Goal: Task Accomplishment & Management: Manage account settings

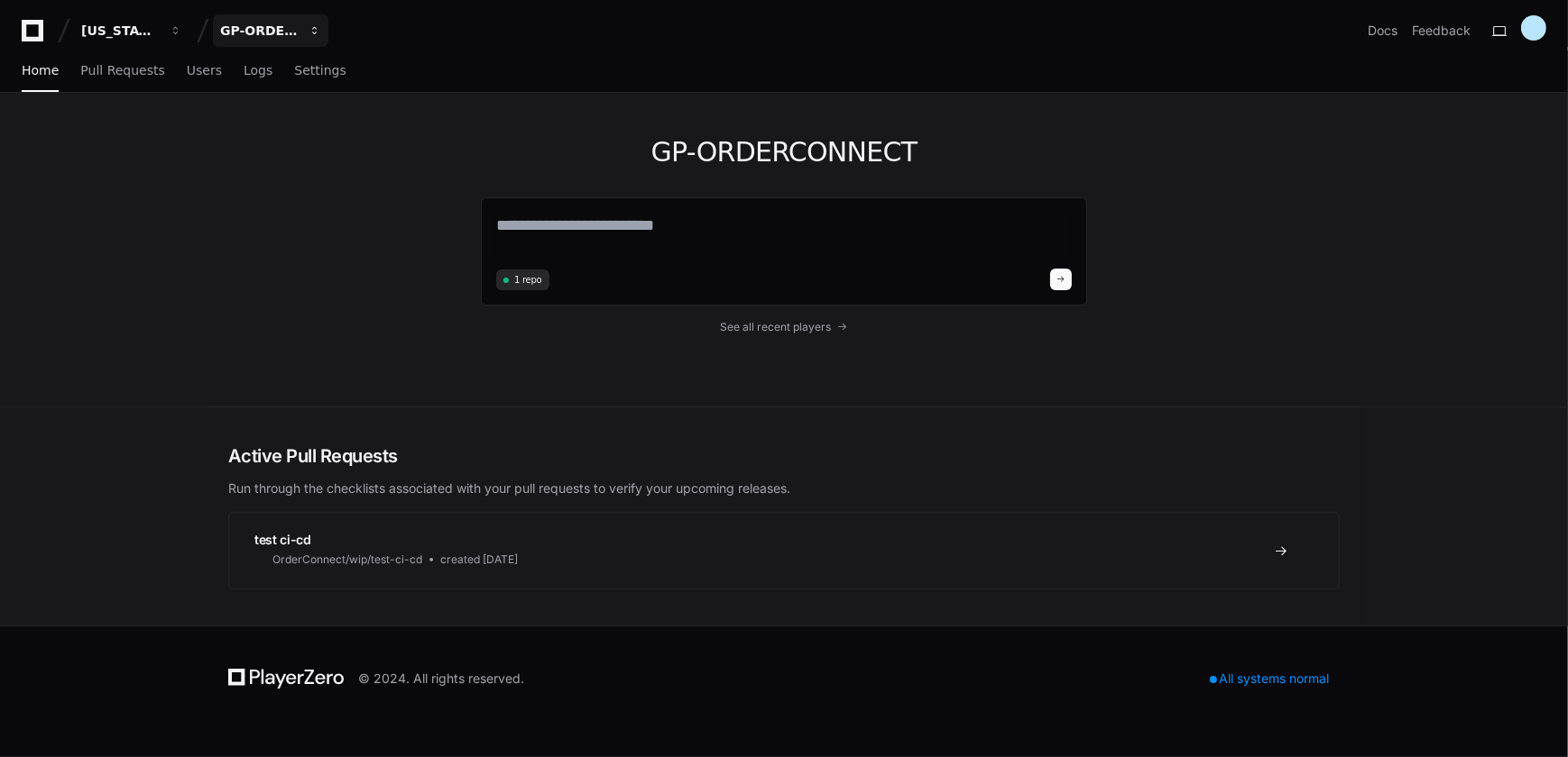
click at [159, 29] on div "GP-ORDERCONNECT" at bounding box center [120, 30] width 78 height 18
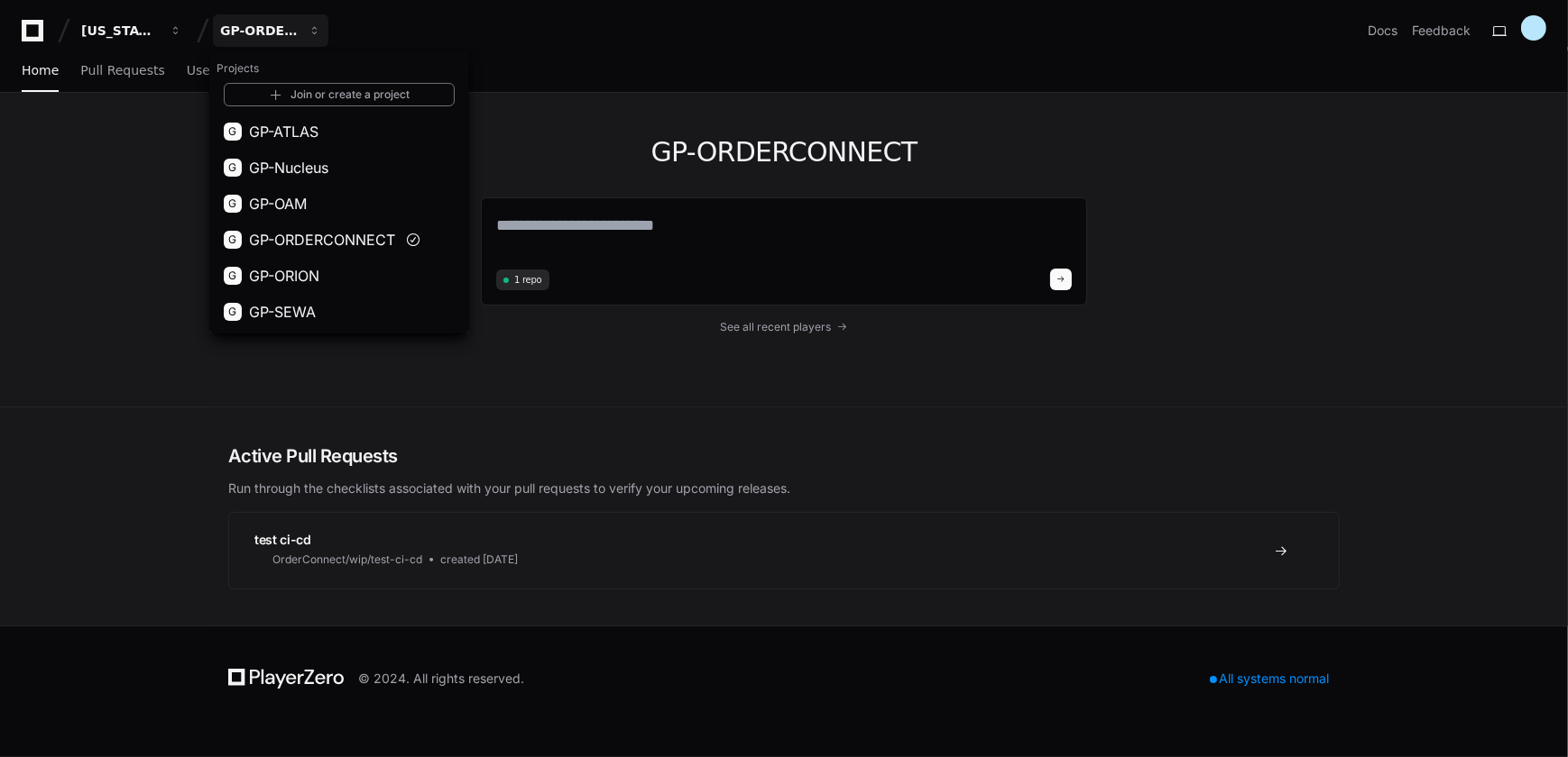
click at [141, 153] on div "GP-ORDERCONNECT 1 repo See all recent players" at bounding box center [784, 250] width 1568 height 314
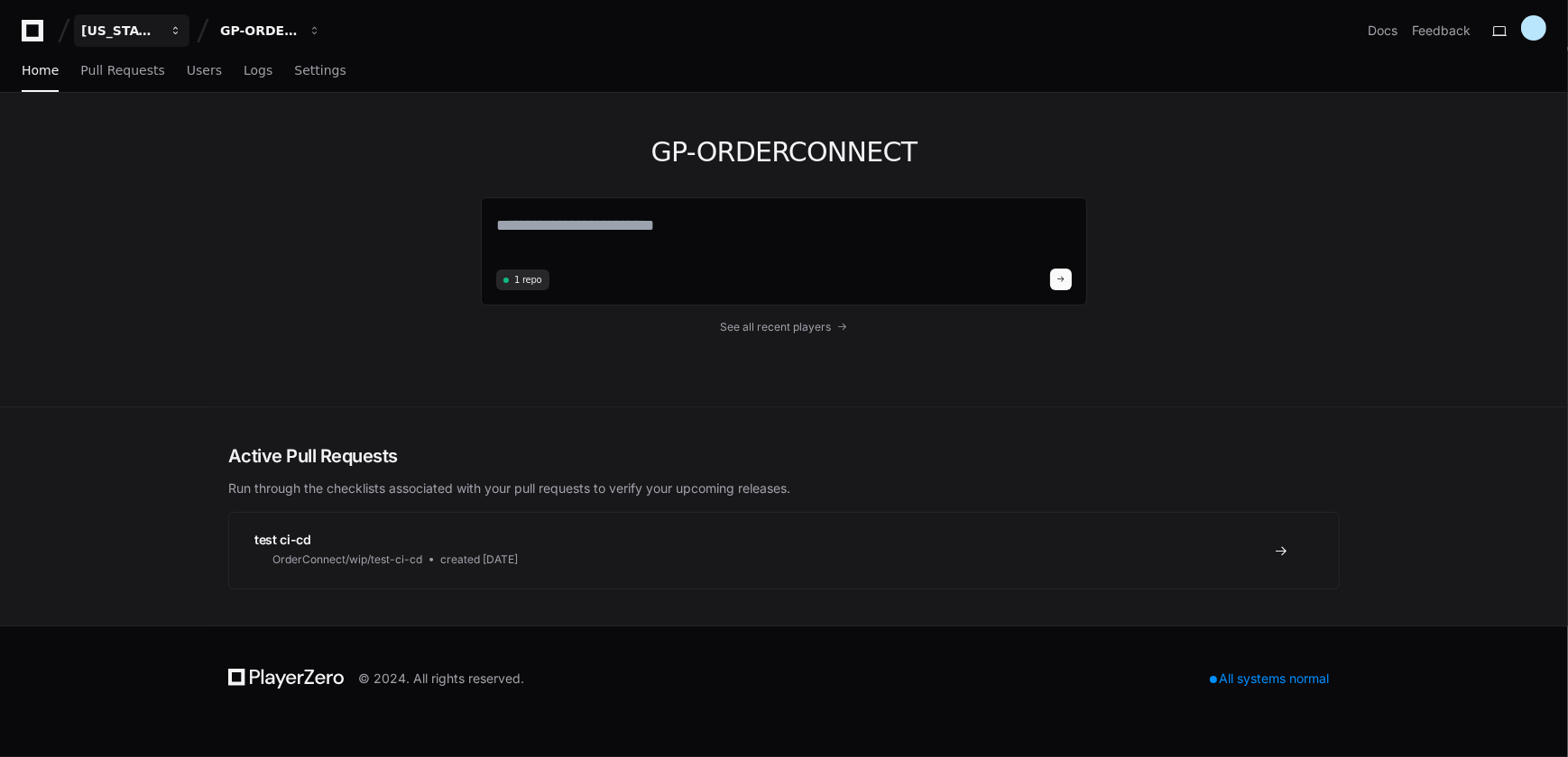
click at [139, 28] on div "[US_STATE] Pacific" at bounding box center [120, 30] width 78 height 18
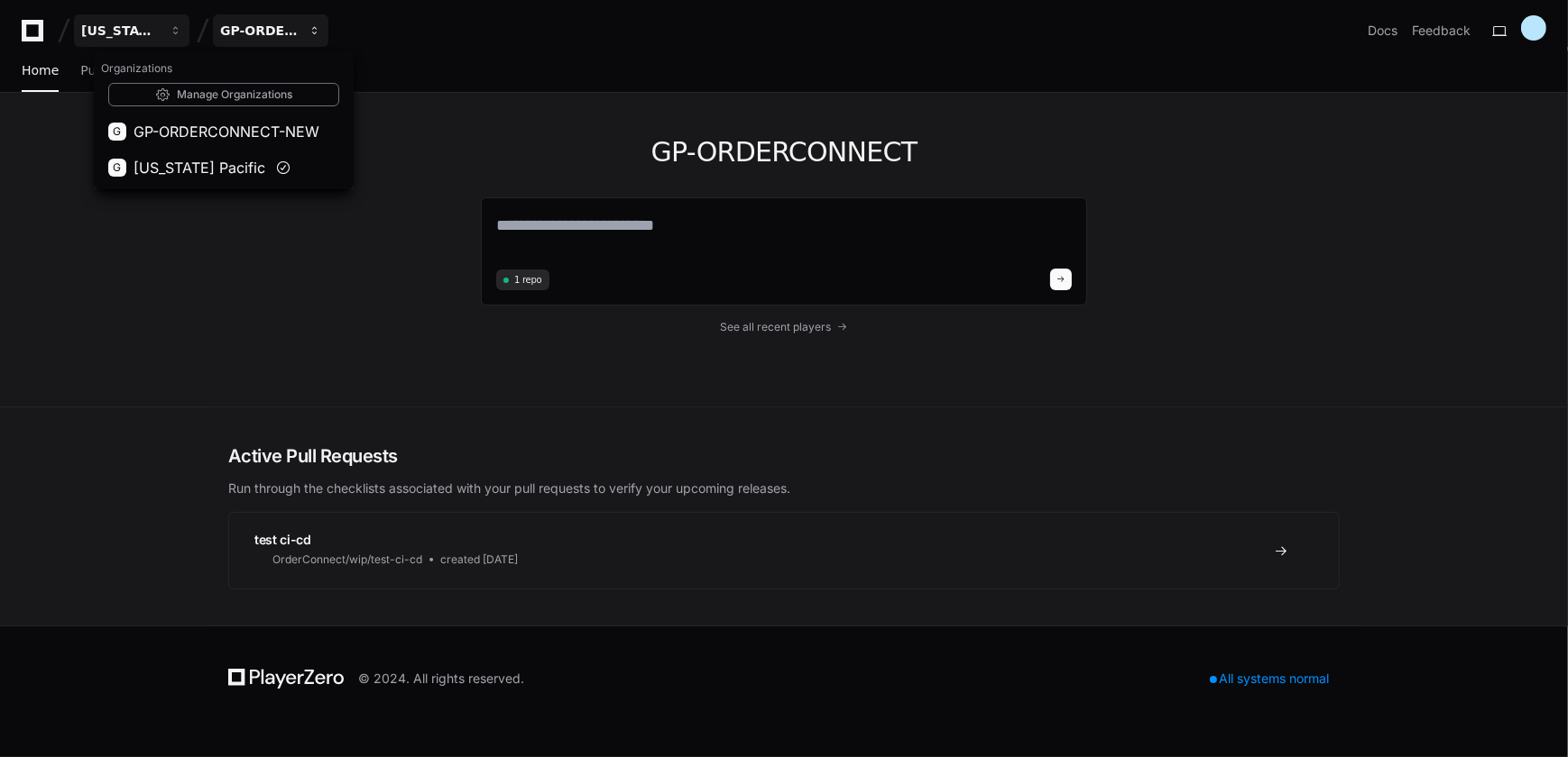
click at [159, 31] on div "GP-ORDERCONNECT" at bounding box center [120, 30] width 78 height 18
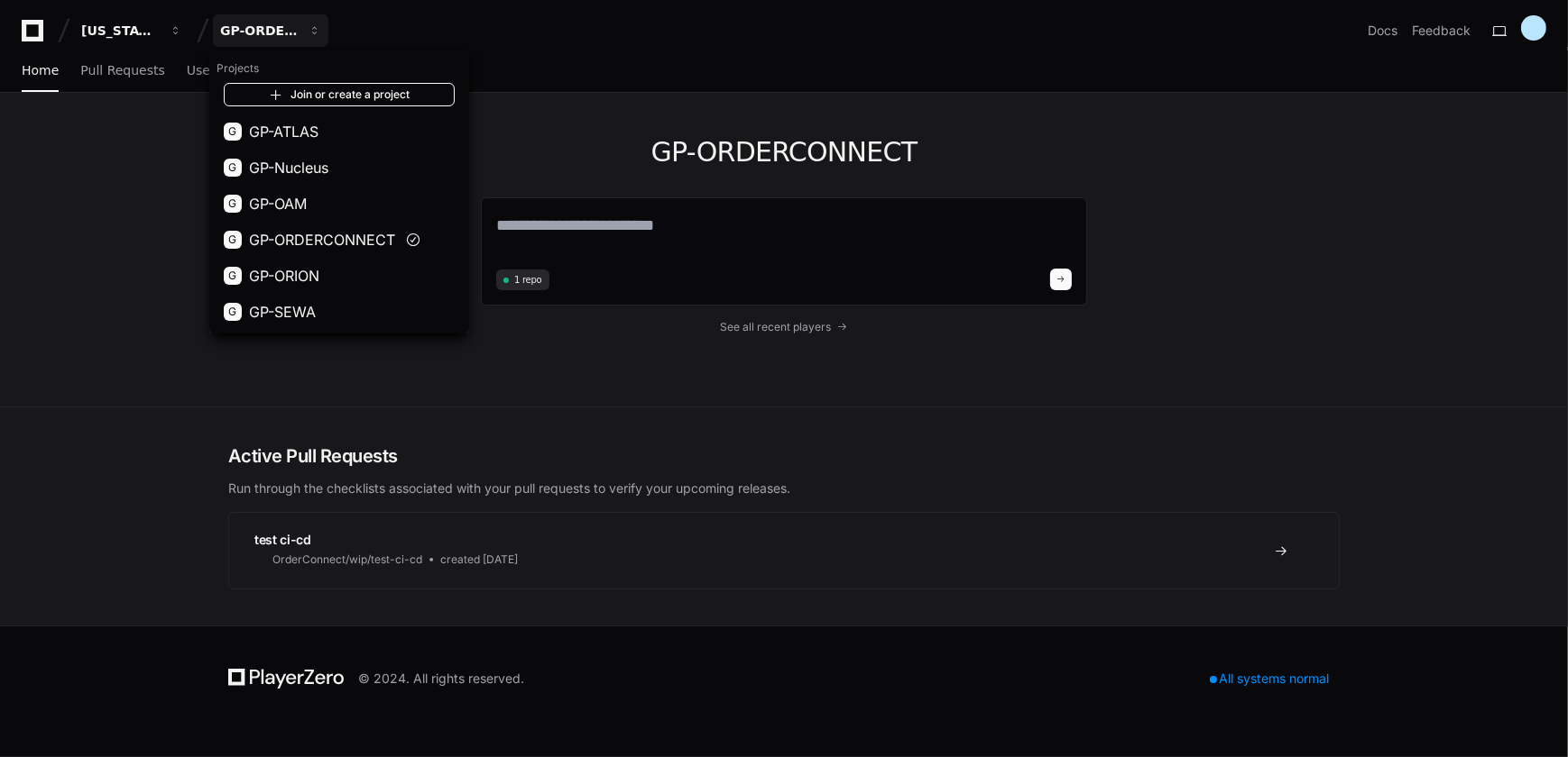
click at [356, 90] on link "Join or create a project" at bounding box center [338, 94] width 231 height 24
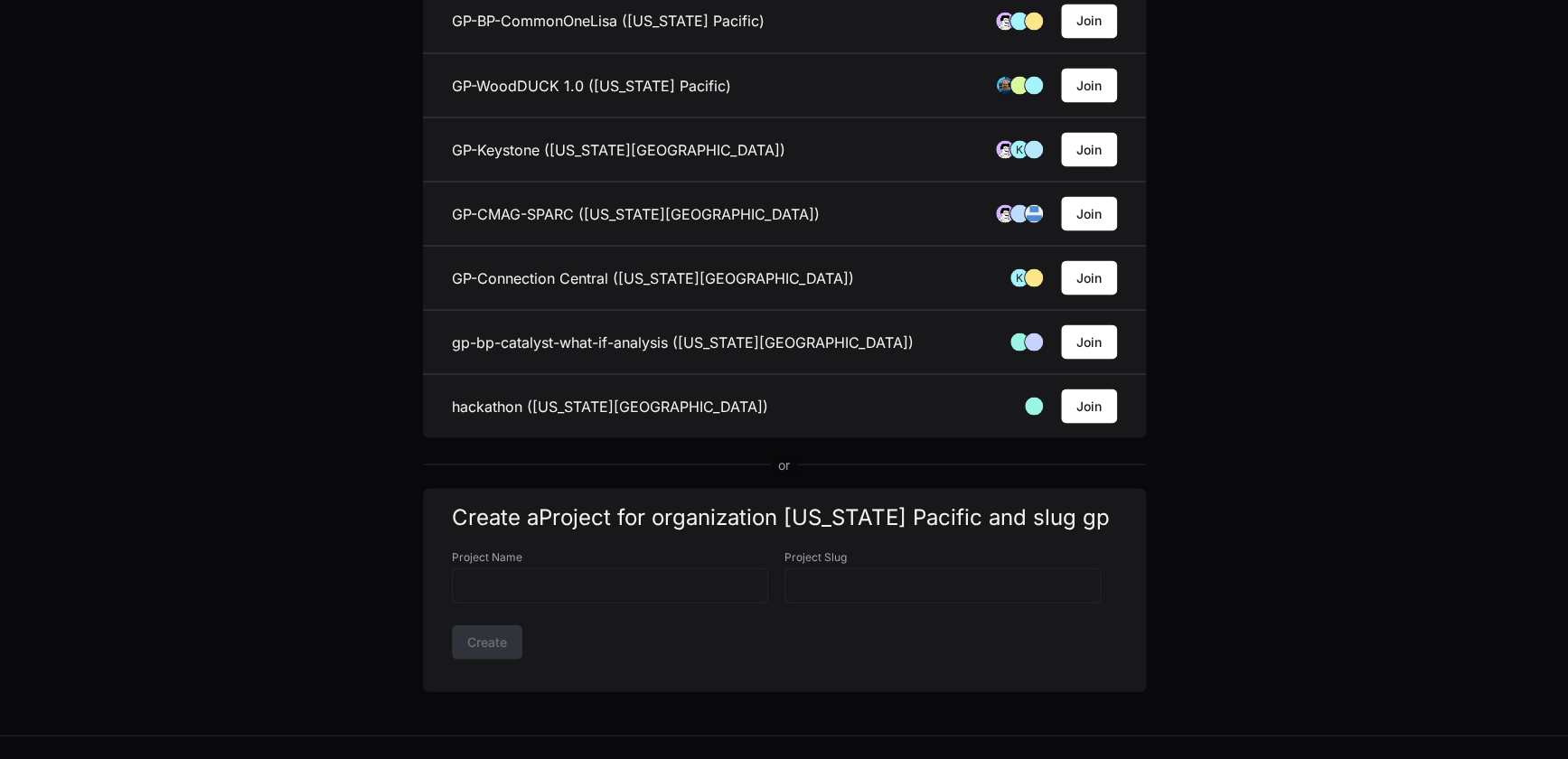
scroll to position [1723, 0]
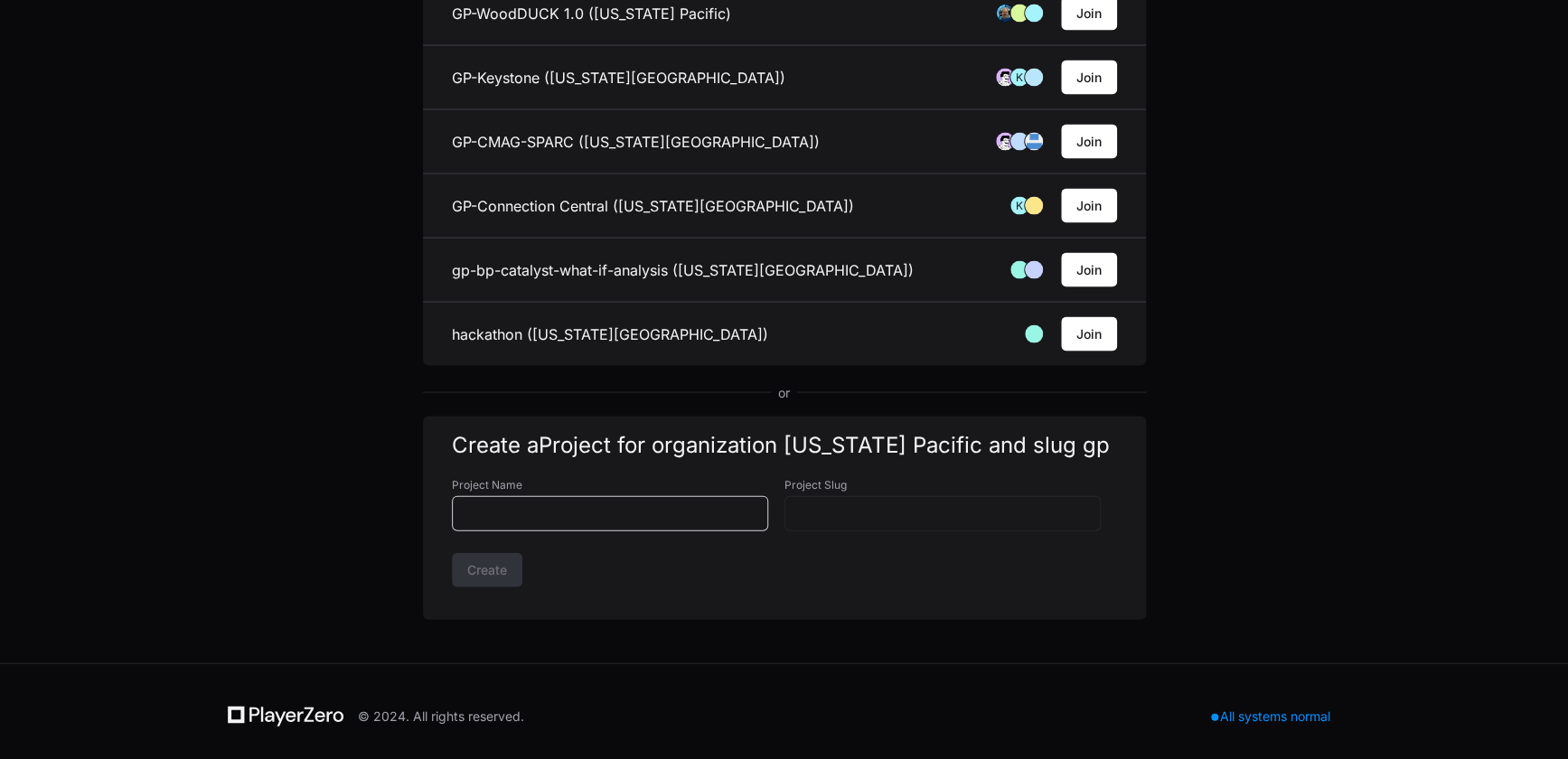
click at [557, 509] on input "Project Name" at bounding box center [610, 513] width 293 height 18
type input "*"
type input "**"
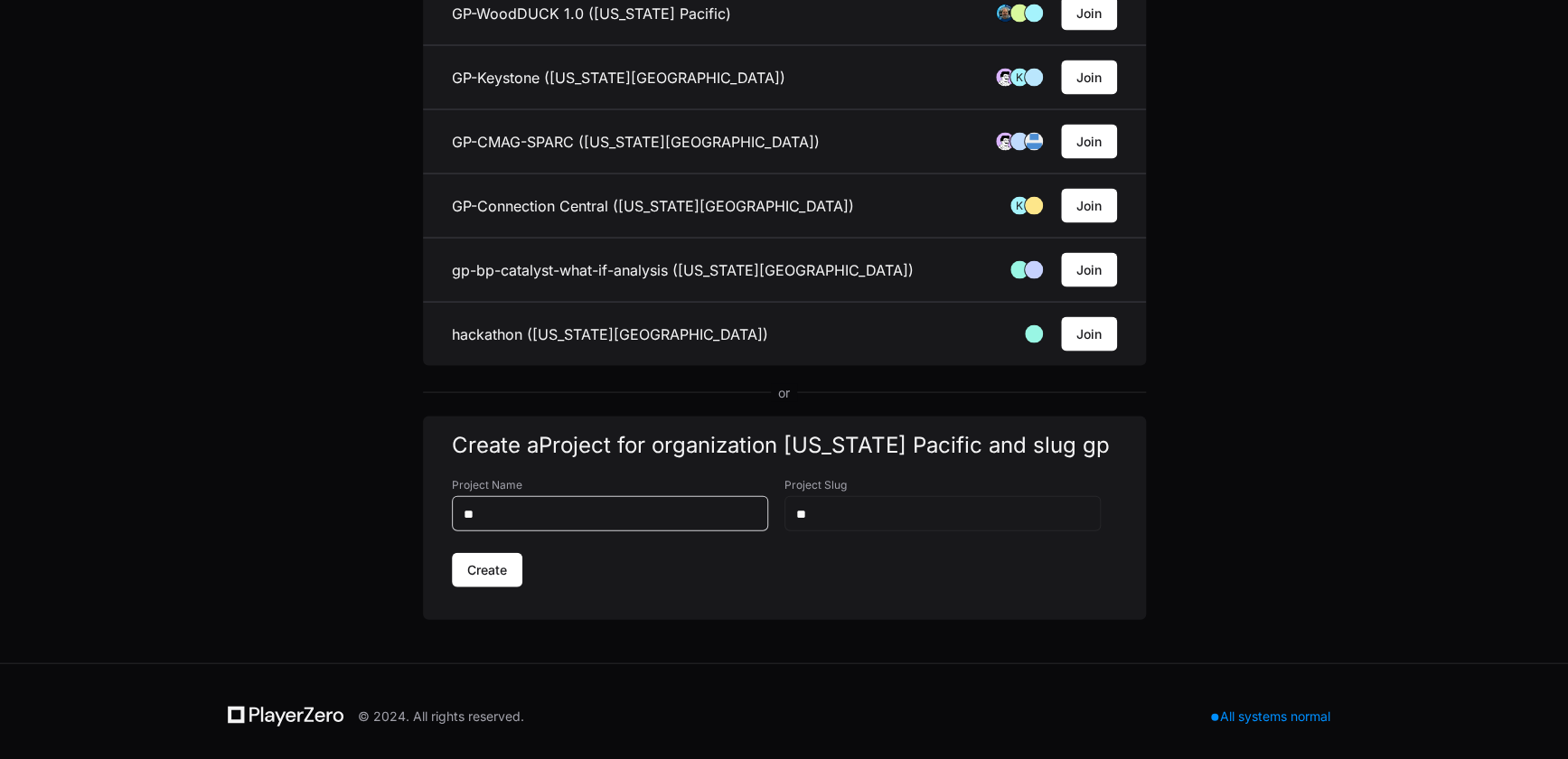
type input "***"
type input "****"
type input "***"
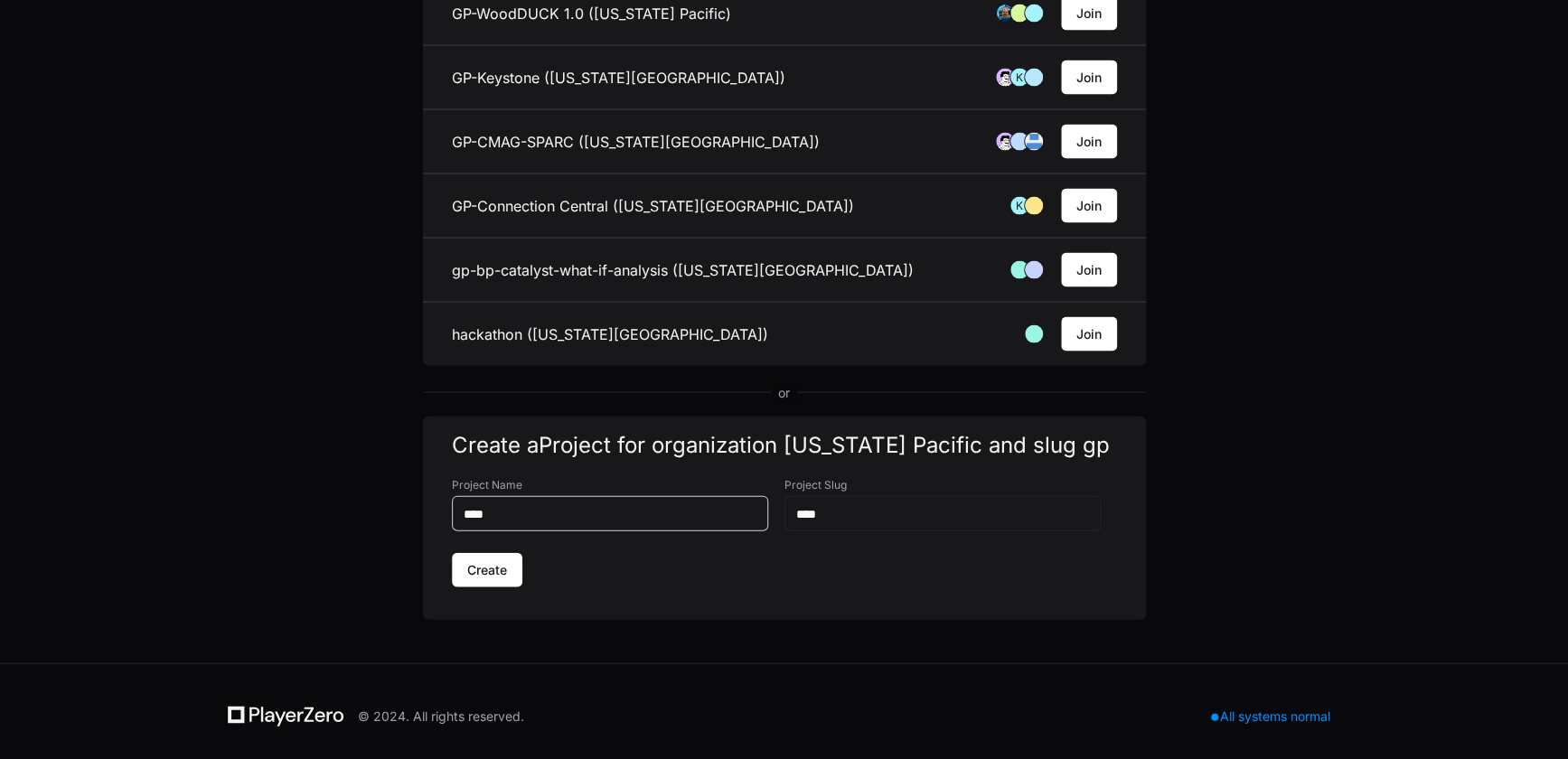
type input "***"
type input "**"
type input "*"
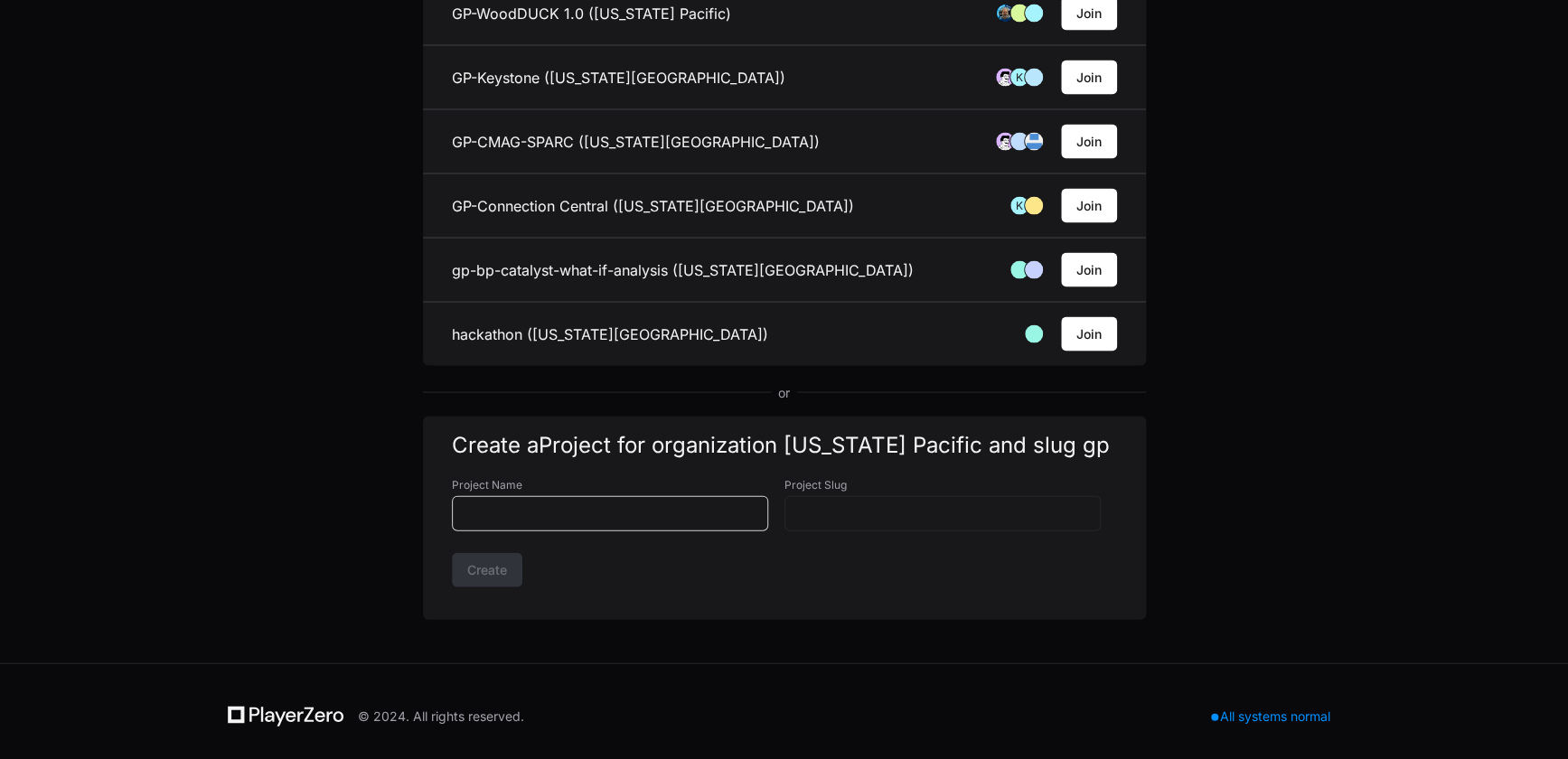
type input "*"
type input "**"
type input "***"
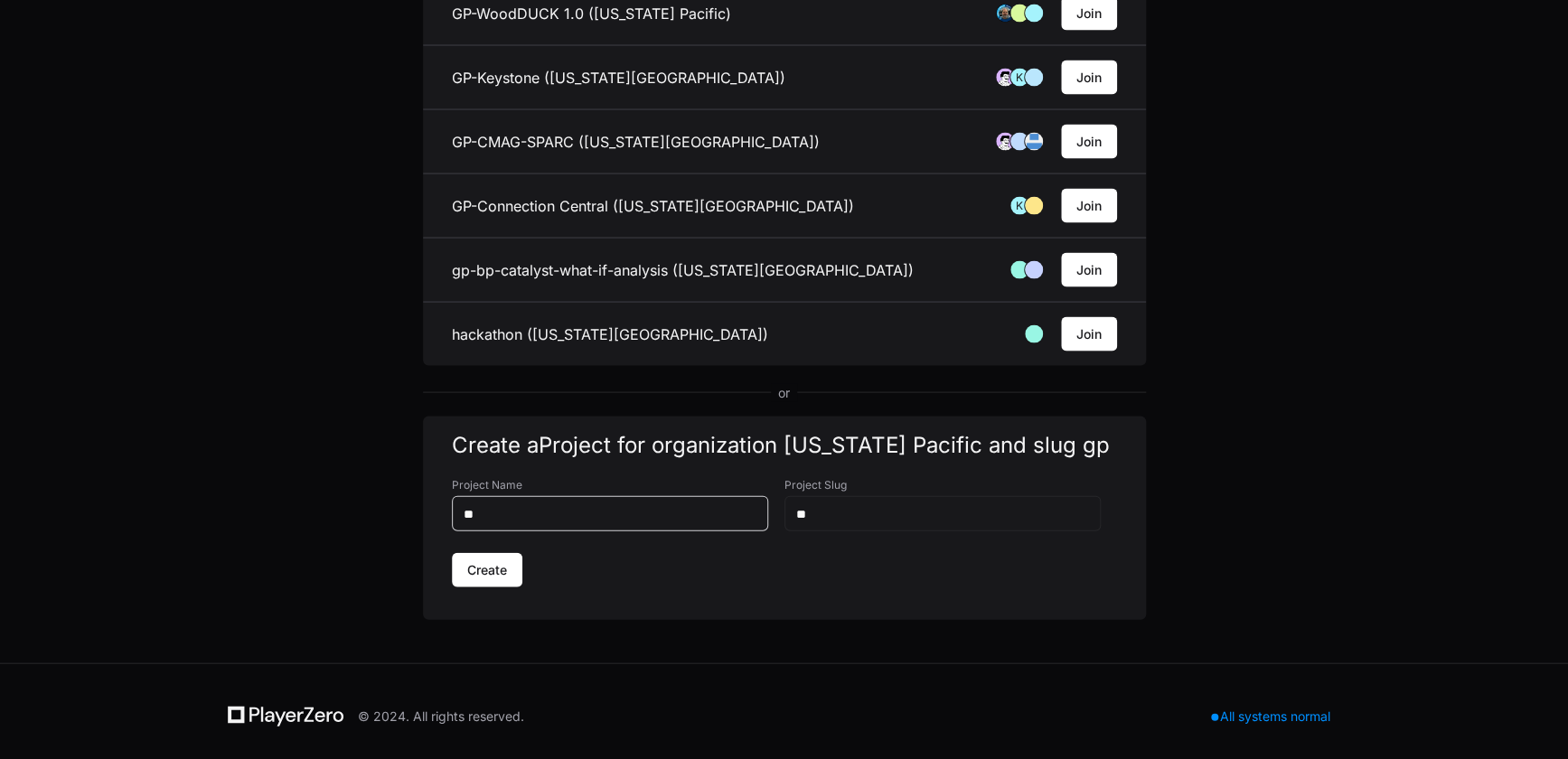
type input "***"
type input "****"
type input "*****"
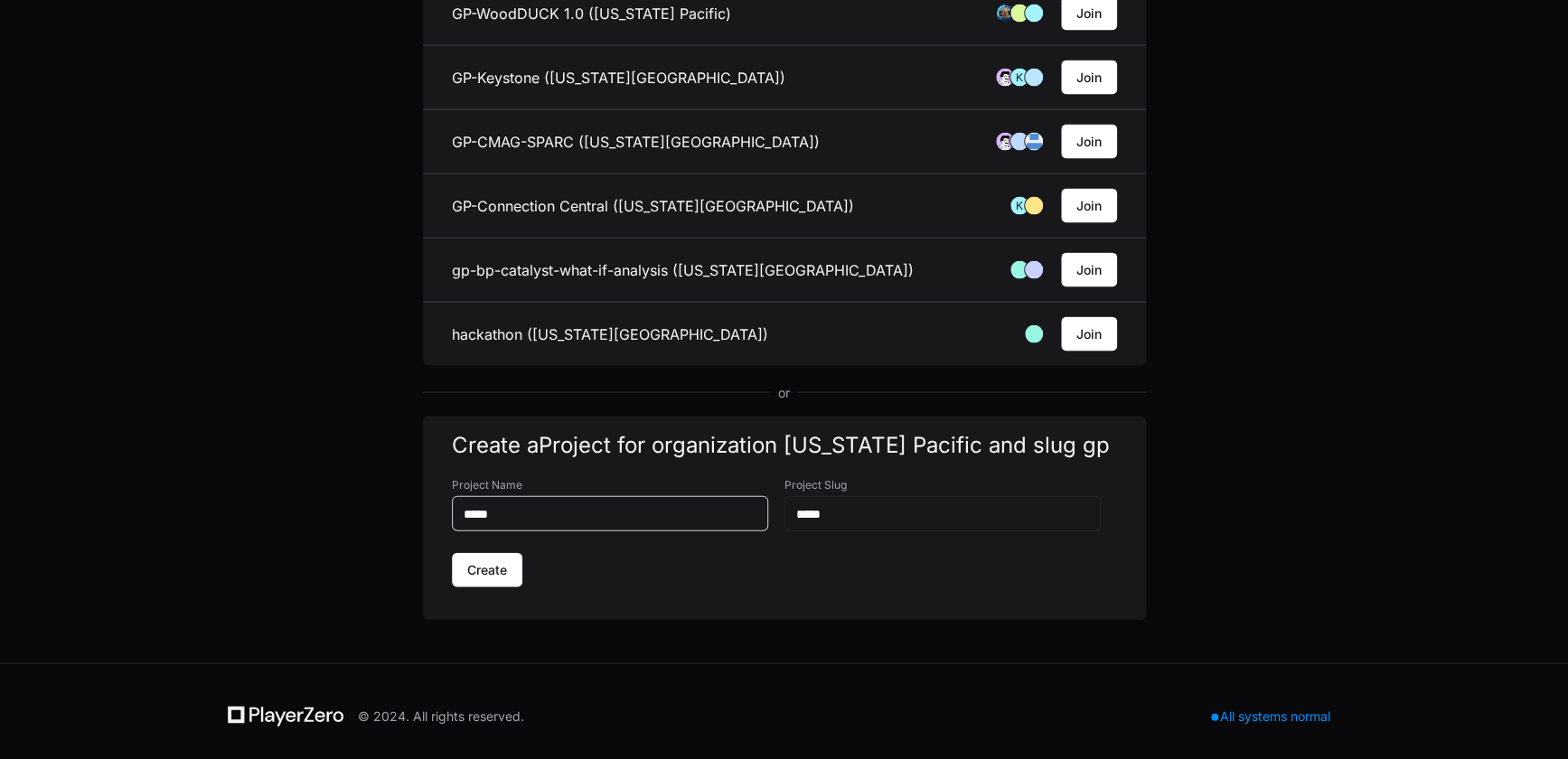
type input "******"
type input "*******"
type input "********"
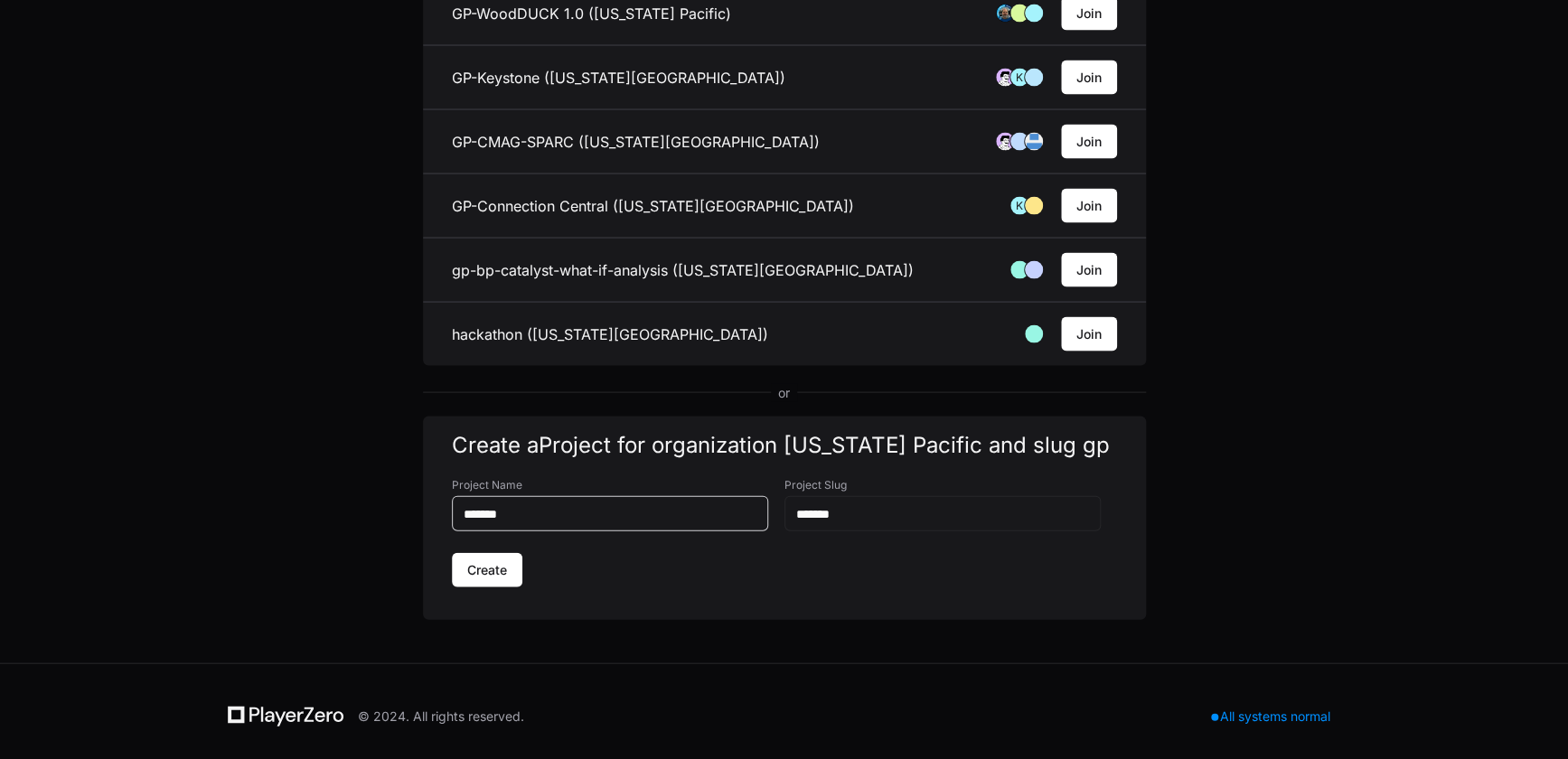
type input "********"
drag, startPoint x: 597, startPoint y: 506, endPoint x: 745, endPoint y: 507, distance: 148.0
click at [600, 506] on input "**********" at bounding box center [610, 513] width 293 height 18
type input "**********"
click at [940, 507] on input "********" at bounding box center [943, 513] width 293 height 18
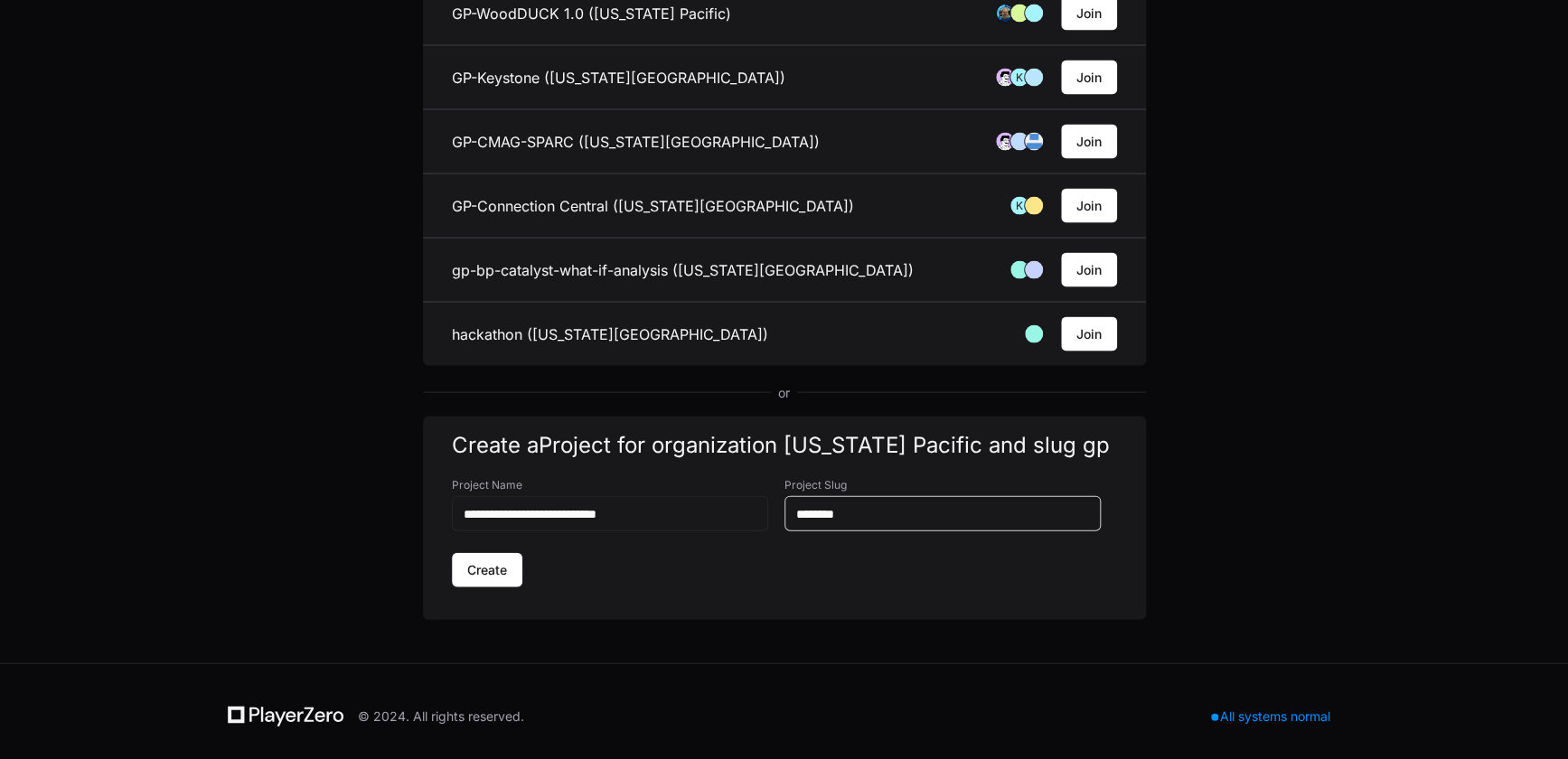
drag, startPoint x: 937, startPoint y: 506, endPoint x: 781, endPoint y: 508, distance: 156.0
click at [781, 508] on div "**********" at bounding box center [784, 514] width 665 height 75
type input "**"
click at [484, 561] on span "Create" at bounding box center [487, 569] width 40 height 18
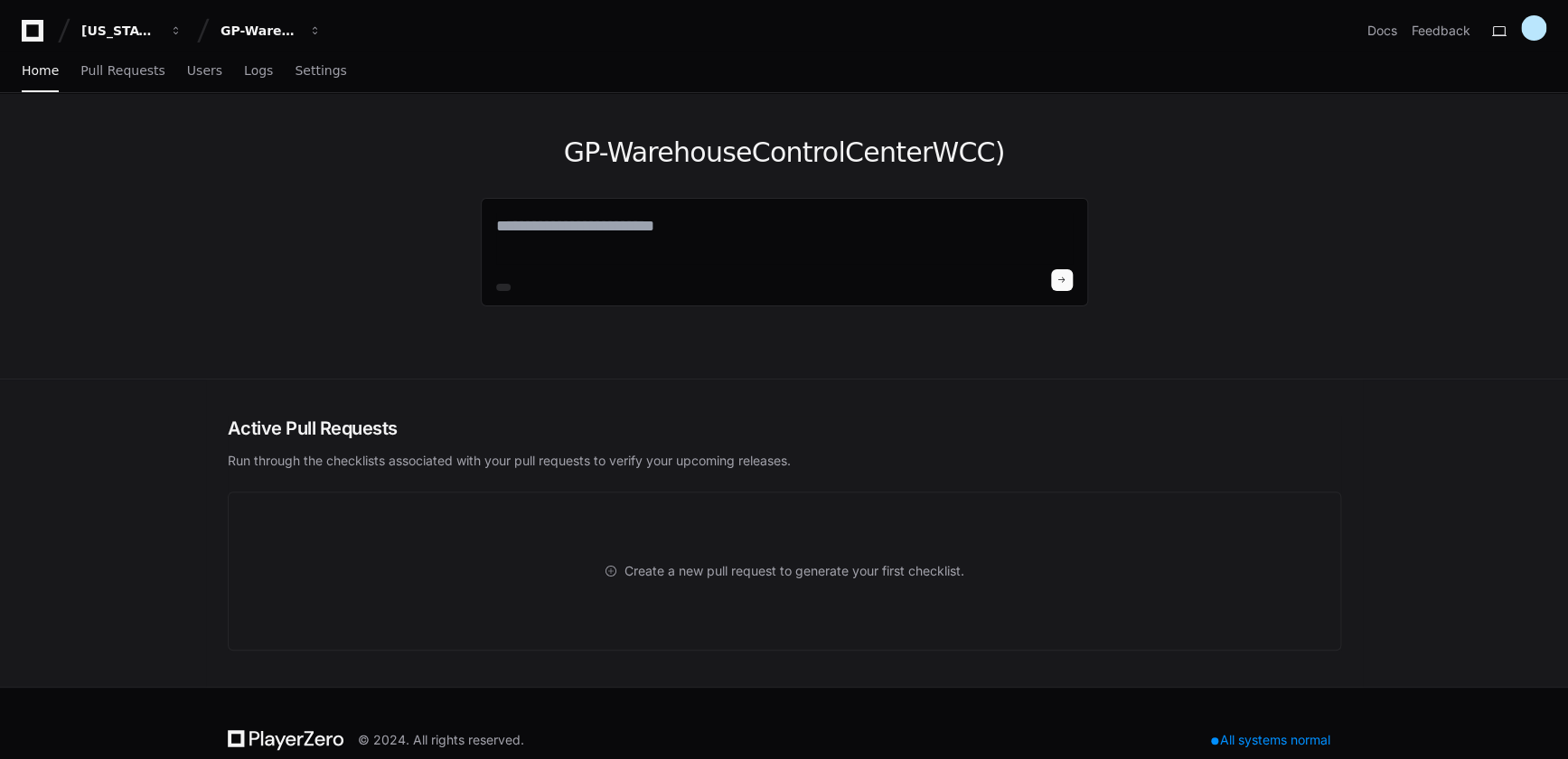
click at [343, 208] on div "GP-WarehouseControlCenterWCC)" at bounding box center [784, 236] width 1157 height 286
click at [312, 72] on span "Settings" at bounding box center [320, 70] width 51 height 10
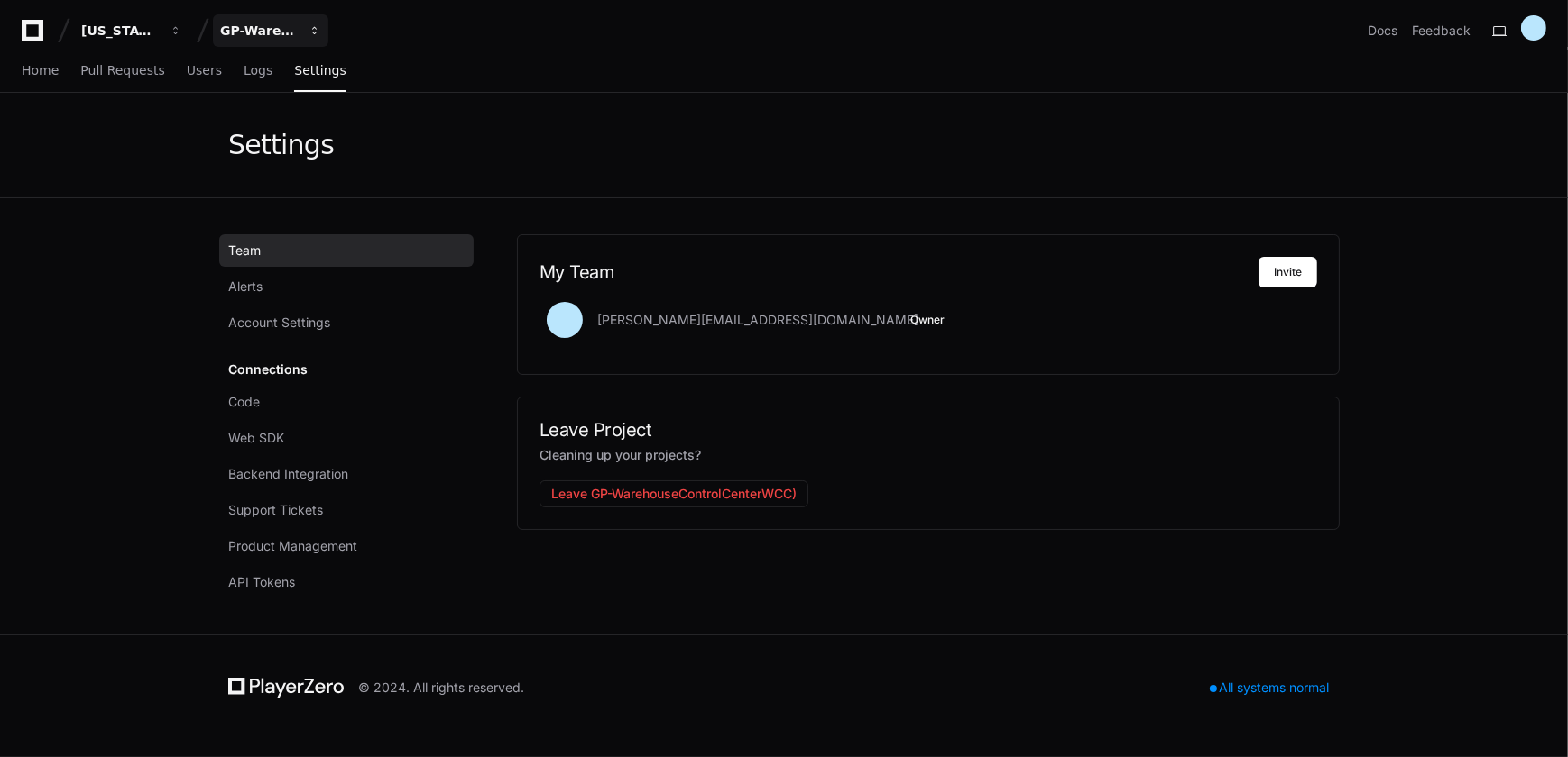
click at [159, 28] on div "GP-WarehouseControlCenterWCC)" at bounding box center [120, 30] width 78 height 18
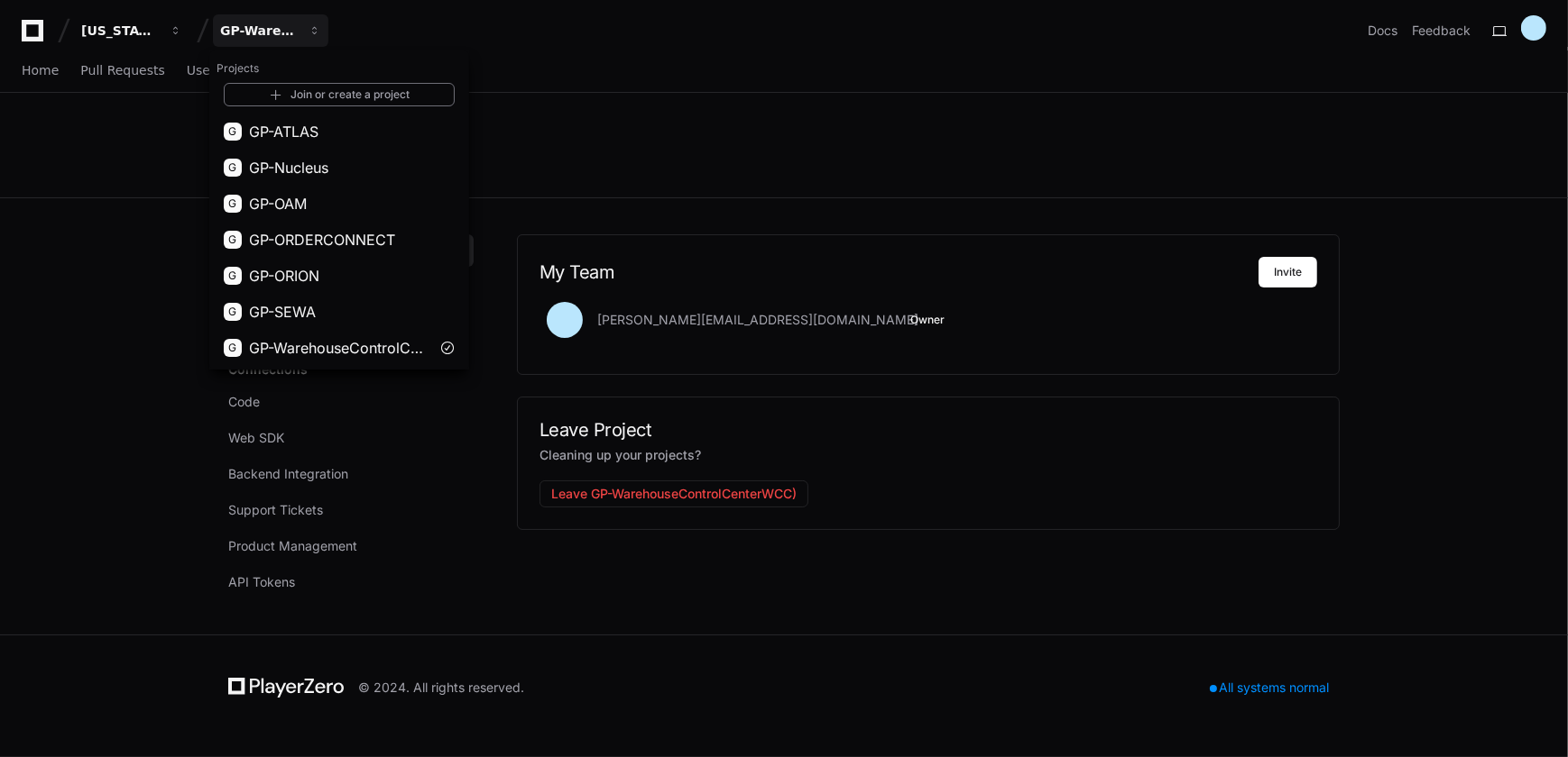
click at [173, 228] on app-setting "Settings Team Alerts Account Settings Connections Code Web SDK Backend Integrat…" at bounding box center [784, 364] width 1568 height 542
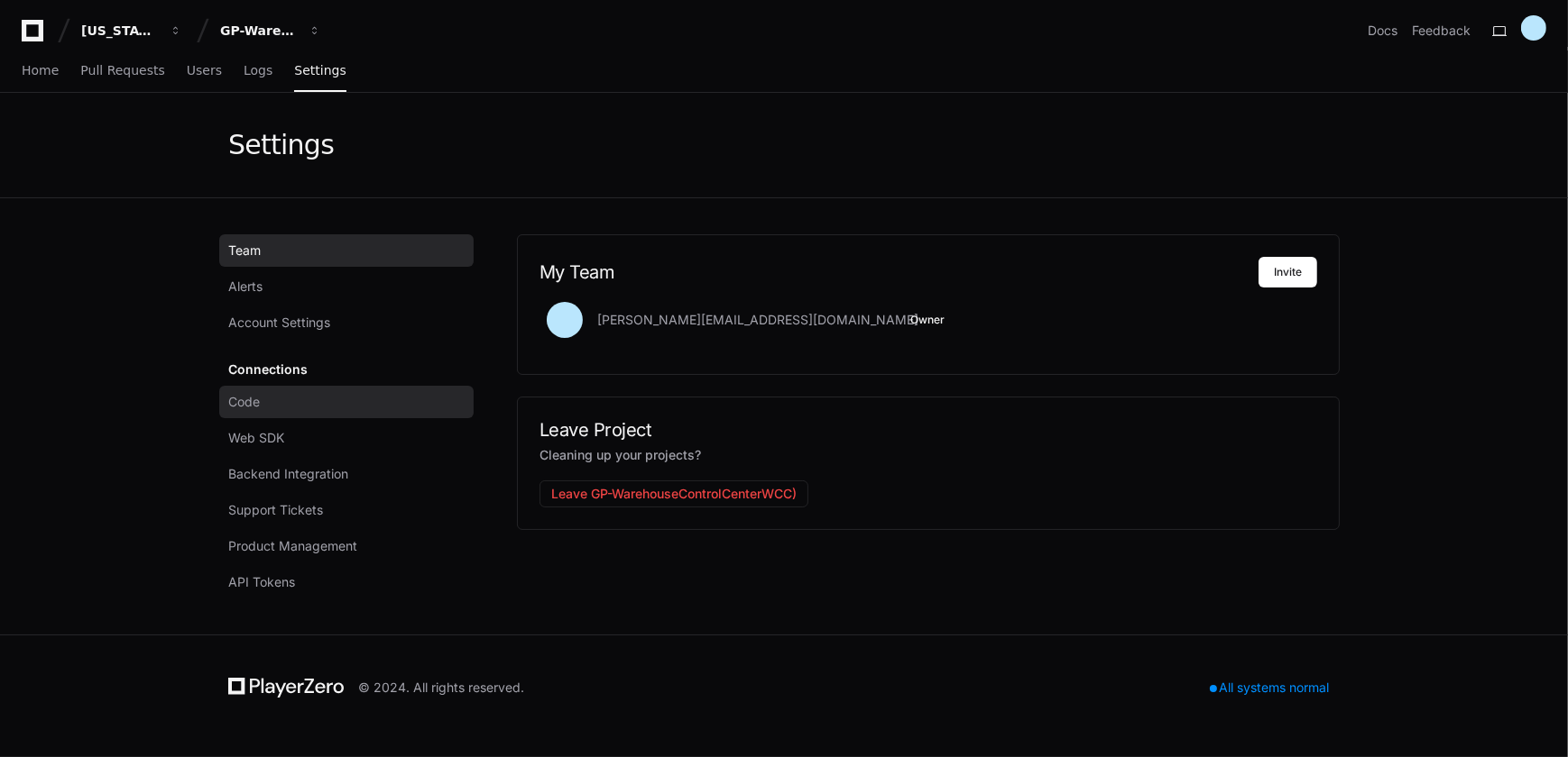
click at [283, 407] on link "Code" at bounding box center [347, 402] width 255 height 32
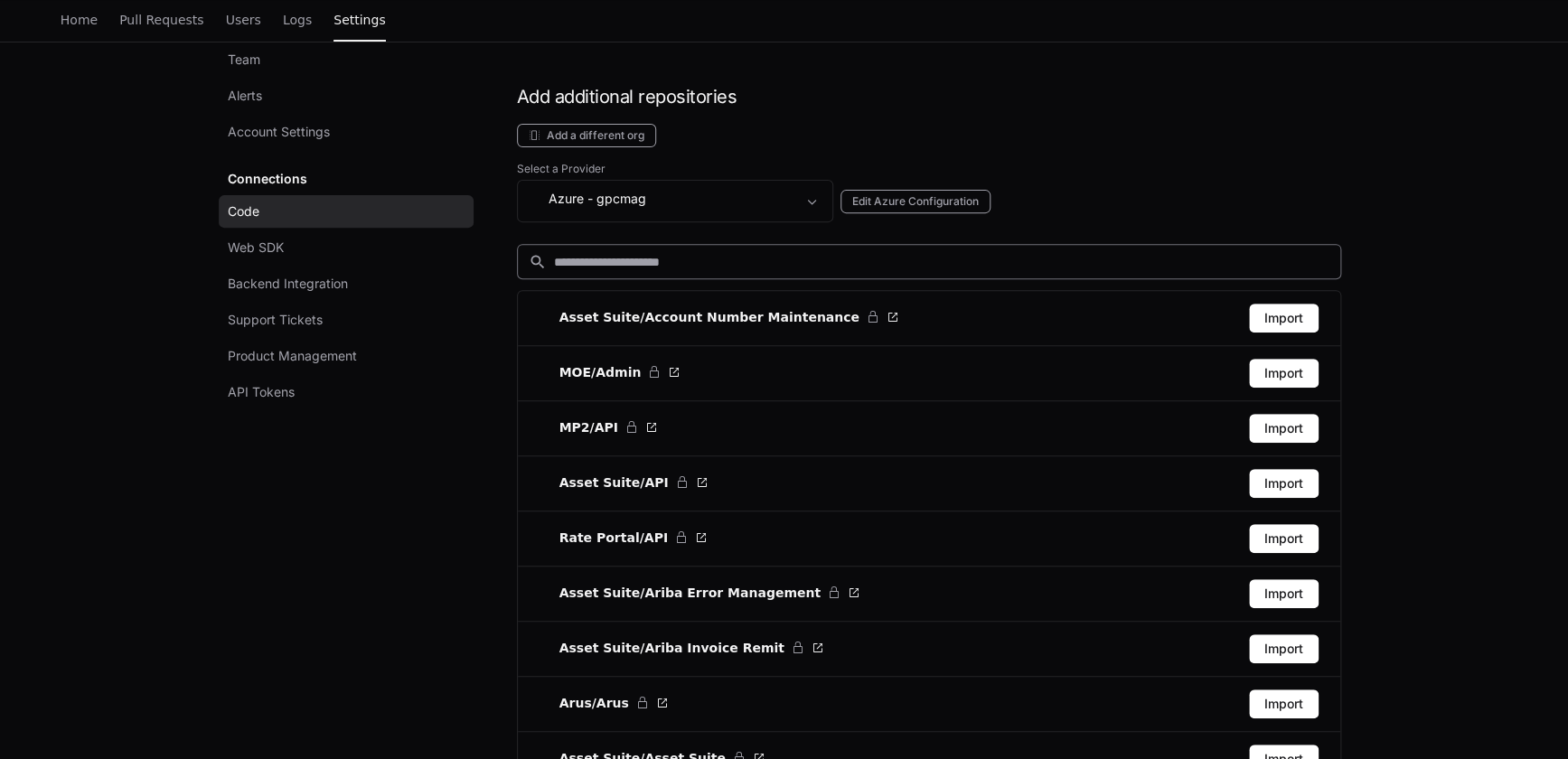
scroll to position [246, 0]
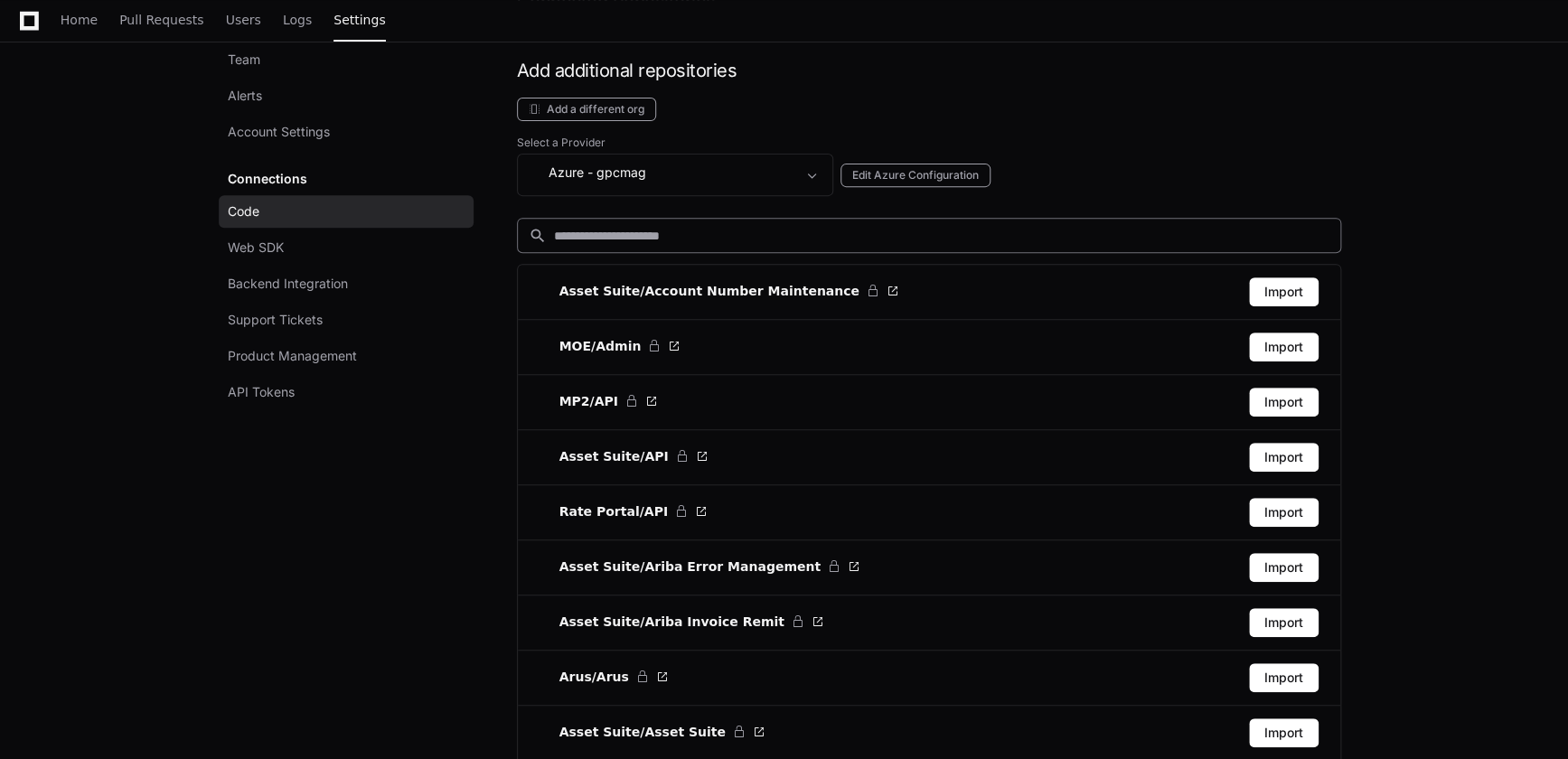
click at [660, 244] on div "search" at bounding box center [929, 235] width 824 height 35
click at [656, 236] on input at bounding box center [942, 235] width 775 height 18
type input "*"
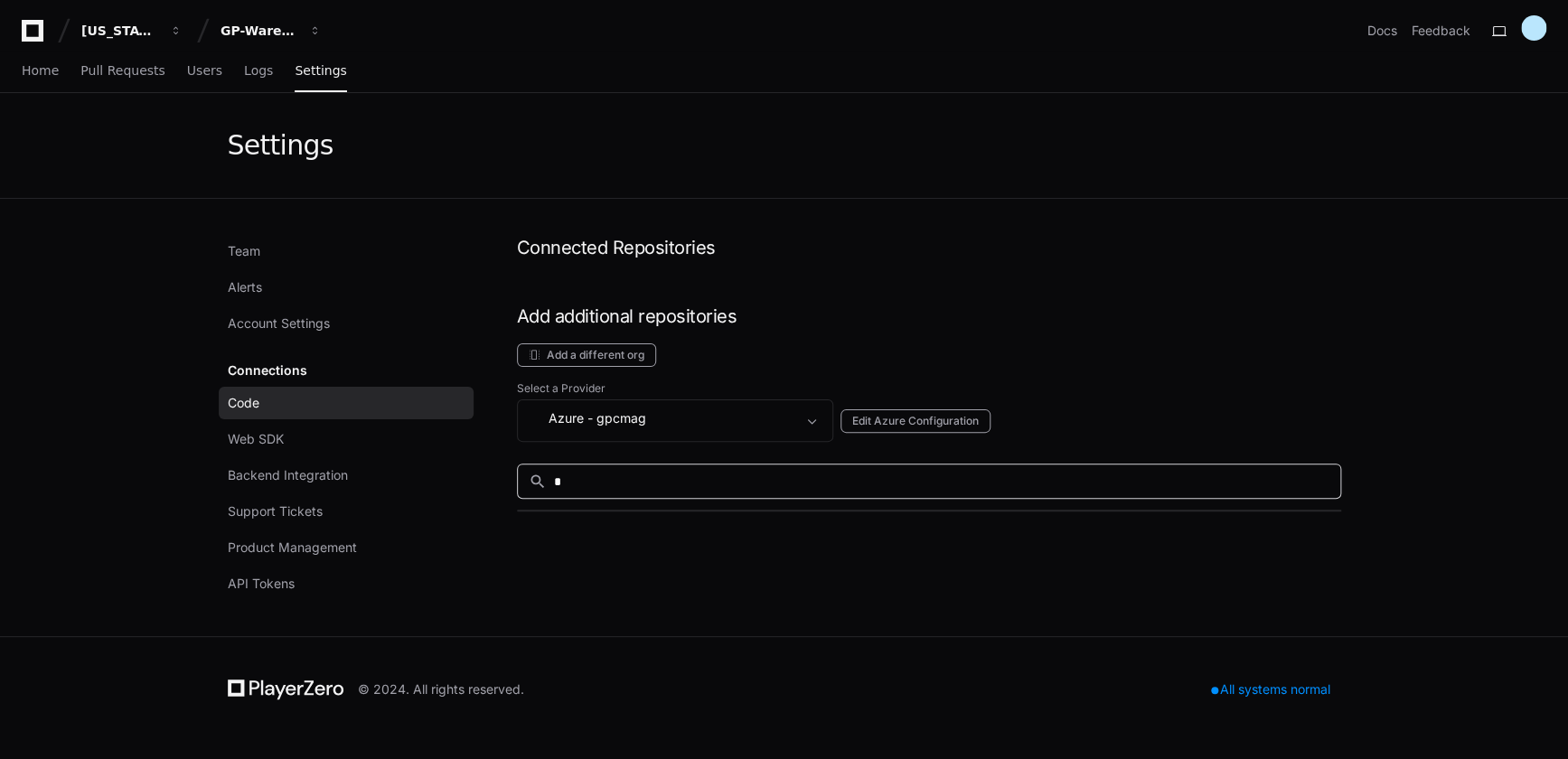
scroll to position [0, 0]
click at [623, 472] on input "*" at bounding box center [943, 481] width 775 height 18
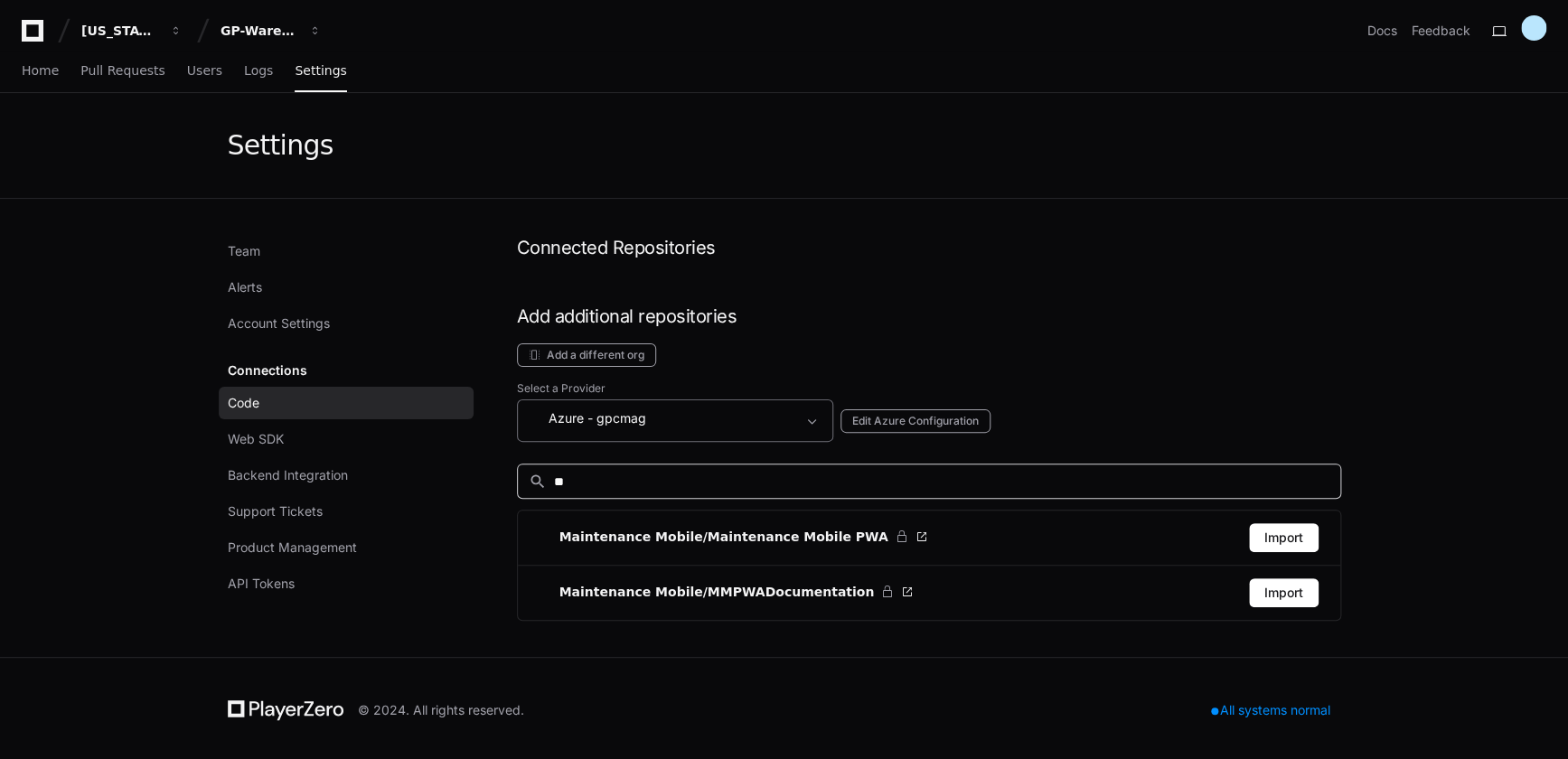
type input "**"
click at [677, 422] on div "Azure - gpcmag" at bounding box center [662, 418] width 268 height 22
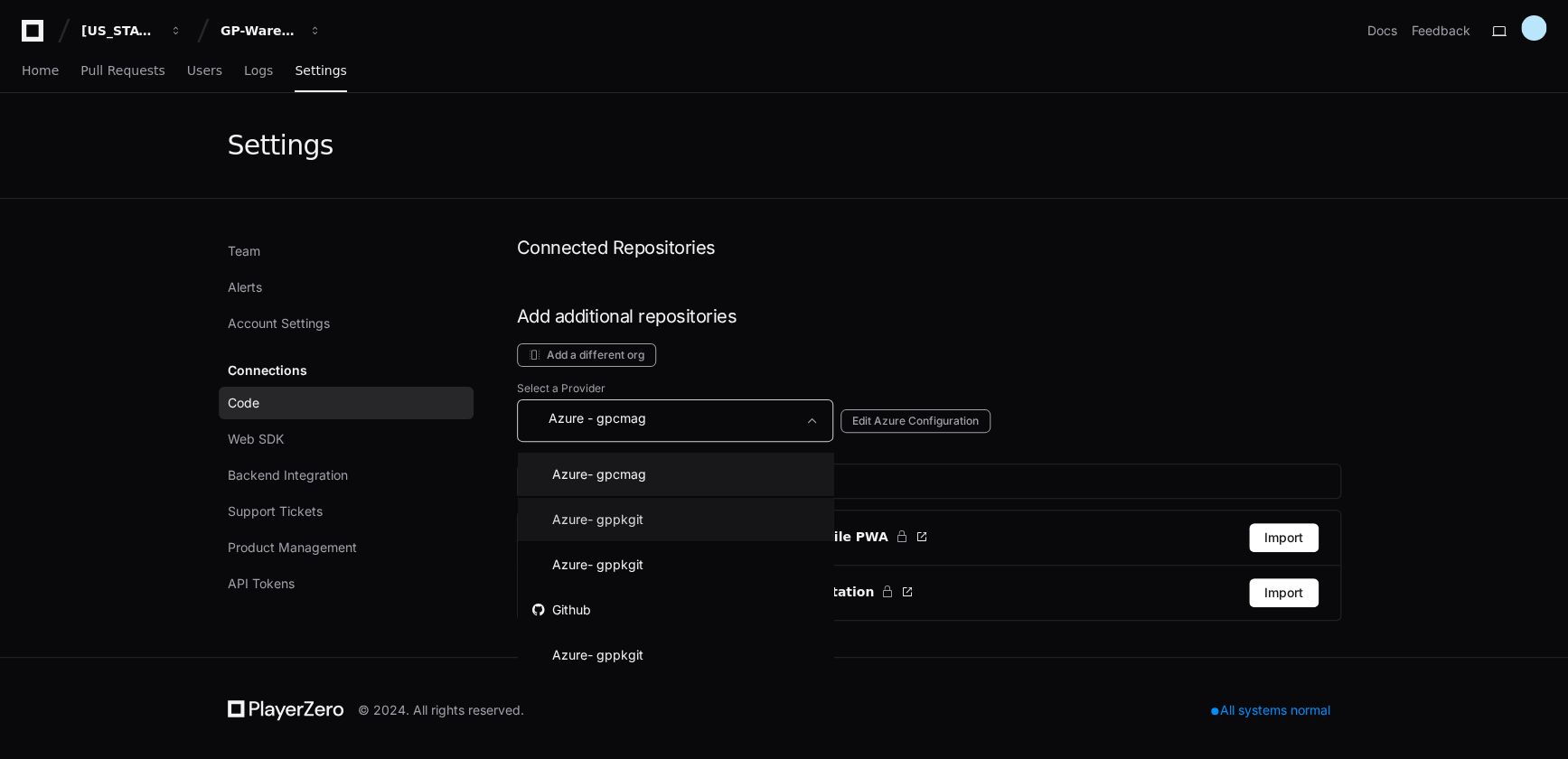
click at [647, 512] on mat-option "Azure - gppkgit" at bounding box center [676, 520] width 316 height 44
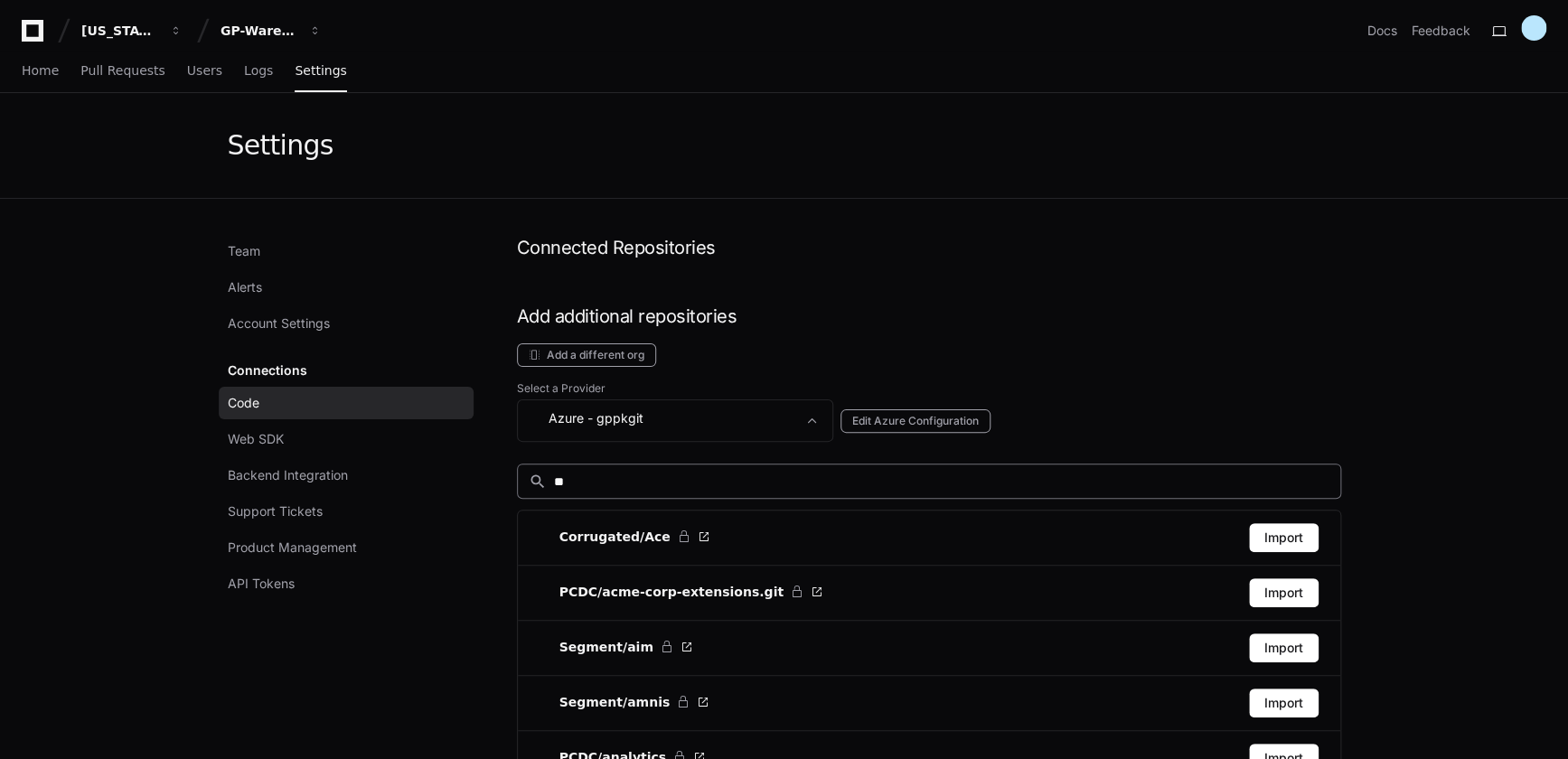
click at [632, 475] on input "**" at bounding box center [942, 481] width 775 height 18
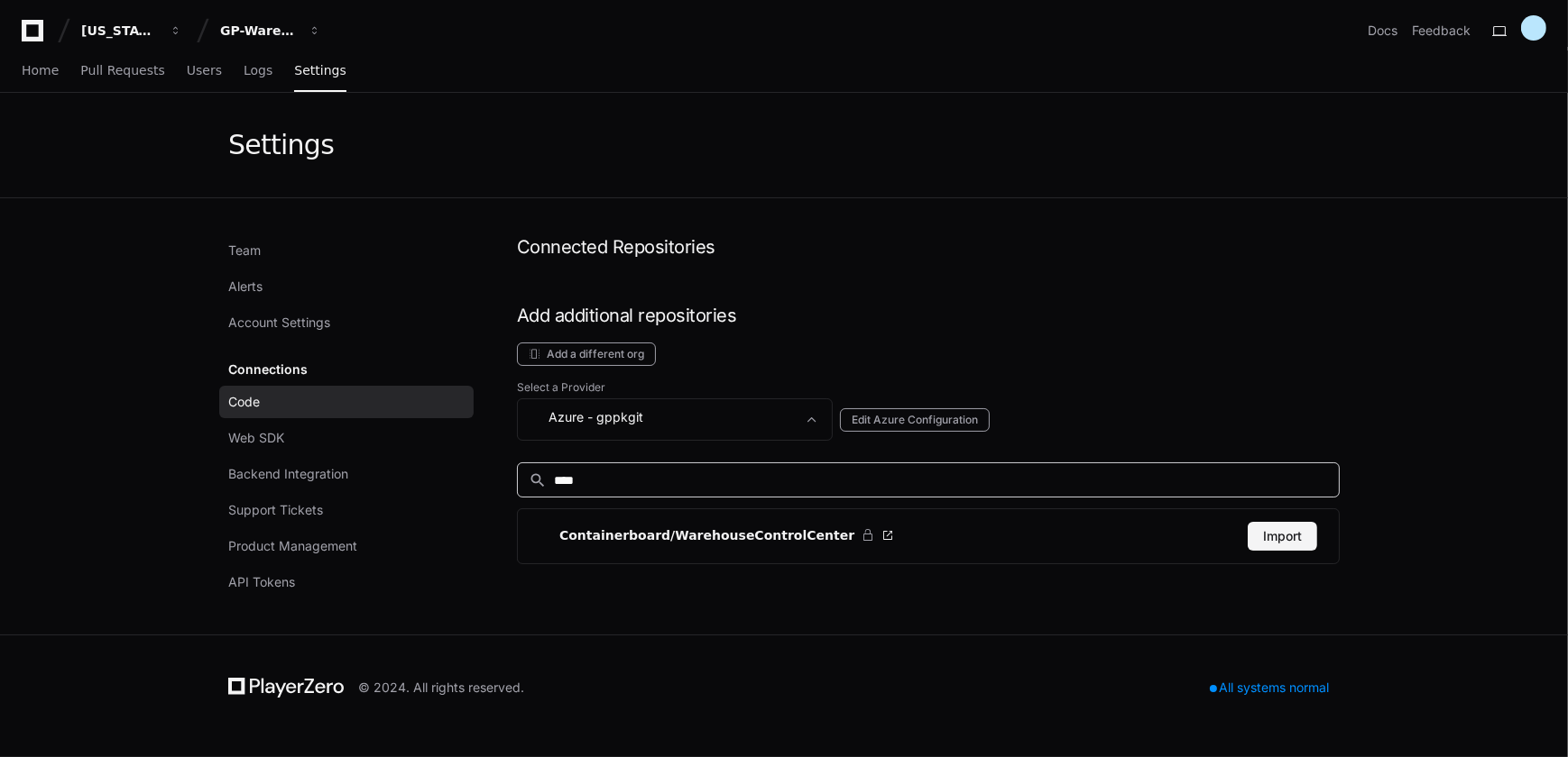
type input "****"
click at [1291, 537] on button "Import" at bounding box center [1282, 537] width 69 height 28
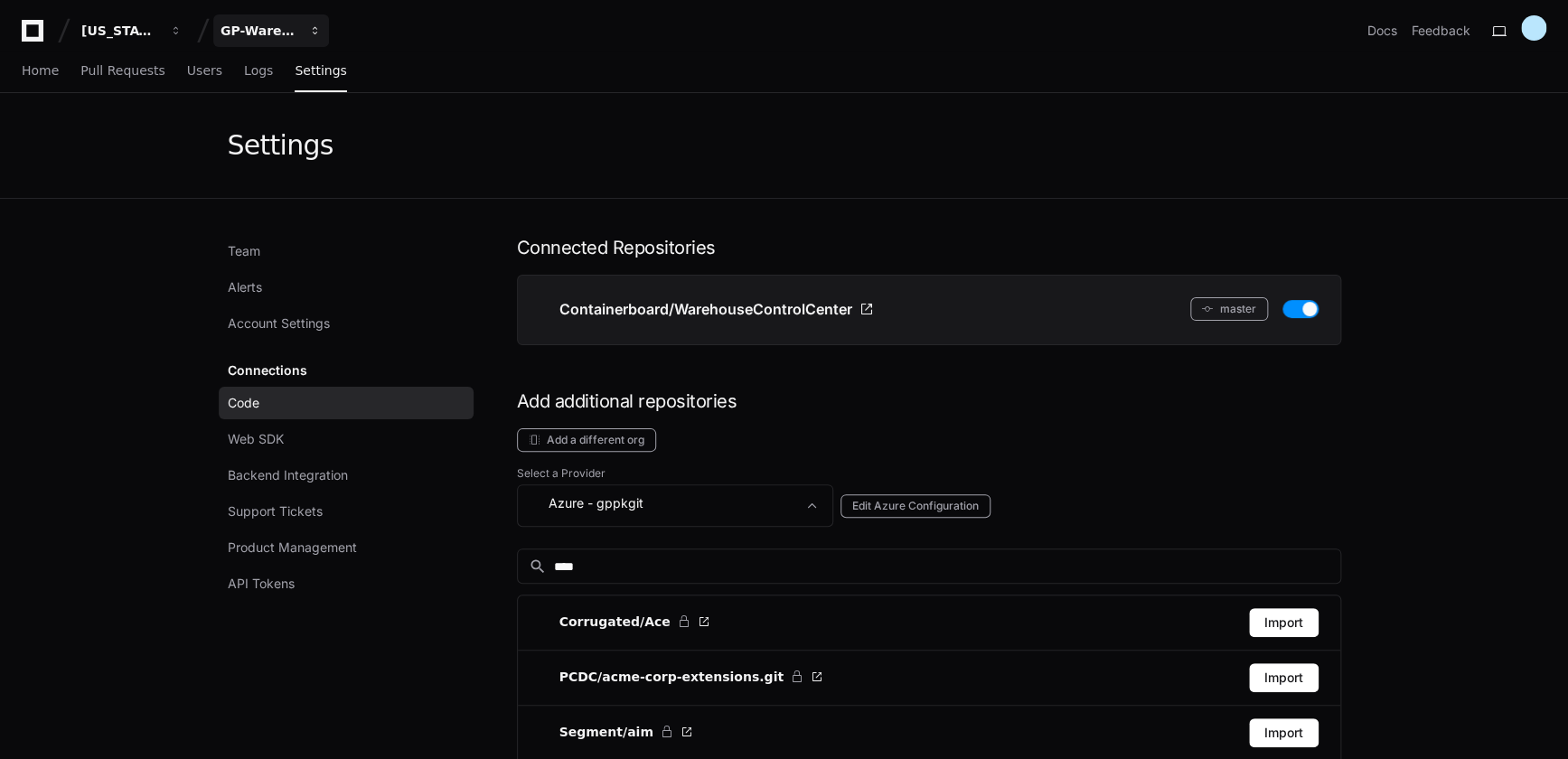
click at [159, 39] on div "GP-WarehouseControlCenterWCC)" at bounding box center [120, 30] width 78 height 18
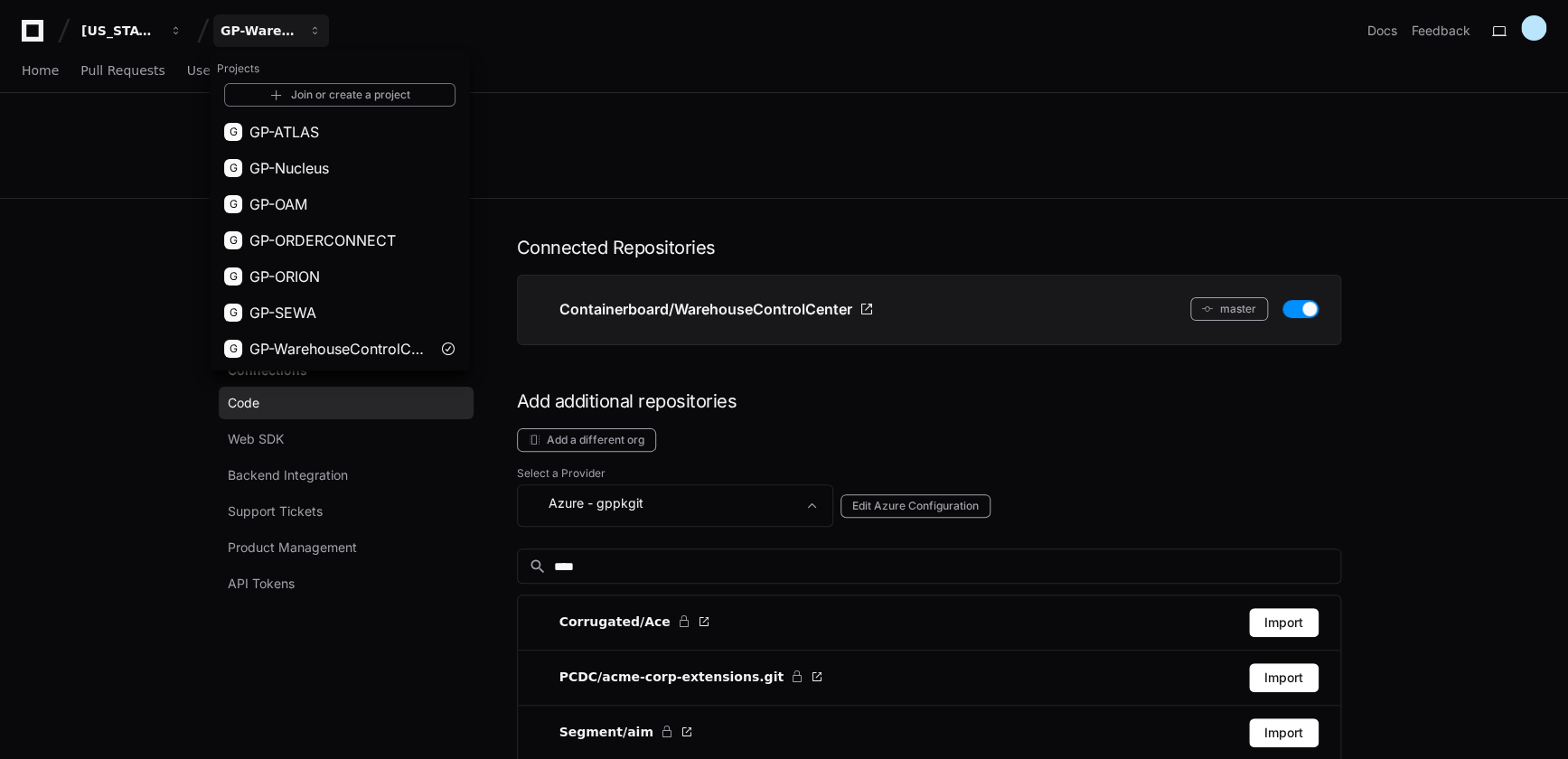
drag, startPoint x: 282, startPoint y: 133, endPoint x: 107, endPoint y: 182, distance: 181.7
click at [107, 190] on div "Settings" at bounding box center [784, 146] width 1568 height 106
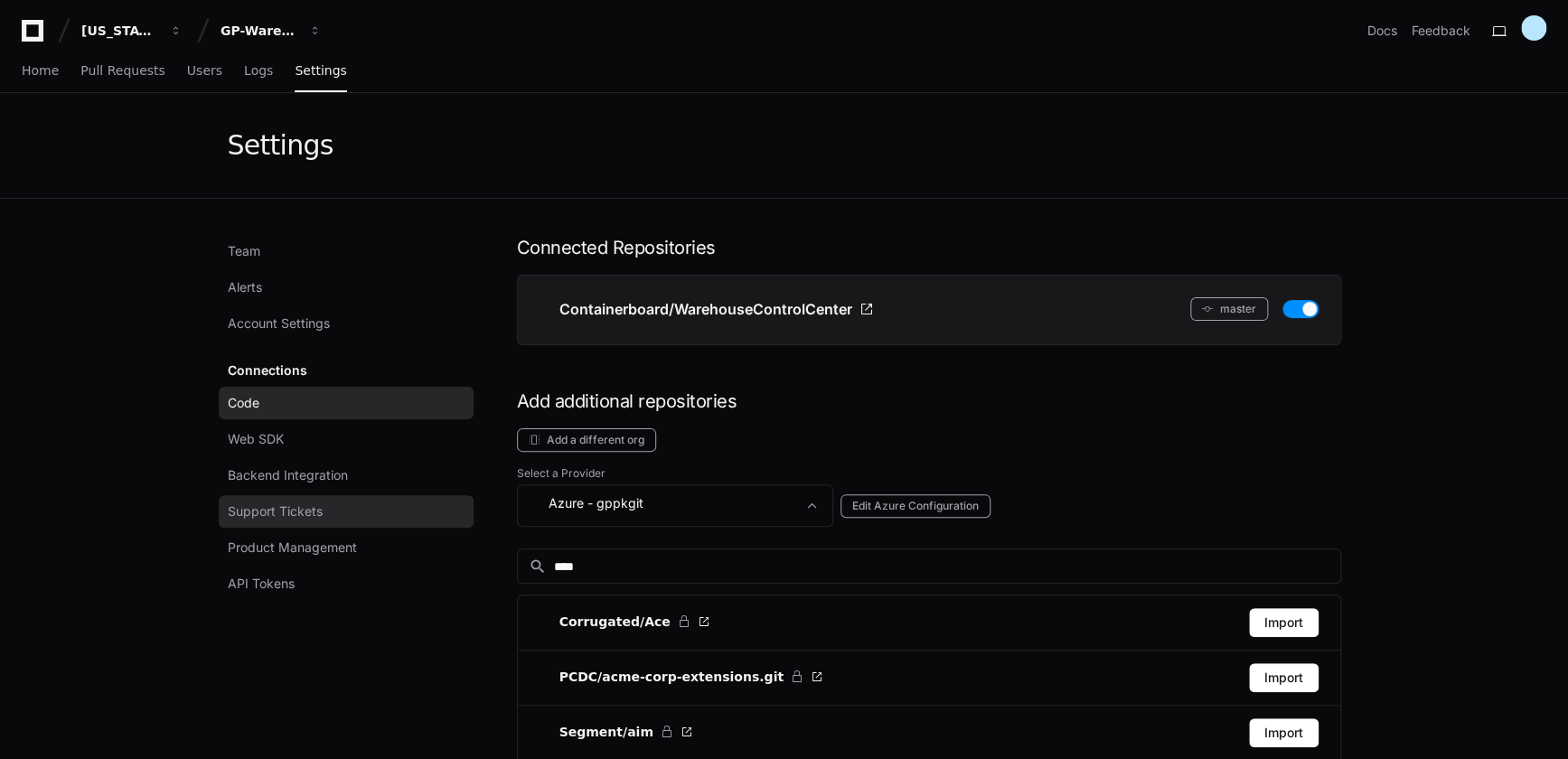
click at [252, 508] on span "Support Tickets" at bounding box center [275, 511] width 95 height 18
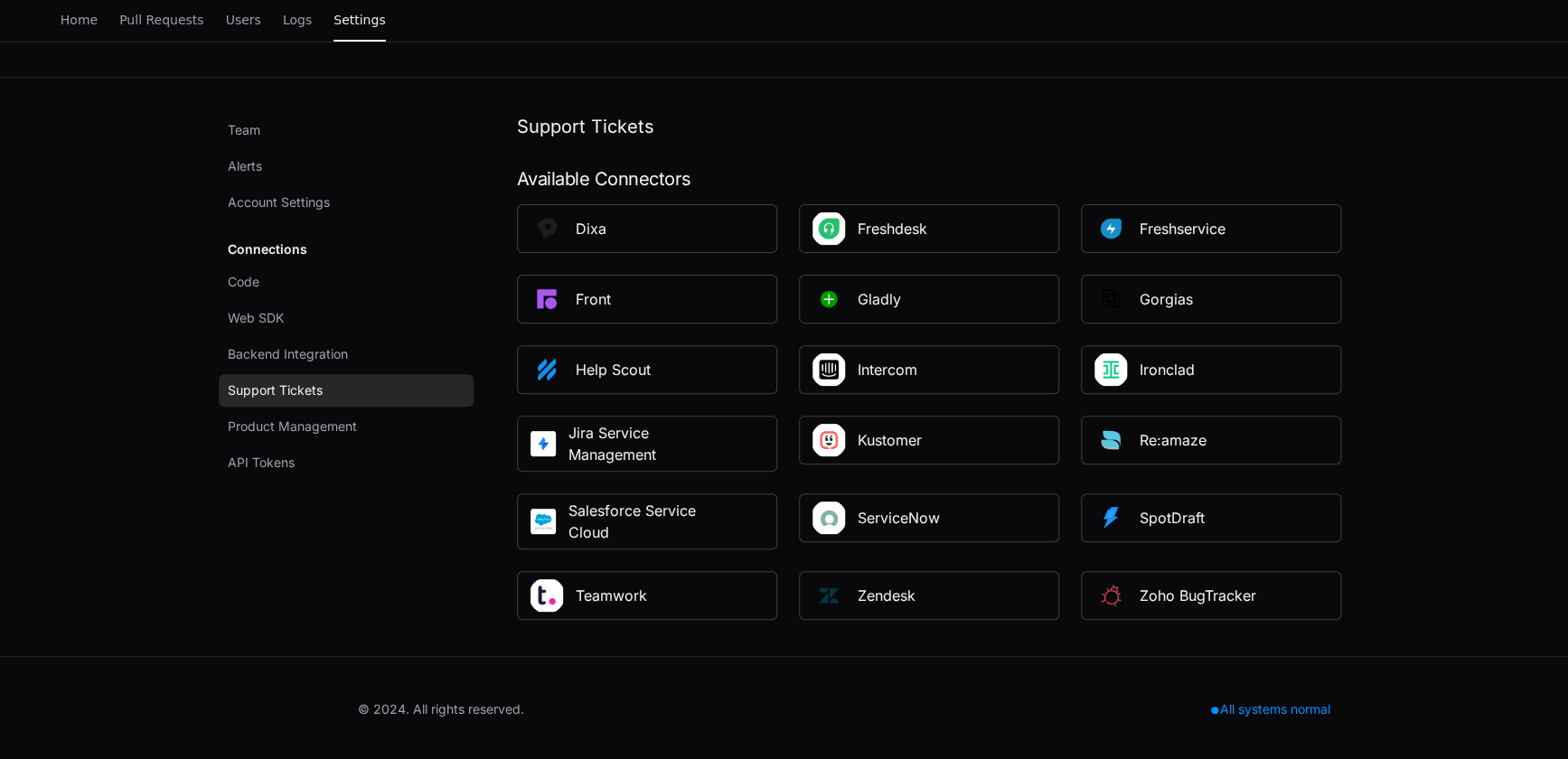
scroll to position [123, 0]
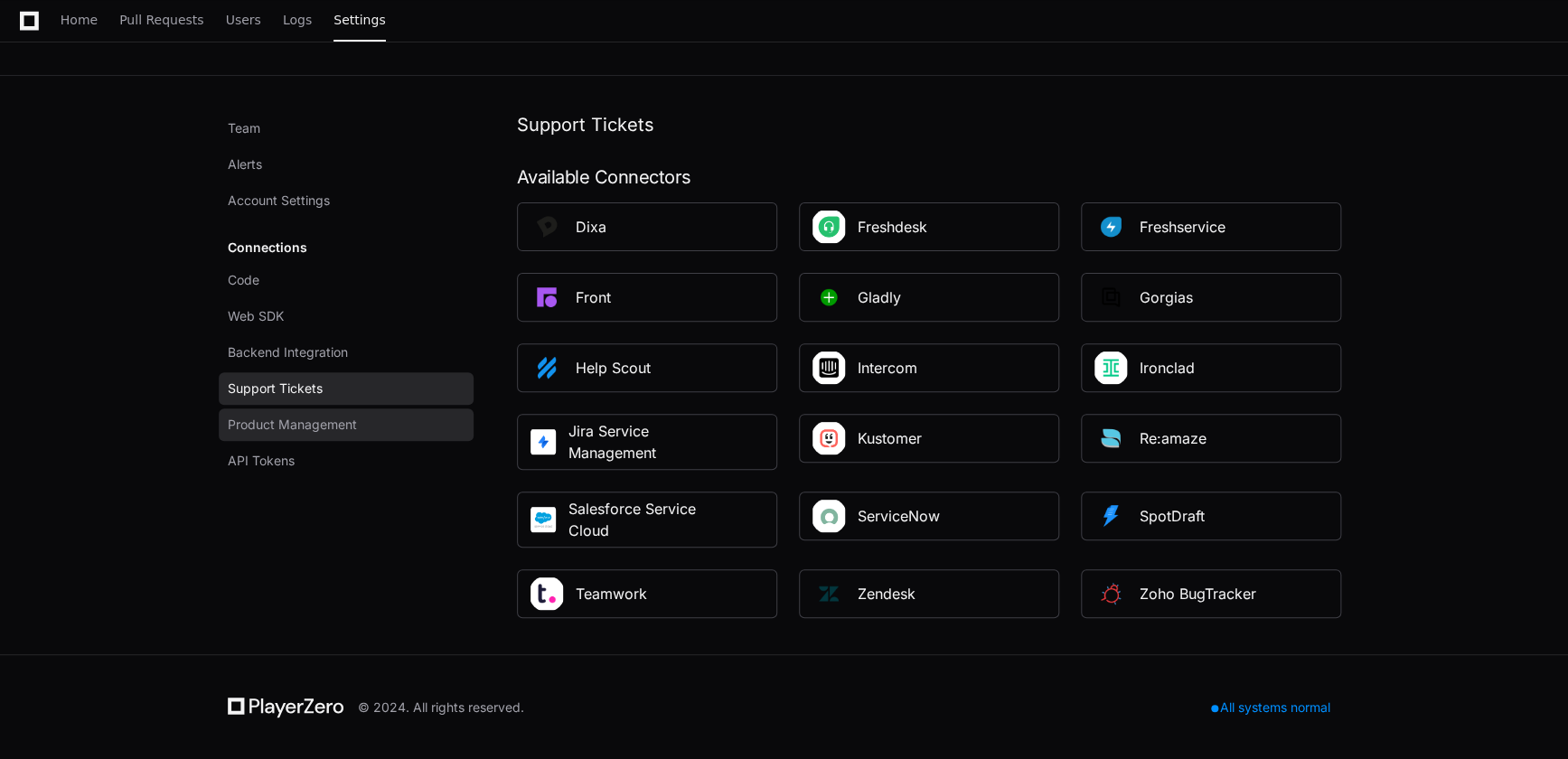
click at [273, 424] on span "Product Management" at bounding box center [292, 425] width 129 height 18
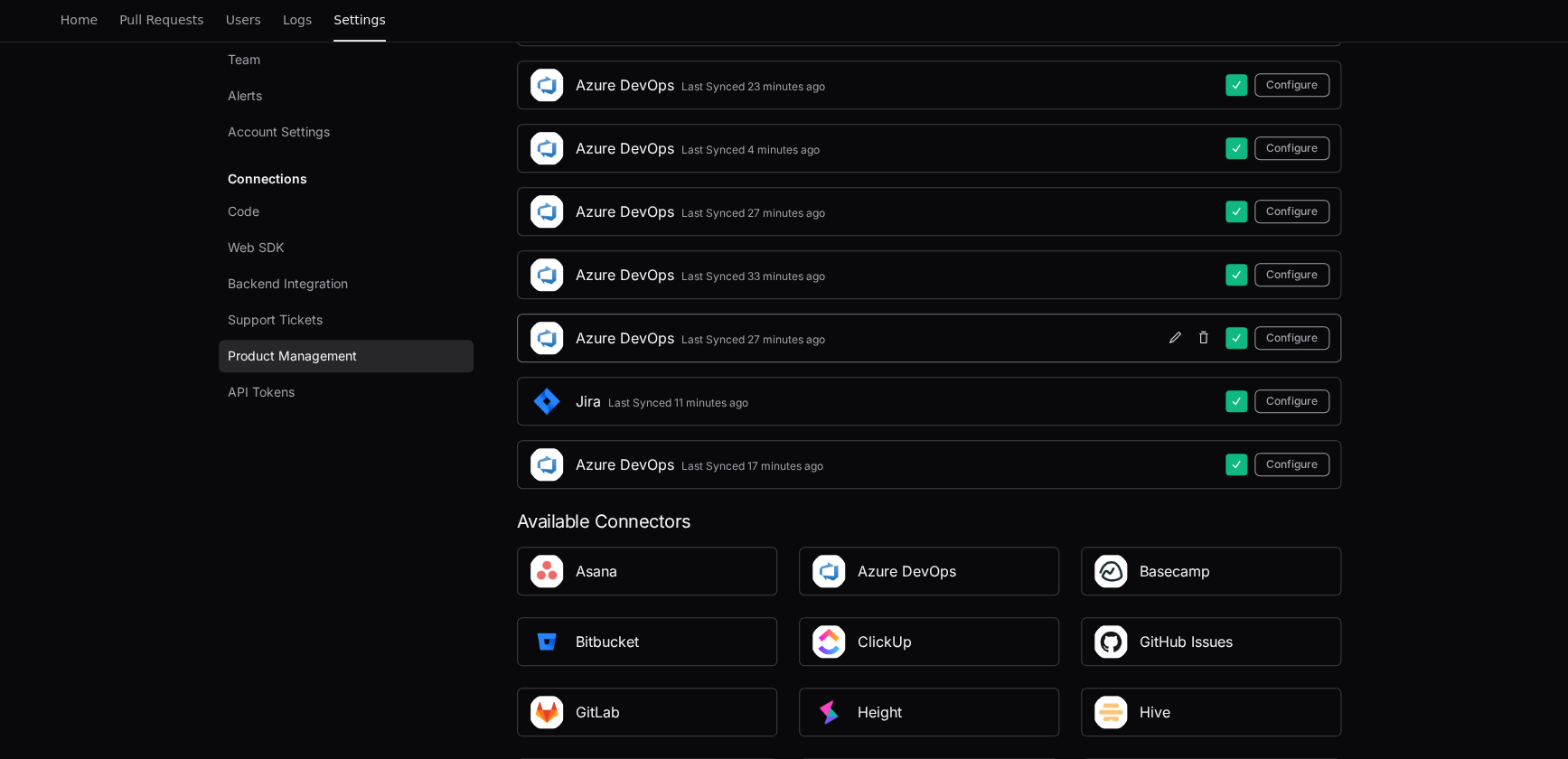
scroll to position [575, 0]
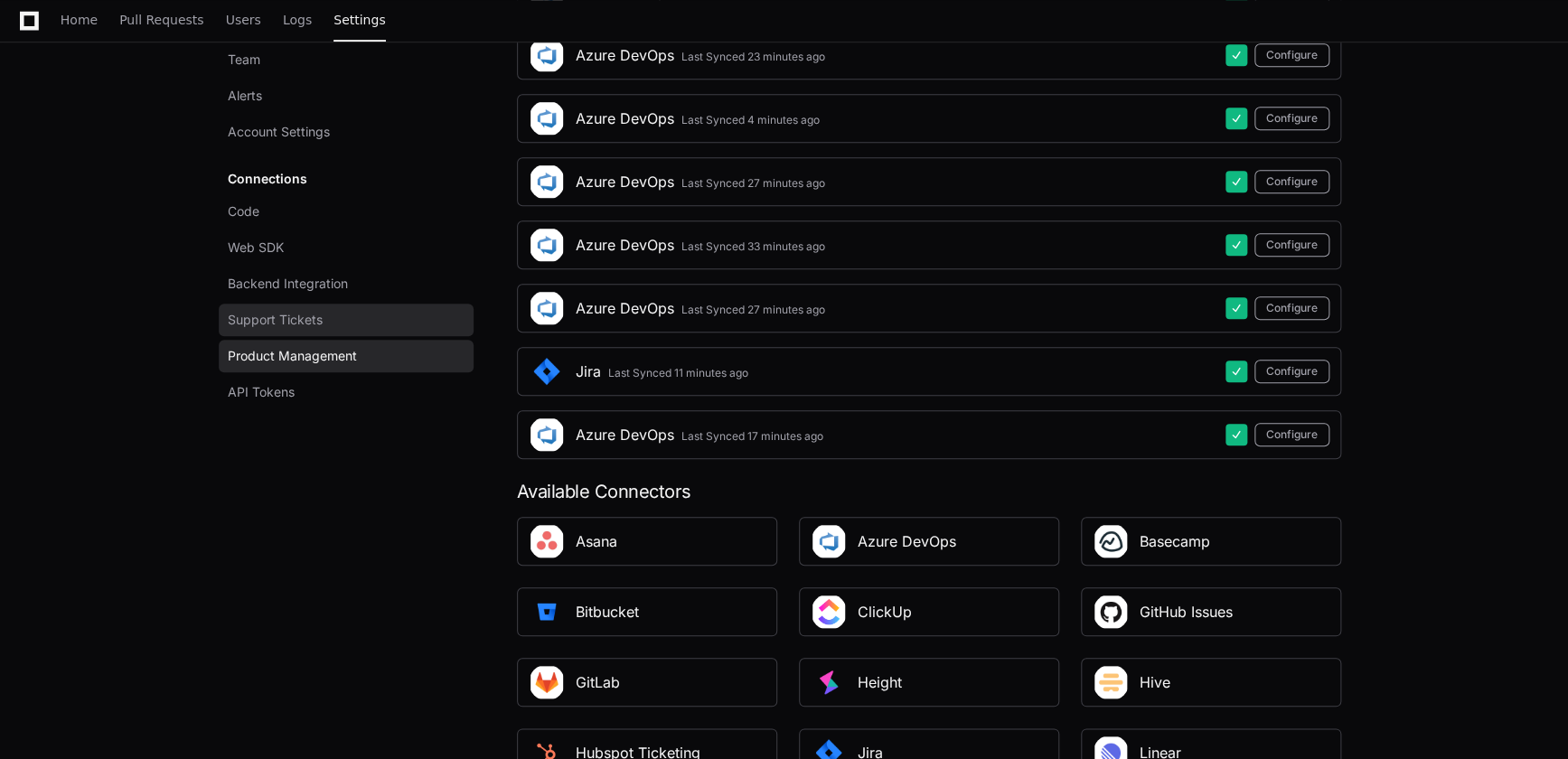
click at [305, 326] on span "Support Tickets" at bounding box center [275, 320] width 95 height 18
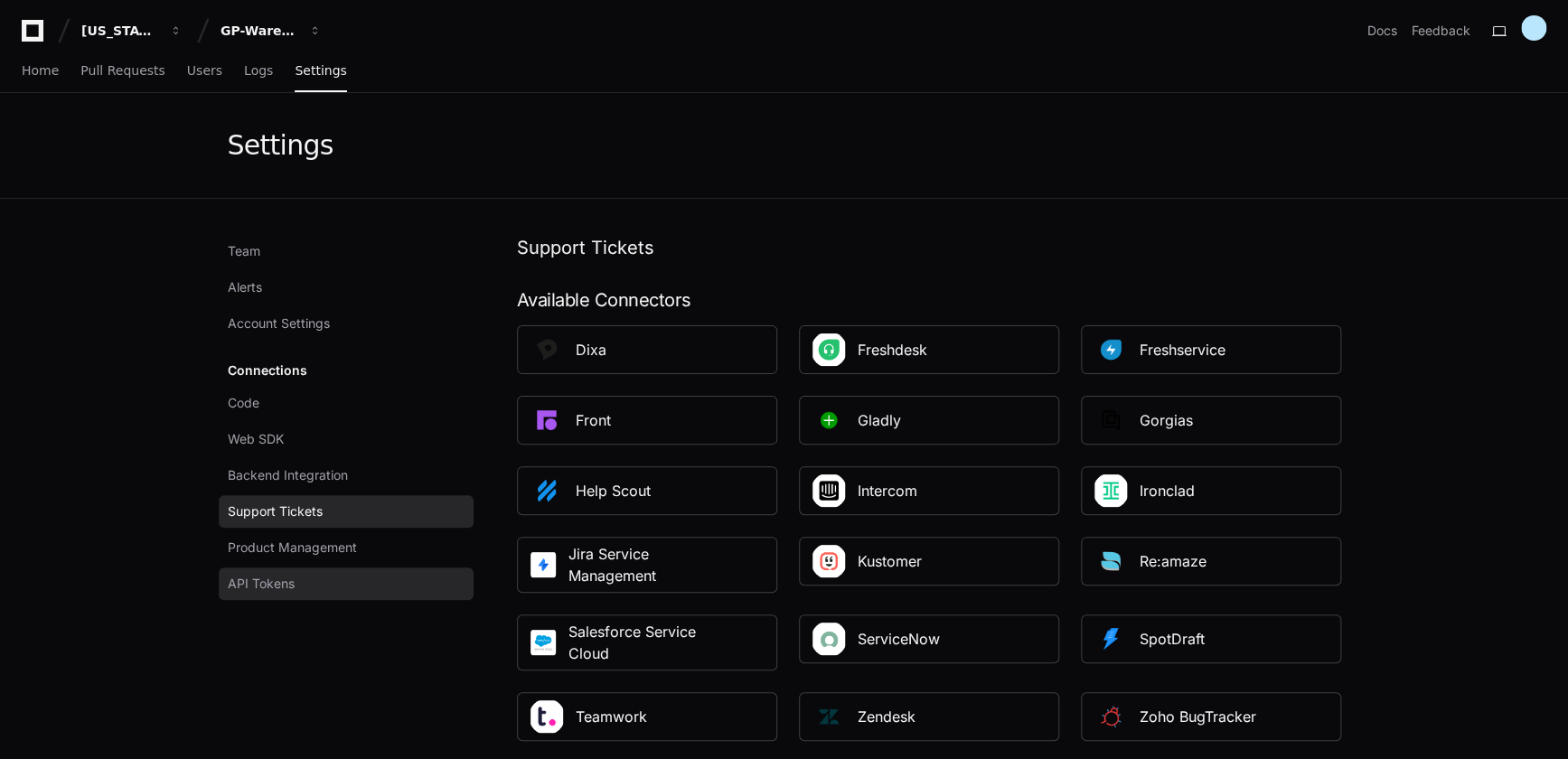
click at [268, 589] on span "API Tokens" at bounding box center [261, 584] width 67 height 18
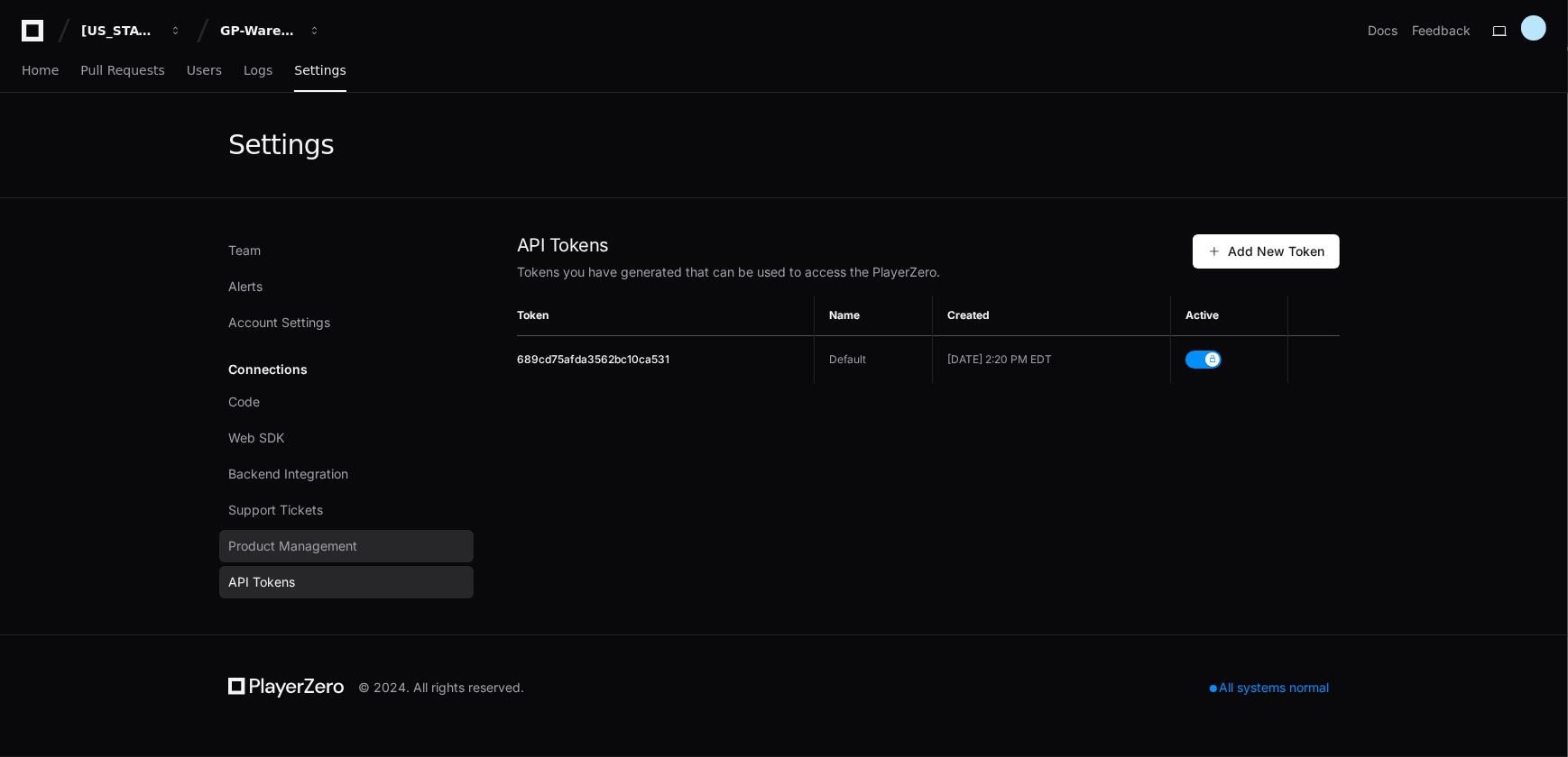
click at [315, 544] on span "Product Management" at bounding box center [293, 546] width 129 height 18
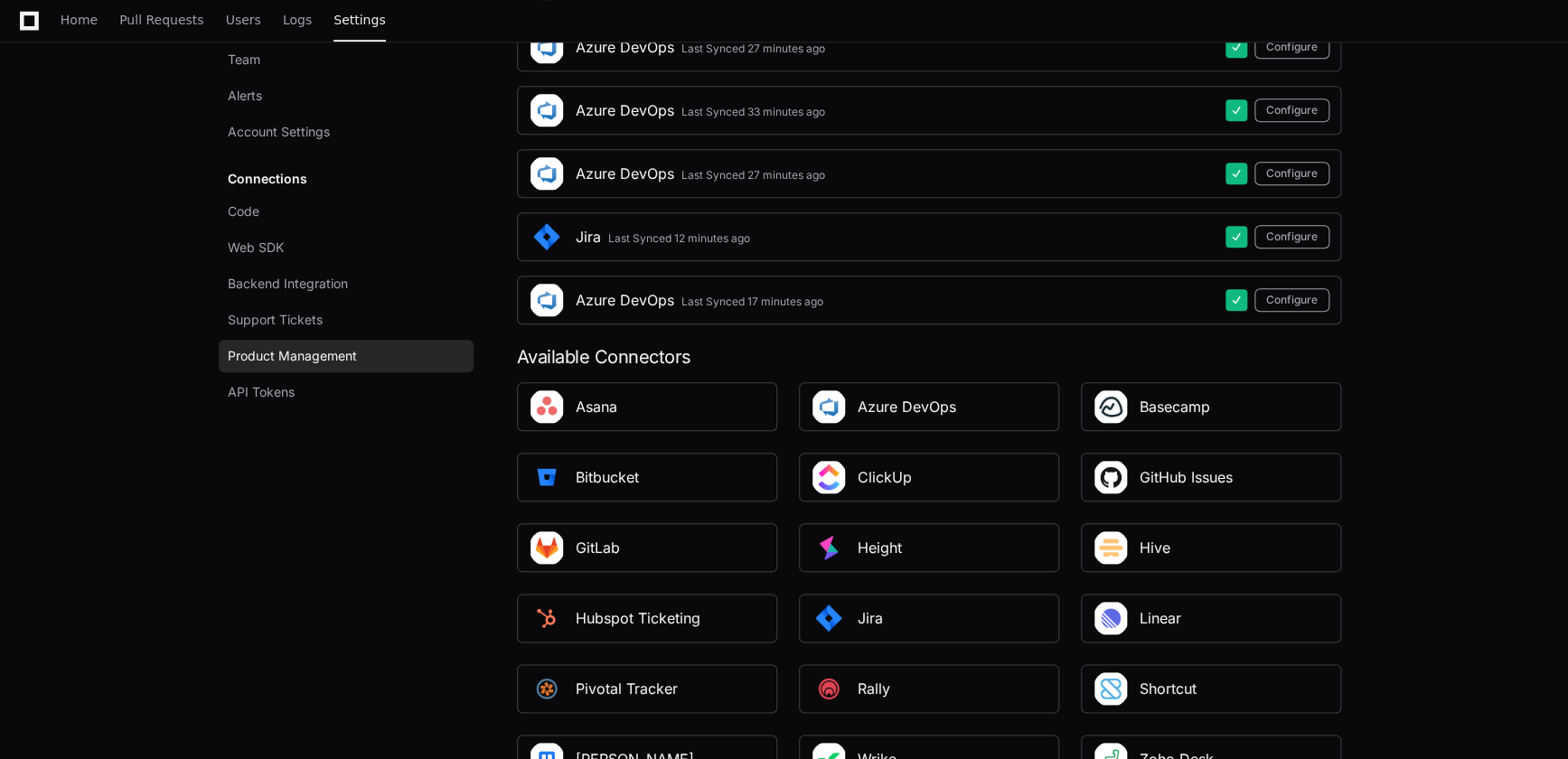
scroll to position [740, 0]
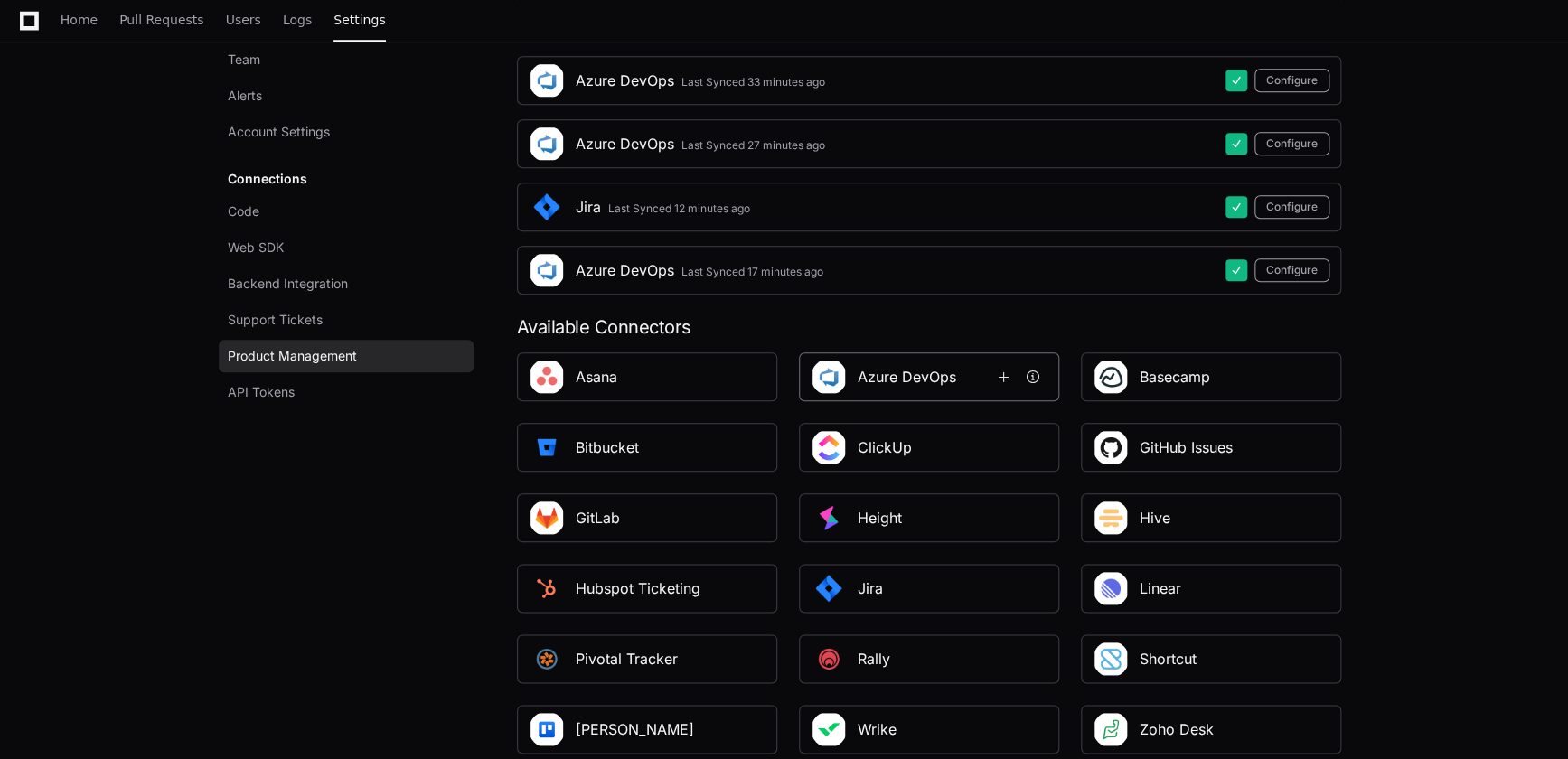
click at [890, 370] on div "Azure DevOps" at bounding box center [906, 376] width 98 height 22
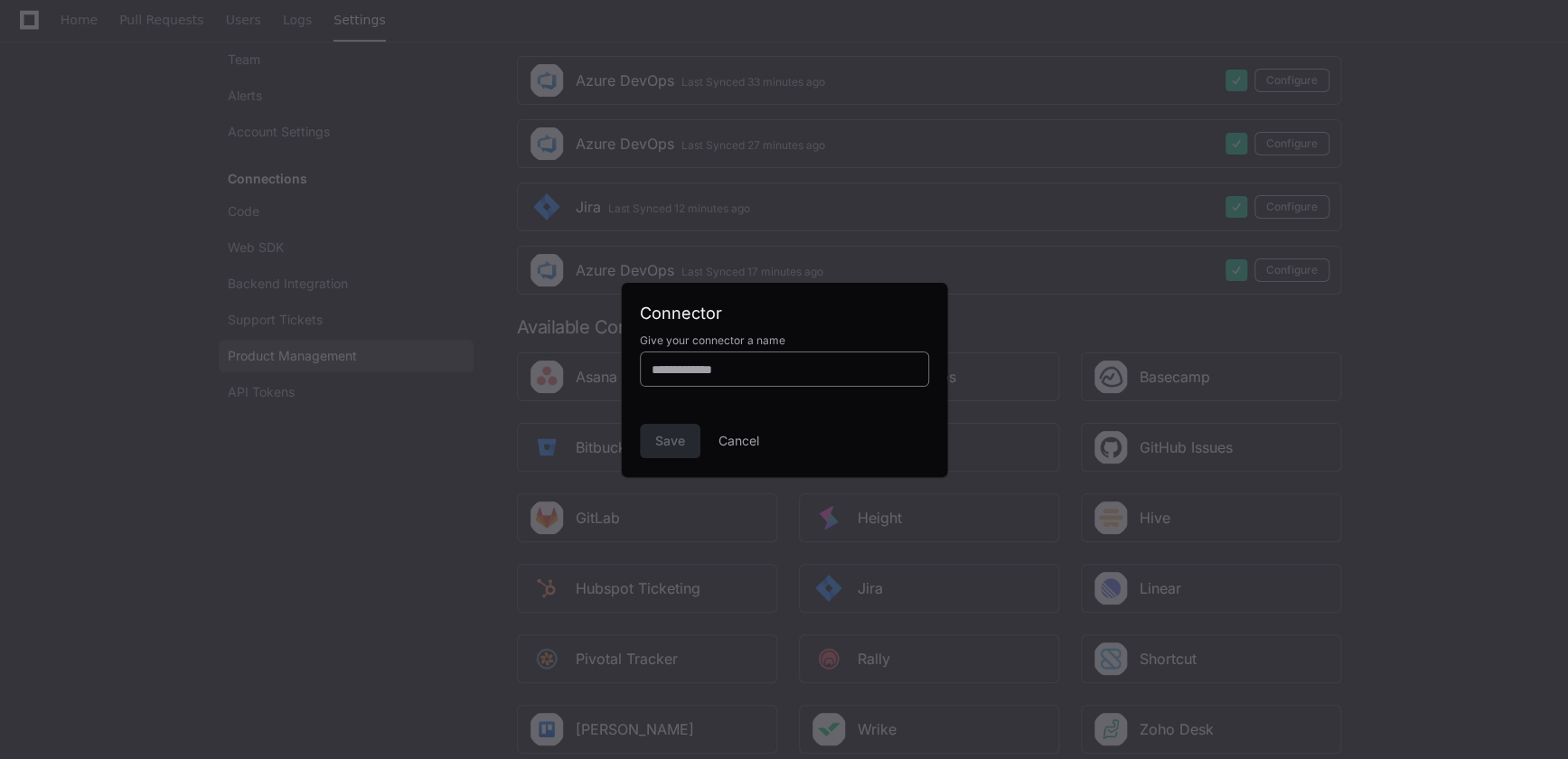
click at [740, 370] on input at bounding box center [784, 370] width 266 height 18
type input "*"
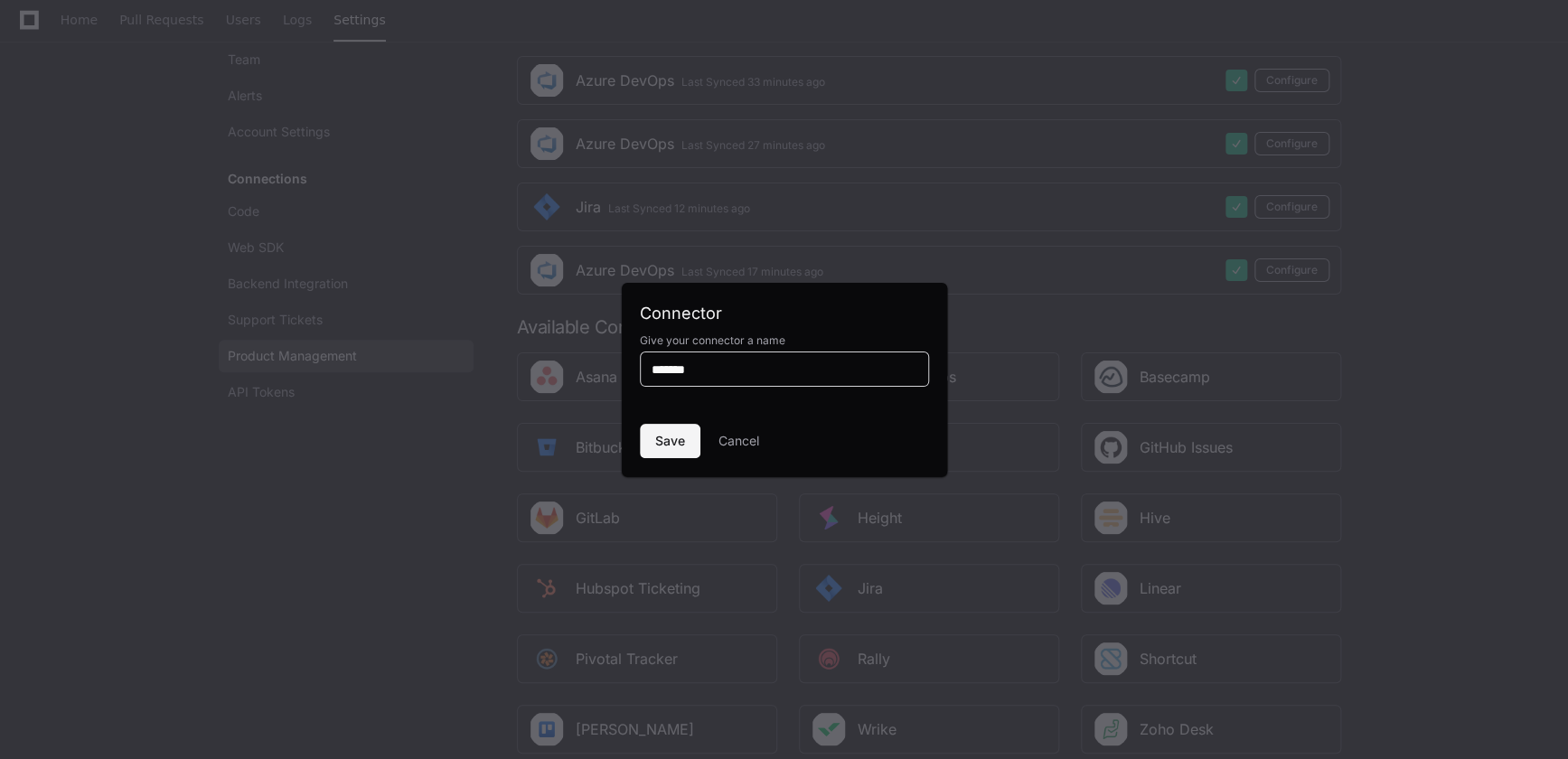
type input "*******"
click at [670, 435] on span "Save" at bounding box center [669, 441] width 30 height 18
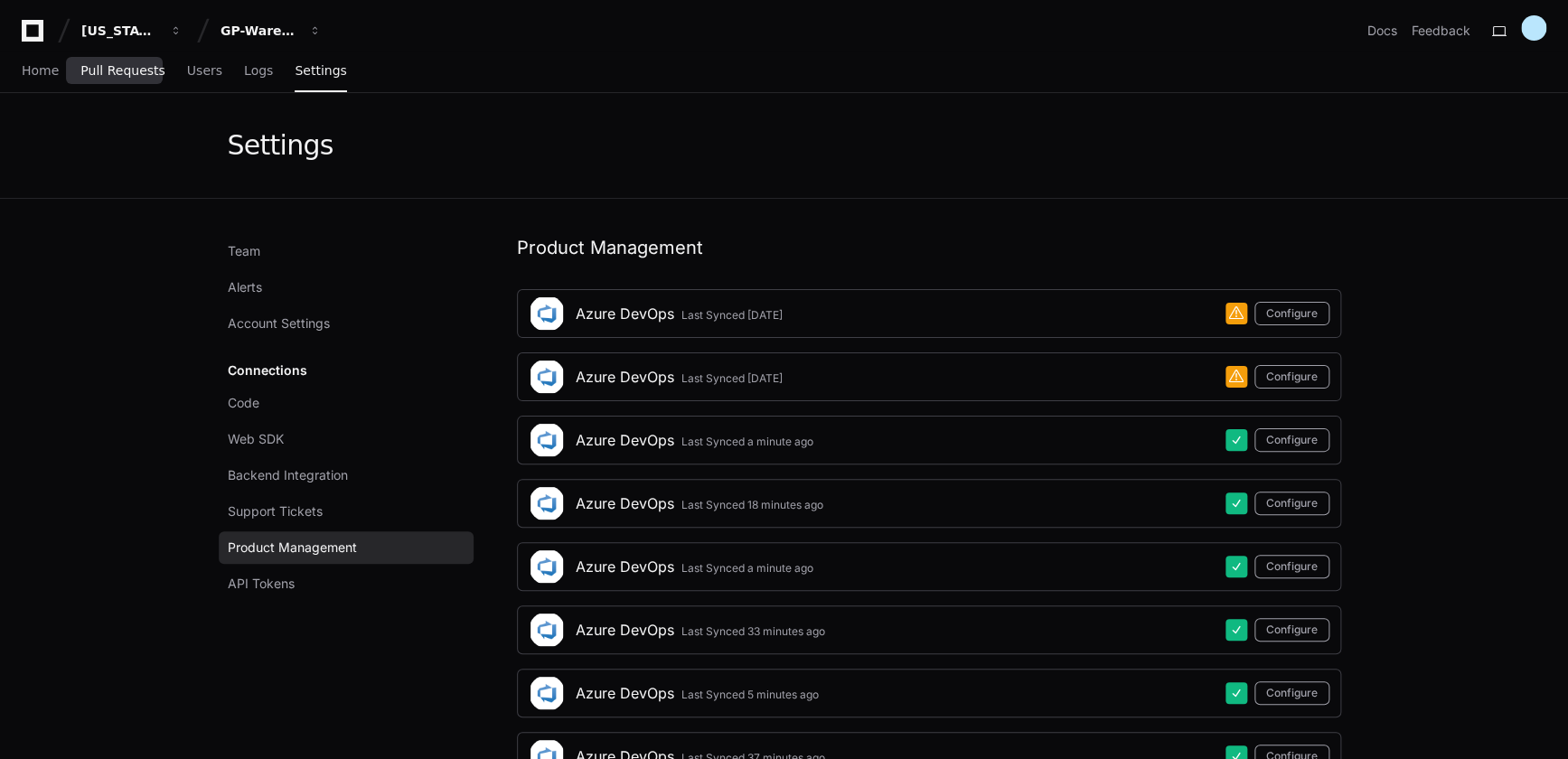
click at [129, 73] on span "Pull Requests" at bounding box center [122, 70] width 84 height 10
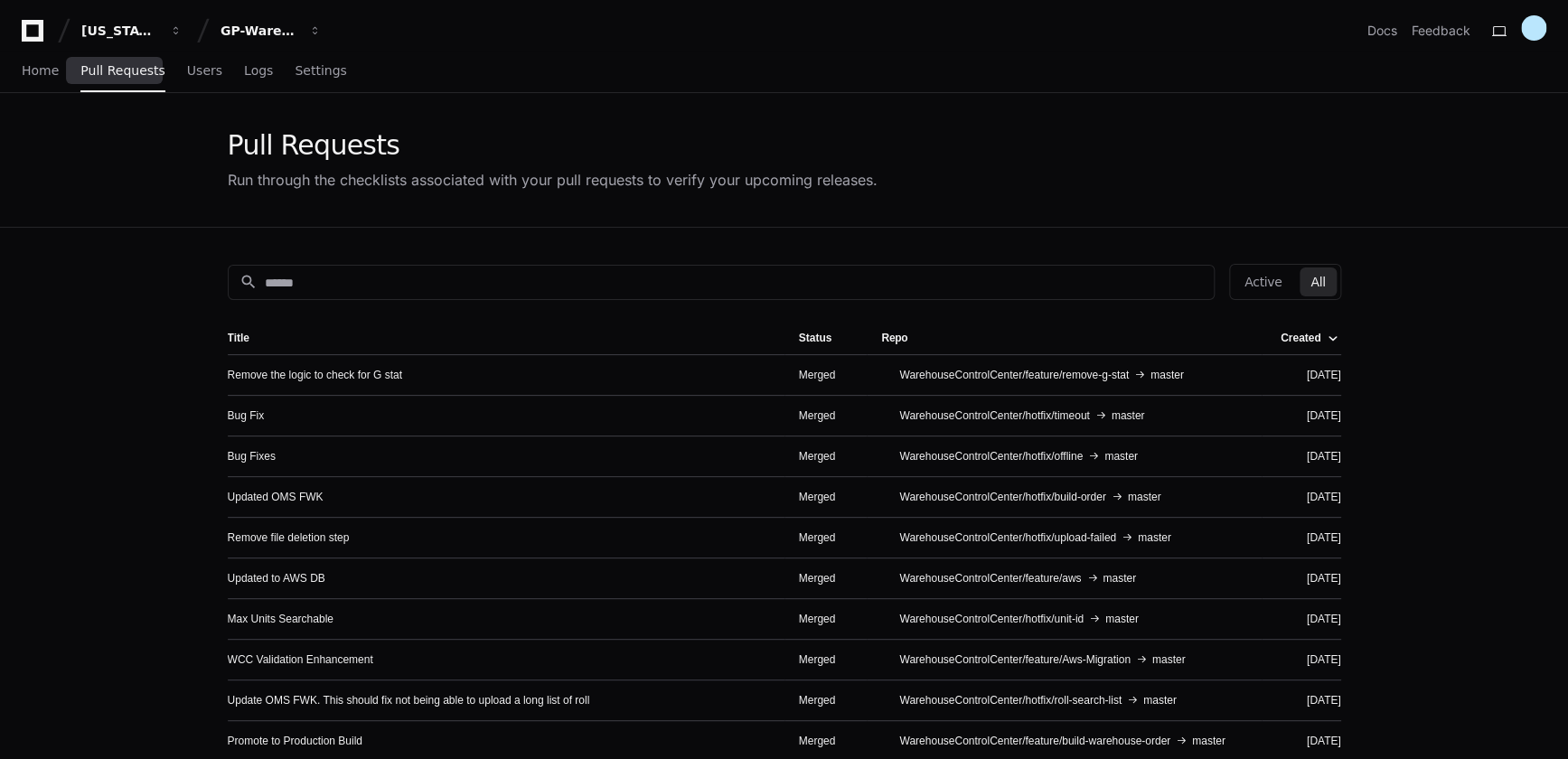
click at [129, 73] on span "Pull Requests" at bounding box center [122, 70] width 84 height 10
click at [36, 72] on span "Home" at bounding box center [40, 70] width 37 height 10
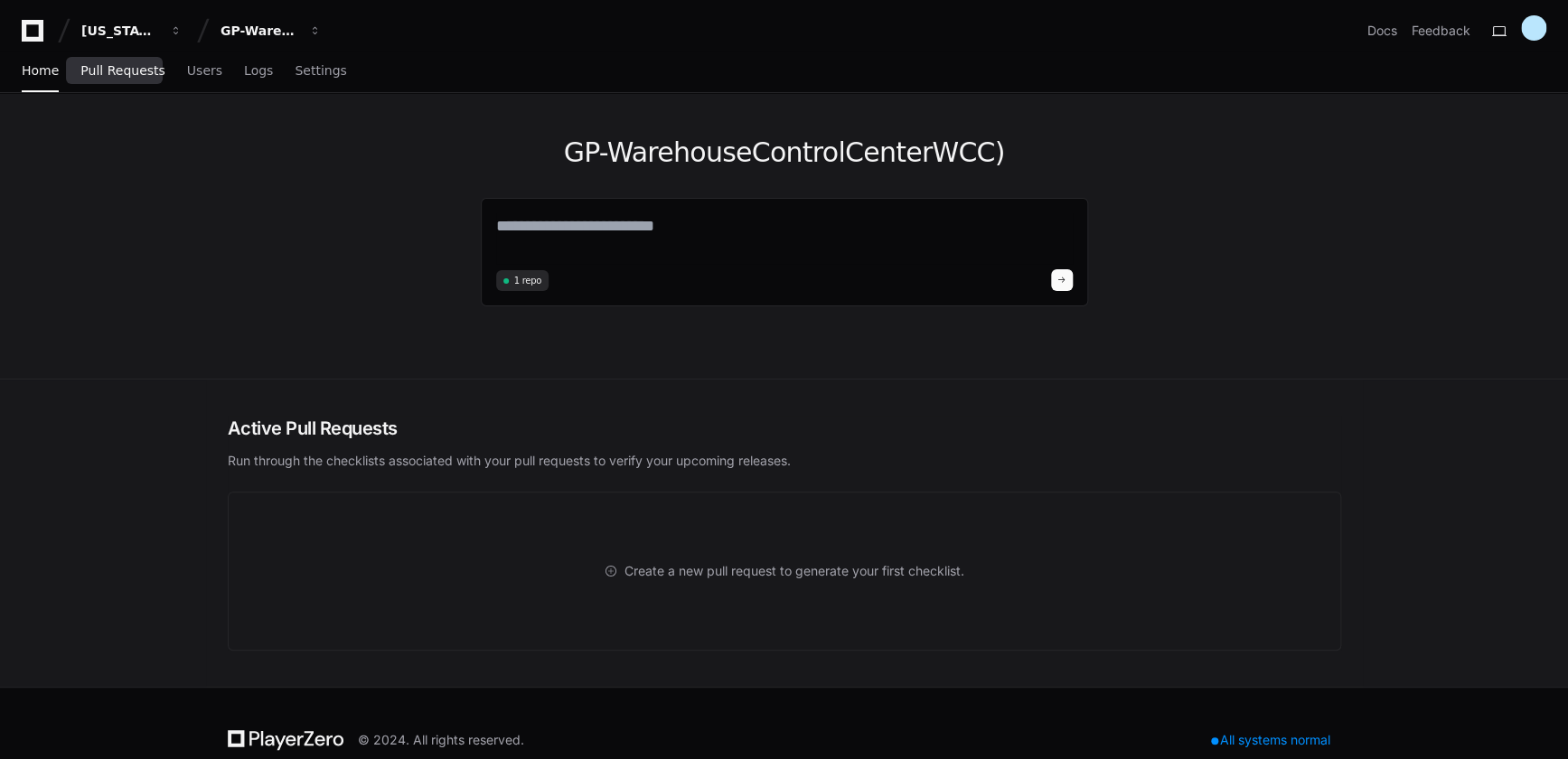
click at [118, 70] on span "Pull Requests" at bounding box center [122, 70] width 84 height 10
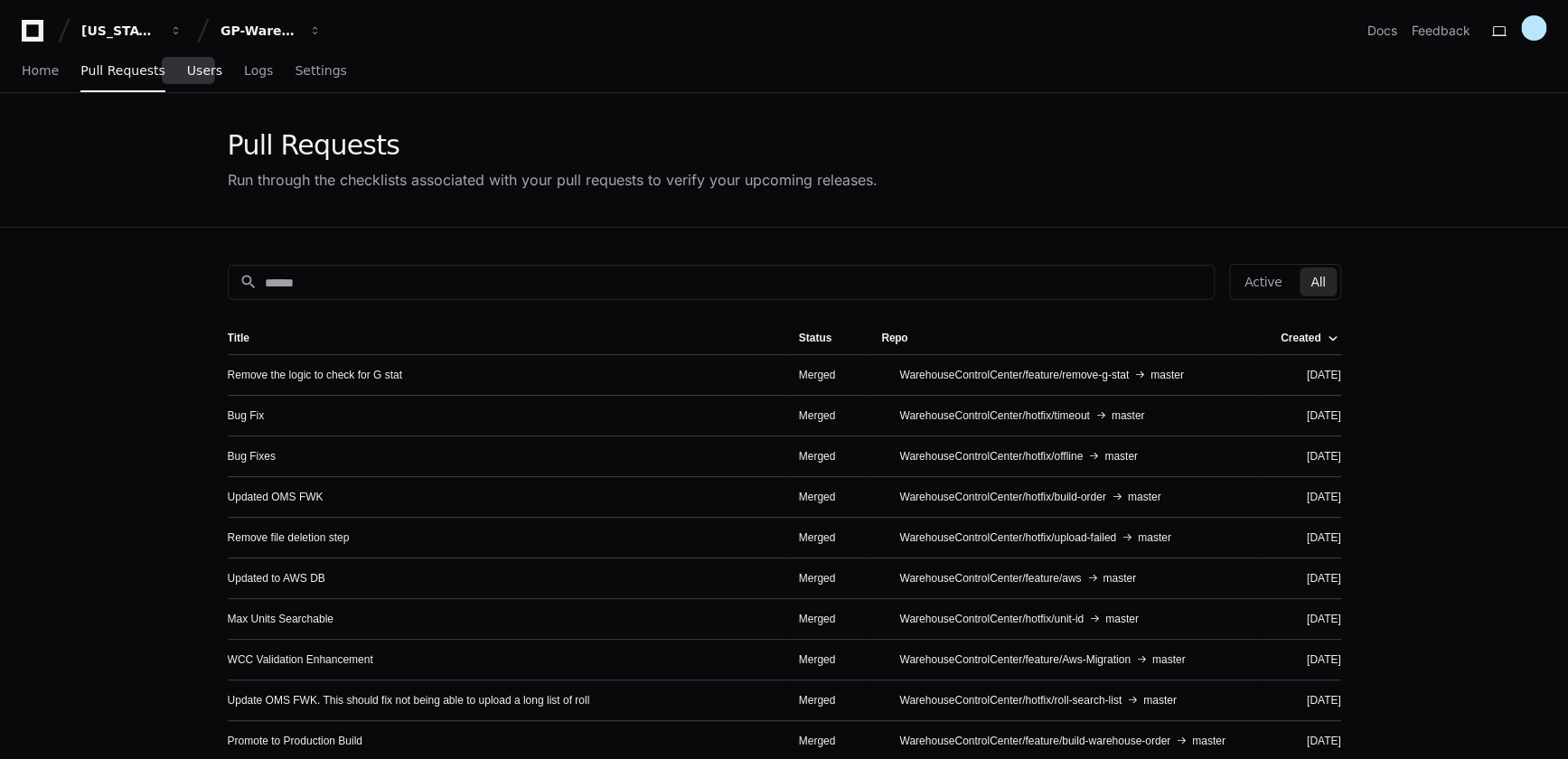
click at [187, 74] on span "Users" at bounding box center [204, 70] width 35 height 10
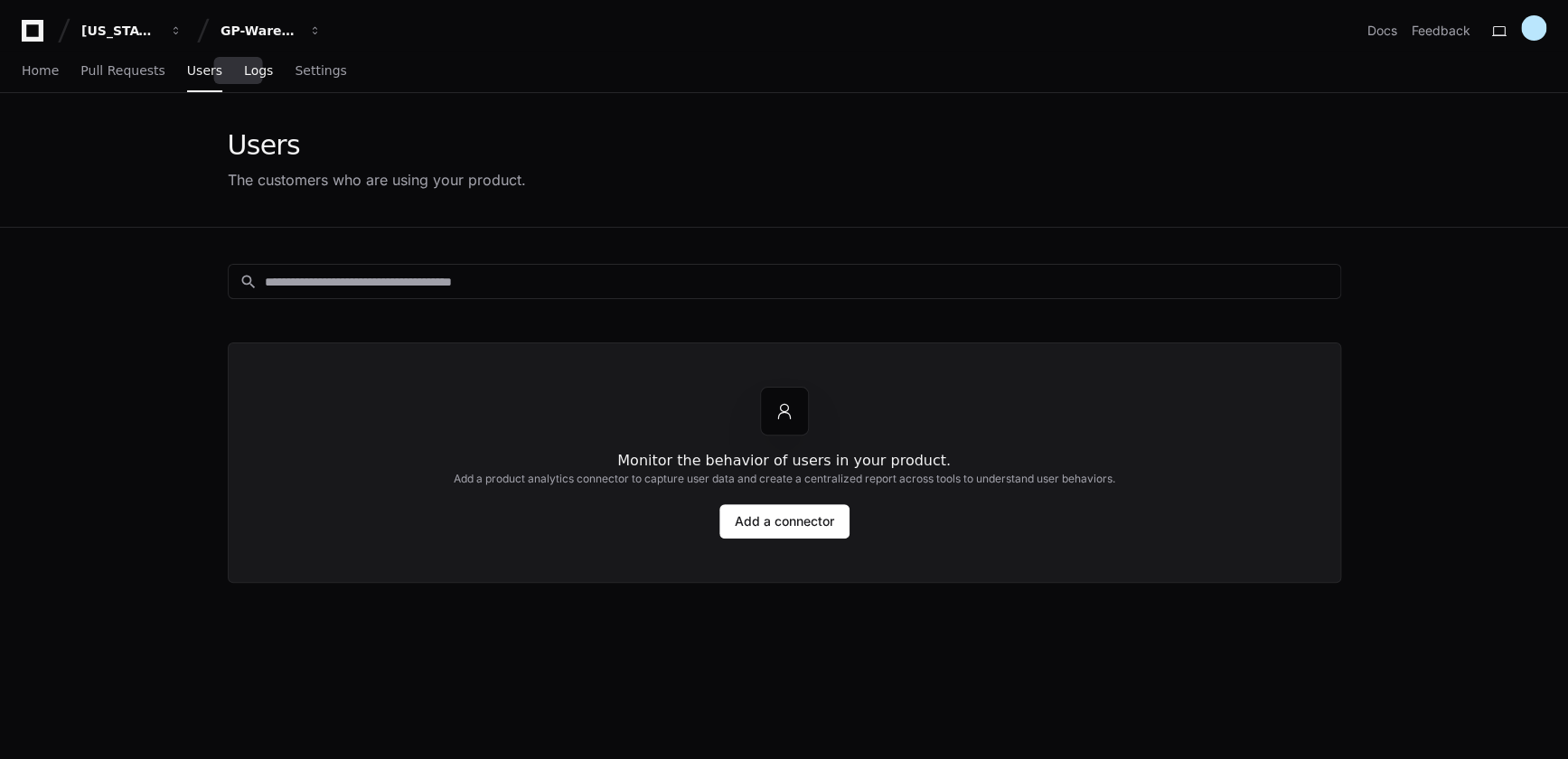
click at [250, 73] on span "Logs" at bounding box center [258, 70] width 29 height 10
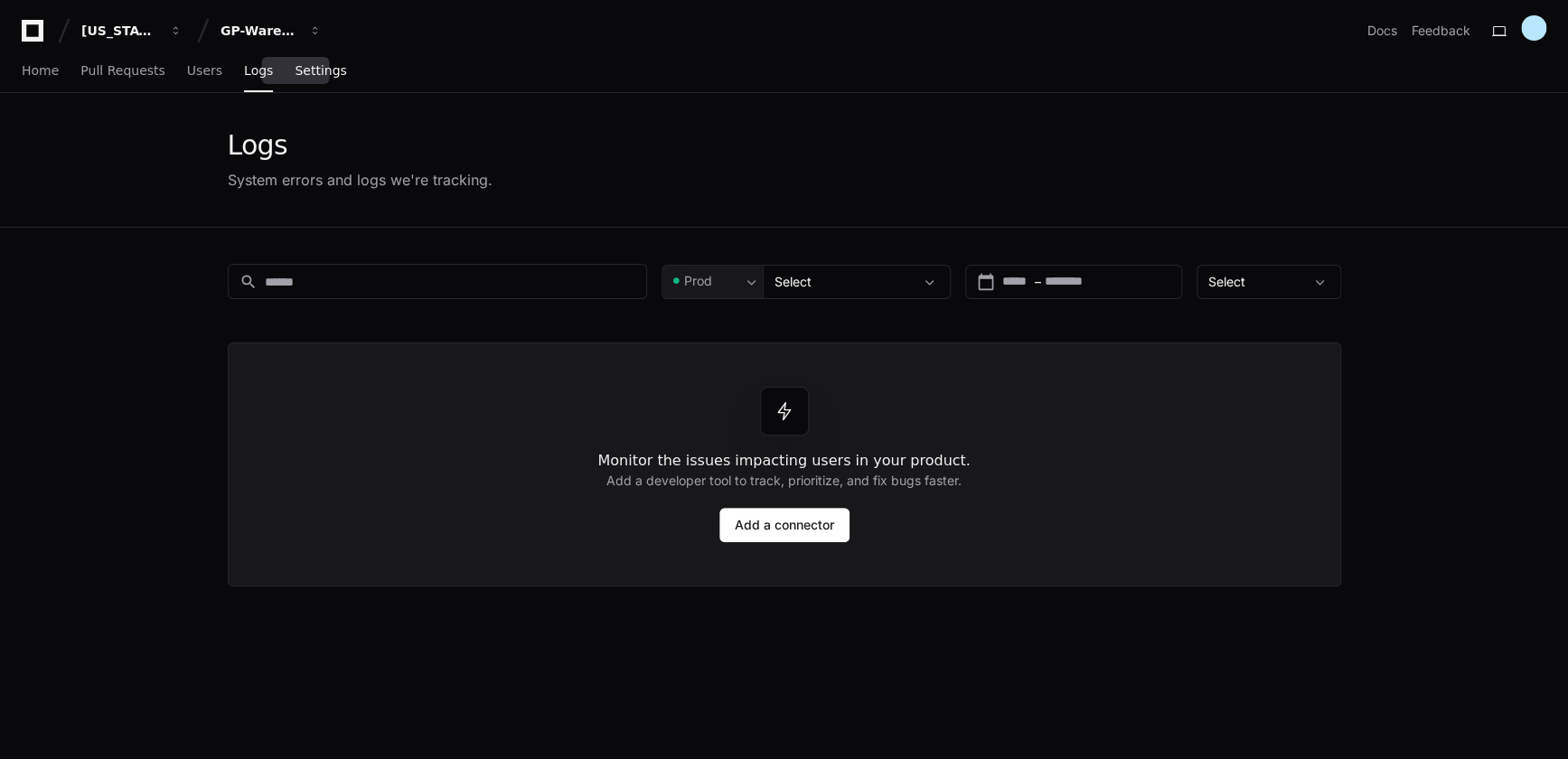
click at [308, 72] on span "Settings" at bounding box center [320, 70] width 51 height 10
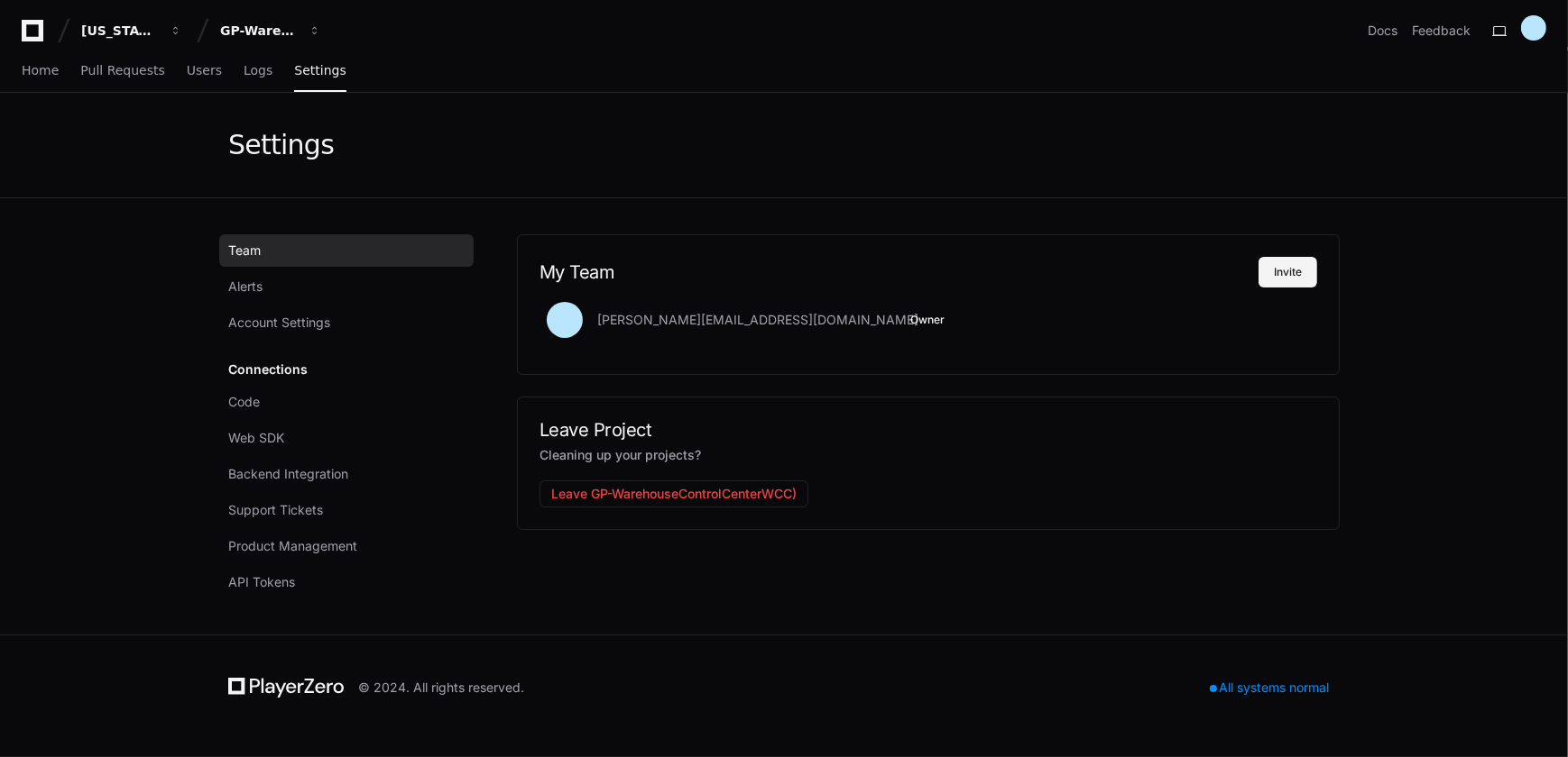
click at [1288, 268] on button "Invite" at bounding box center [1288, 273] width 59 height 30
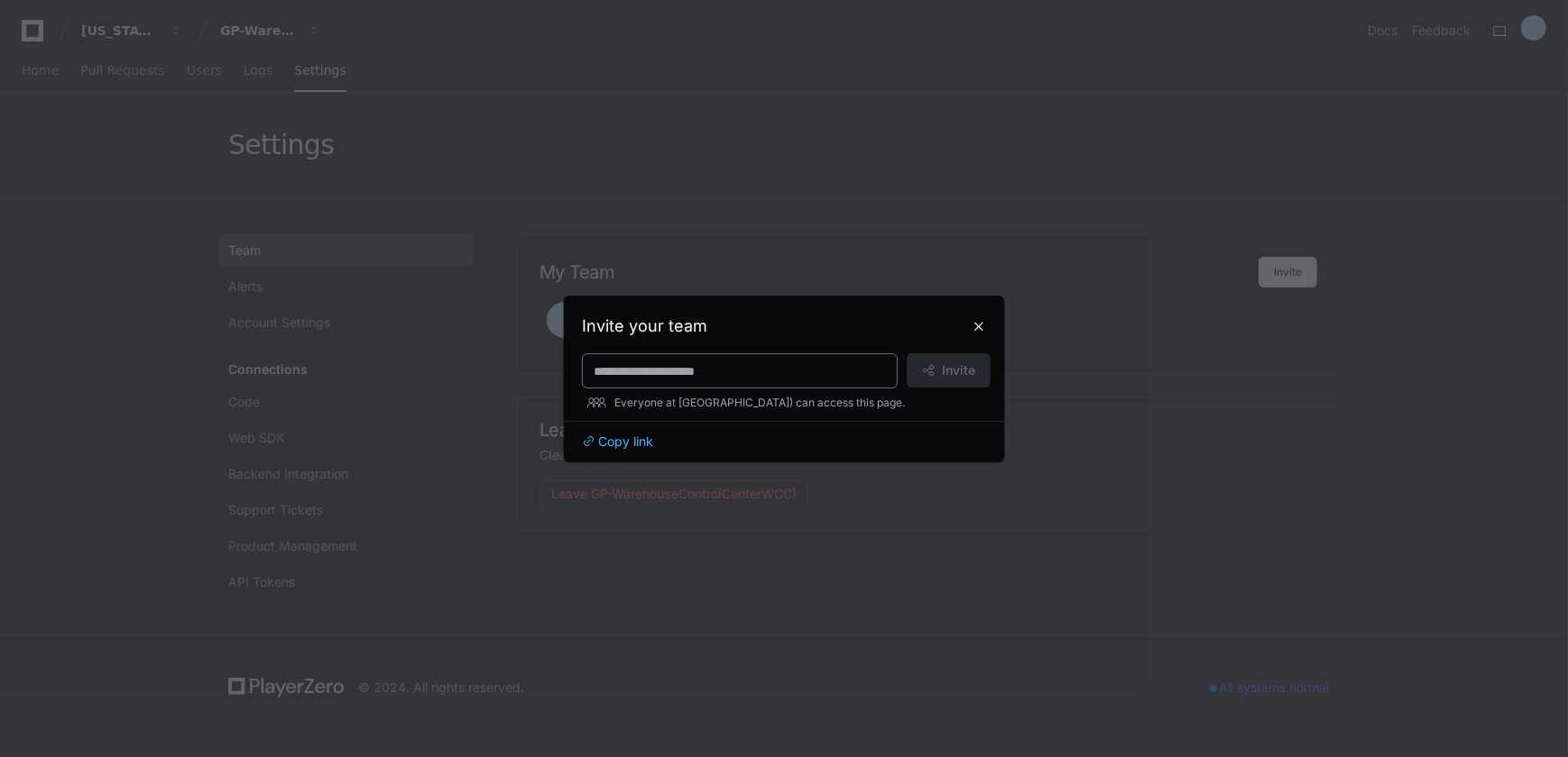
click at [755, 372] on input at bounding box center [740, 371] width 293 height 18
paste input "**********"
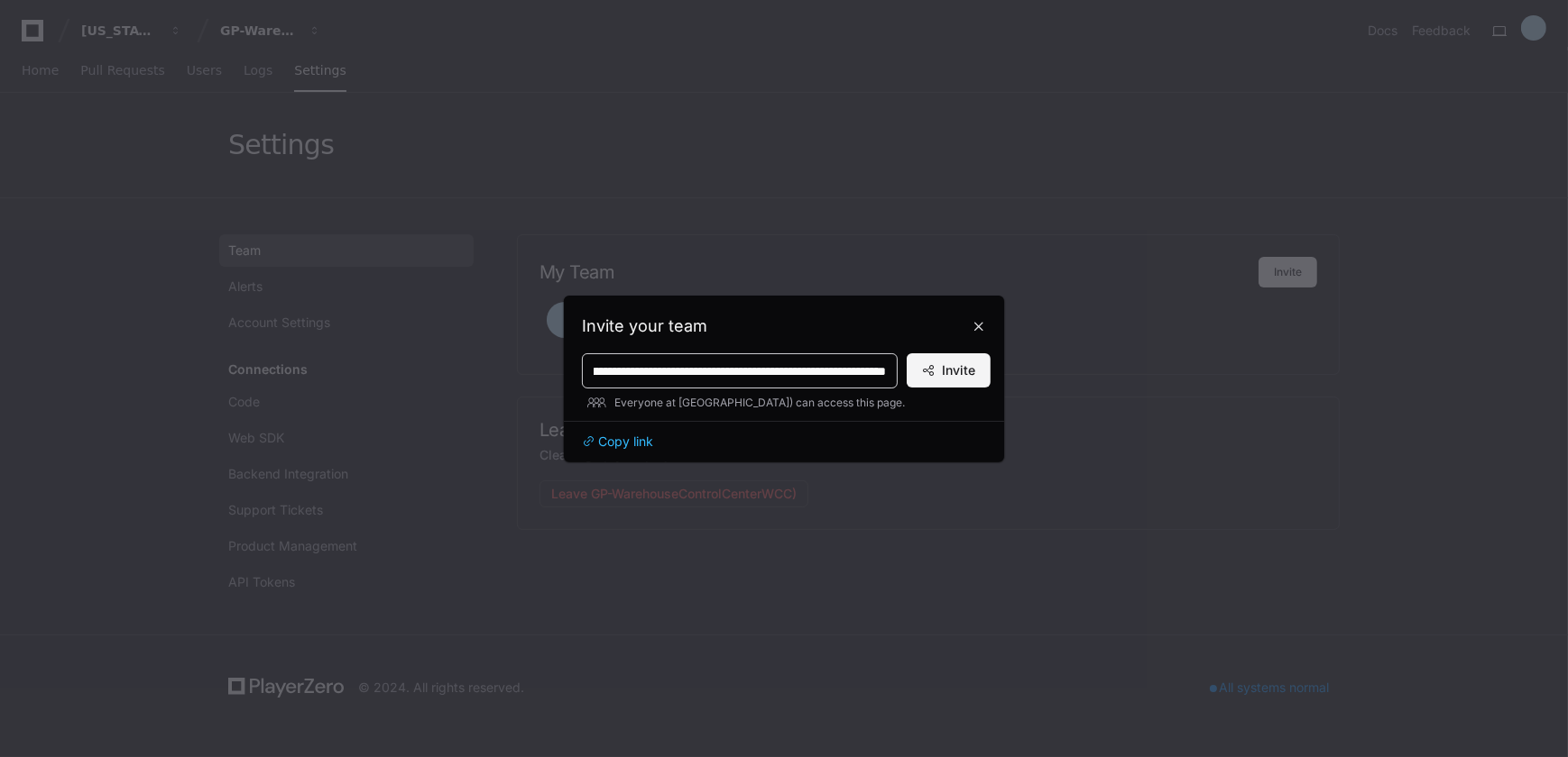
type input "**********"
click at [940, 375] on button "Invite" at bounding box center [948, 370] width 84 height 34
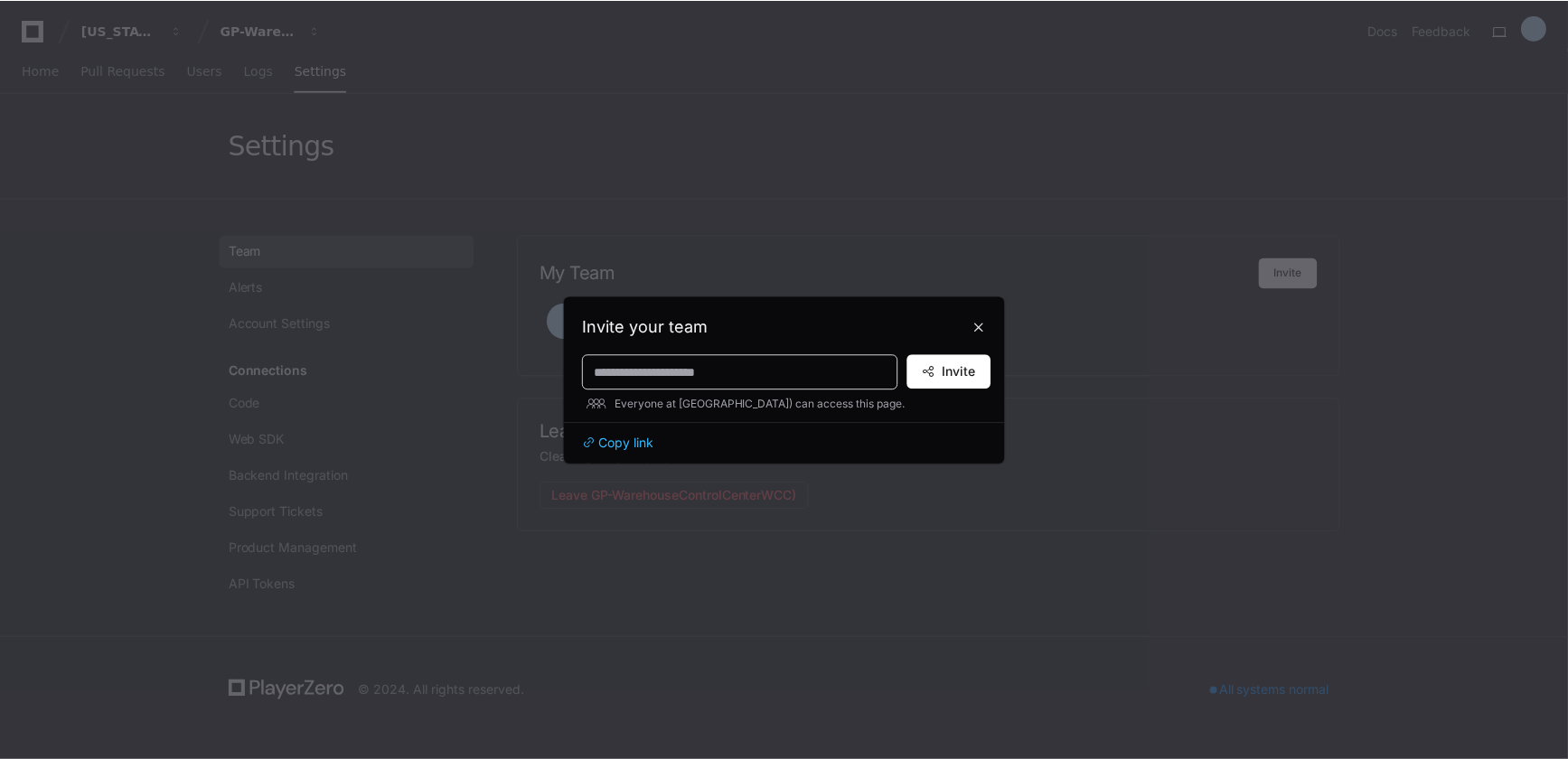
scroll to position [0, 0]
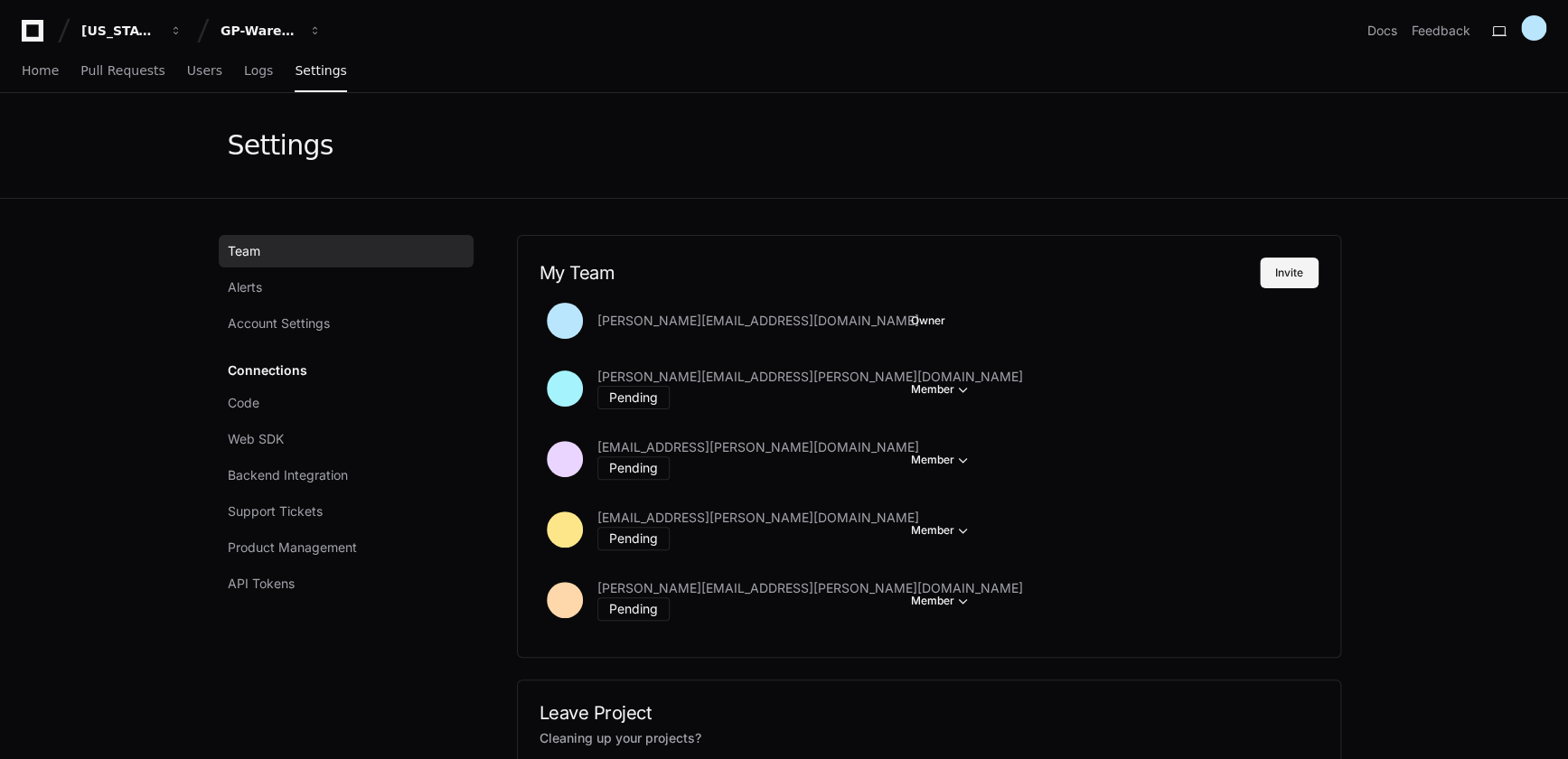
click at [1283, 265] on button "Invite" at bounding box center [1289, 273] width 59 height 30
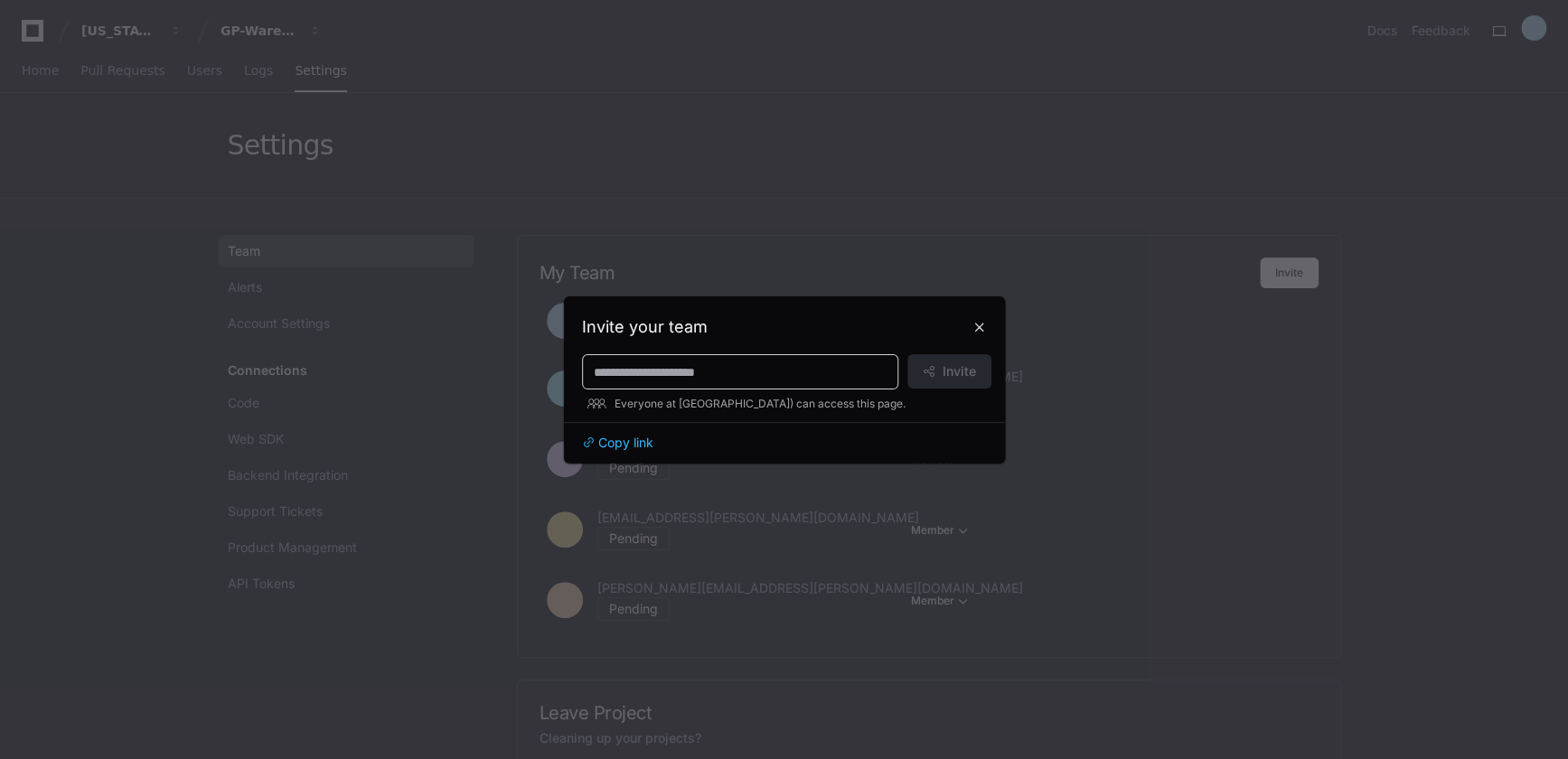
click at [752, 365] on input at bounding box center [741, 372] width 293 height 18
paste input "**********"
type input "**********"
click at [939, 371] on button "Invite" at bounding box center [949, 371] width 84 height 34
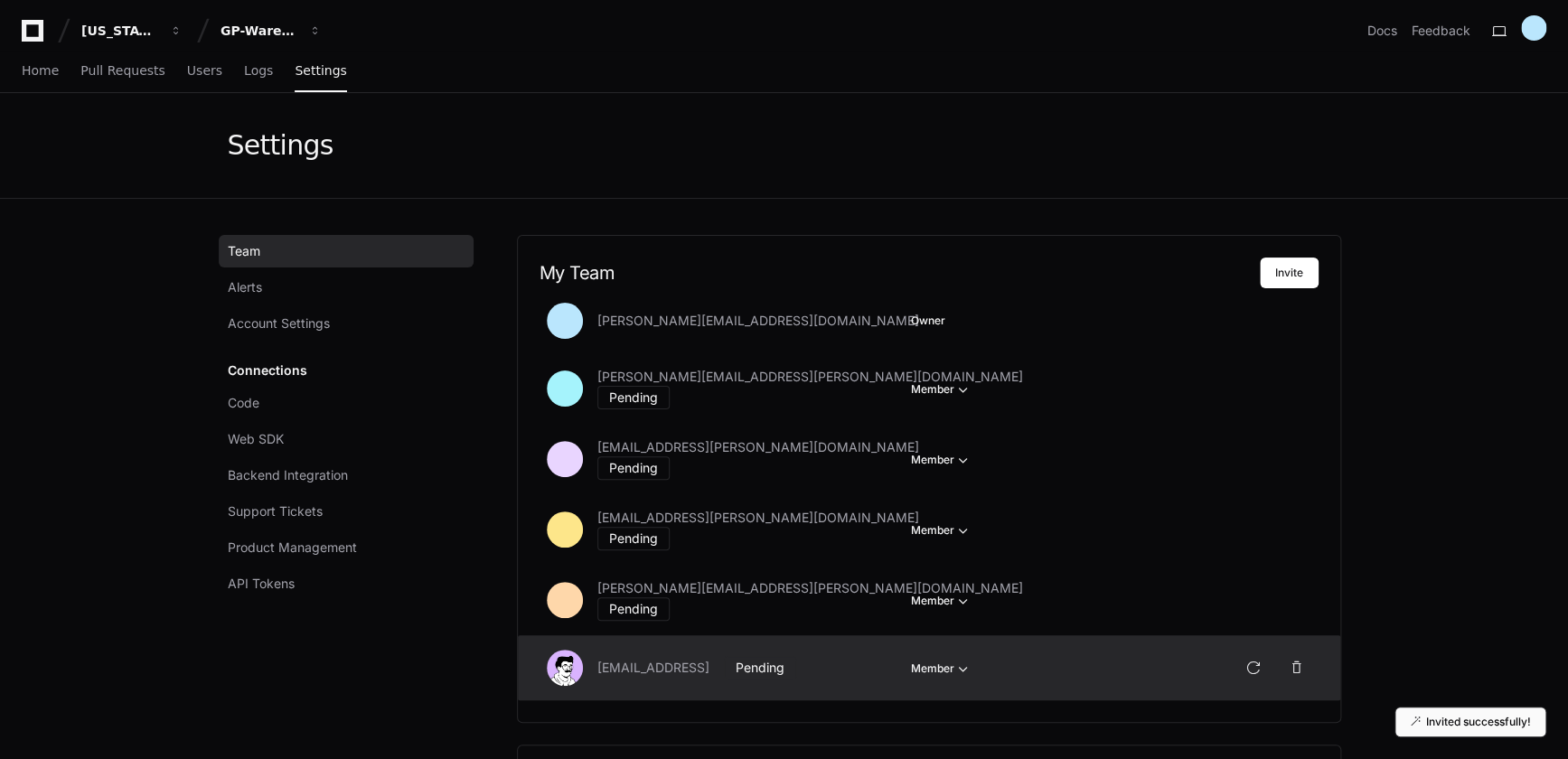
click at [919, 399] on button "Member" at bounding box center [942, 389] width 62 height 18
drag, startPoint x: 936, startPoint y: 710, endPoint x: 927, endPoint y: 707, distance: 9.5
click at [936, 715] on button "Owner" at bounding box center [1013, 731] width 203 height 32
click at [348, 662] on div "Team Alerts Account Settings Connections Code Web SDK Backend Integration Suppo…" at bounding box center [350, 568] width 246 height 666
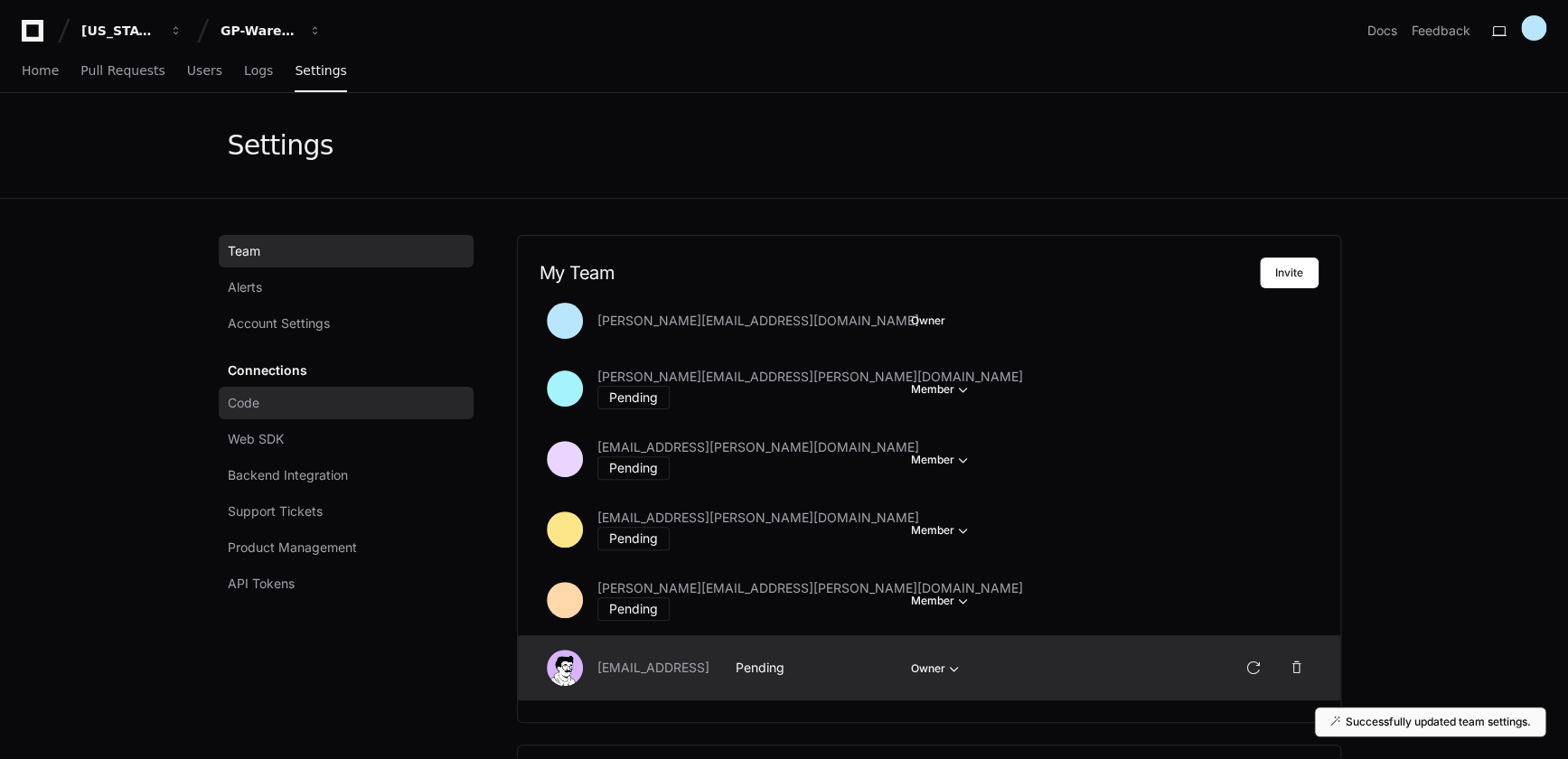
click at [268, 400] on link "Code" at bounding box center [347, 403] width 255 height 32
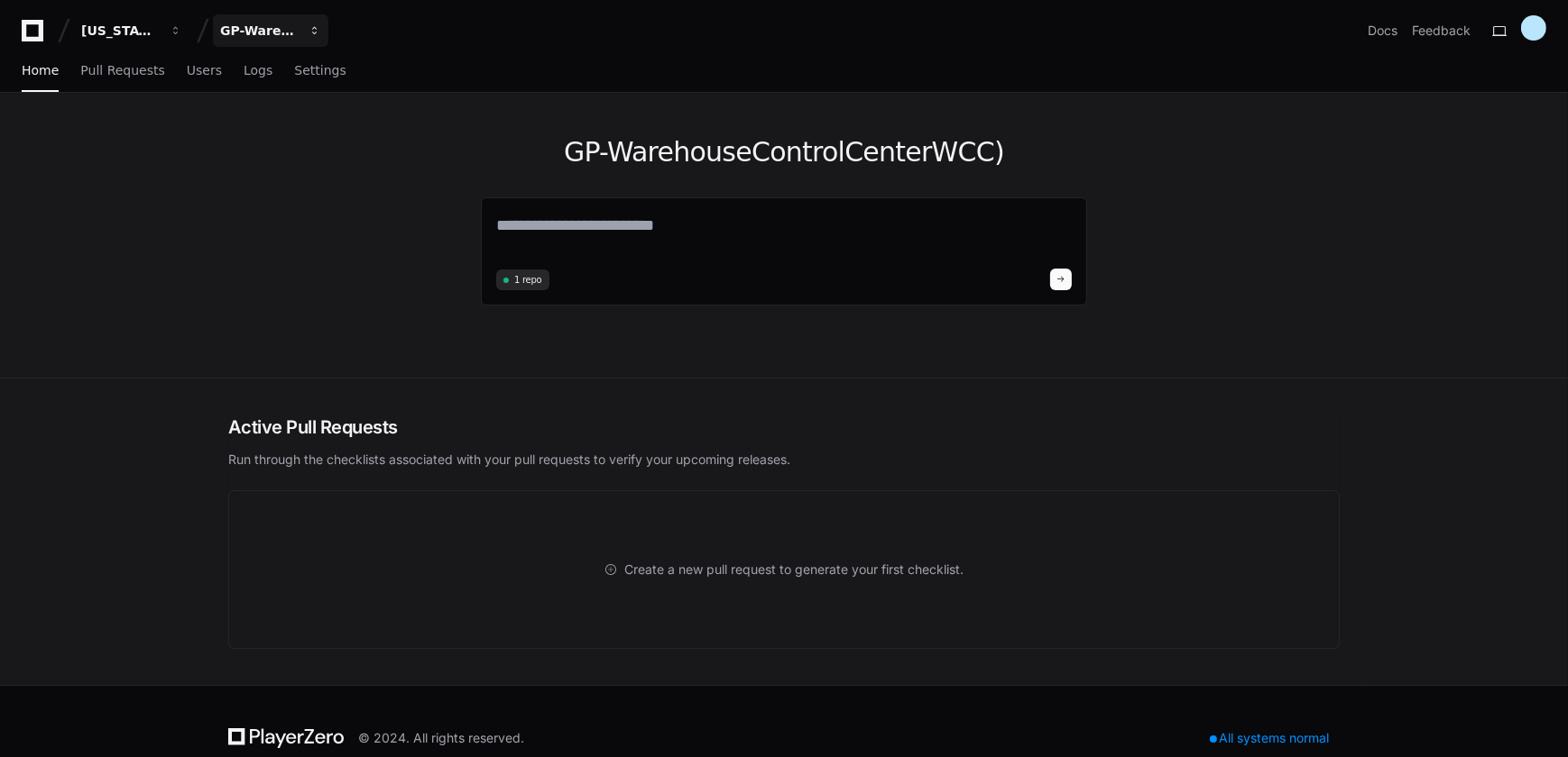
click at [159, 27] on div "GP-WarehouseControlCenterWCC)" at bounding box center [120, 30] width 78 height 18
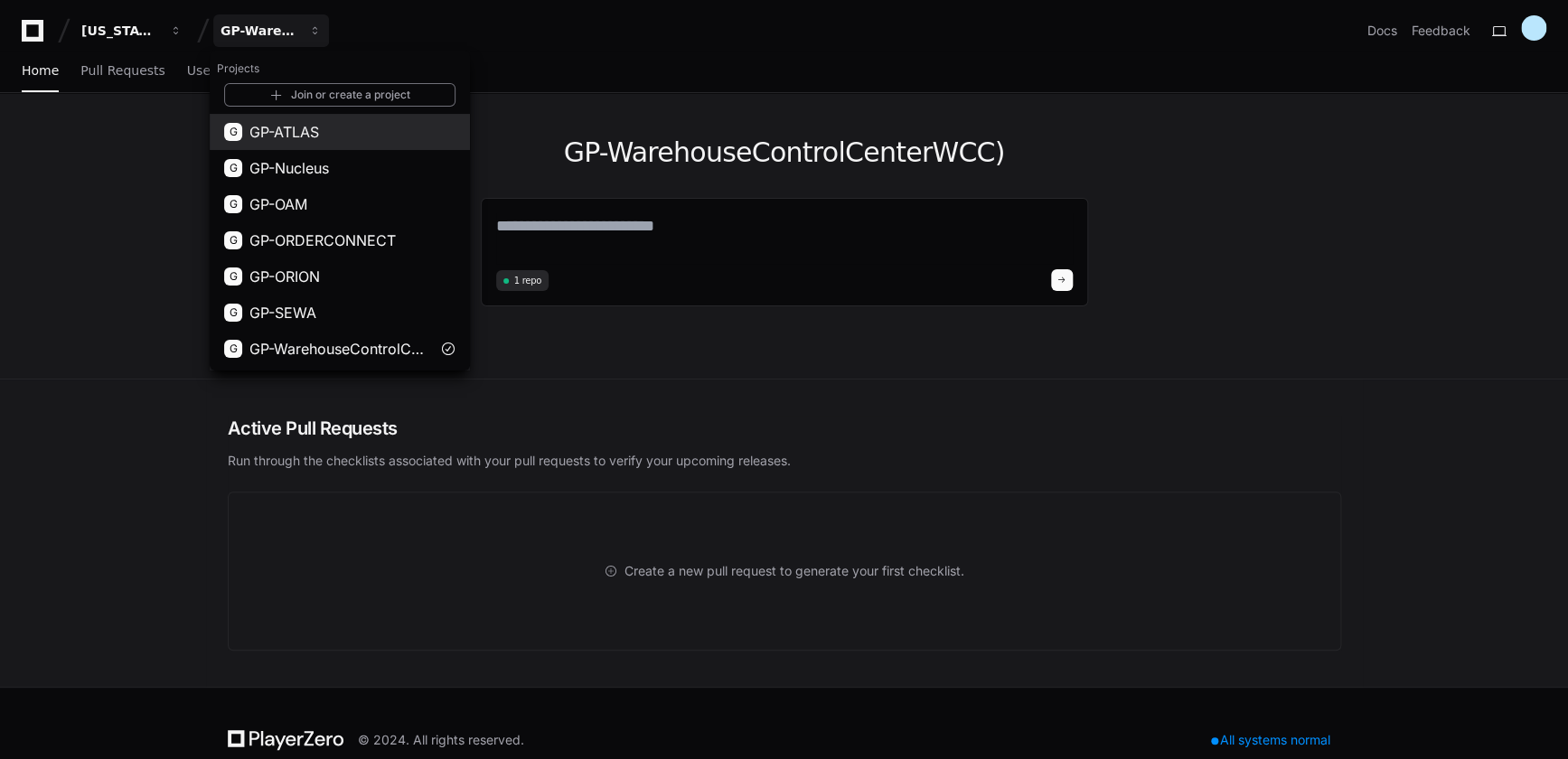
click at [311, 135] on span "GP-ATLAS" at bounding box center [284, 131] width 69 height 22
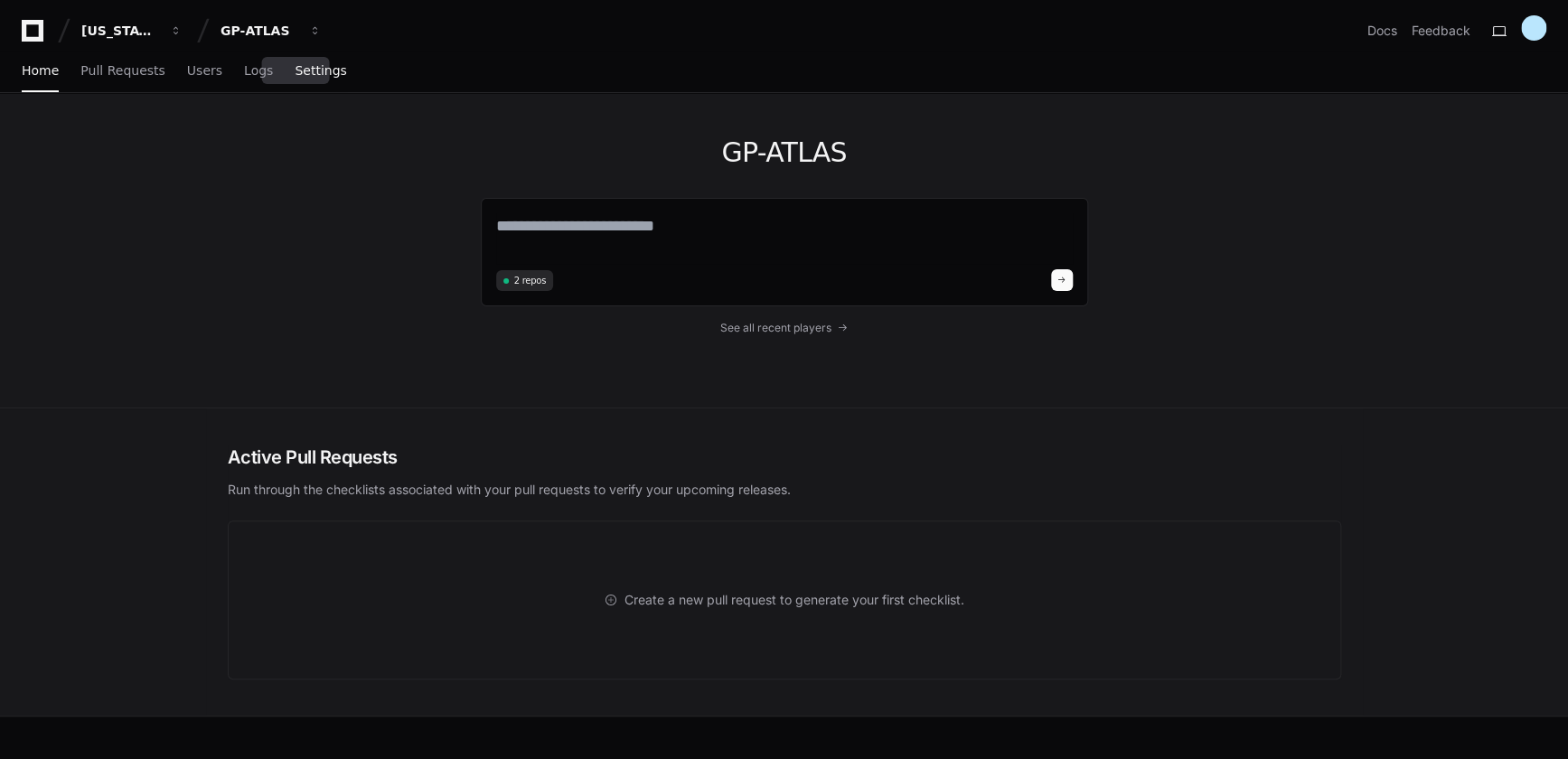
click at [308, 76] on span "Settings" at bounding box center [320, 70] width 51 height 10
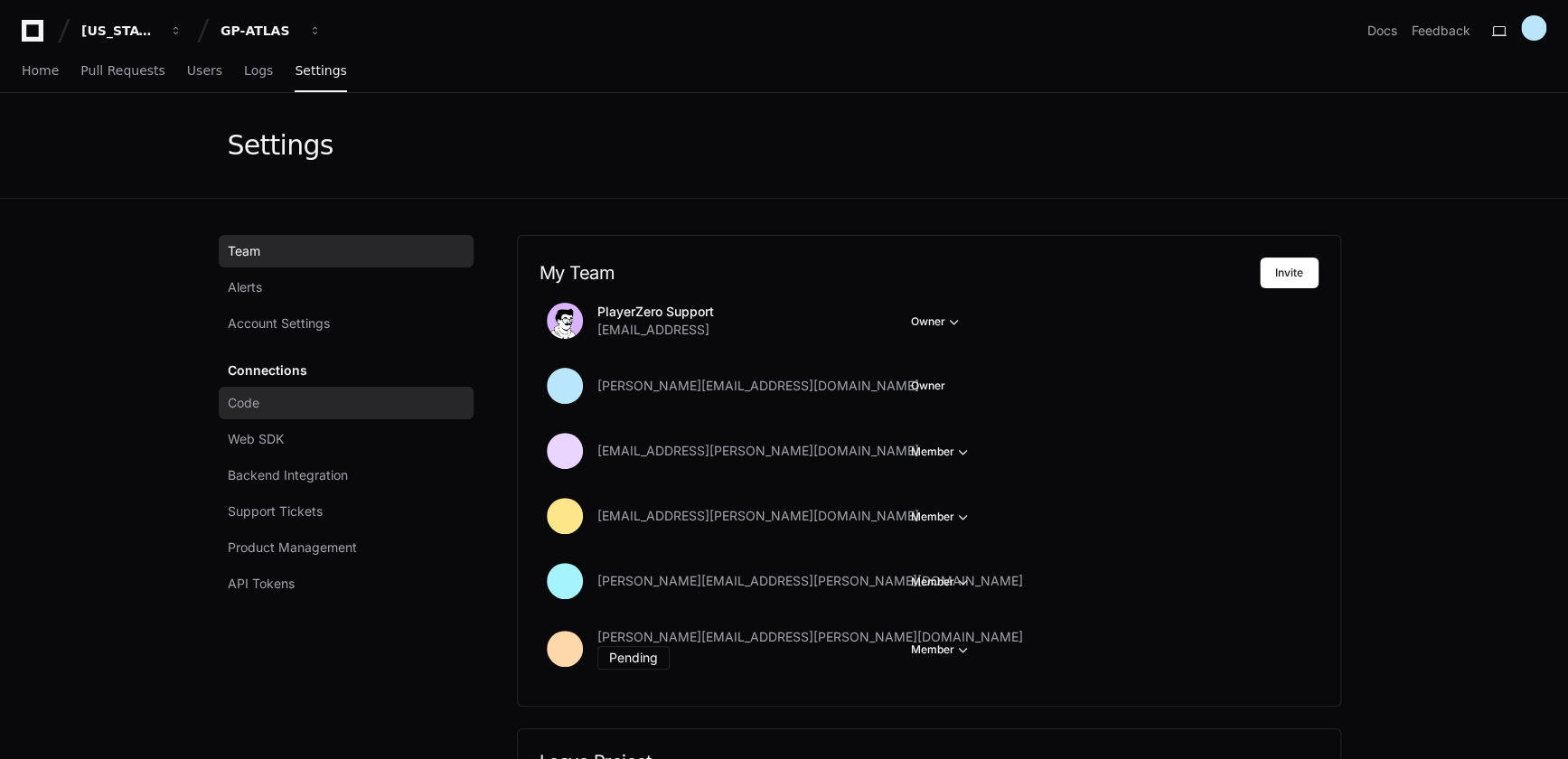
click at [281, 401] on link "Code" at bounding box center [347, 403] width 255 height 32
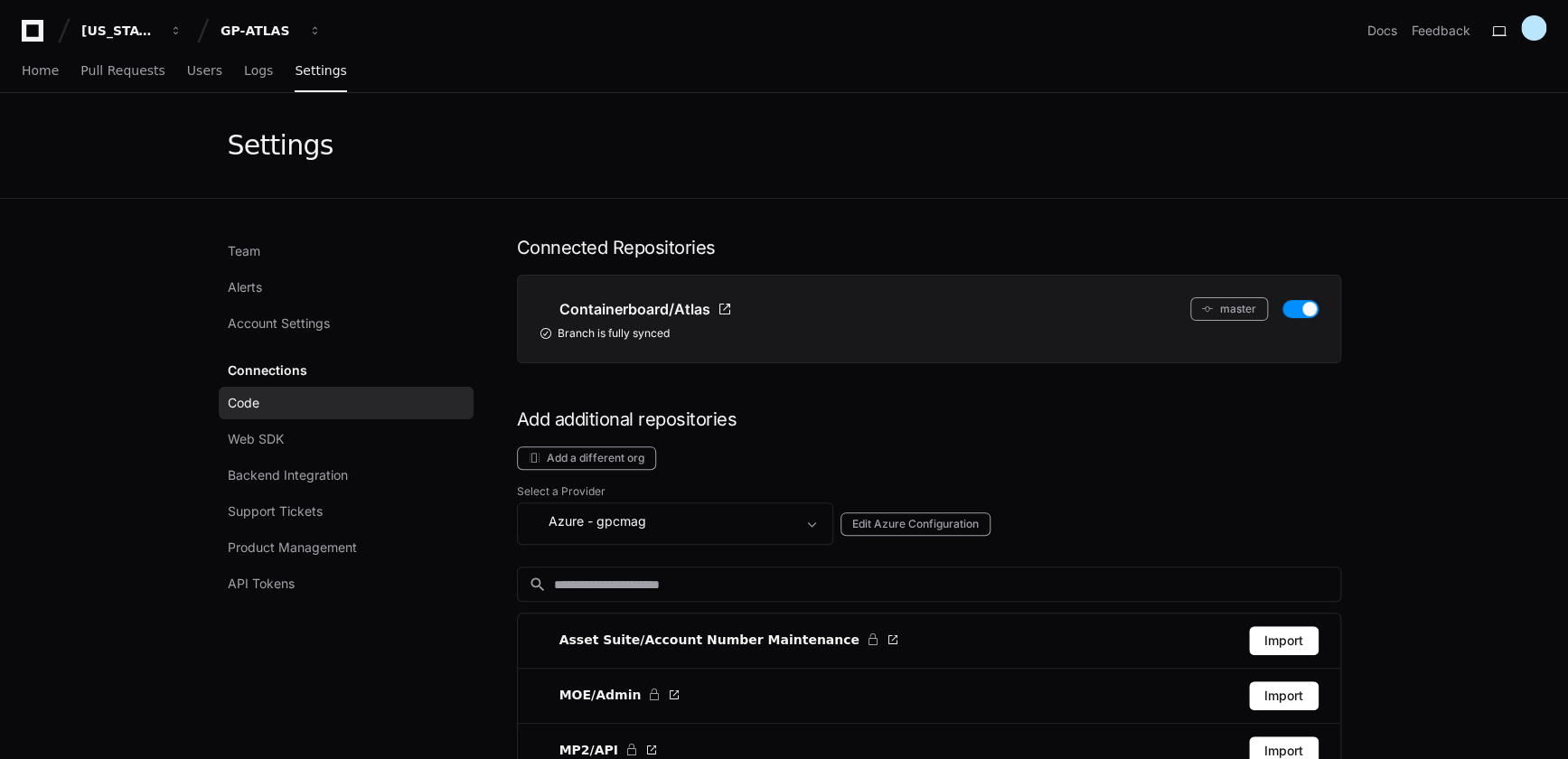
drag, startPoint x: 544, startPoint y: 334, endPoint x: 679, endPoint y: 332, distance: 135.0
click at [679, 332] on div "Branch is fully synced" at bounding box center [929, 333] width 779 height 14
click at [323, 550] on span "Product Management" at bounding box center [292, 548] width 129 height 18
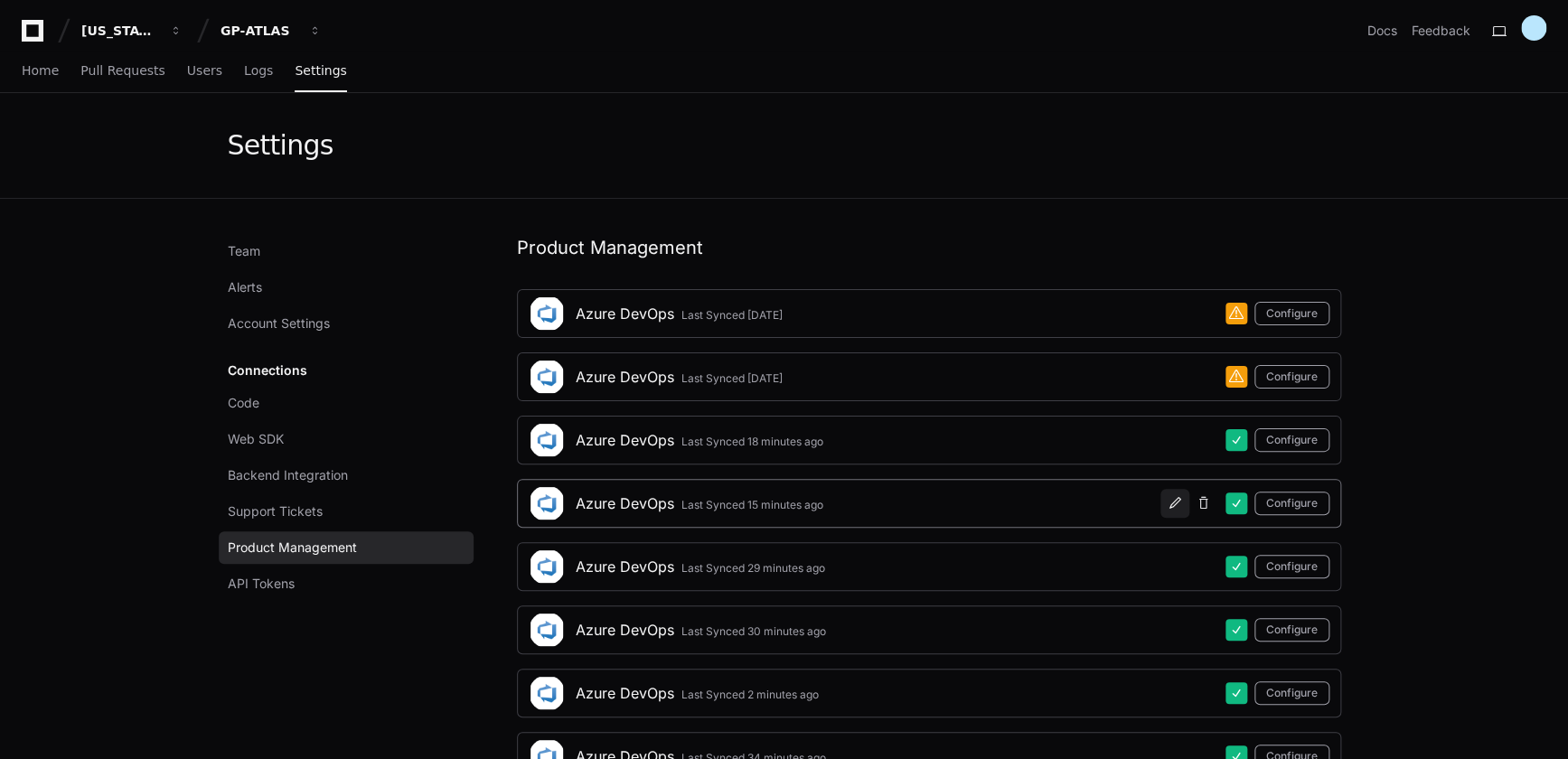
click at [1175, 500] on span at bounding box center [1174, 503] width 14 height 14
click at [244, 253] on span "Team" at bounding box center [244, 250] width 32 height 18
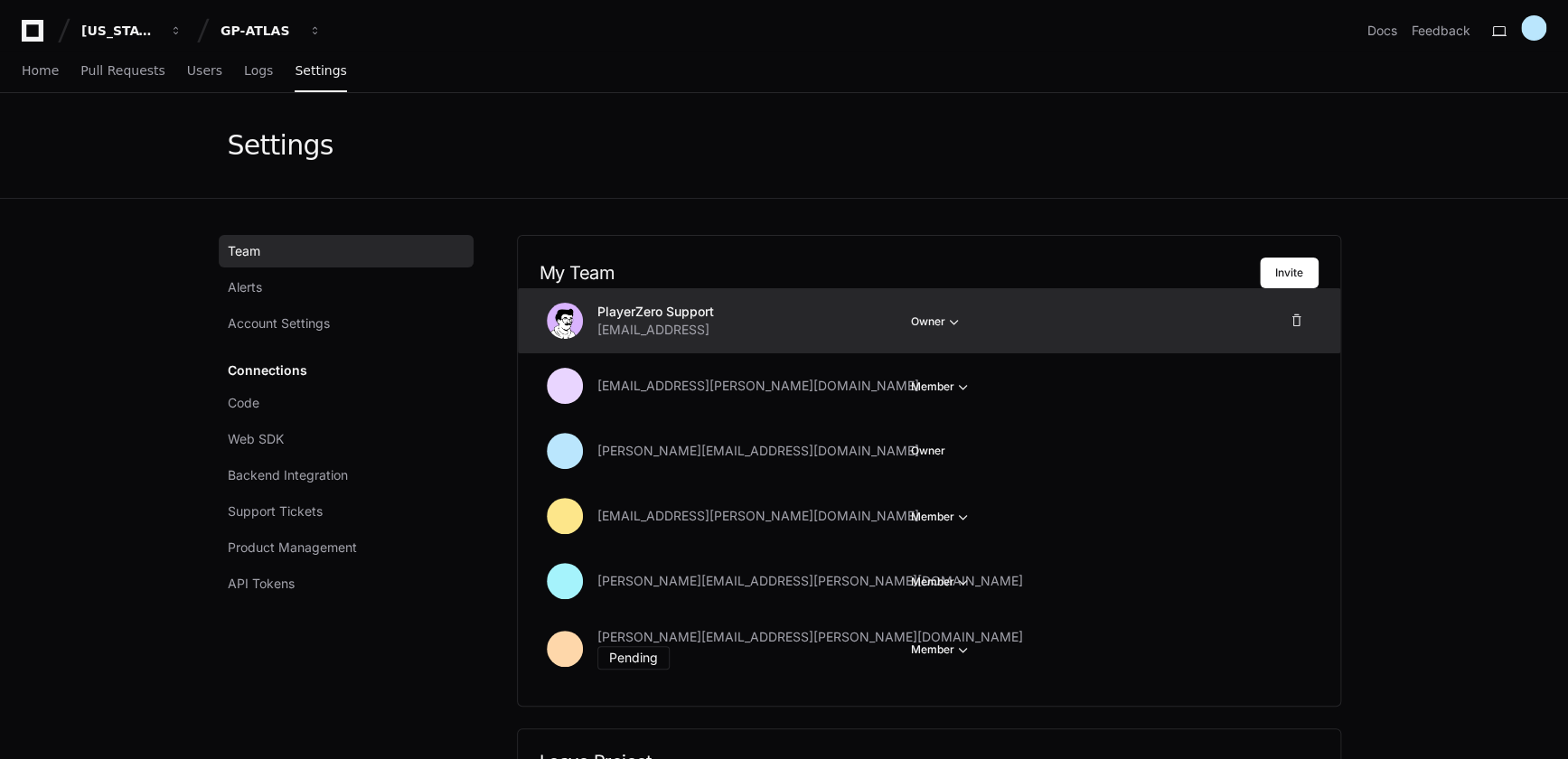
drag, startPoint x: 598, startPoint y: 331, endPoint x: 748, endPoint y: 330, distance: 150.0
click at [748, 330] on div "PlayerZero Support support@playerzero.ai" at bounding box center [746, 321] width 299 height 36
copy span "support@playerzero.ai"
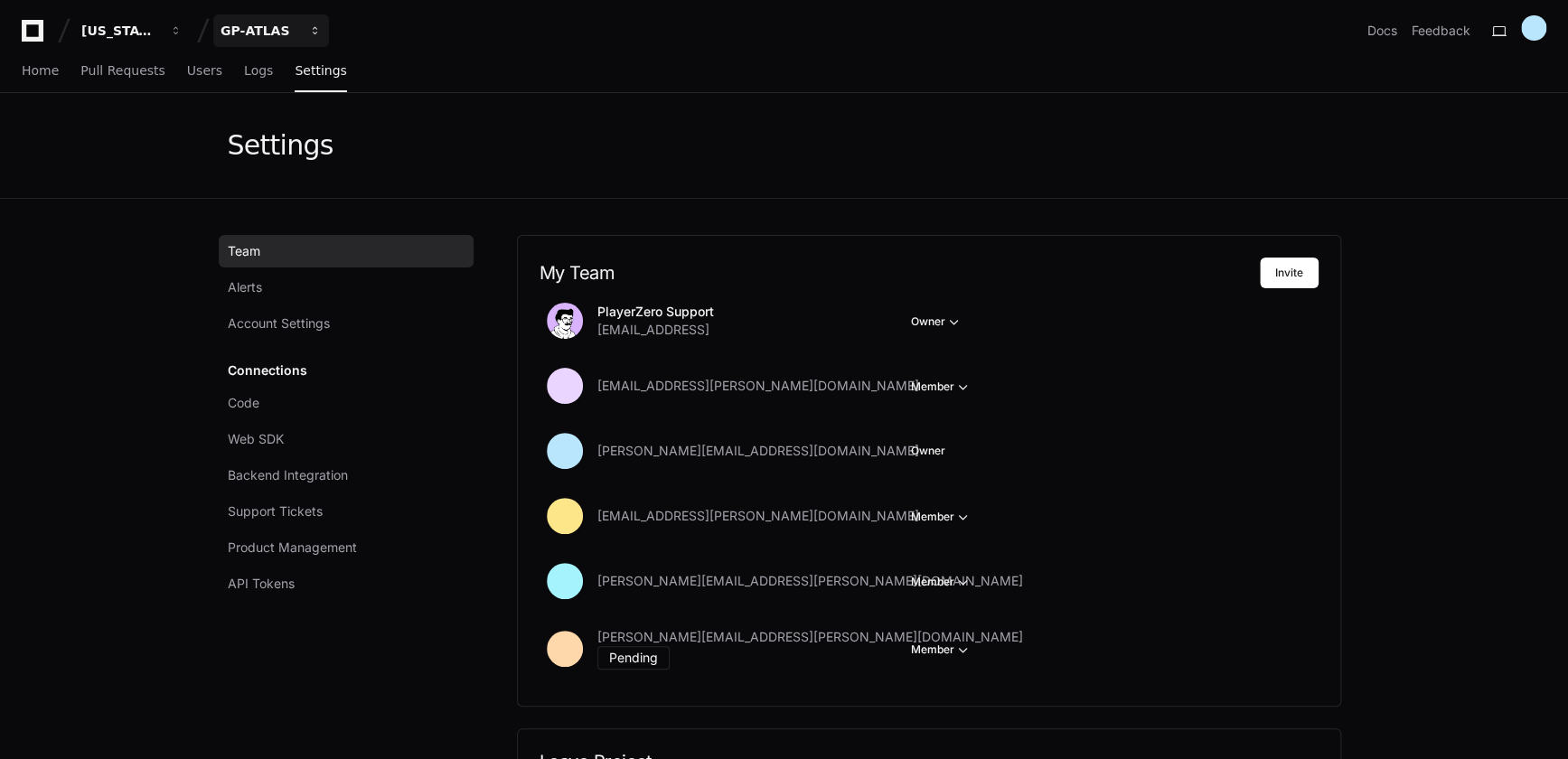
click at [159, 25] on div "GP-ATLAS" at bounding box center [120, 30] width 78 height 18
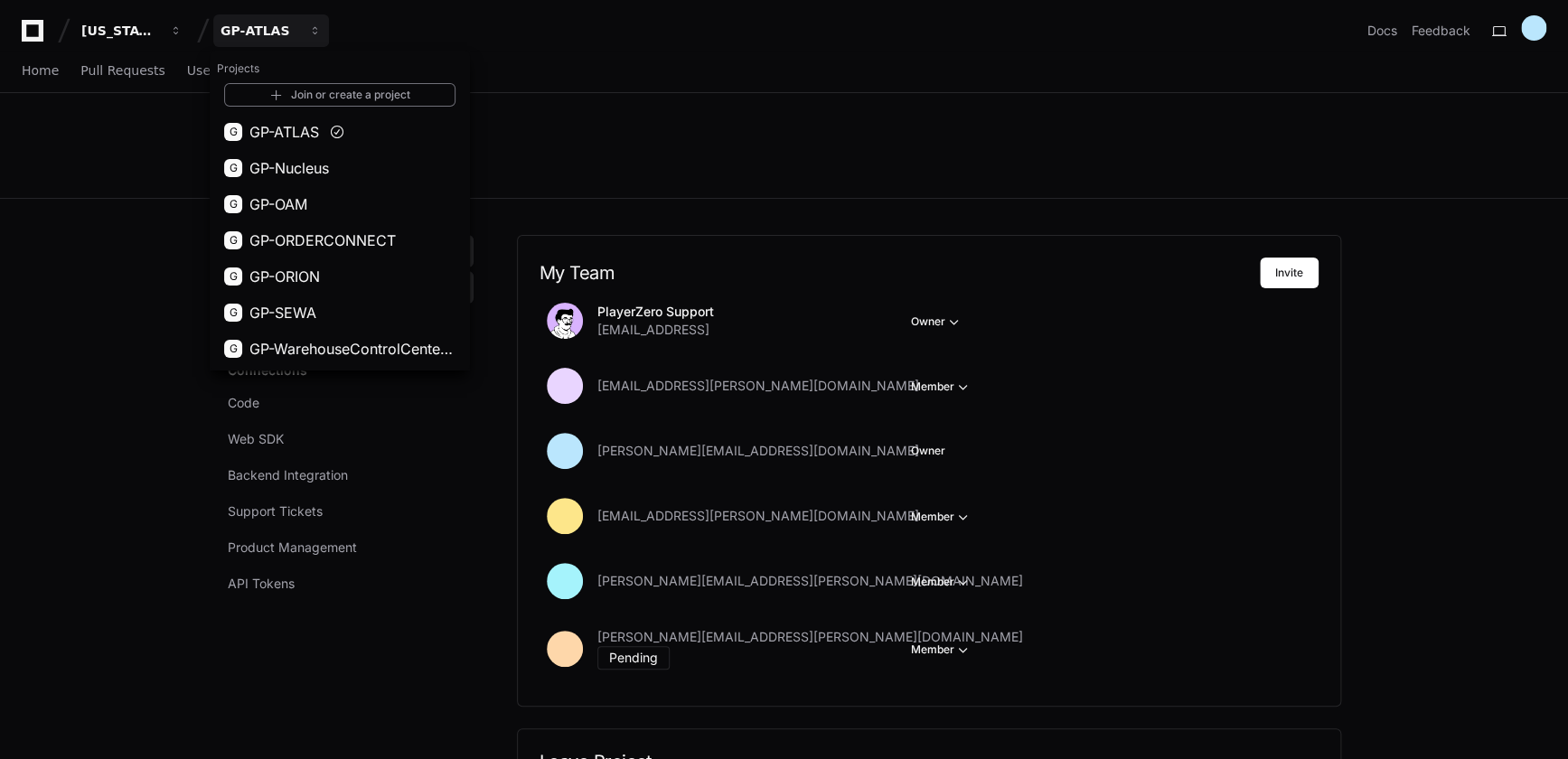
click at [313, 273] on span "GP-ORION" at bounding box center [285, 276] width 70 height 22
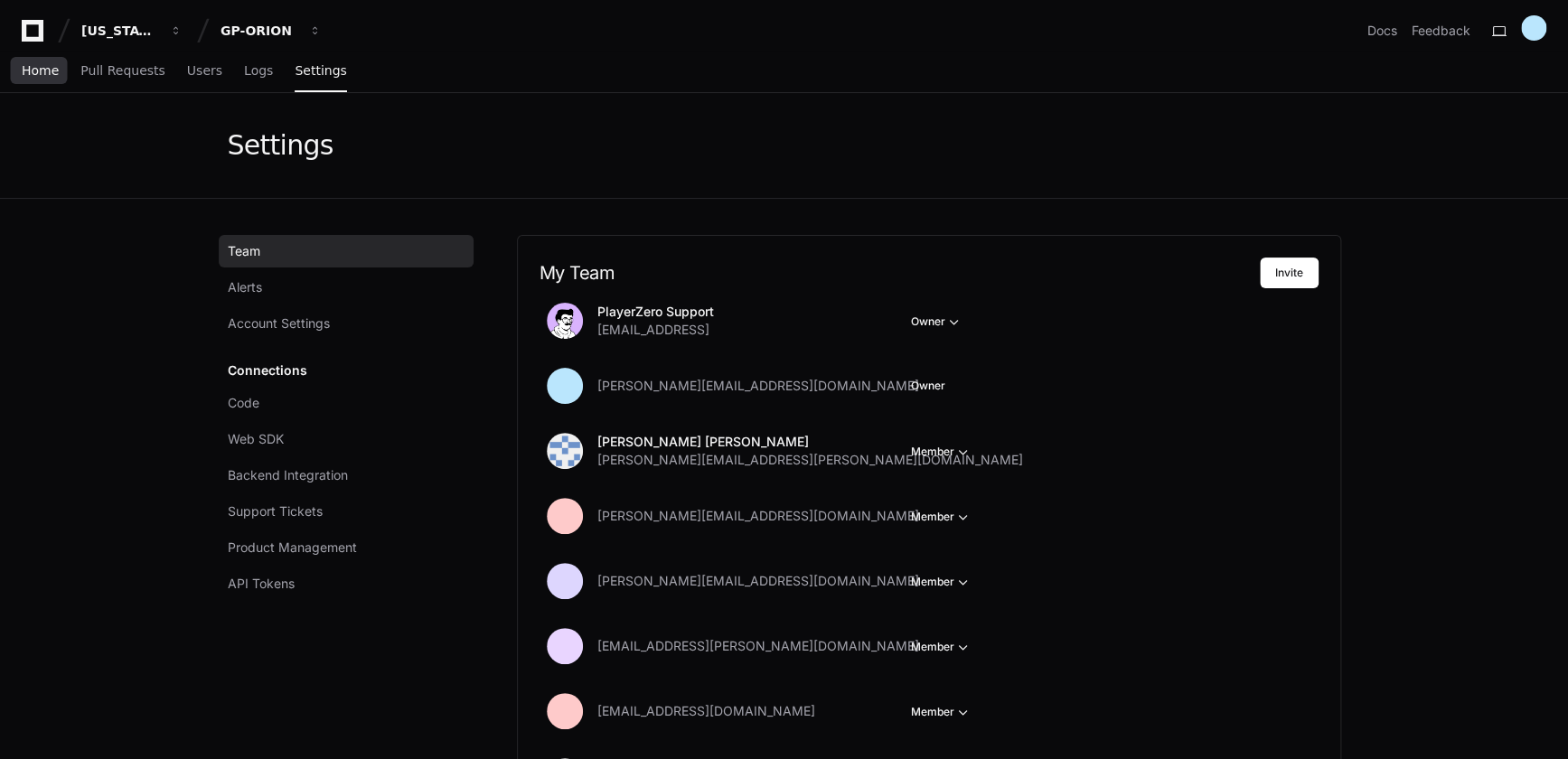
click at [45, 75] on span "Home" at bounding box center [40, 70] width 37 height 10
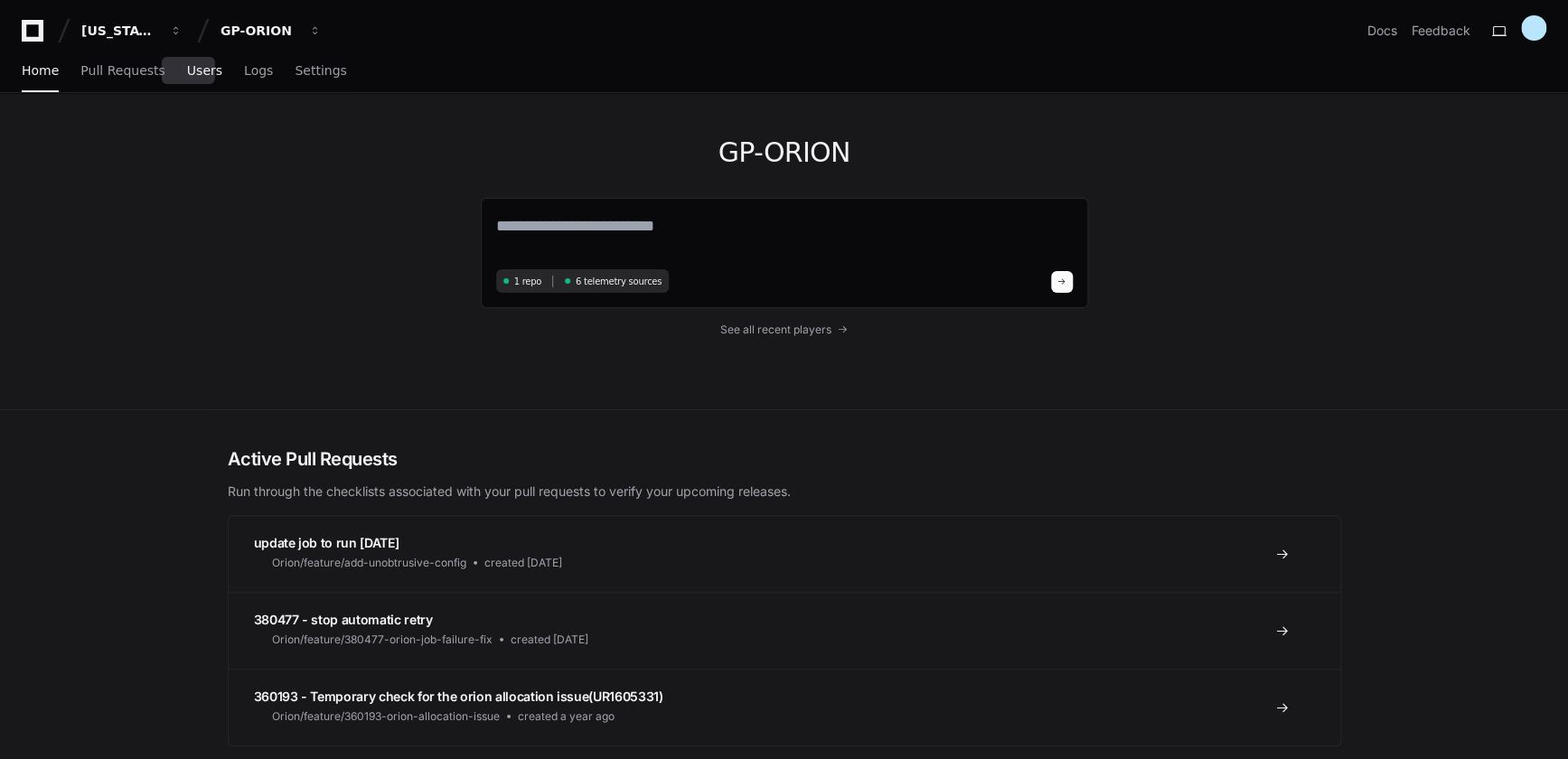
click at [187, 70] on span "Users" at bounding box center [204, 70] width 35 height 10
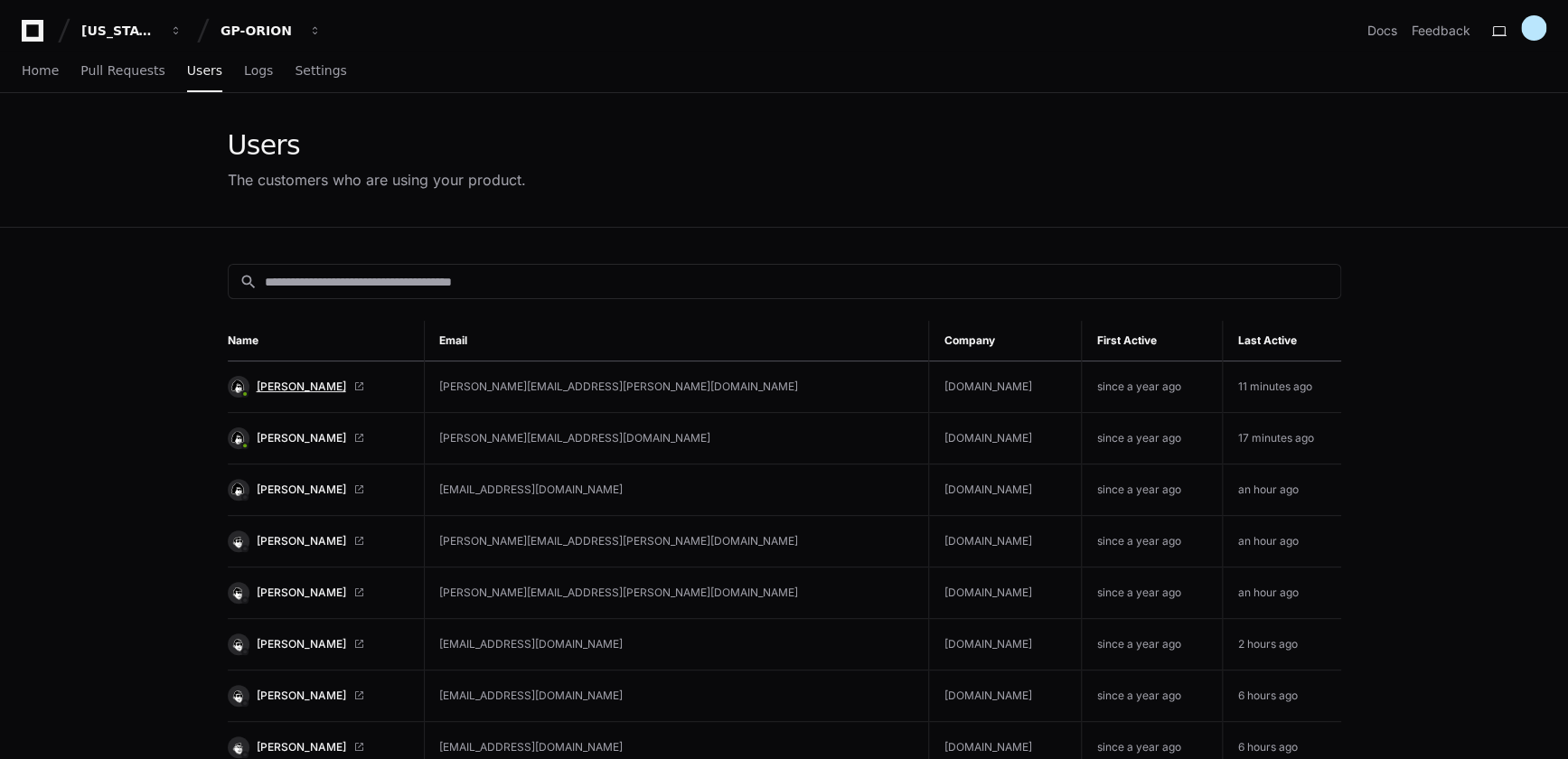
click at [301, 385] on span "[PERSON_NAME]" at bounding box center [302, 387] width 89 height 14
click at [159, 27] on div "GP-ORION" at bounding box center [120, 30] width 78 height 18
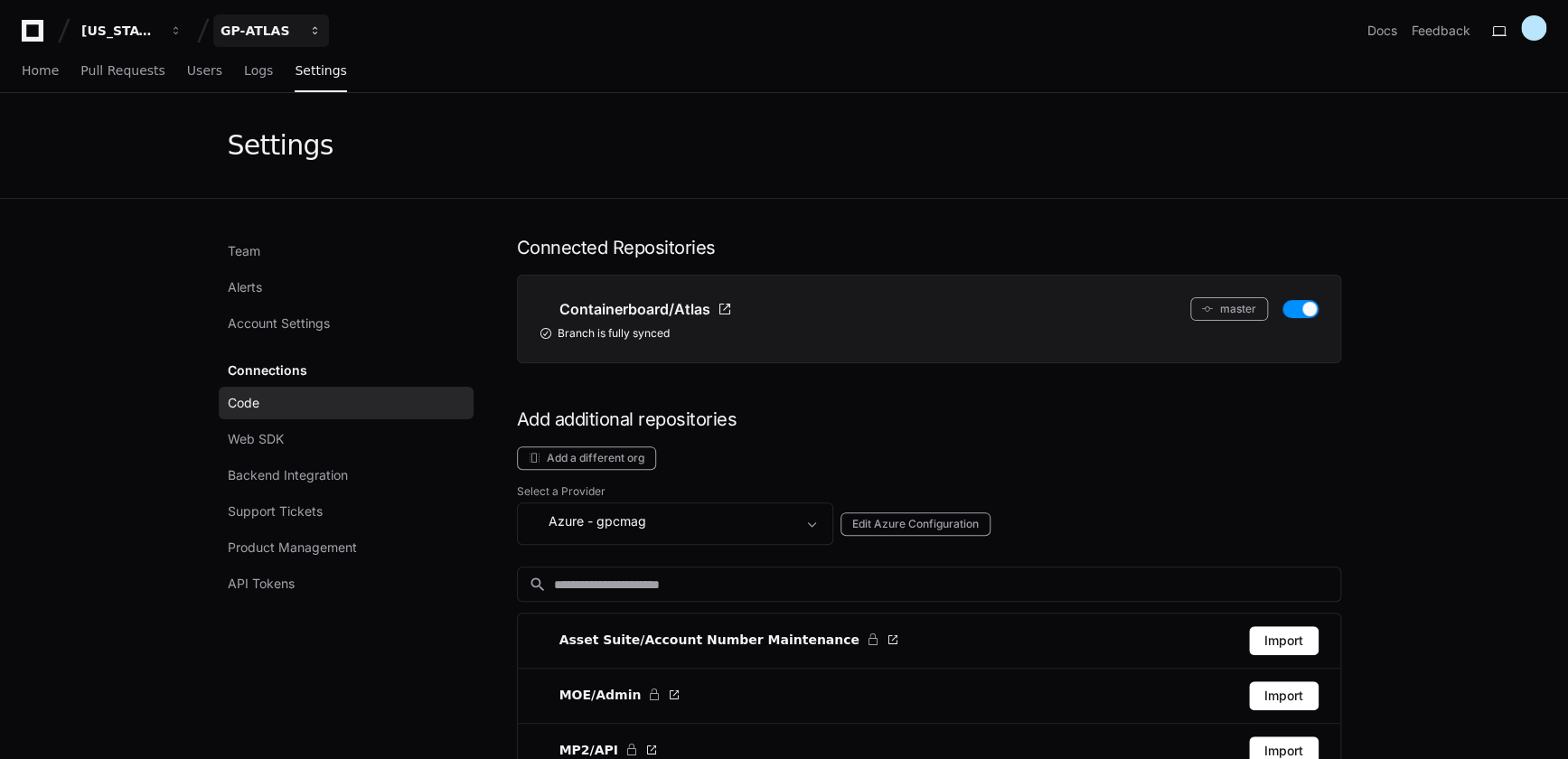
click at [159, 36] on div "GP-ATLAS" at bounding box center [120, 30] width 78 height 18
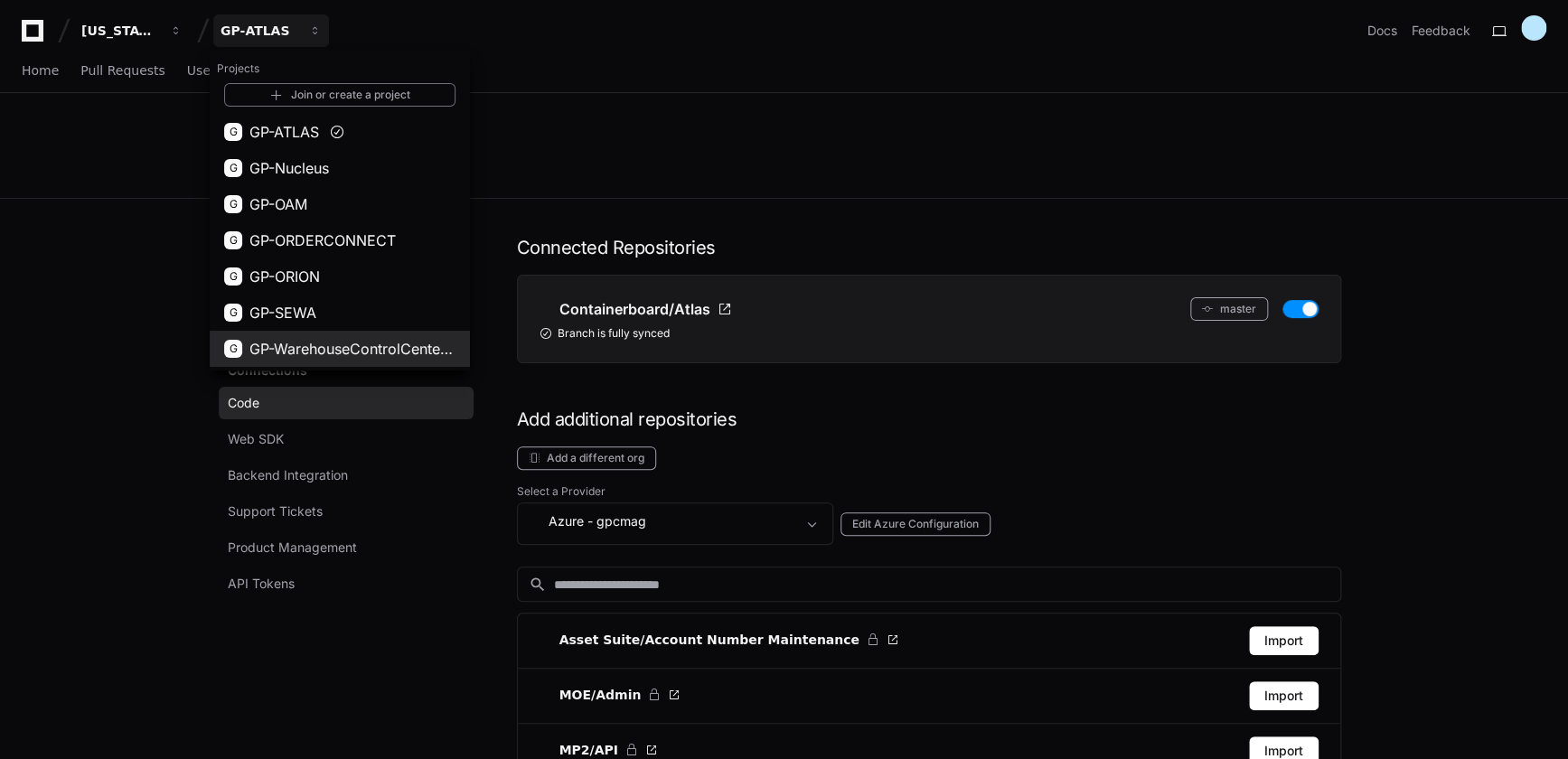
click at [315, 348] on span "GP-WarehouseControlCenterWCC)" at bounding box center [352, 349] width 206 height 22
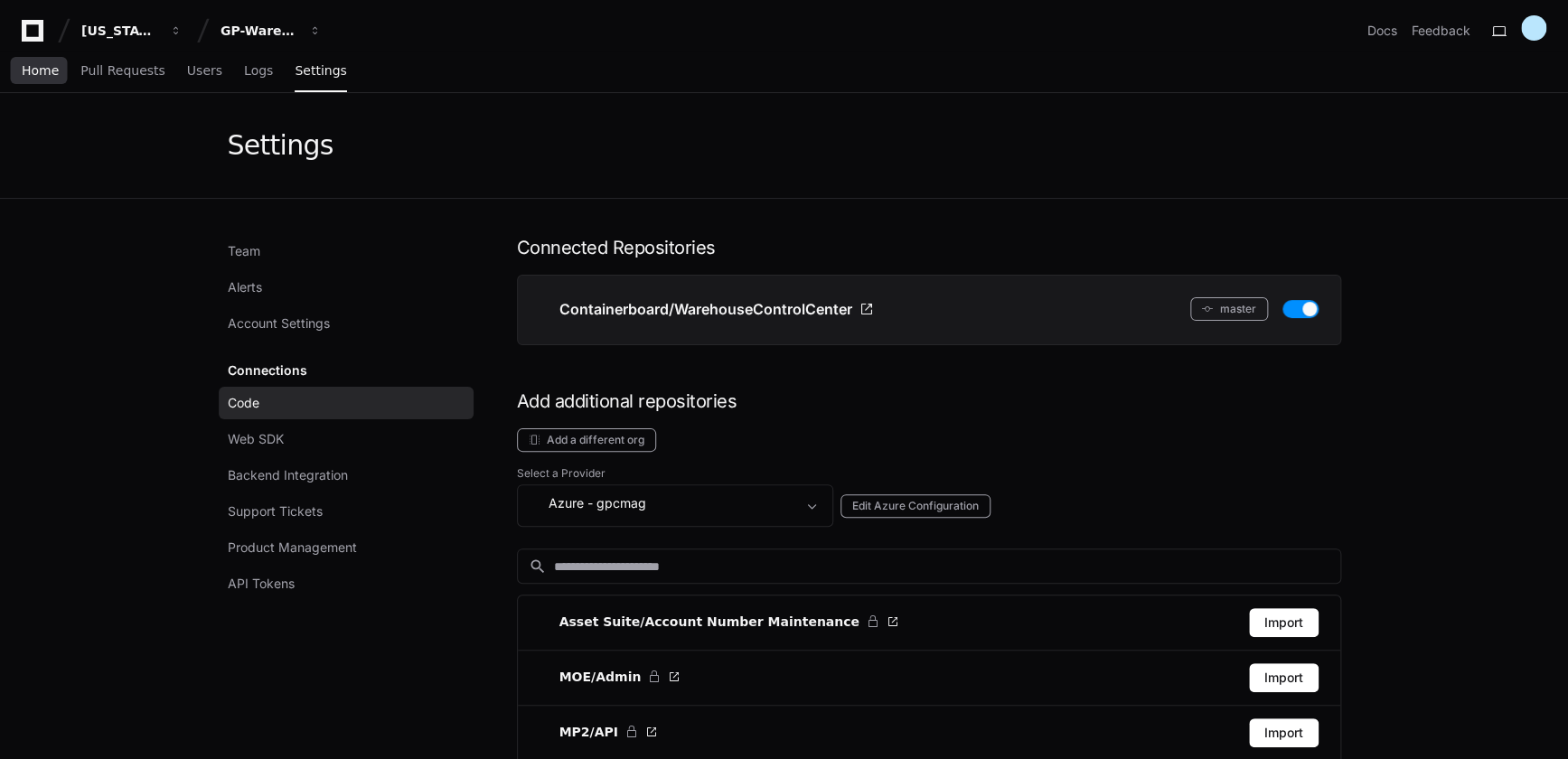
click at [37, 71] on span "Home" at bounding box center [40, 70] width 37 height 10
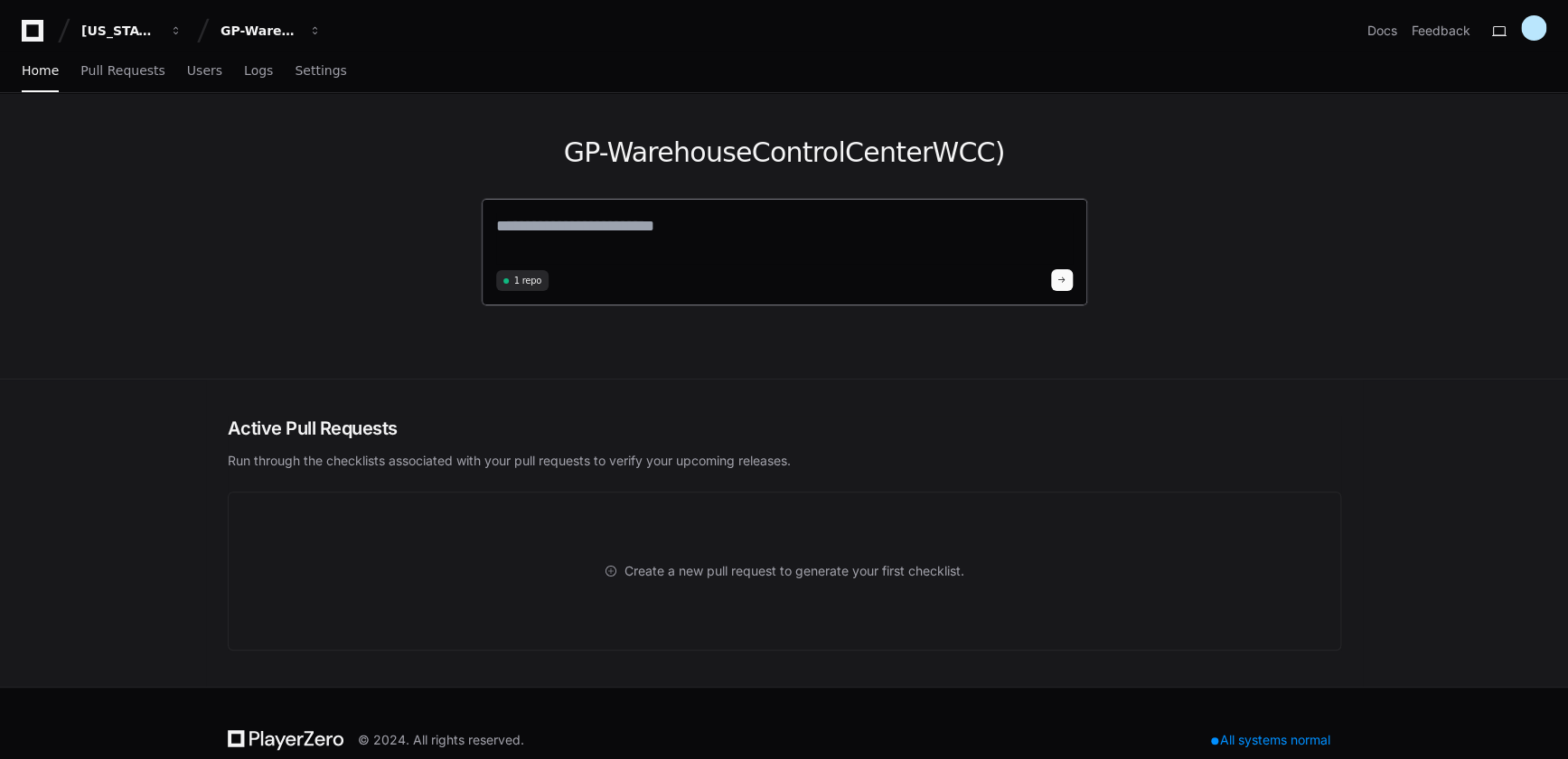
click at [562, 234] on textarea at bounding box center [784, 238] width 577 height 50
type textarea "**********"
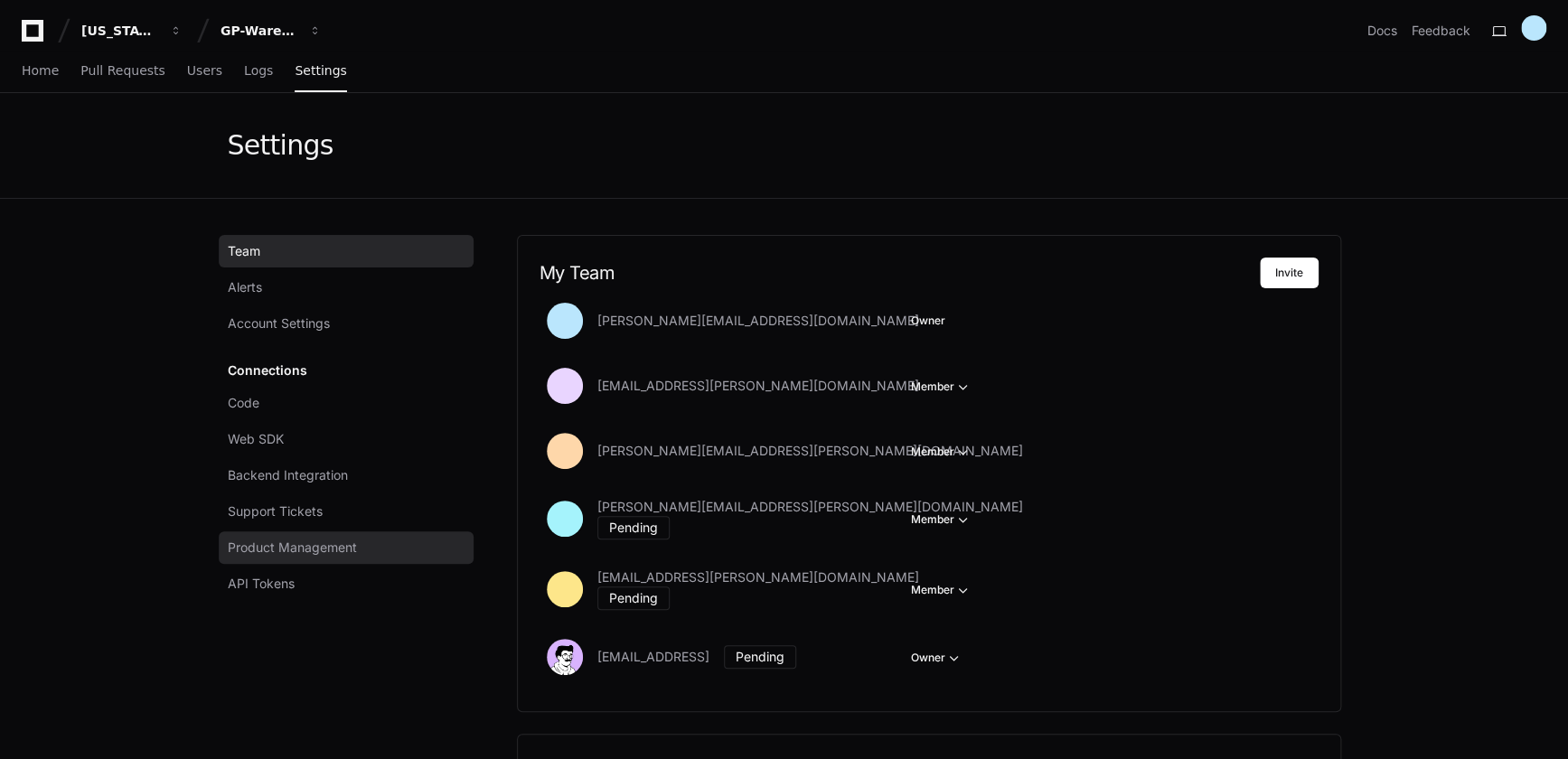
click at [308, 543] on span "Product Management" at bounding box center [292, 548] width 129 height 18
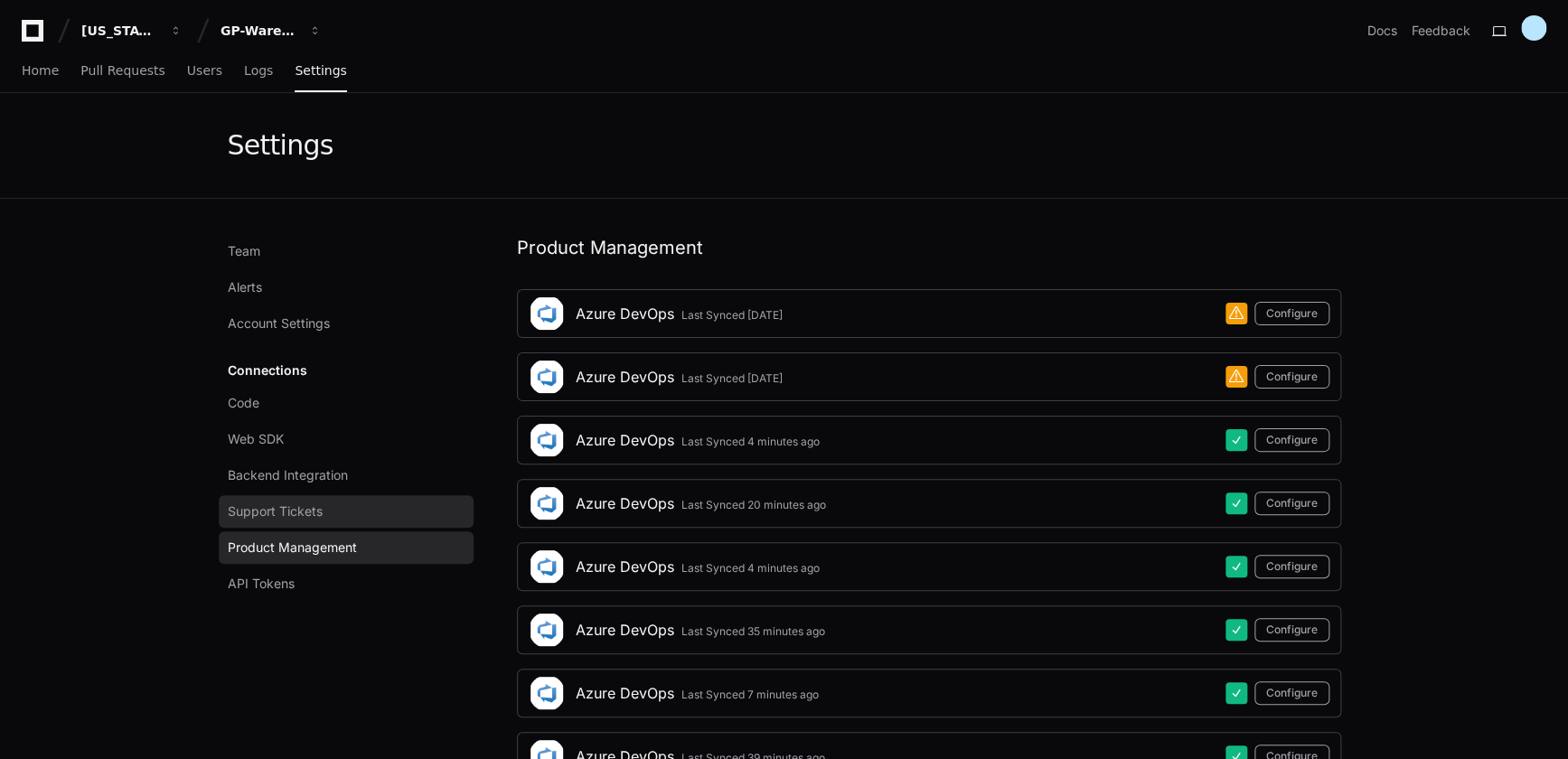
click at [302, 497] on link "Support Tickets" at bounding box center [347, 511] width 255 height 32
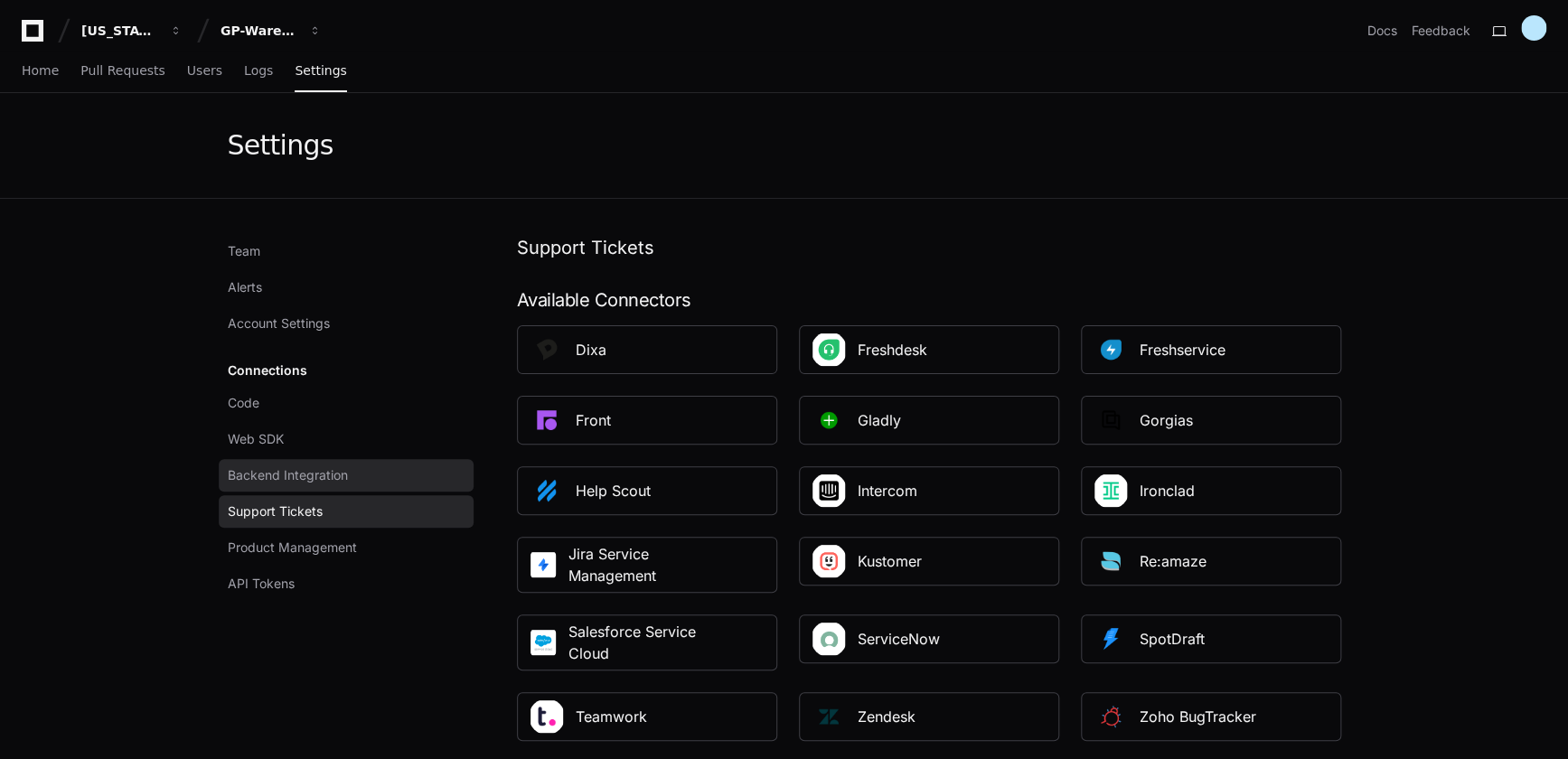
click at [329, 474] on span "Backend Integration" at bounding box center [288, 475] width 120 height 18
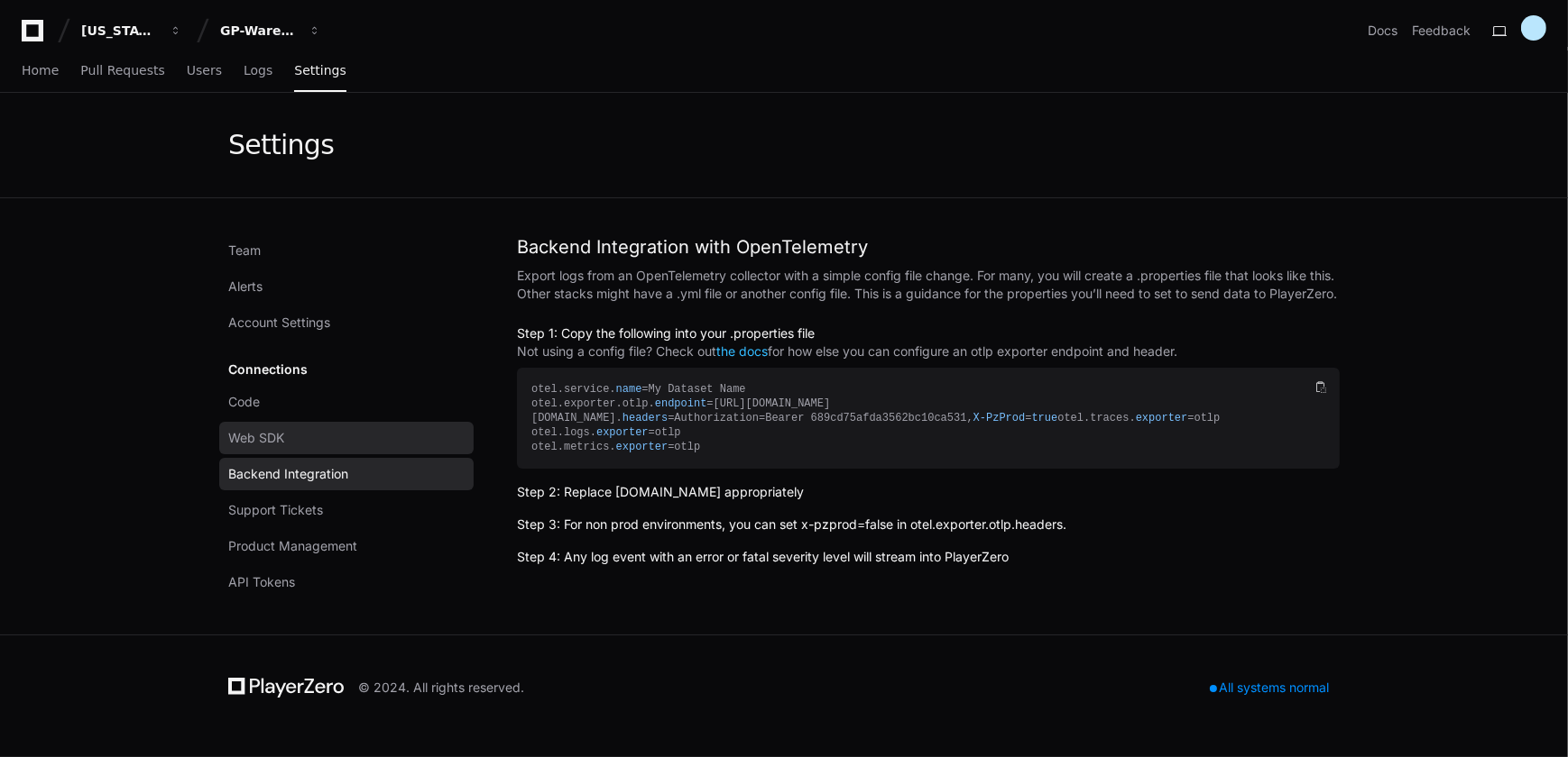
click at [268, 435] on span "Web SDK" at bounding box center [256, 438] width 56 height 18
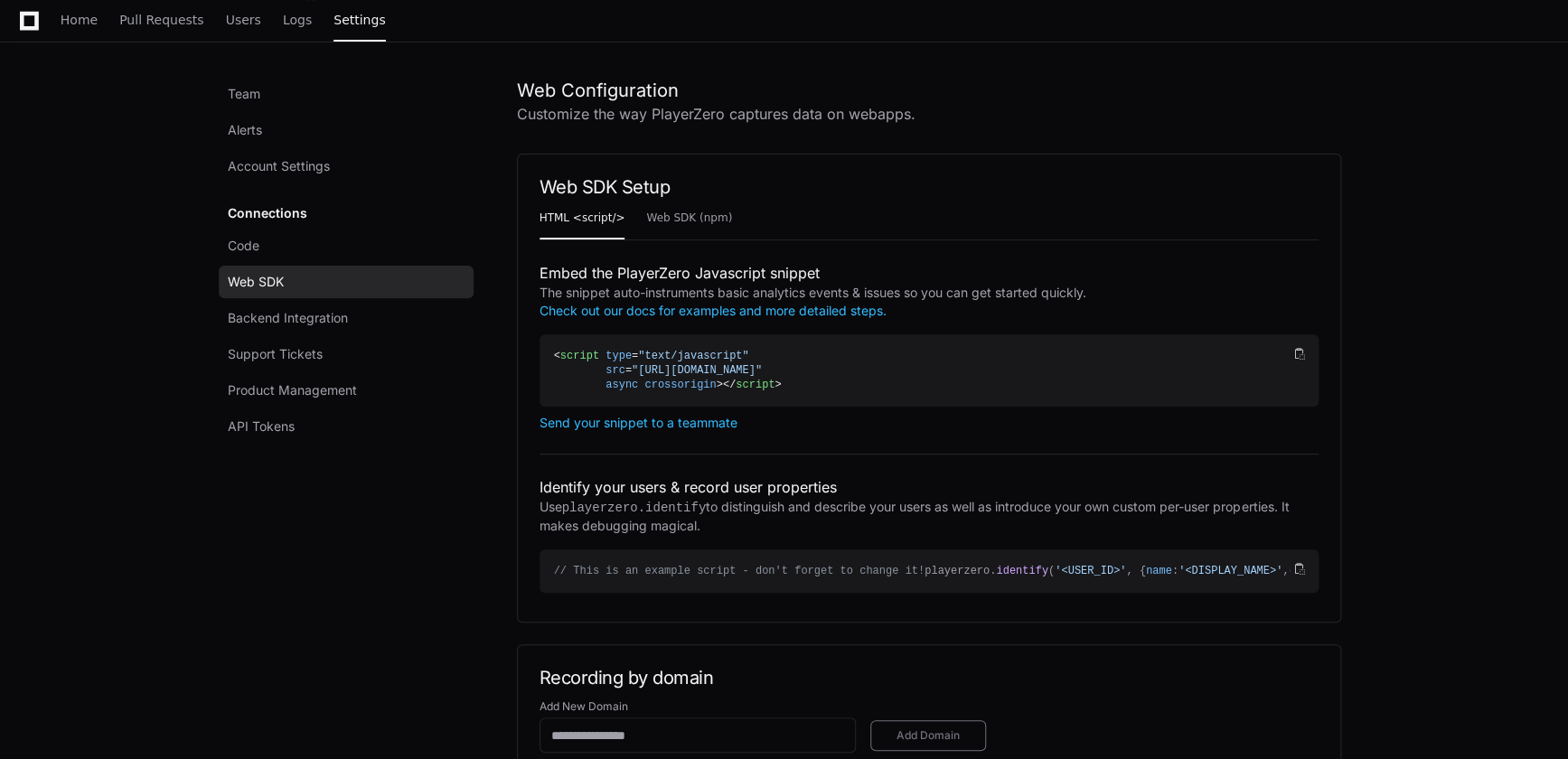
scroll to position [164, 0]
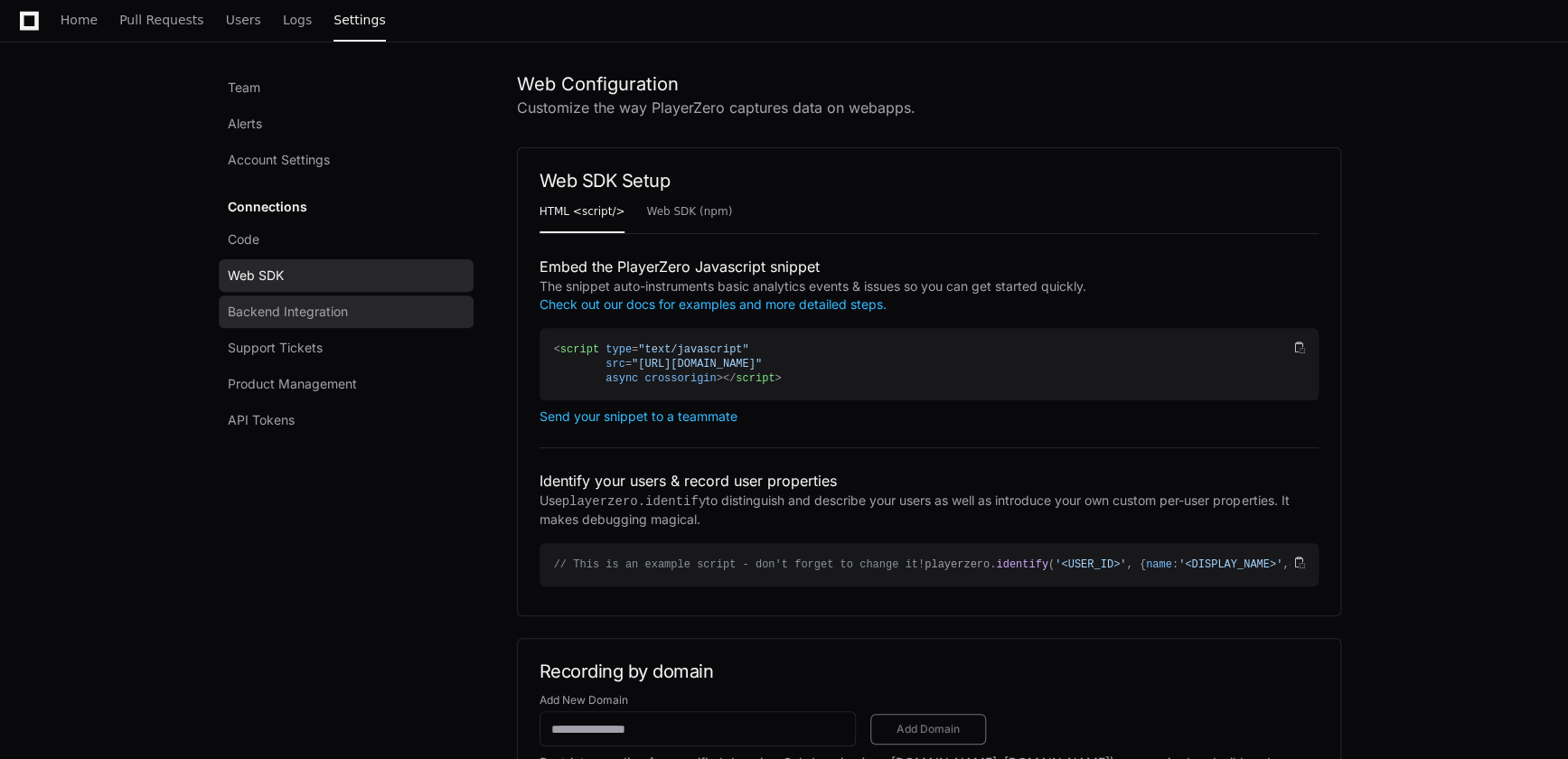
click at [308, 318] on span "Backend Integration" at bounding box center [288, 311] width 120 height 18
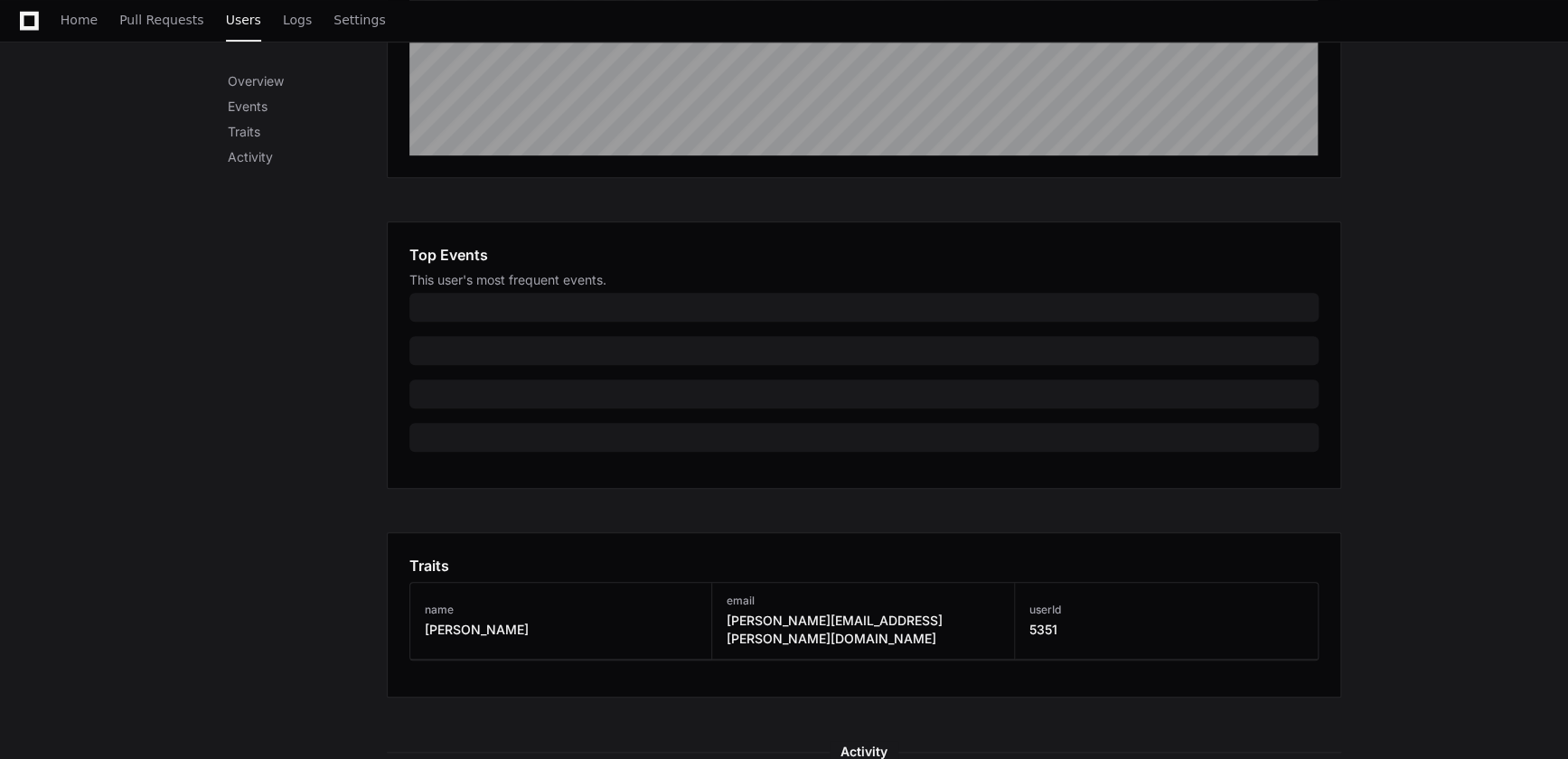
scroll to position [904, 0]
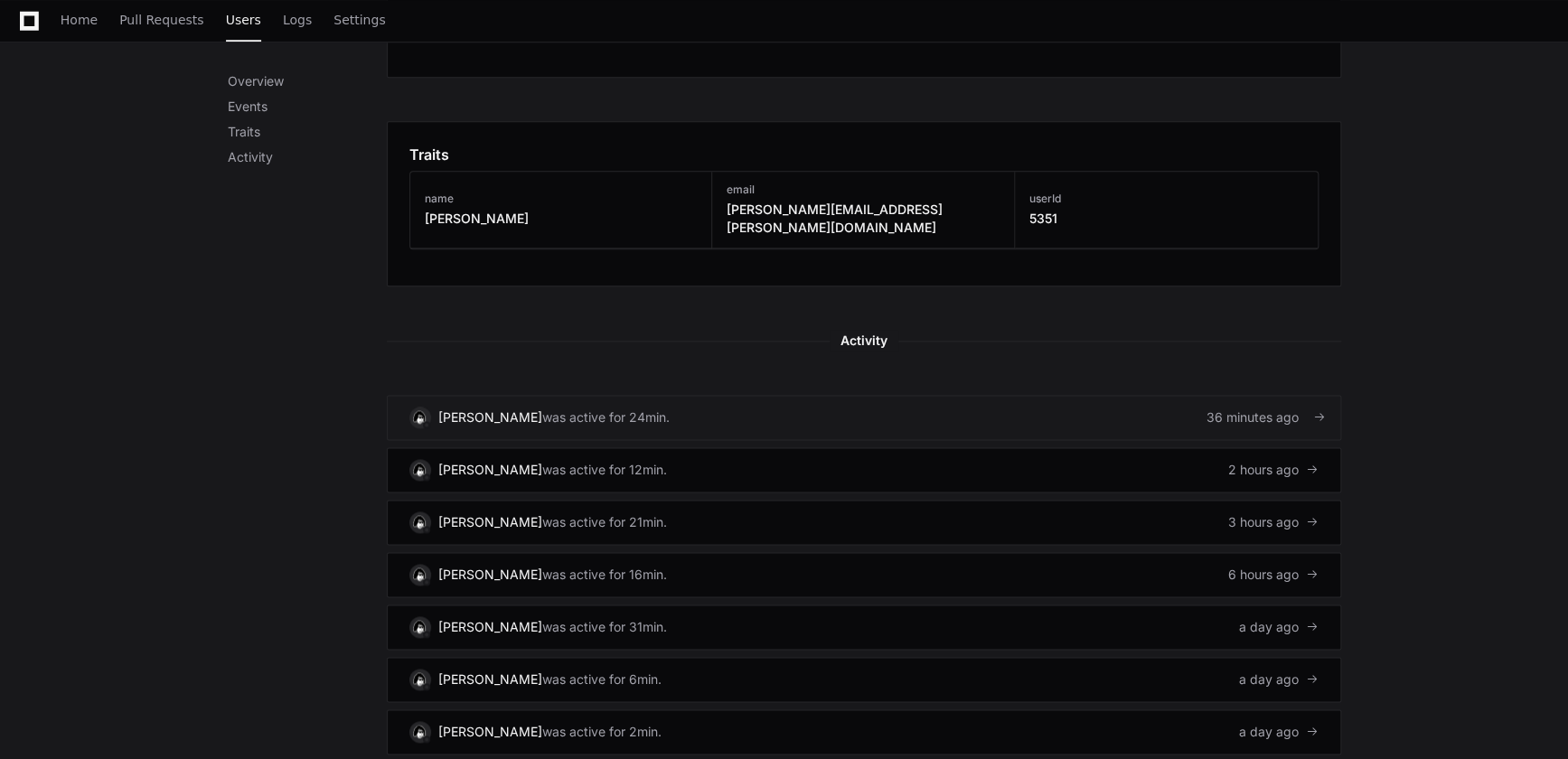
click at [512, 409] on div "[PERSON_NAME]" at bounding box center [489, 417] width 104 height 18
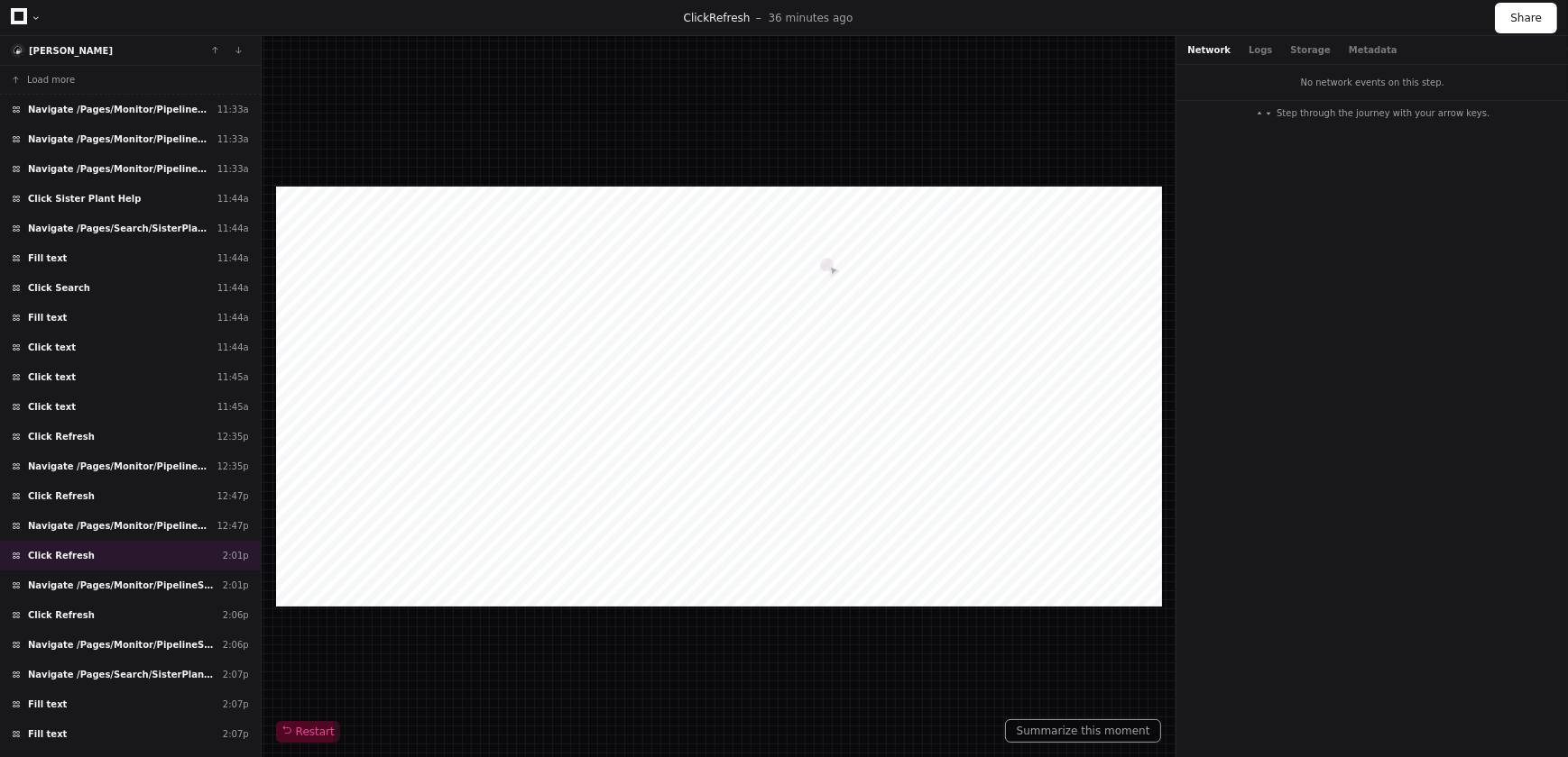
click at [1216, 47] on button "Network" at bounding box center [1209, 50] width 44 height 13
click at [72, 491] on span "Click Refresh" at bounding box center [61, 496] width 67 height 13
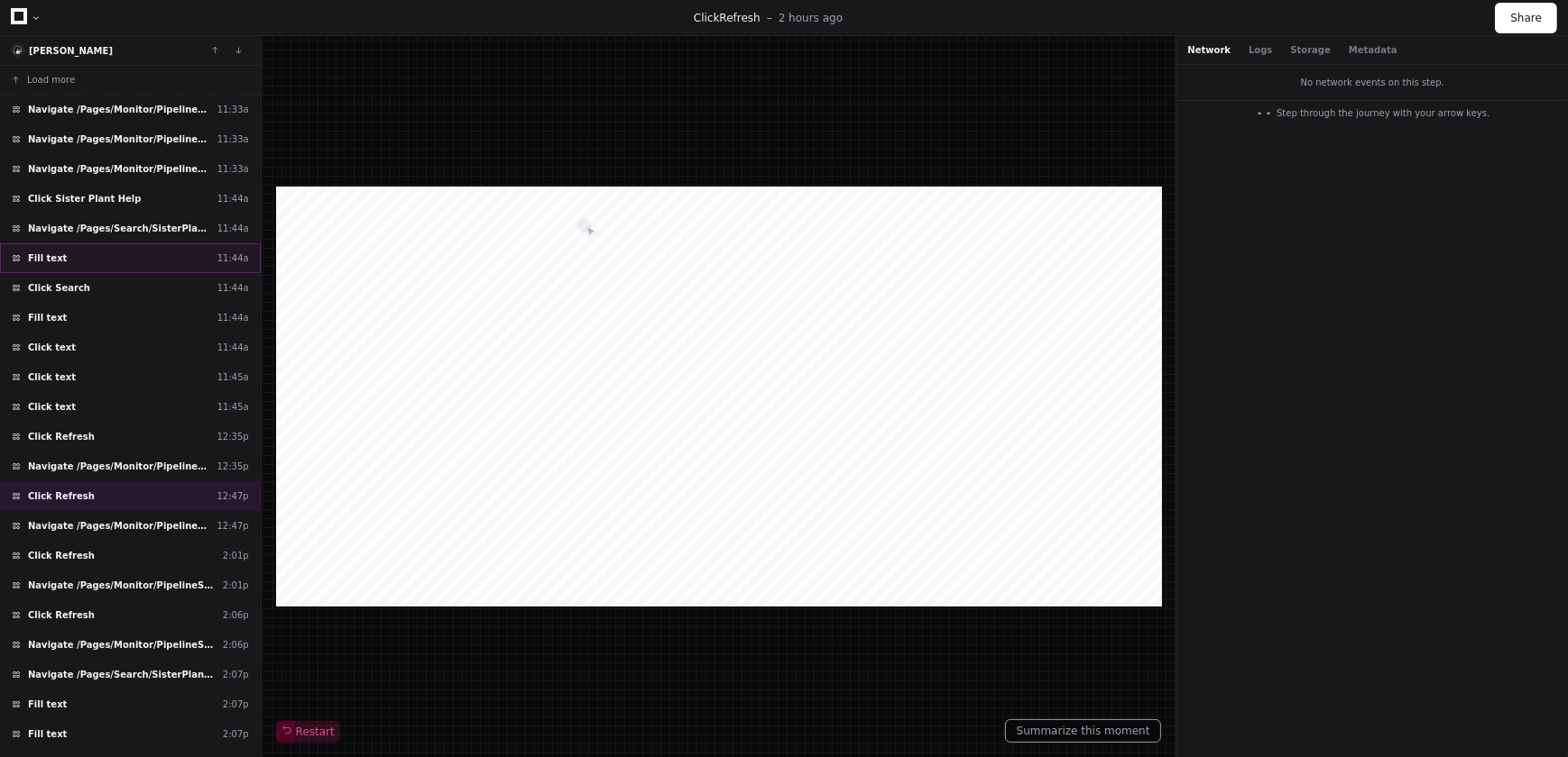
click at [98, 255] on div "Fill text 11:44a" at bounding box center [130, 257] width 260 height 29
click at [1249, 51] on button "Logs" at bounding box center [1260, 50] width 24 height 13
click at [1291, 50] on button "Storage" at bounding box center [1310, 50] width 40 height 13
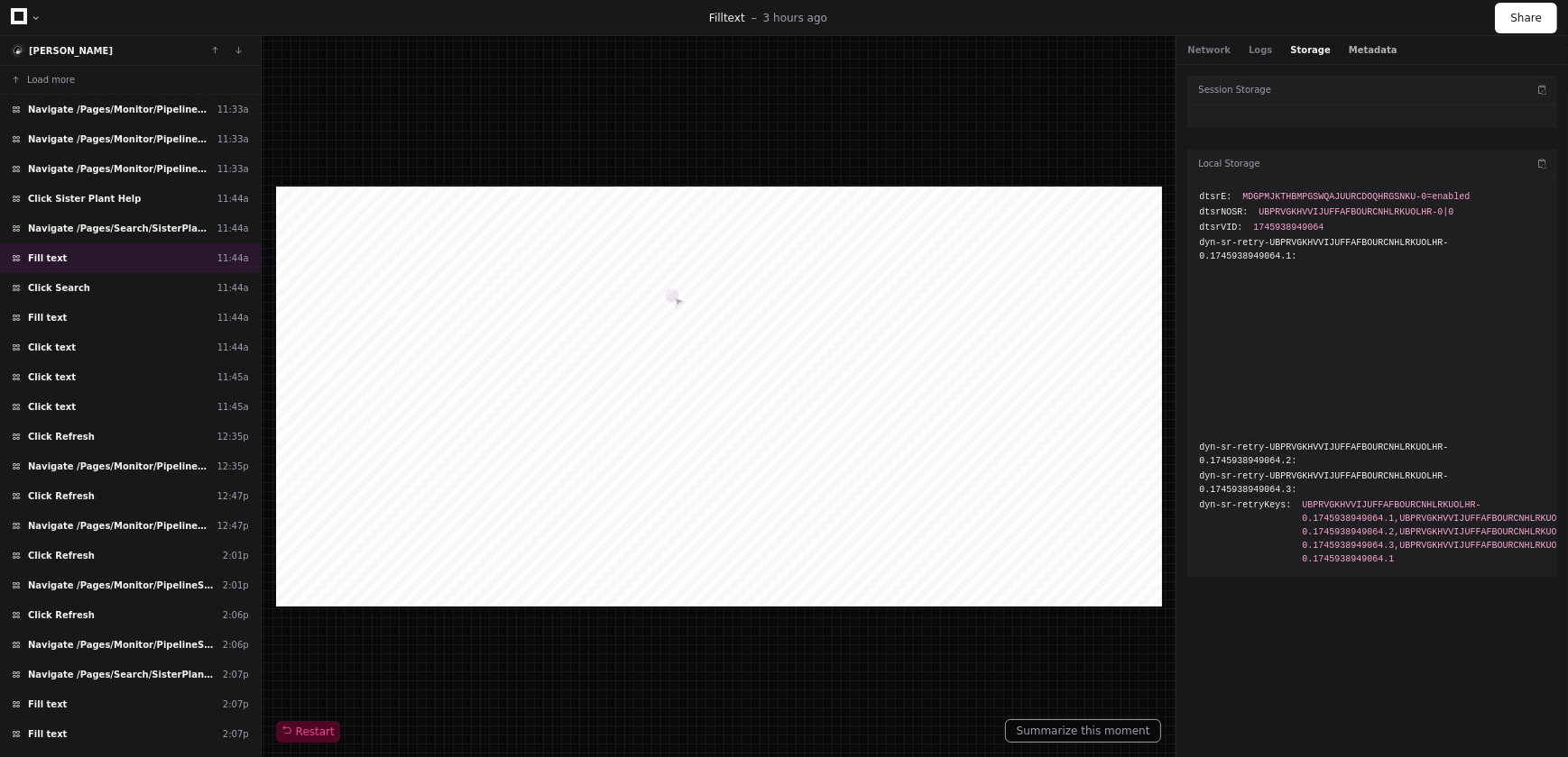
click at [1348, 51] on button "Metadata" at bounding box center [1372, 50] width 48 height 13
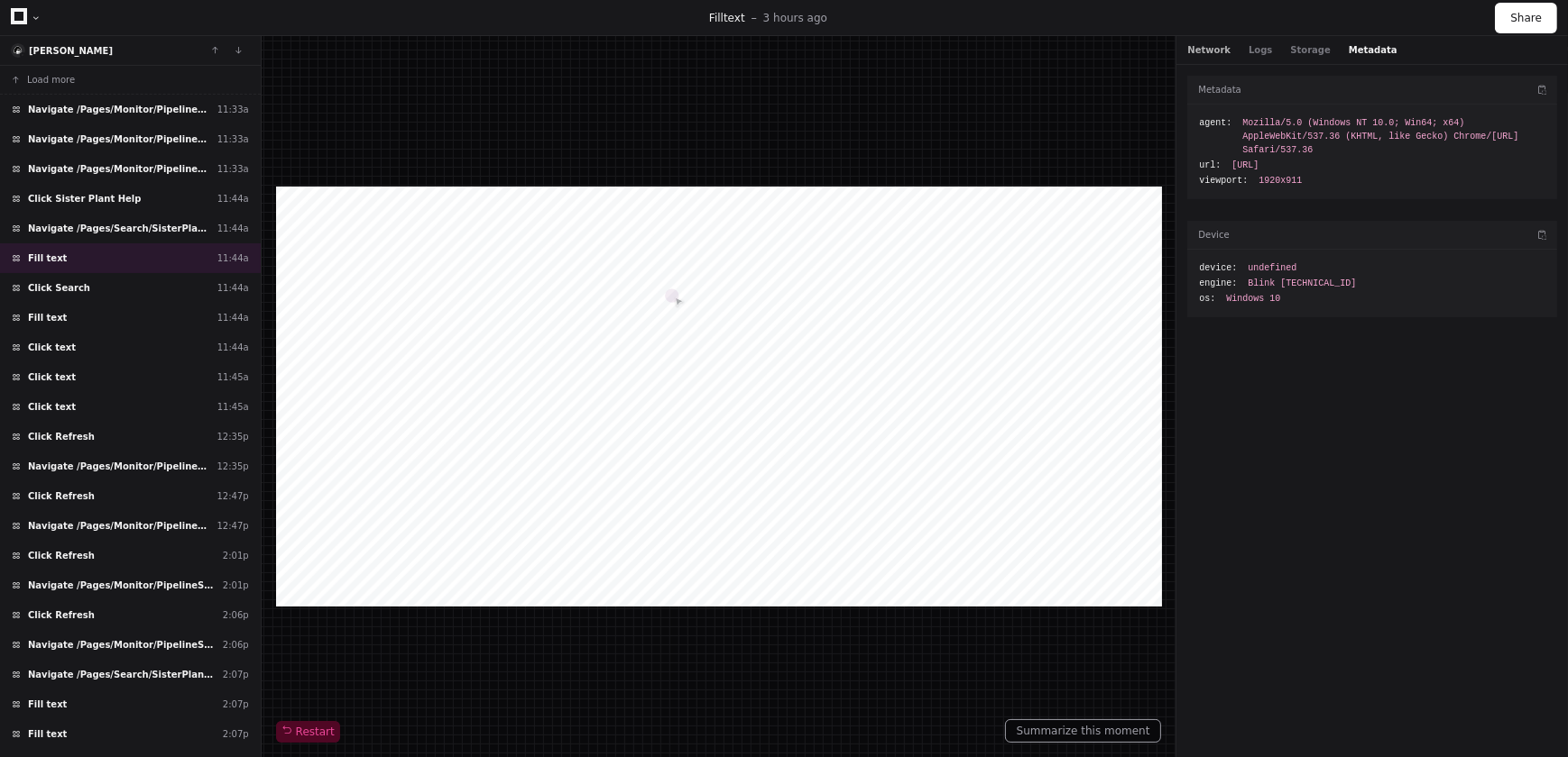
click at [1208, 51] on button "Network" at bounding box center [1209, 50] width 44 height 13
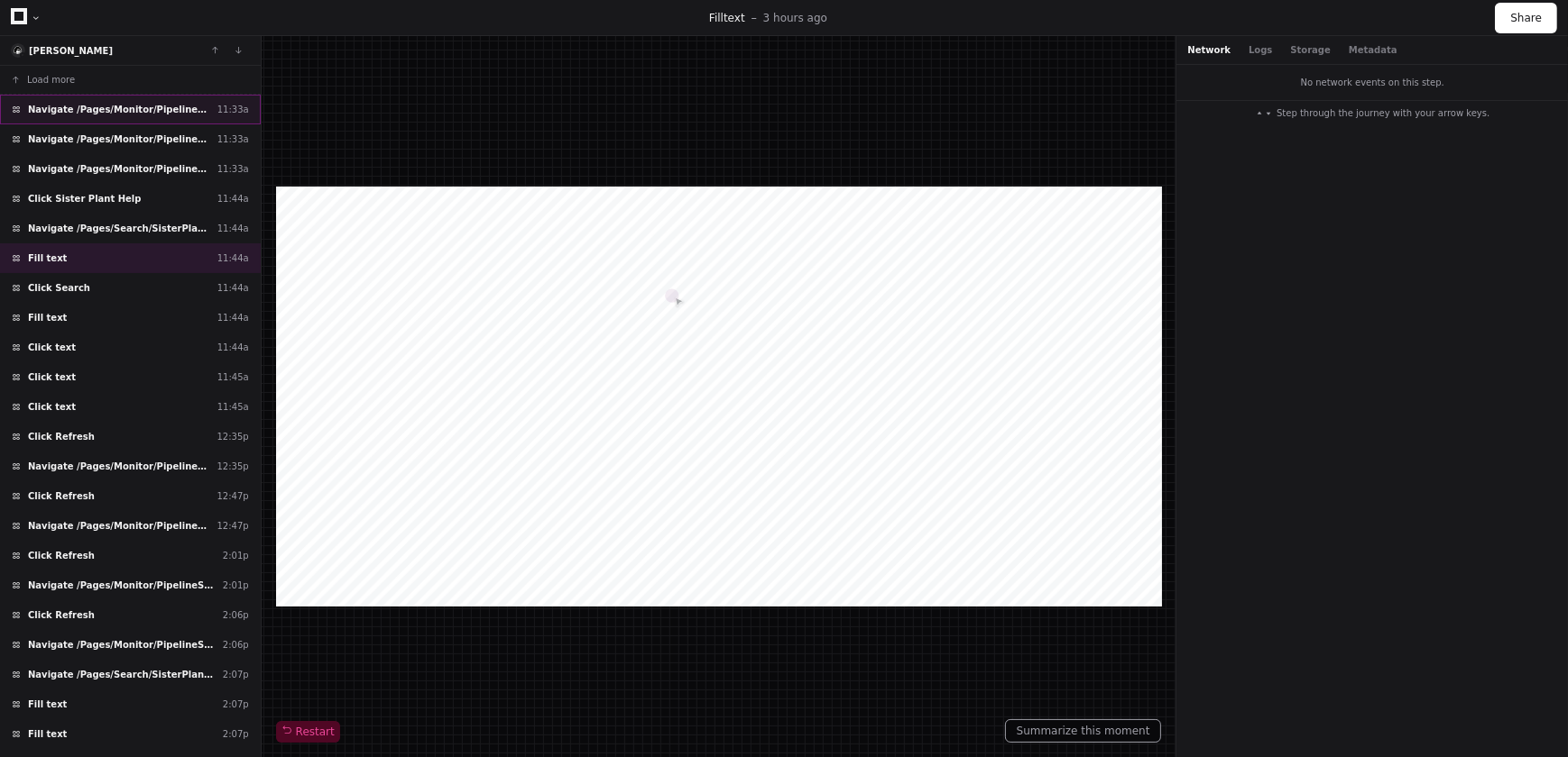
click at [145, 105] on span "Navigate /Pages/Monitor/PipelineStatusMasterDetail.aspx" at bounding box center [119, 109] width 182 height 13
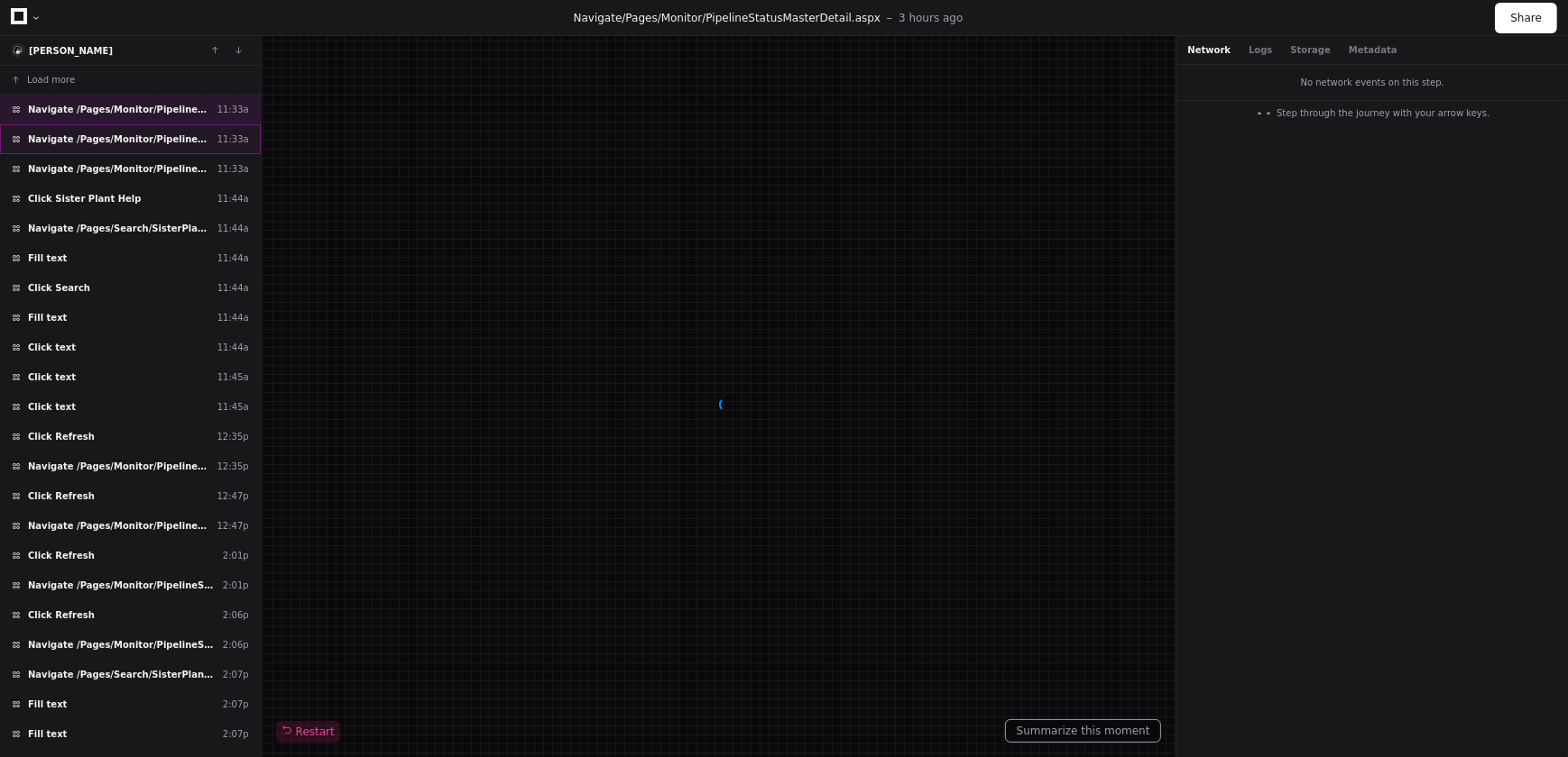
click at [136, 135] on span "Navigate /Pages/Monitor/PipelineStatusMasterDetail.aspx" at bounding box center [119, 140] width 182 height 13
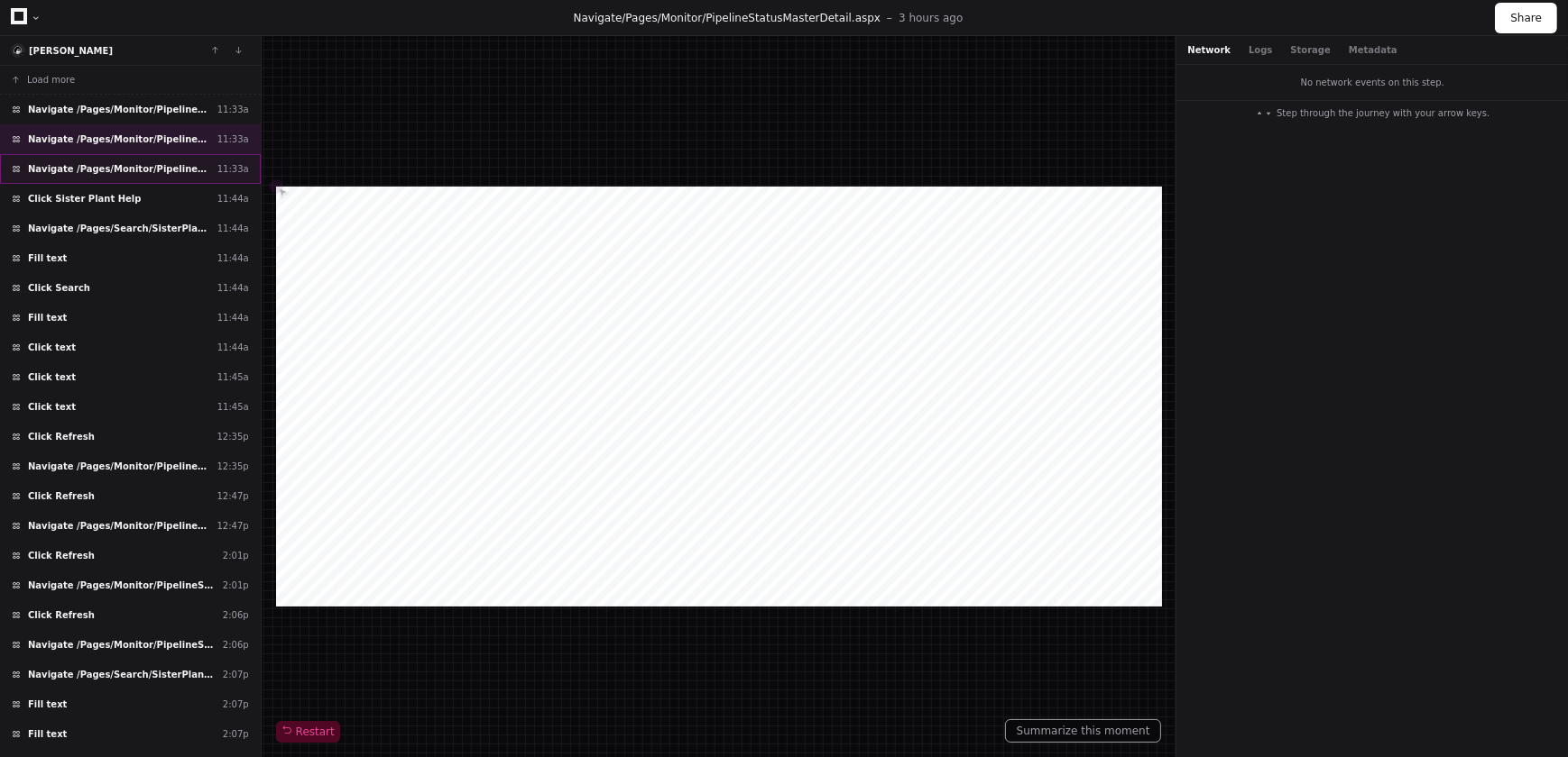
click at [130, 162] on span "Navigate /Pages/Monitor/PipelineStatusMasterDetail.aspx" at bounding box center [119, 169] width 182 height 13
click at [129, 180] on div "Navigate /Pages/Monitor/PipelineStatusMasterDetail.aspx 11:33a" at bounding box center [130, 168] width 260 height 29
click at [124, 200] on div "Click Sister Plant Help 11:44a" at bounding box center [130, 199] width 260 height 29
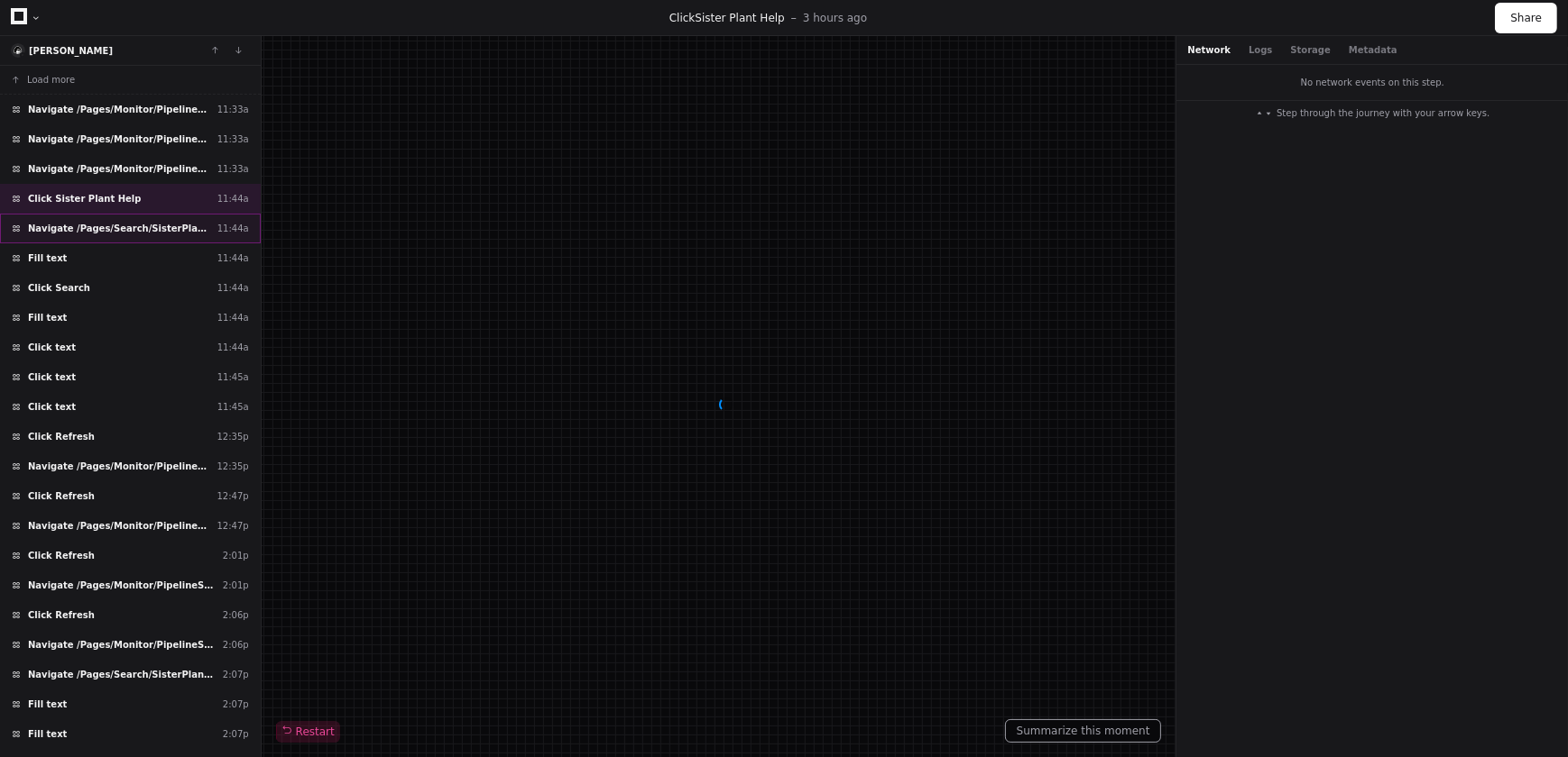
click at [124, 222] on span "Navigate /Pages/Search/SisterPlantHelp.aspx" at bounding box center [119, 229] width 182 height 13
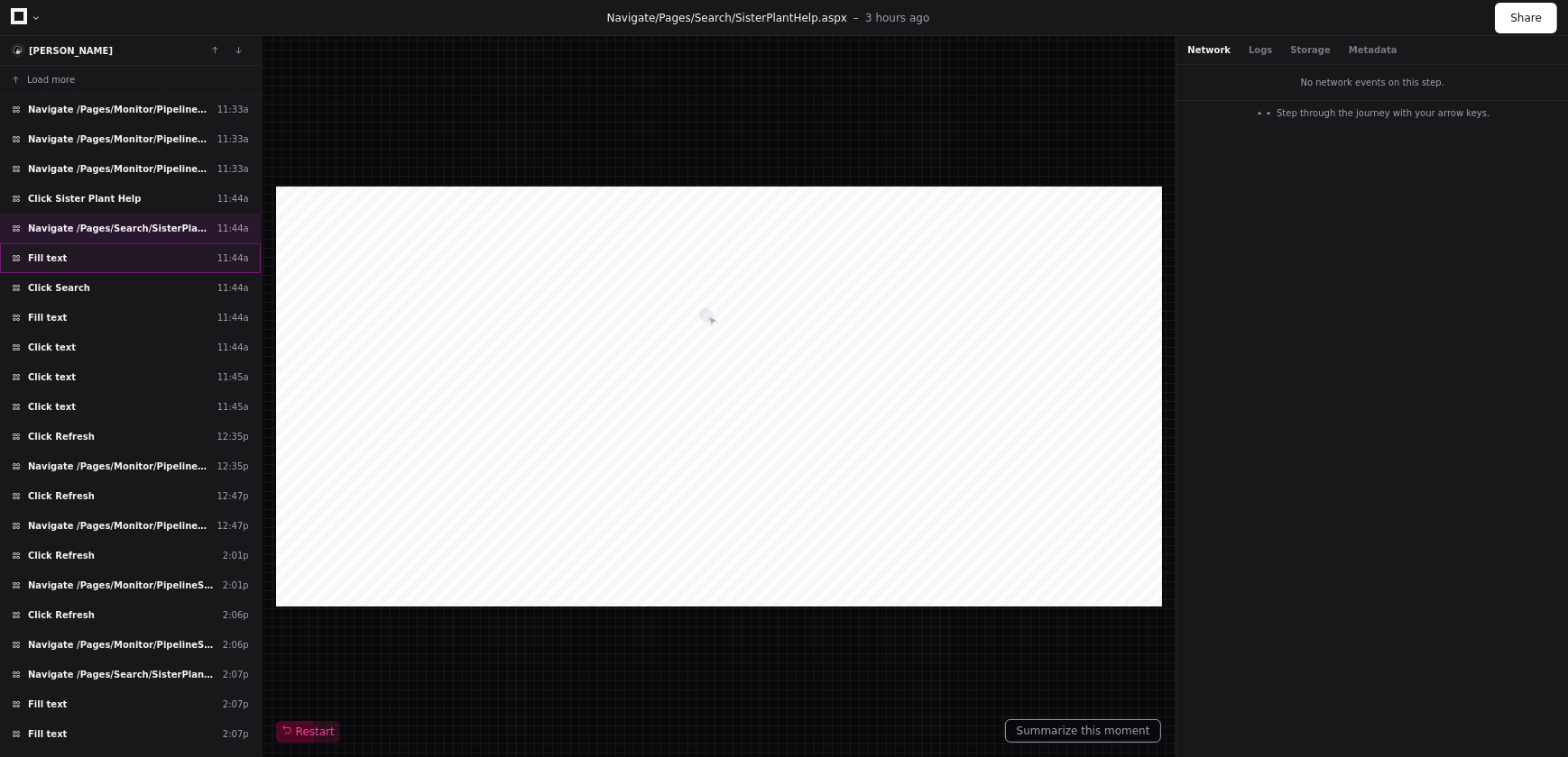
click at [110, 253] on div "Fill text 11:44a" at bounding box center [130, 257] width 260 height 29
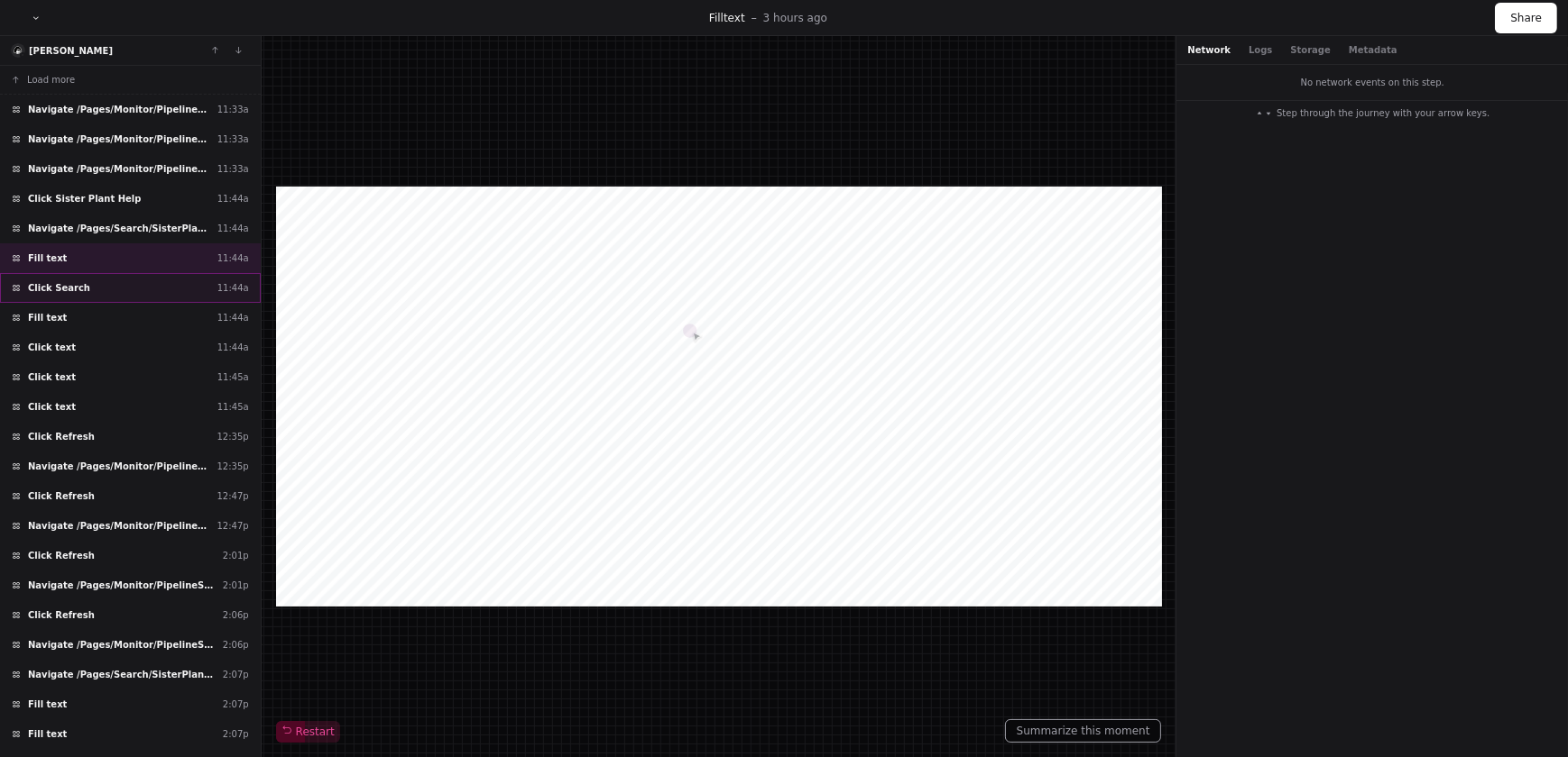
click at [107, 283] on div "Click Search 11:44a" at bounding box center [130, 288] width 260 height 29
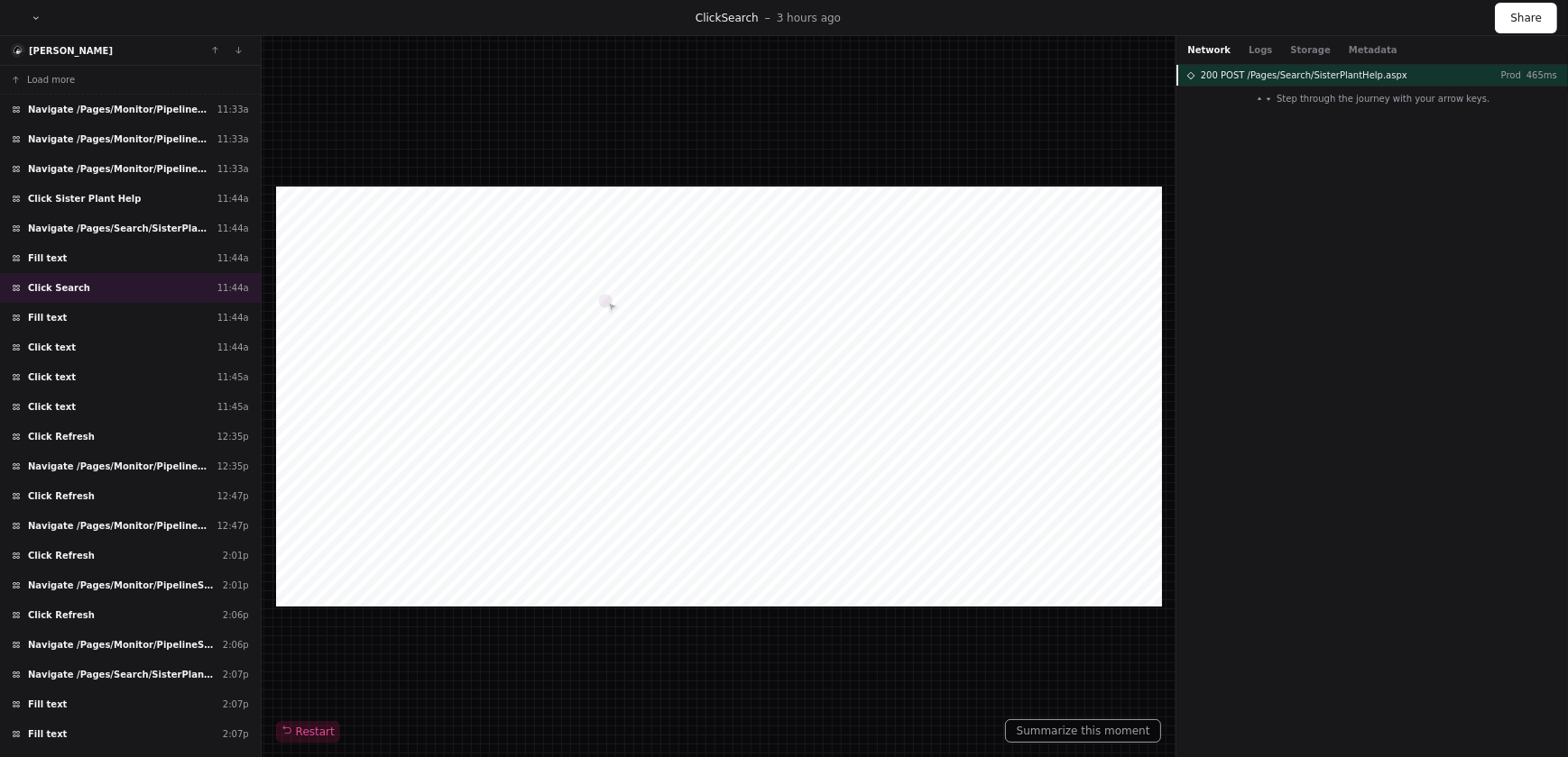
click at [1253, 76] on span "200 POST /Pages/Search/SisterPlantHelp.aspx" at bounding box center [1303, 75] width 206 height 13
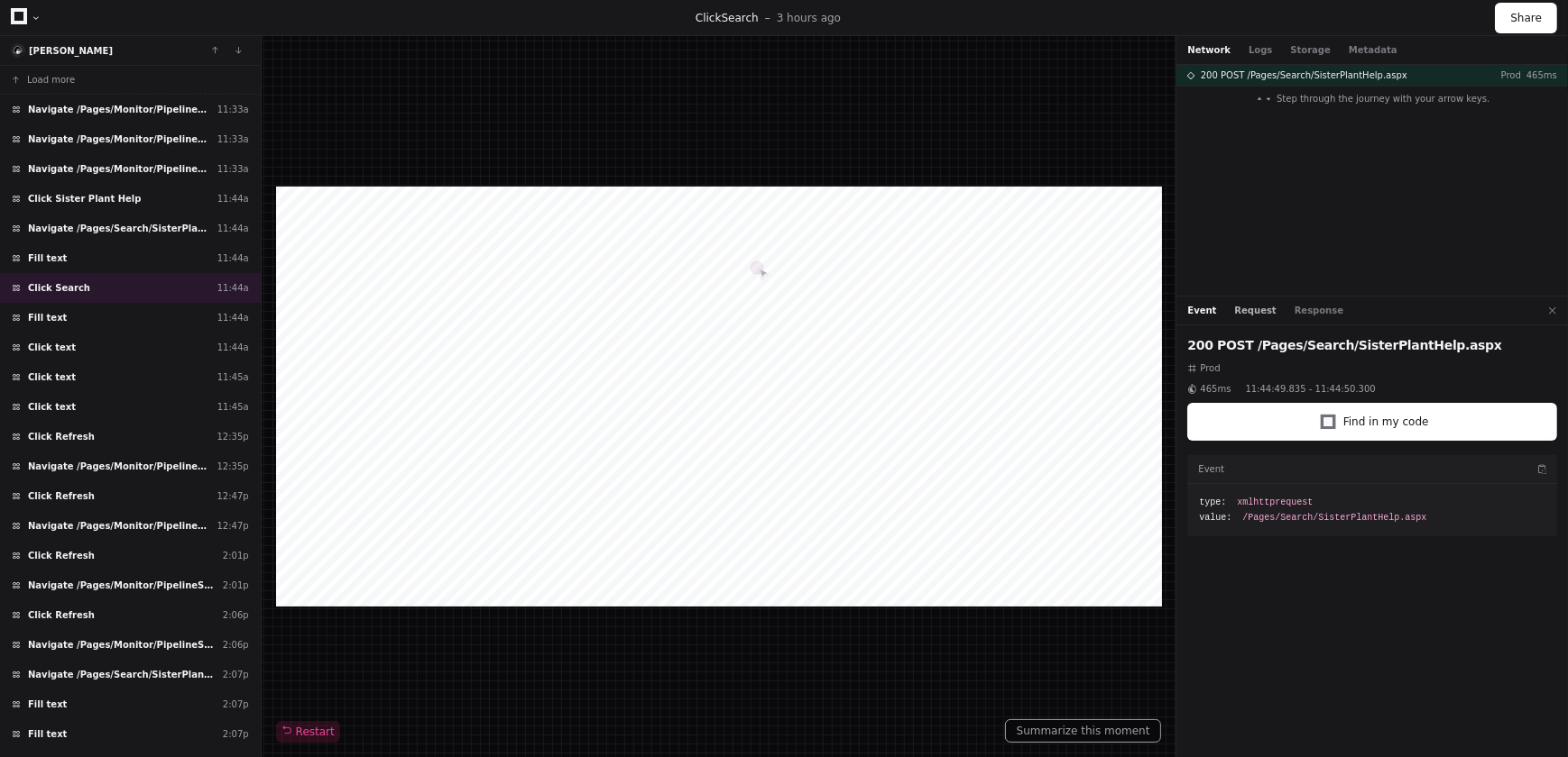
click at [1238, 305] on button "Request" at bounding box center [1256, 311] width 42 height 13
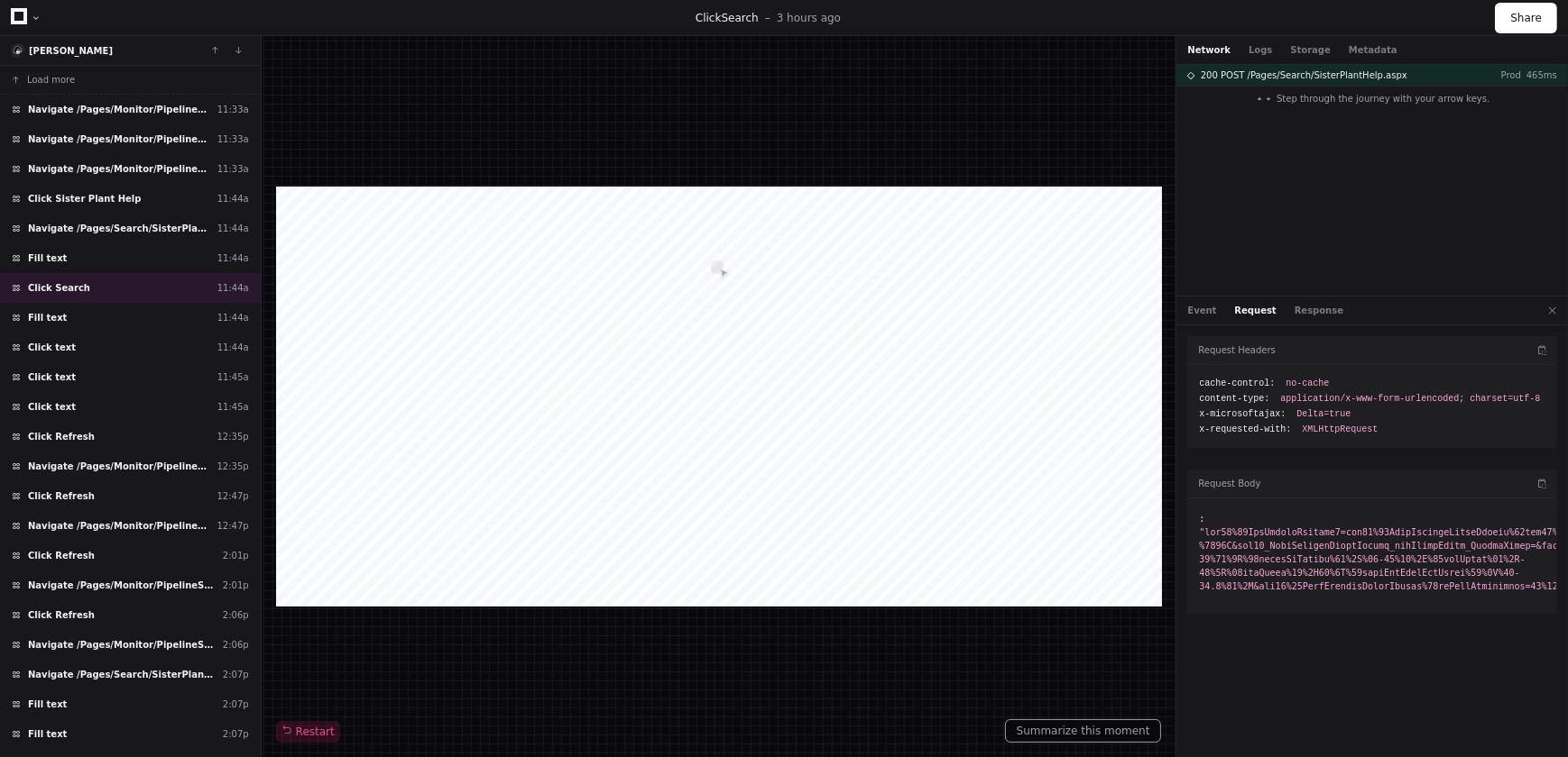
click at [1309, 302] on div "Event Request Response" at bounding box center [1372, 311] width 392 height 28
drag, startPoint x: 1299, startPoint y: 307, endPoint x: 1271, endPoint y: 312, distance: 28.4
click at [1299, 308] on button "Response" at bounding box center [1318, 311] width 48 height 13
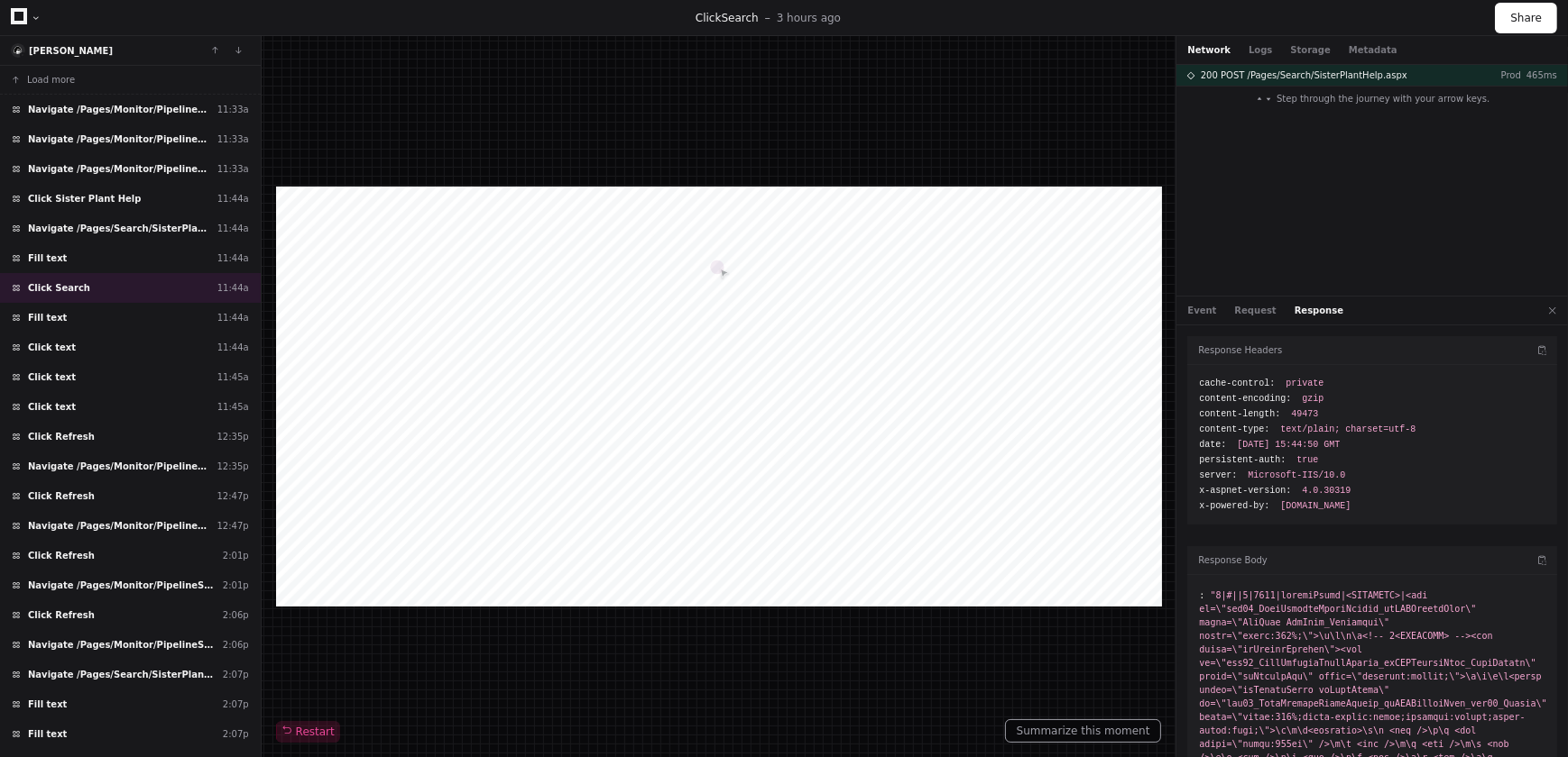
click at [1213, 318] on div "Event Request Response" at bounding box center [1372, 311] width 392 height 28
click at [1205, 312] on button "Event" at bounding box center [1201, 311] width 29 height 13
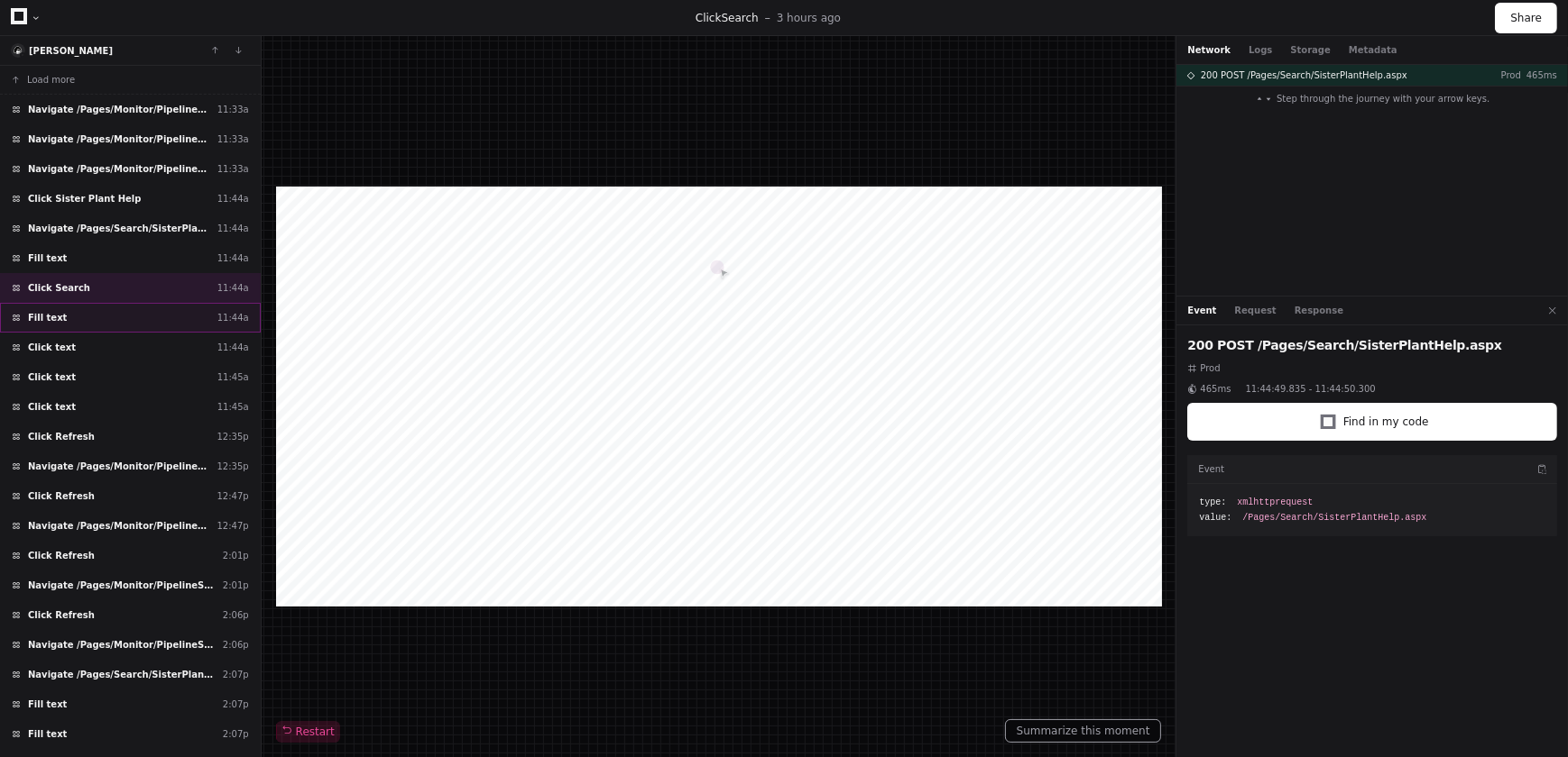
click at [87, 319] on div "Fill text 11:44a" at bounding box center [130, 317] width 260 height 29
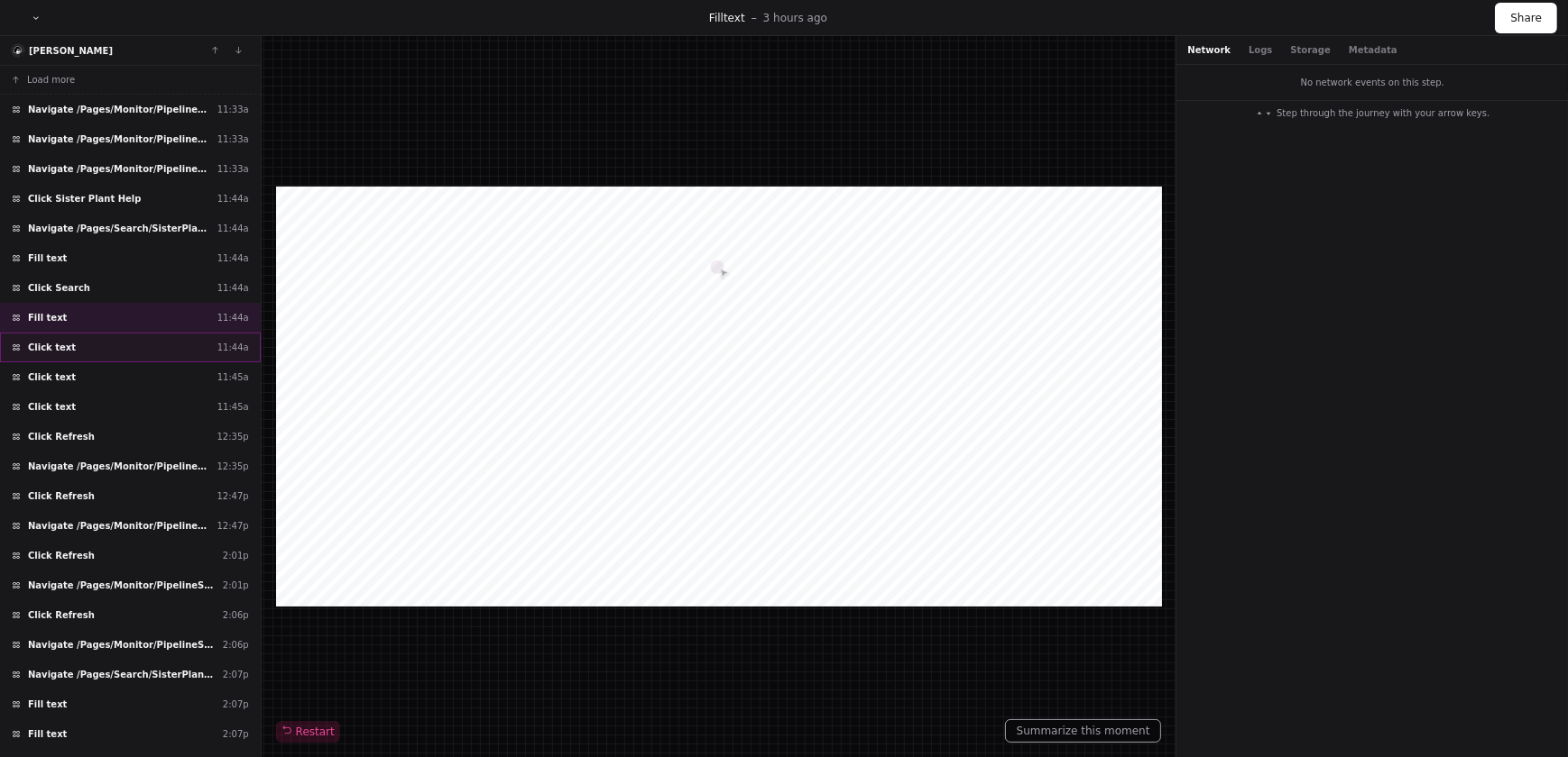
click at [81, 334] on div "Click text 11:44a" at bounding box center [130, 347] width 260 height 29
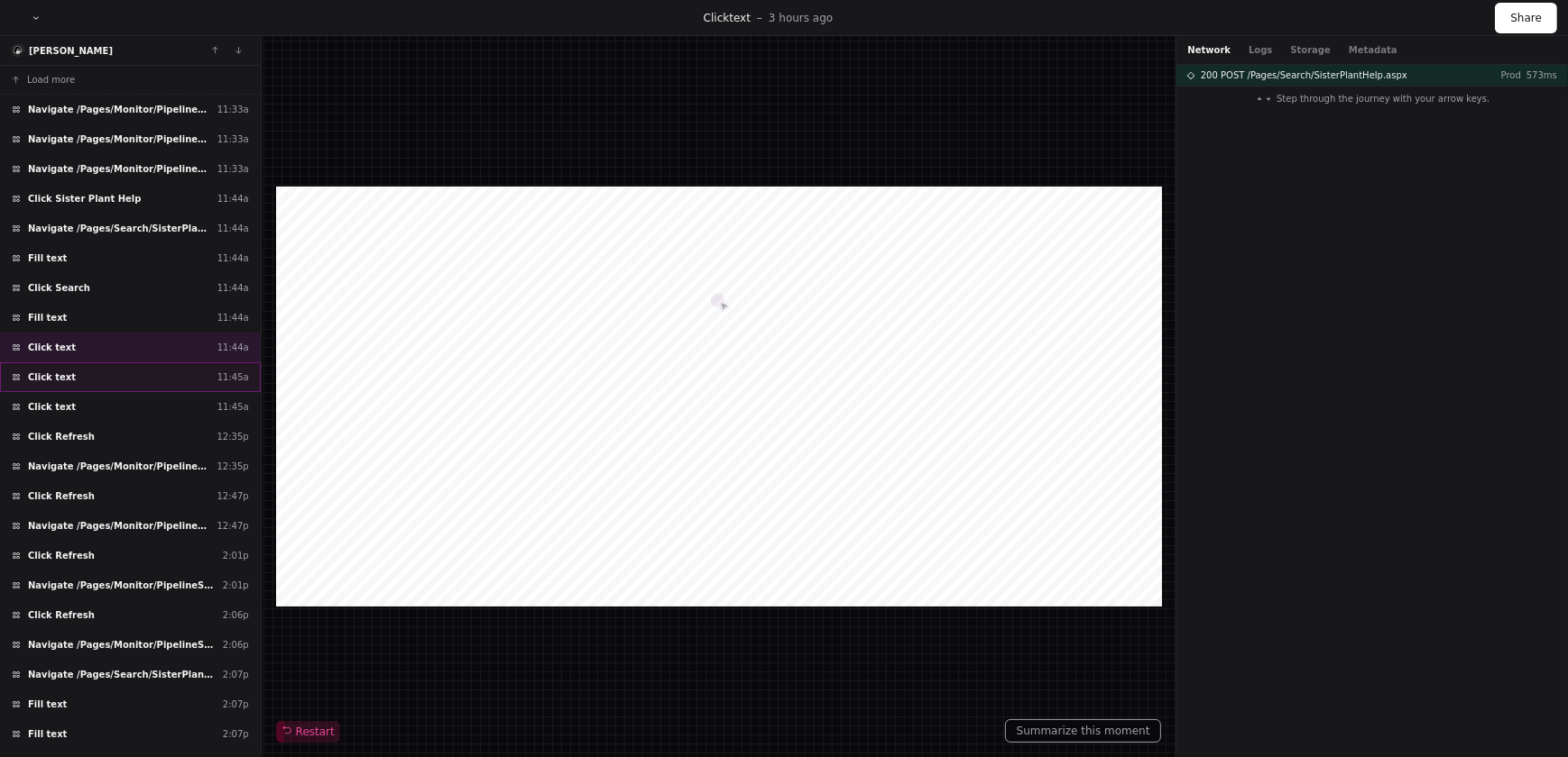
click at [88, 365] on div "Click text 11:45a" at bounding box center [130, 377] width 260 height 29
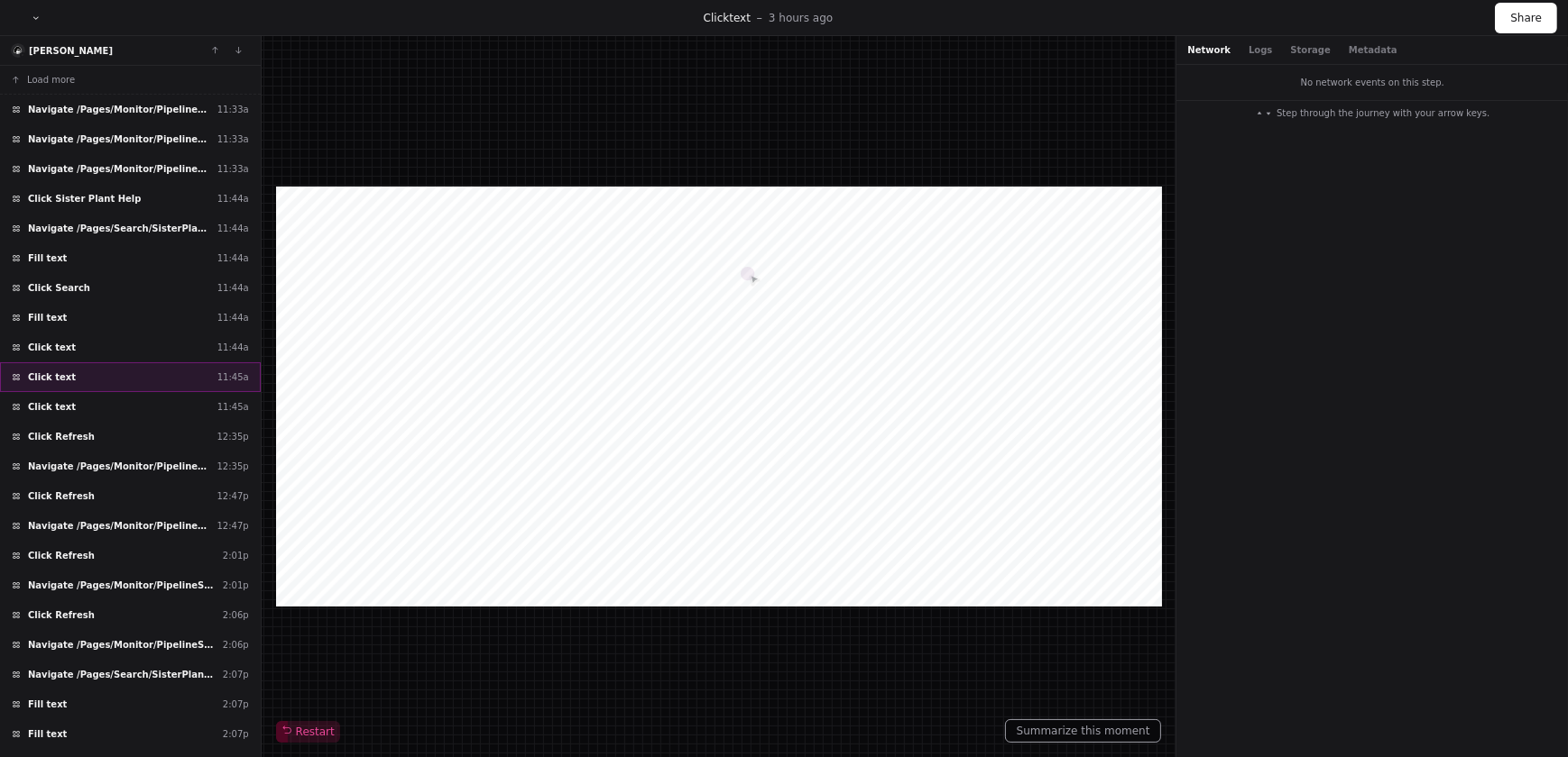
click at [93, 388] on div "Click text 11:45a" at bounding box center [130, 377] width 260 height 29
click at [97, 407] on div "Click text 11:45a" at bounding box center [130, 407] width 260 height 29
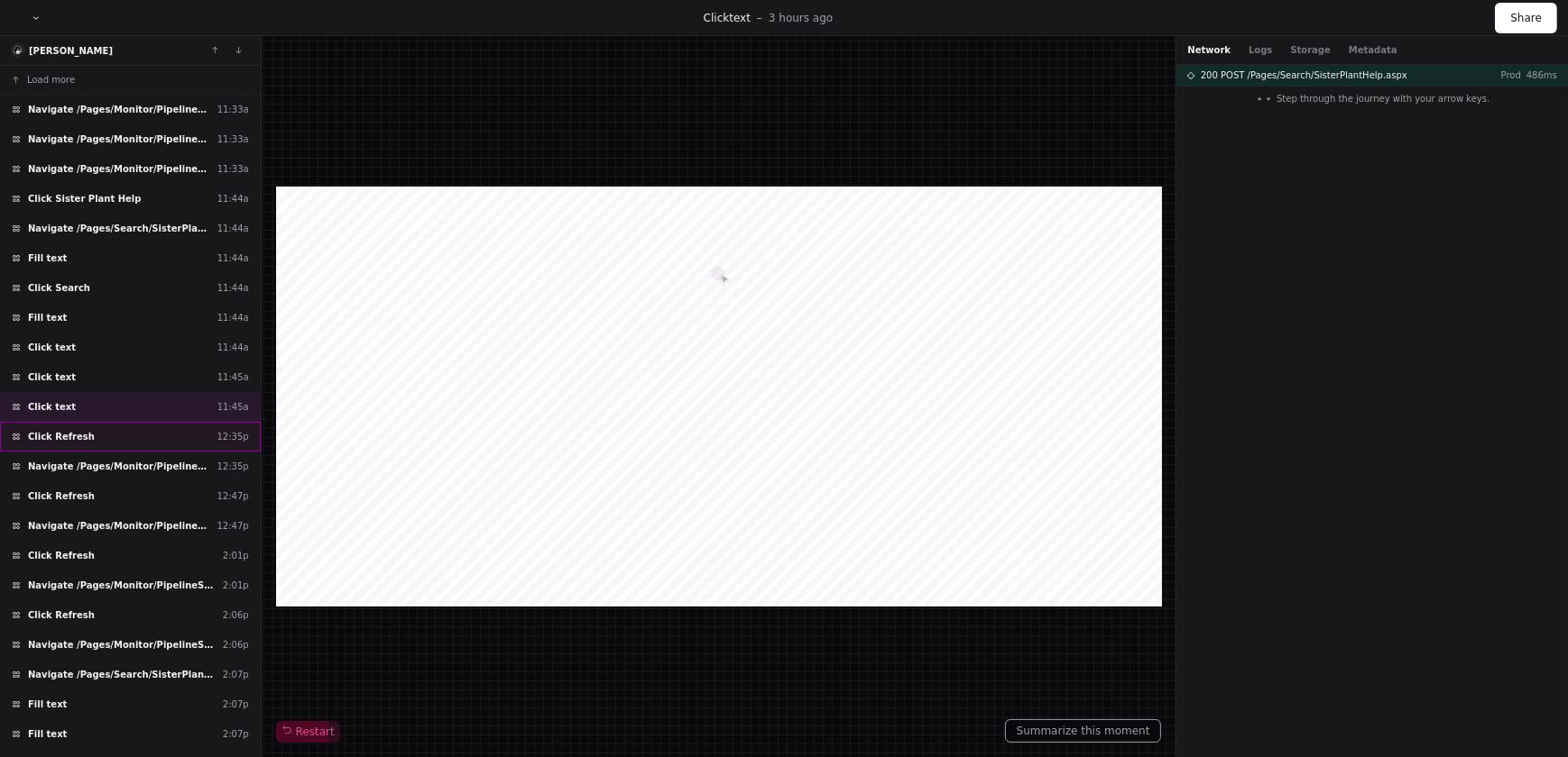
click at [90, 437] on div "Click Refresh 12:35p" at bounding box center [130, 436] width 260 height 29
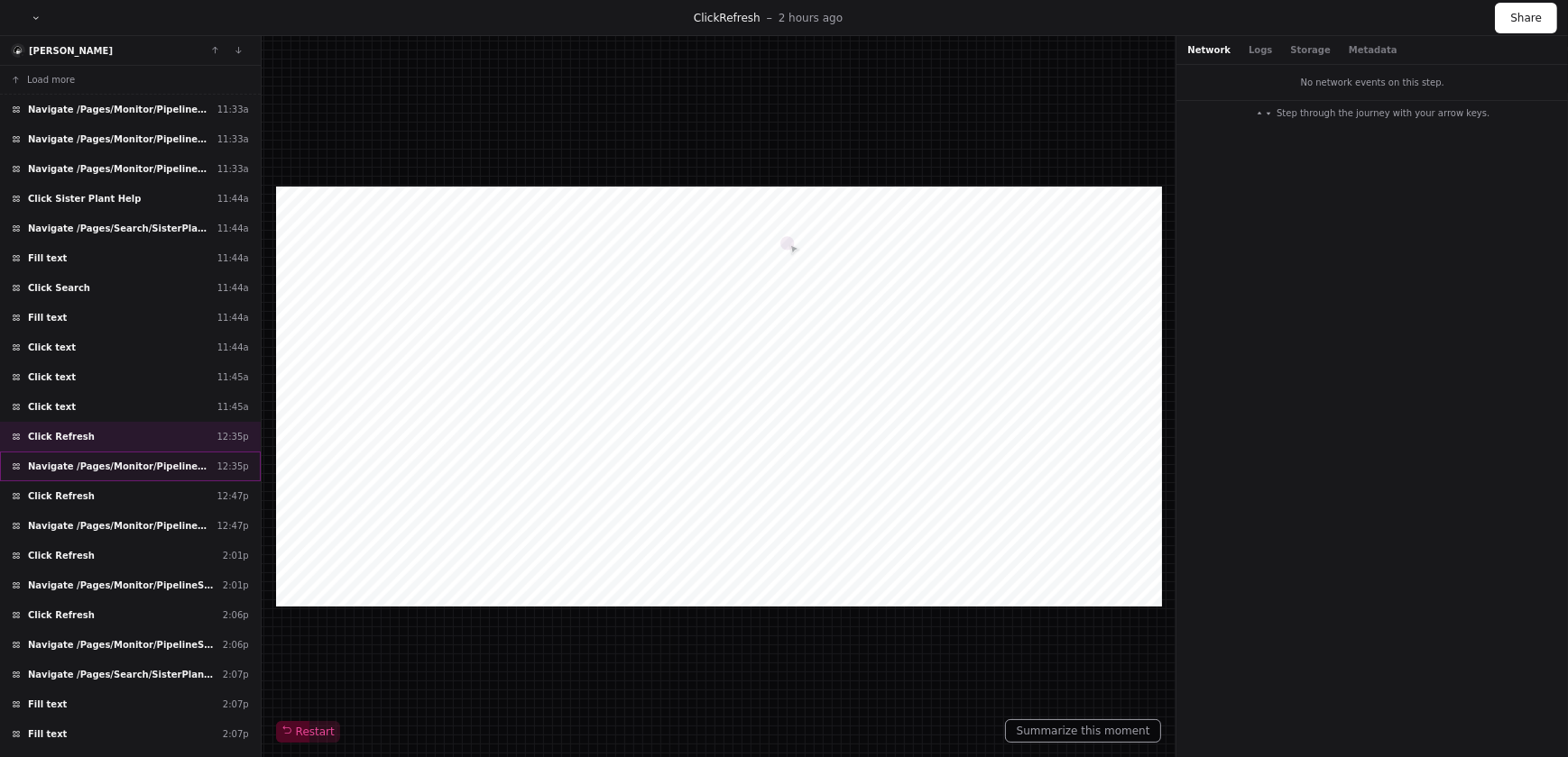
click at [93, 464] on span "Navigate /Pages/Monitor/PipelineStatusMasterDetail.aspx" at bounding box center [118, 466] width 182 height 13
click at [94, 437] on div "Click Refresh 12:35p" at bounding box center [130, 436] width 260 height 29
click at [91, 418] on div "Click text 11:45a" at bounding box center [130, 407] width 260 height 29
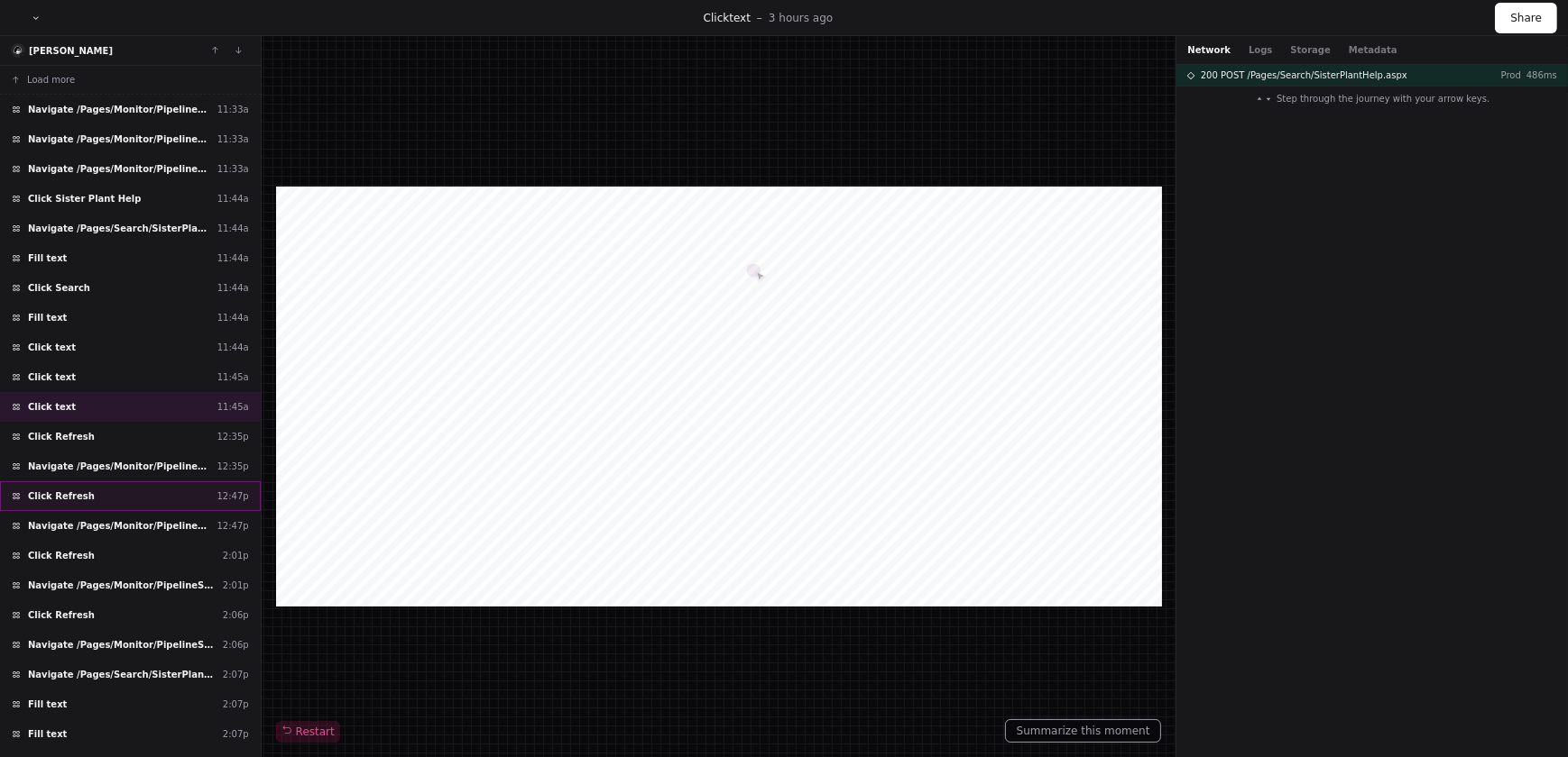
click at [86, 495] on div "Click Refresh 12:47p" at bounding box center [130, 496] width 260 height 29
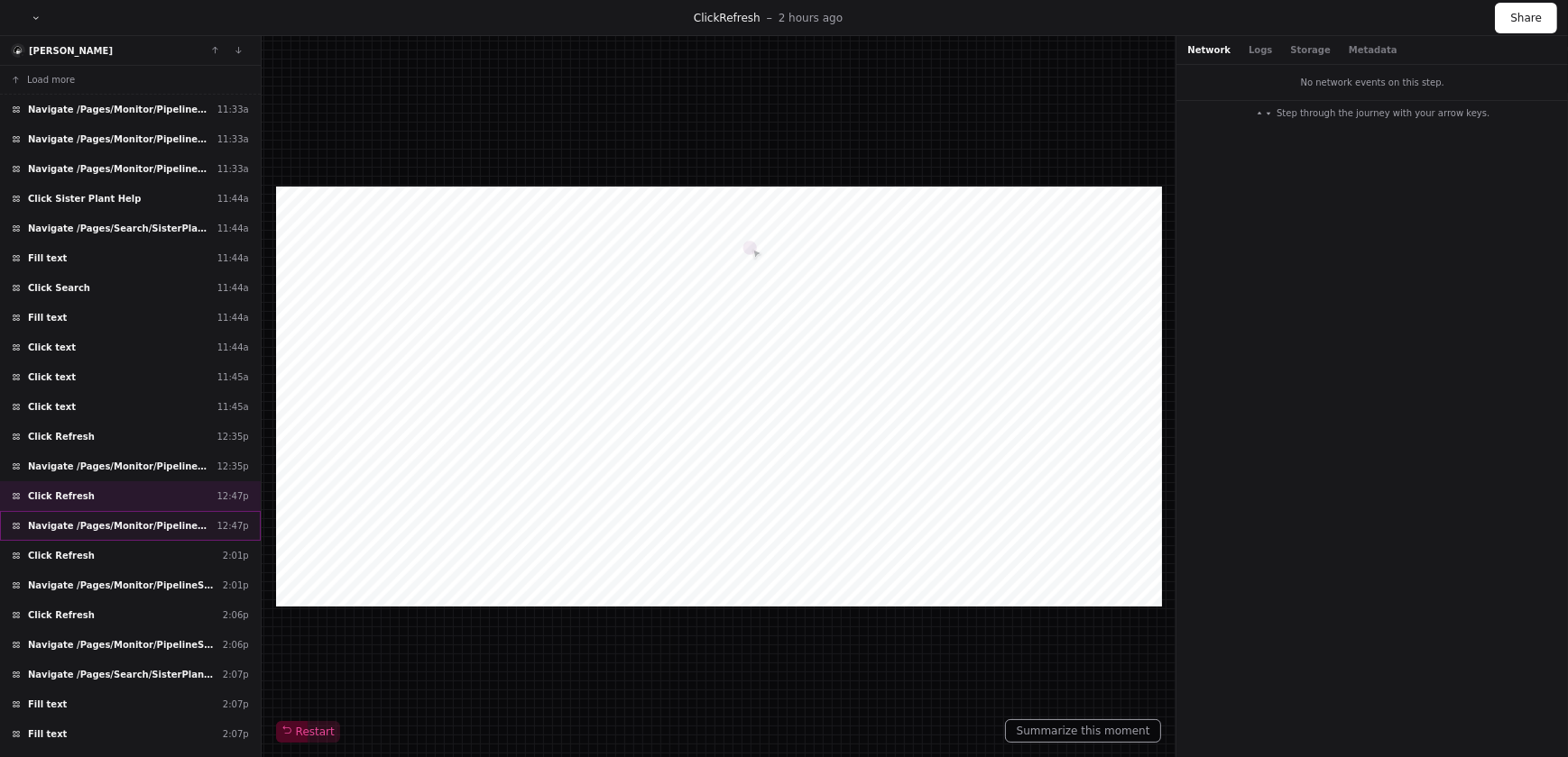
click at [92, 533] on div "Navigate /Pages/Monitor/PipelineStatusMasterDetail.aspx 12:47p" at bounding box center [130, 525] width 260 height 29
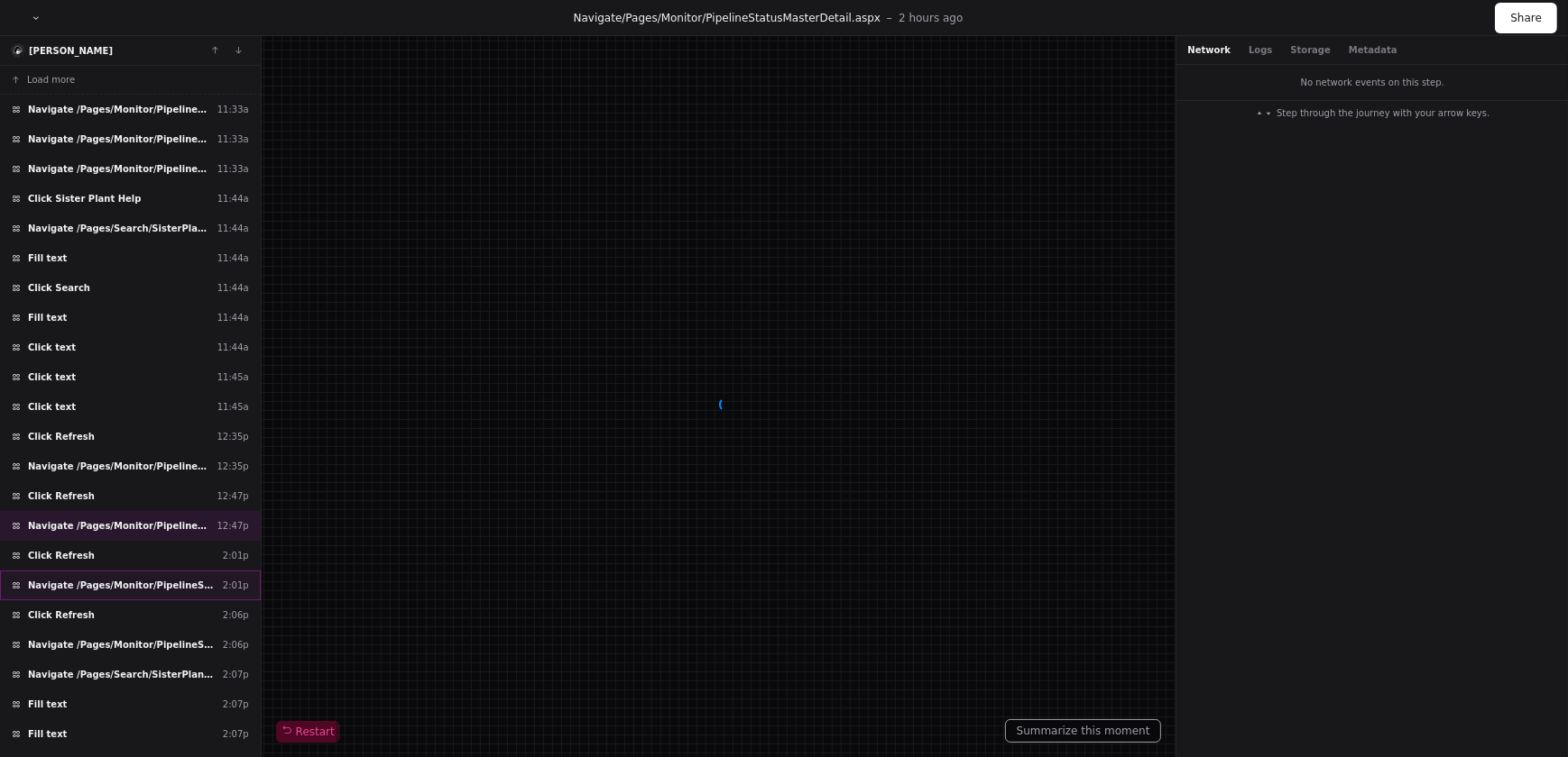
click at [86, 580] on span "Navigate /Pages/Monitor/PipelineStatusMasterDetail.aspx" at bounding box center [121, 585] width 187 height 13
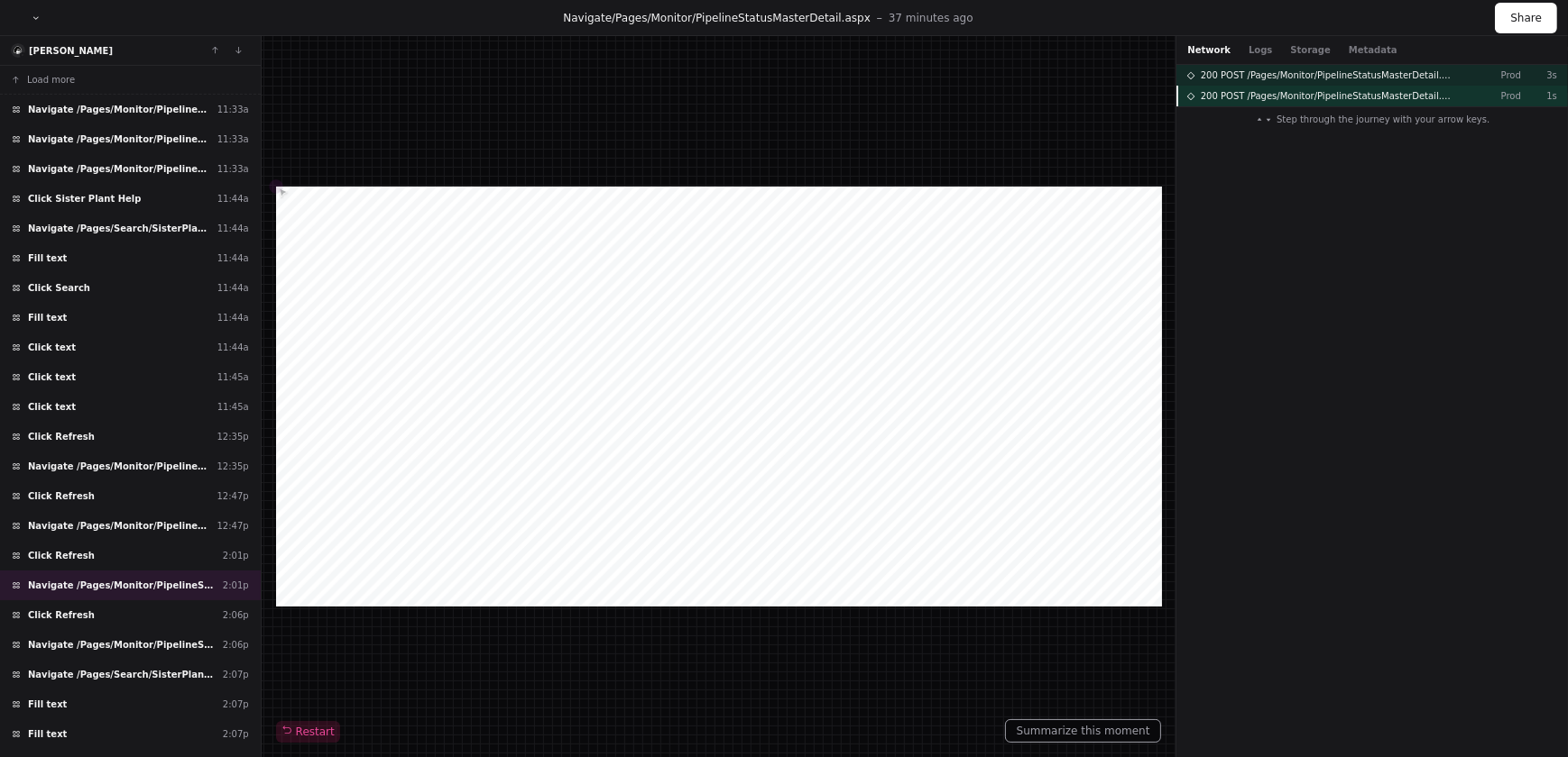
click at [1273, 95] on span "200 POST /Pages/Monitor/PipelineStatusMasterDetail.aspx" at bounding box center [1328, 96] width 256 height 13
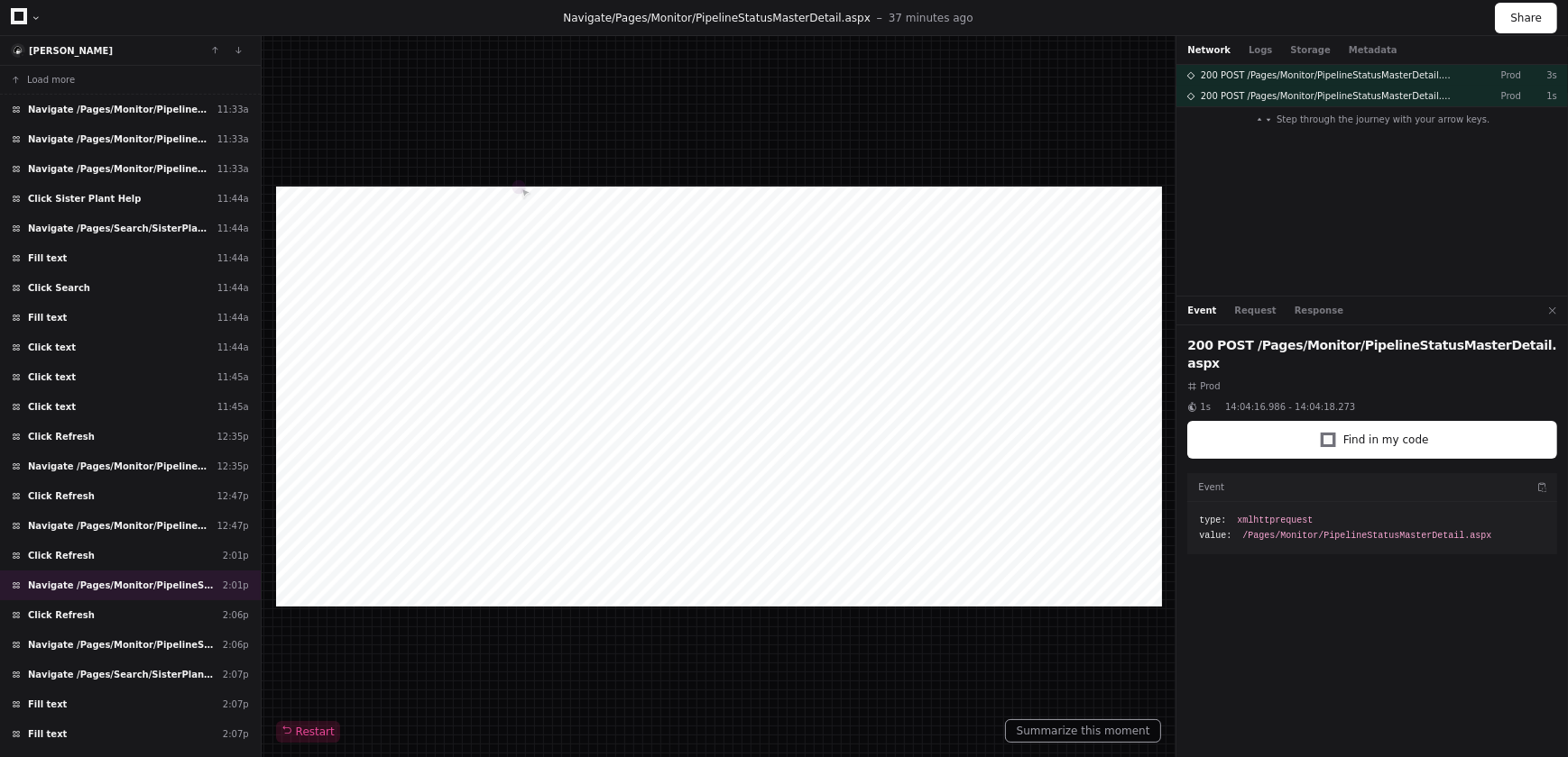
click at [1306, 529] on span "/Pages/Monitor/PipelineStatusMasterDetail.aspx" at bounding box center [1367, 536] width 249 height 13
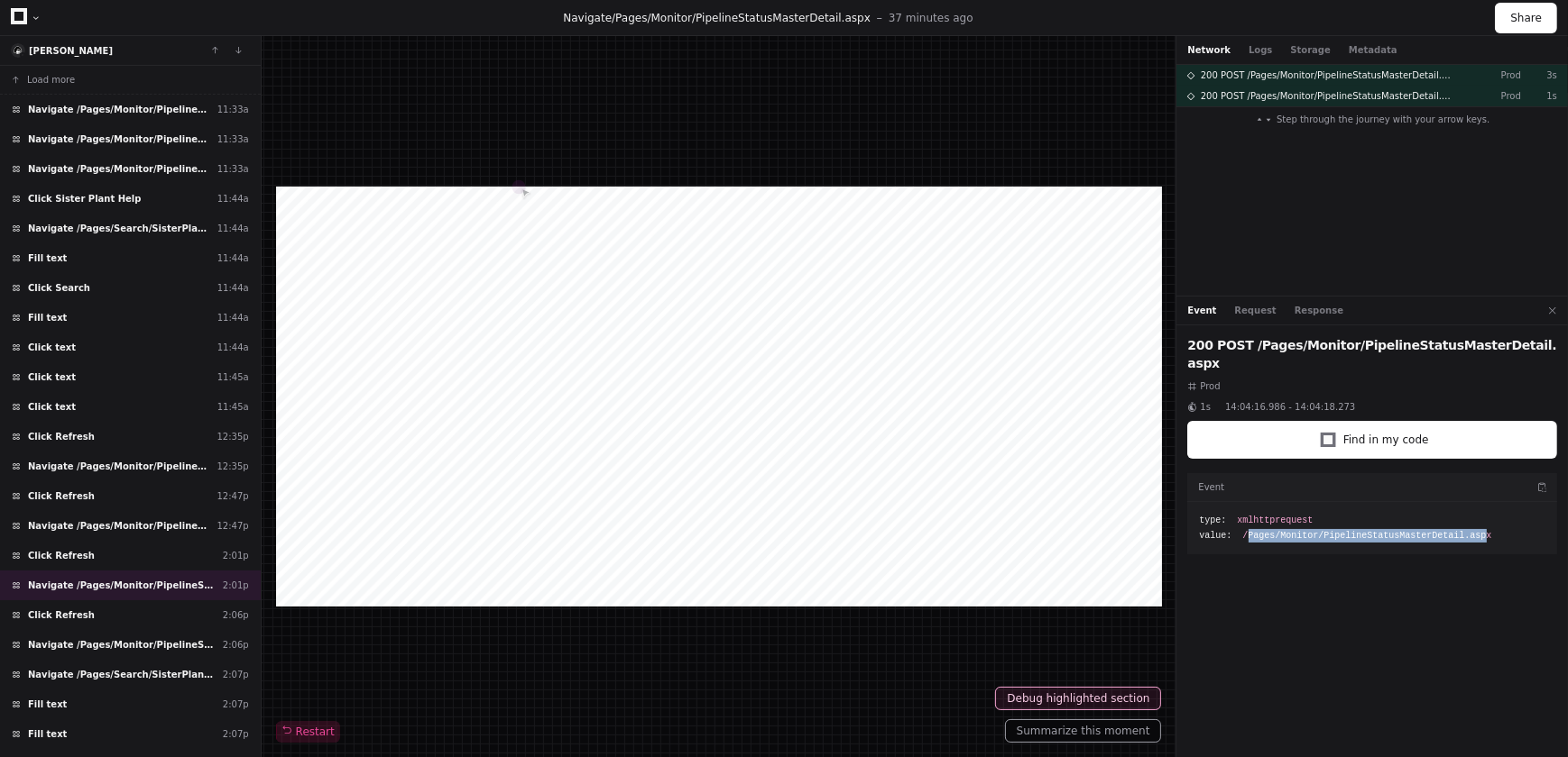
drag, startPoint x: 1246, startPoint y: 521, endPoint x: 1465, endPoint y: 519, distance: 219.0
click at [1465, 529] on span "/Pages/Monitor/PipelineStatusMasterDetail.aspx" at bounding box center [1367, 536] width 249 height 13
click at [1235, 312] on button "Request" at bounding box center [1256, 311] width 42 height 13
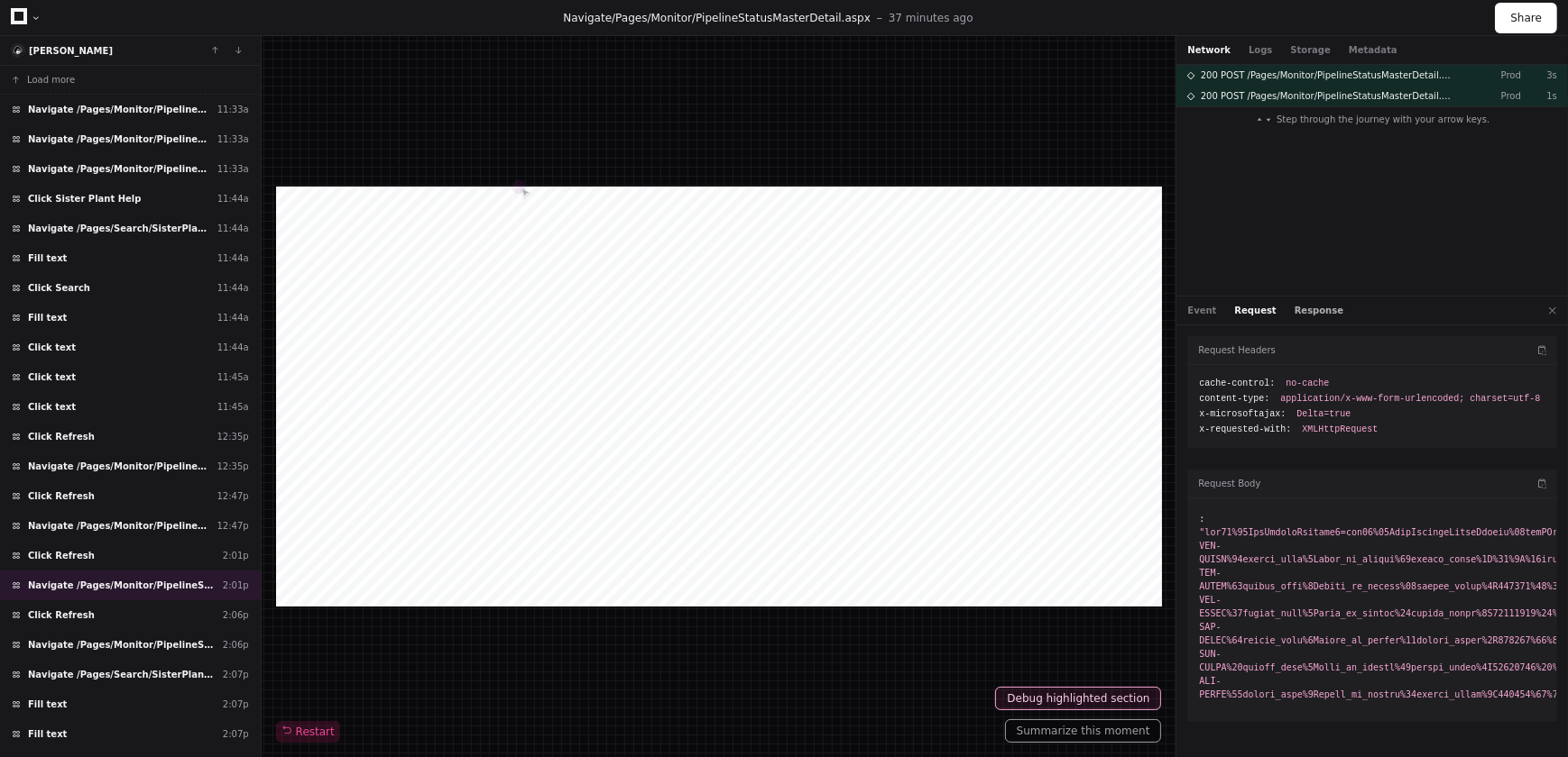
click at [1294, 312] on button "Response" at bounding box center [1318, 311] width 48 height 13
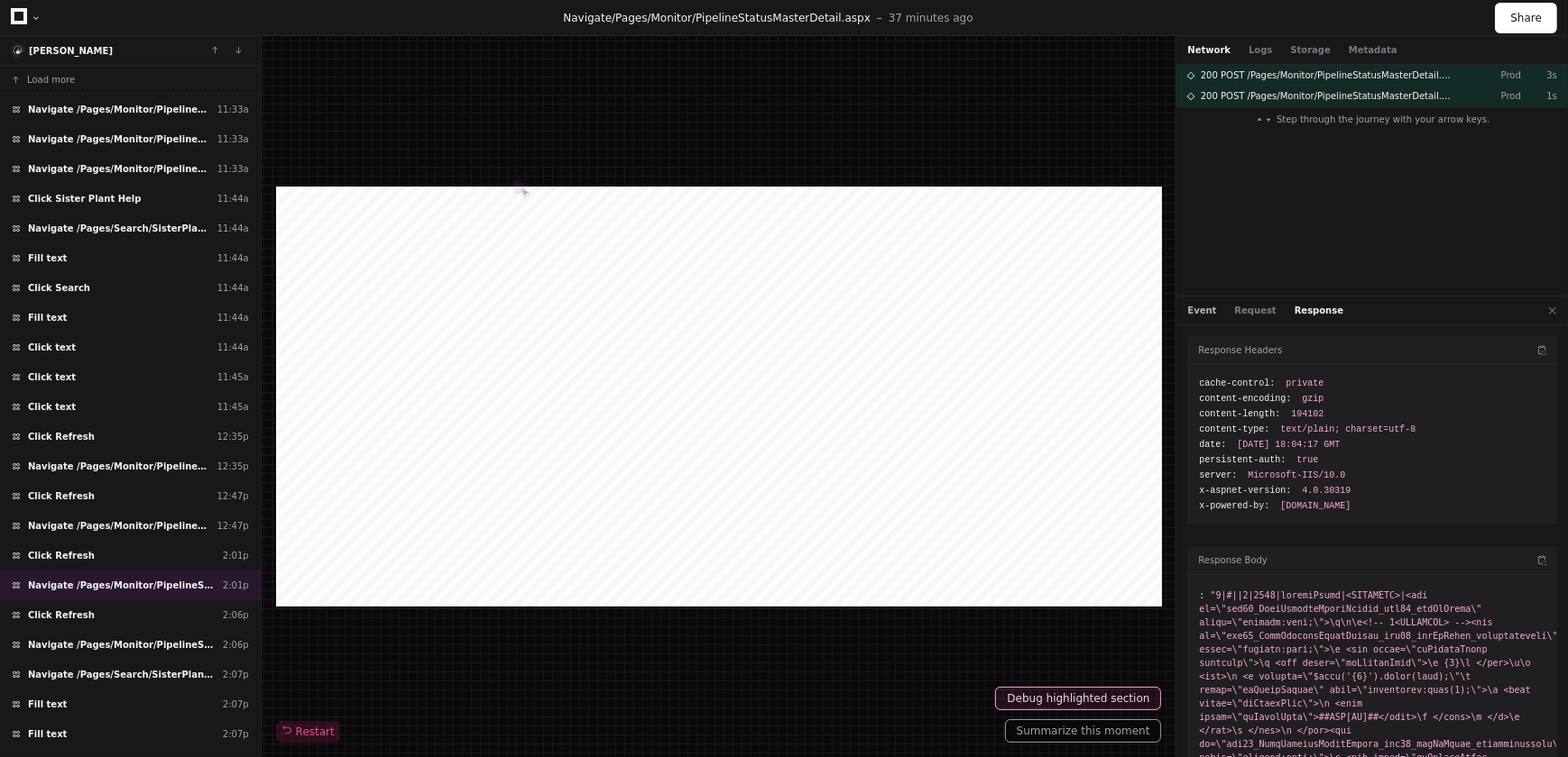
click at [1200, 310] on button "Event" at bounding box center [1201, 311] width 29 height 13
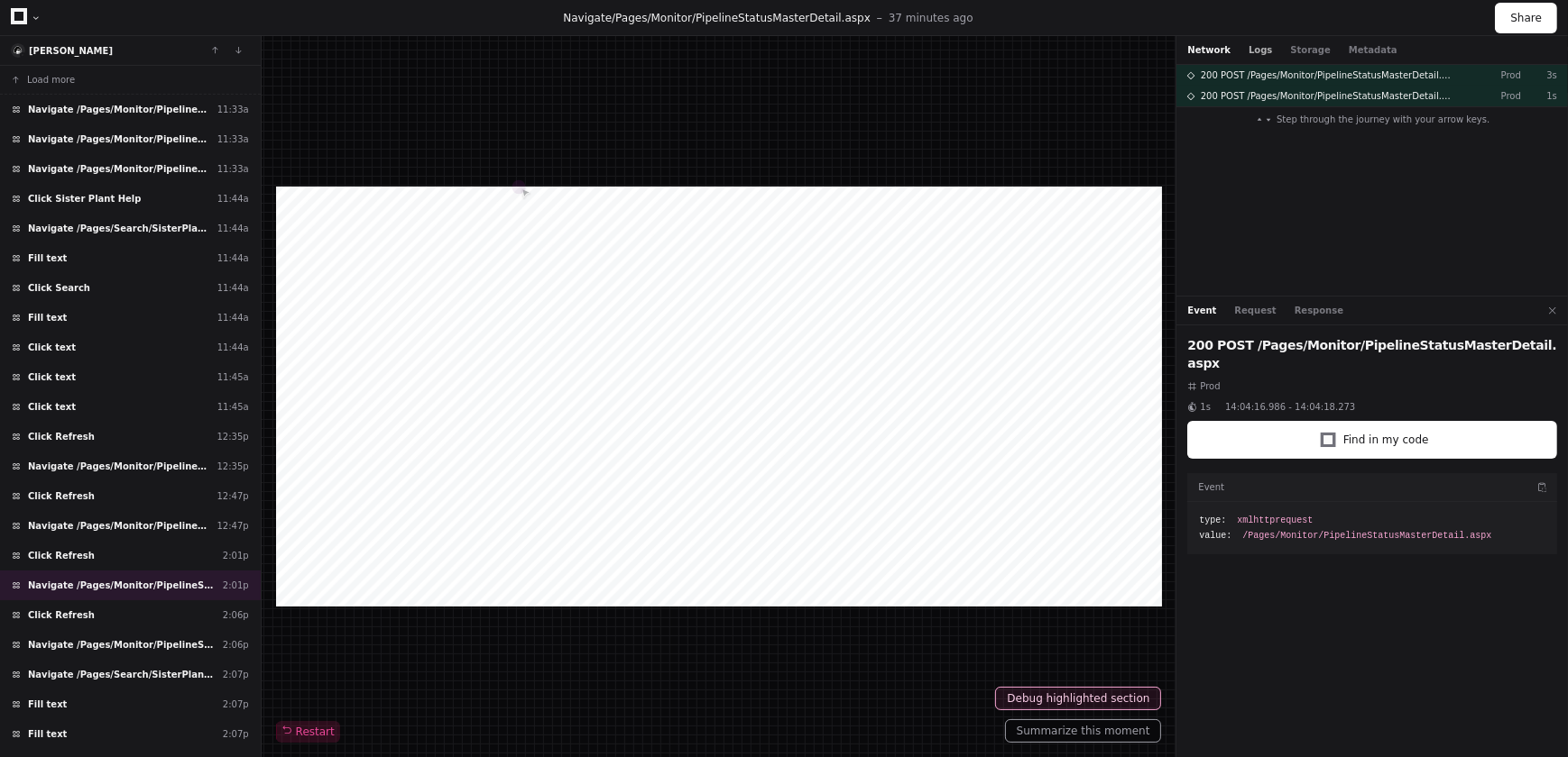
click at [1249, 48] on button "Logs" at bounding box center [1260, 50] width 24 height 13
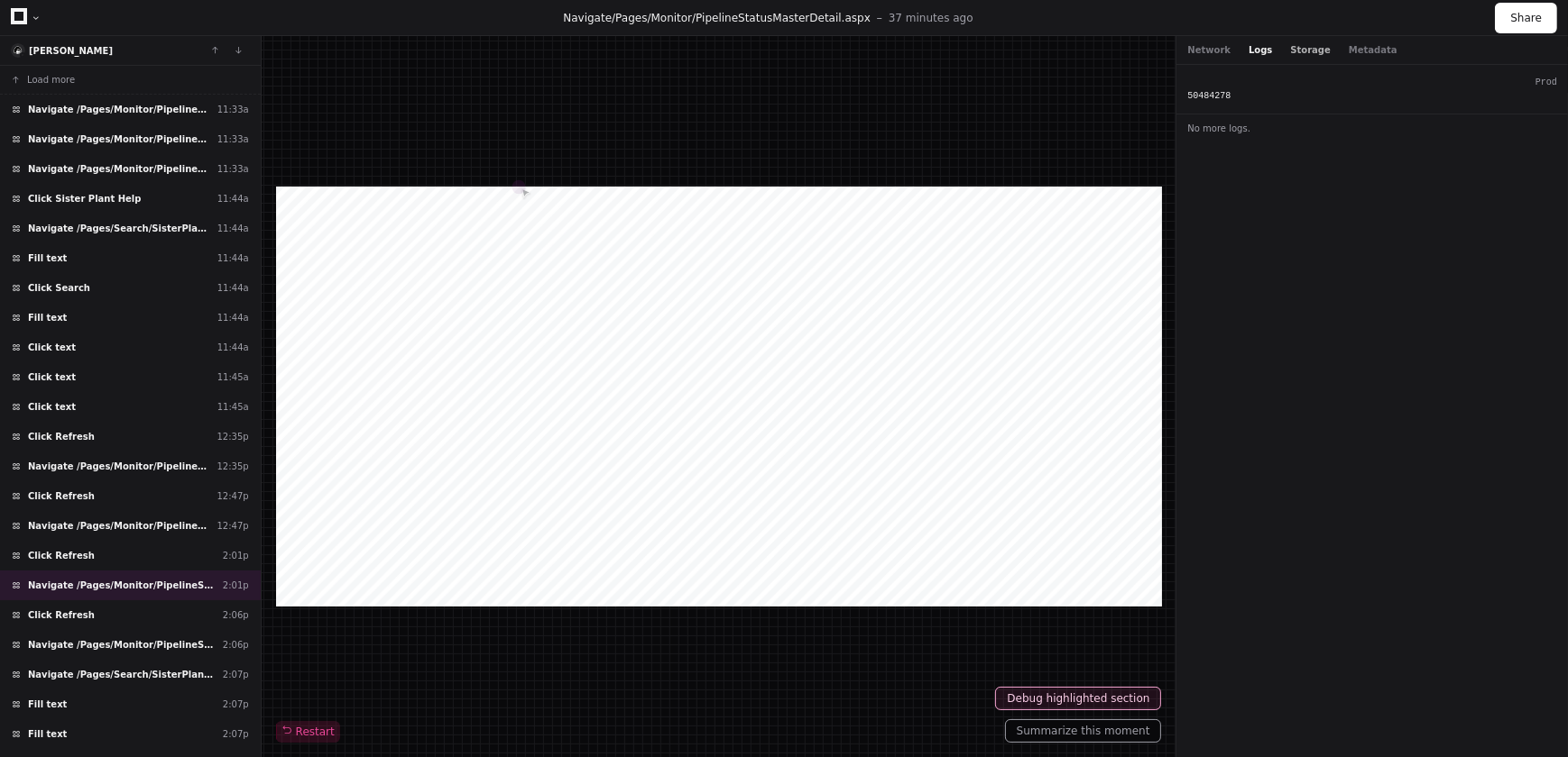
click at [1300, 48] on button "Storage" at bounding box center [1310, 50] width 40 height 13
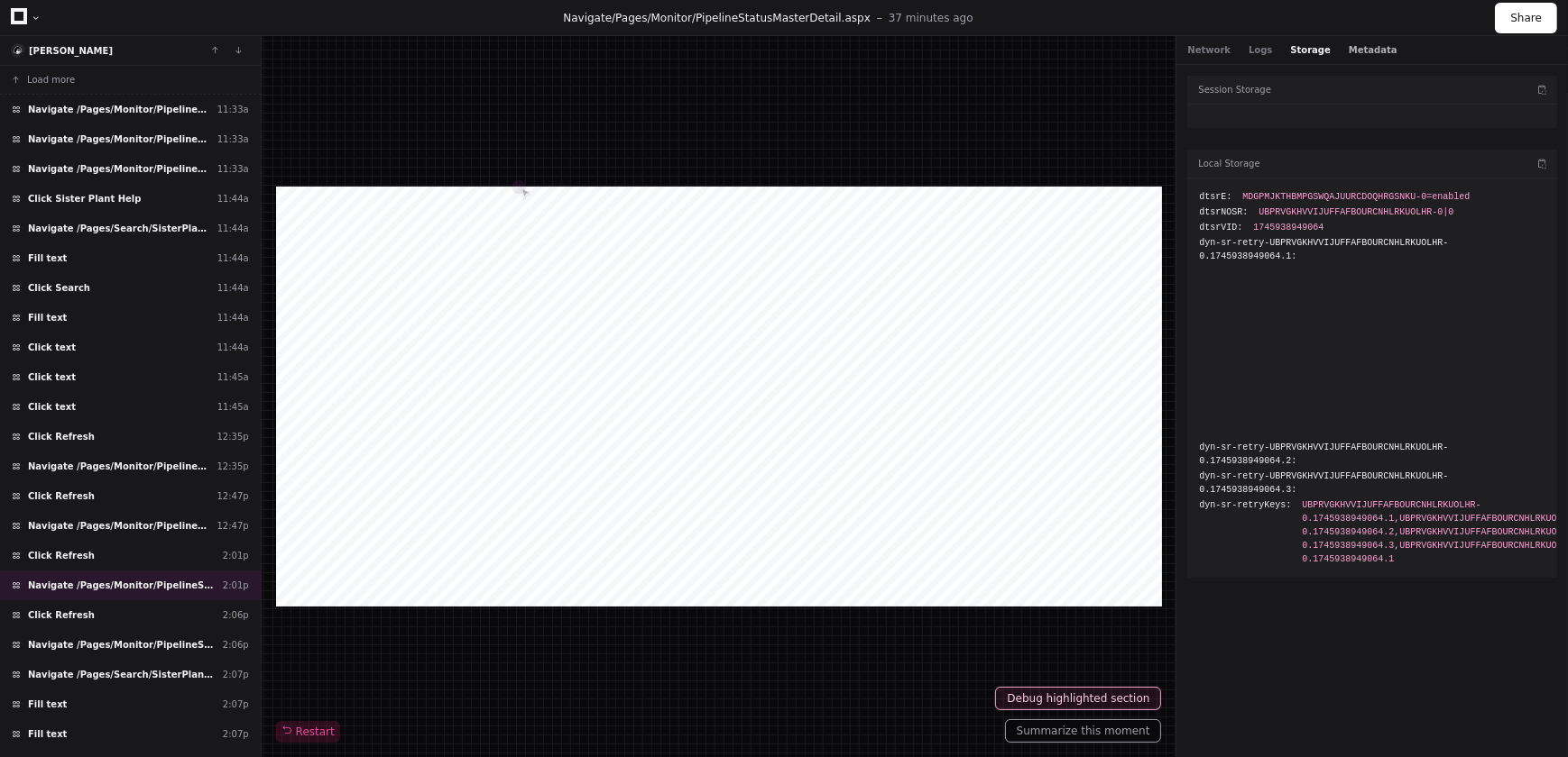
click at [1348, 48] on button "Metadata" at bounding box center [1372, 50] width 48 height 13
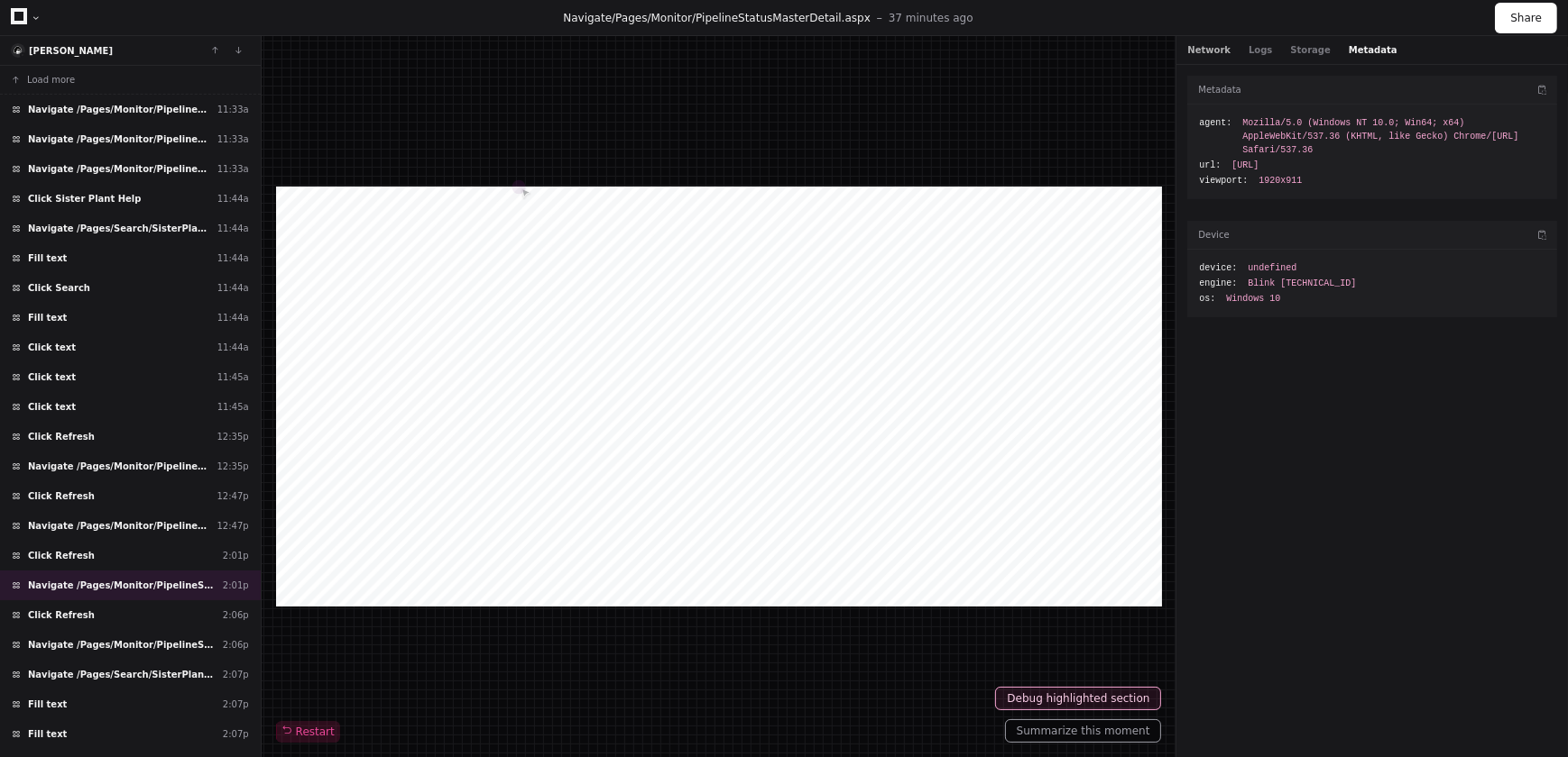
click at [1207, 47] on button "Network" at bounding box center [1209, 50] width 44 height 13
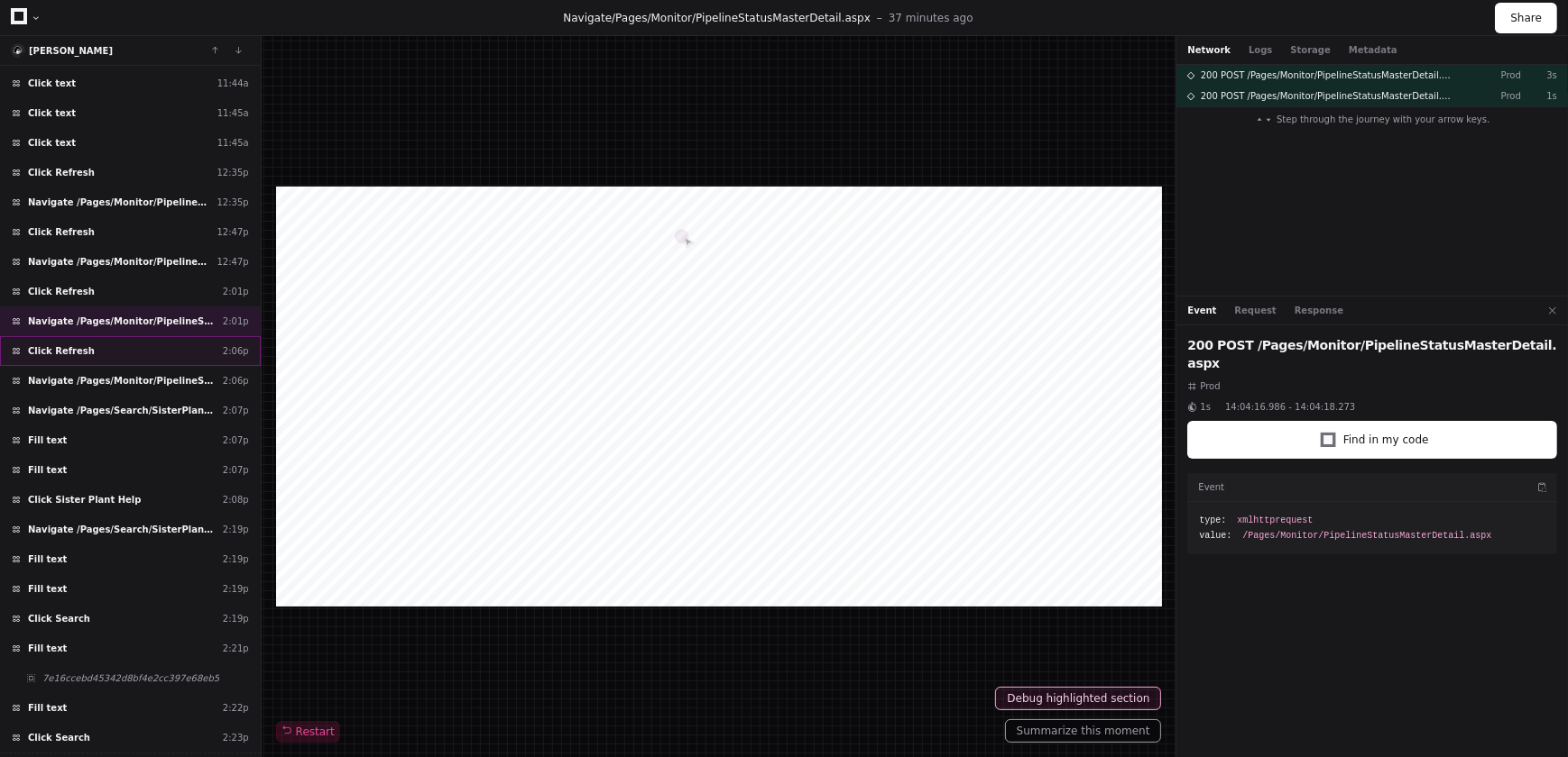
scroll to position [281, 0]
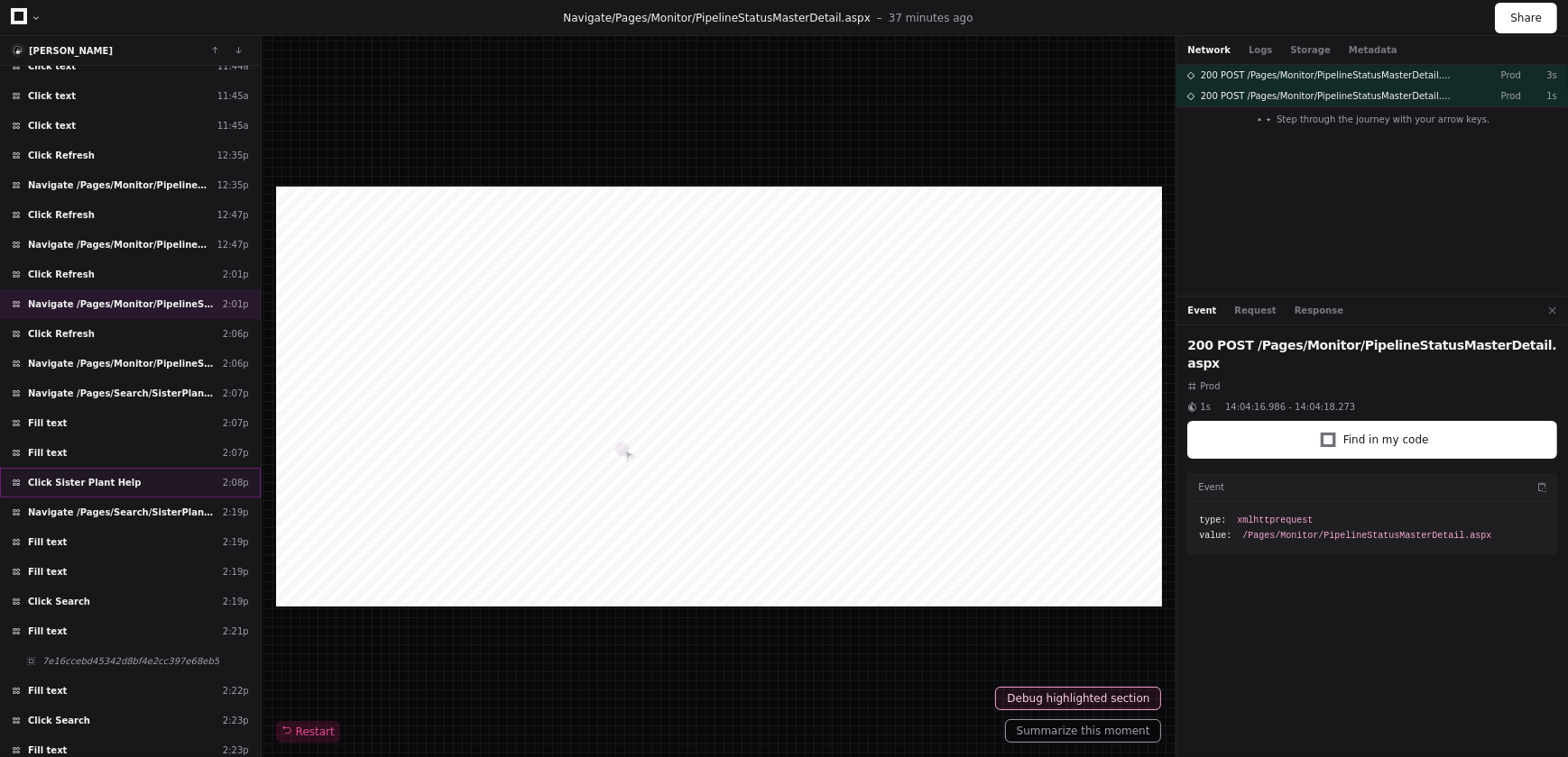
click at [59, 476] on span "Click Sister Plant Help" at bounding box center [84, 483] width 113 height 13
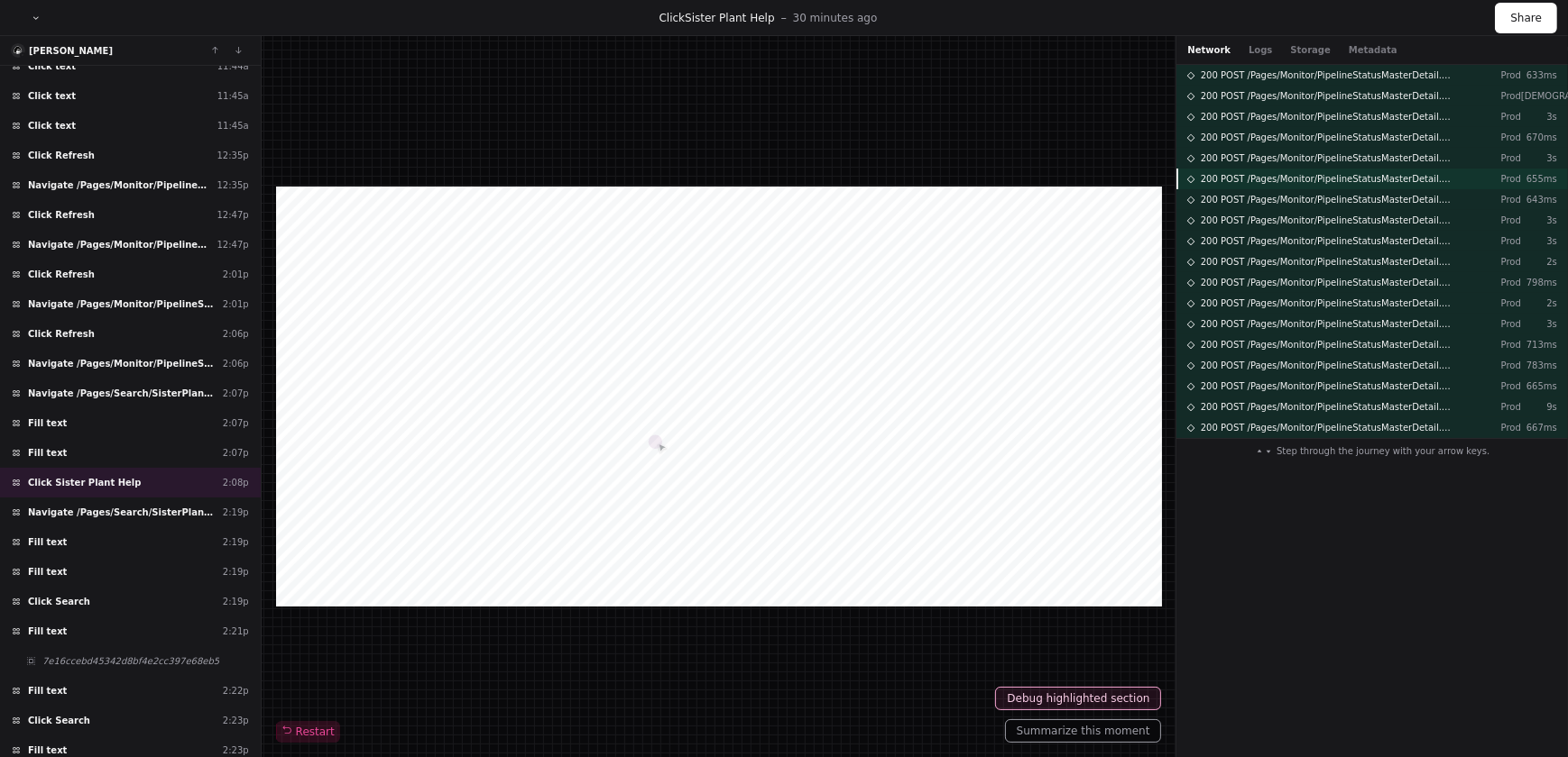
click at [1283, 174] on span "200 POST /Pages/Monitor/PipelineStatusMasterDetail.aspx" at bounding box center [1328, 179] width 256 height 13
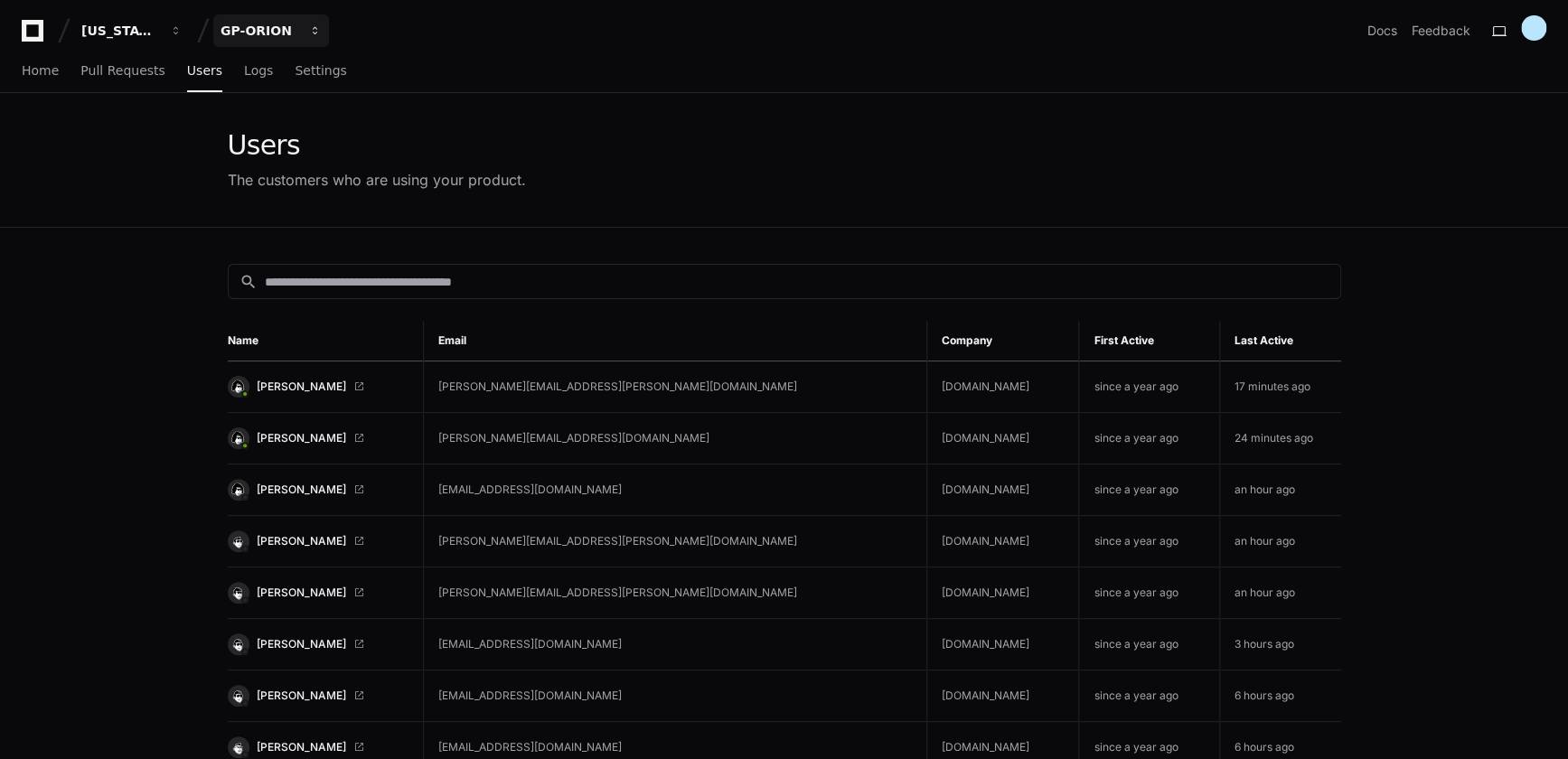
click at [159, 28] on div "GP-ORION" at bounding box center [120, 30] width 78 height 18
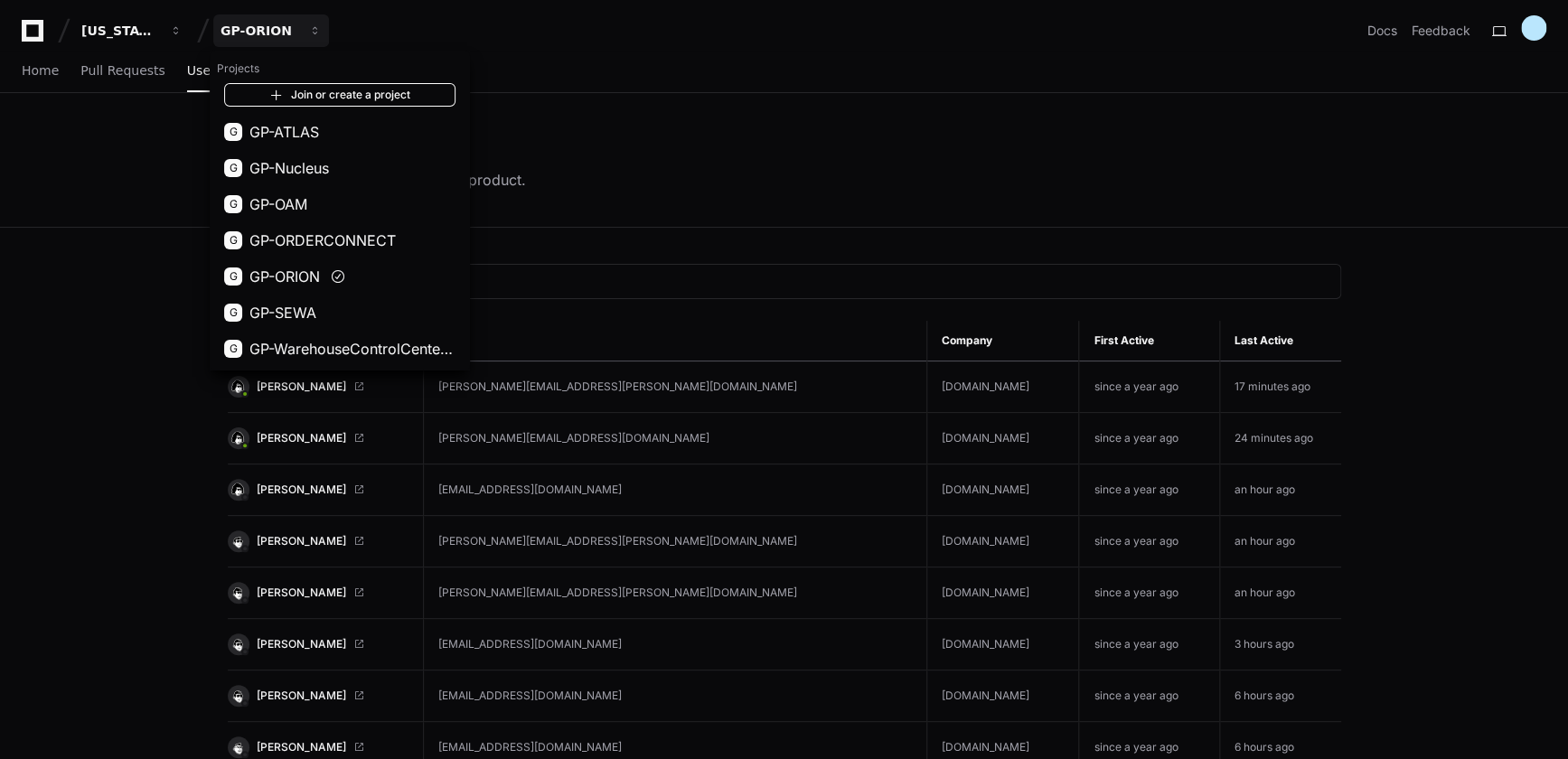
click at [349, 95] on link "Join or create a project" at bounding box center [339, 94] width 231 height 24
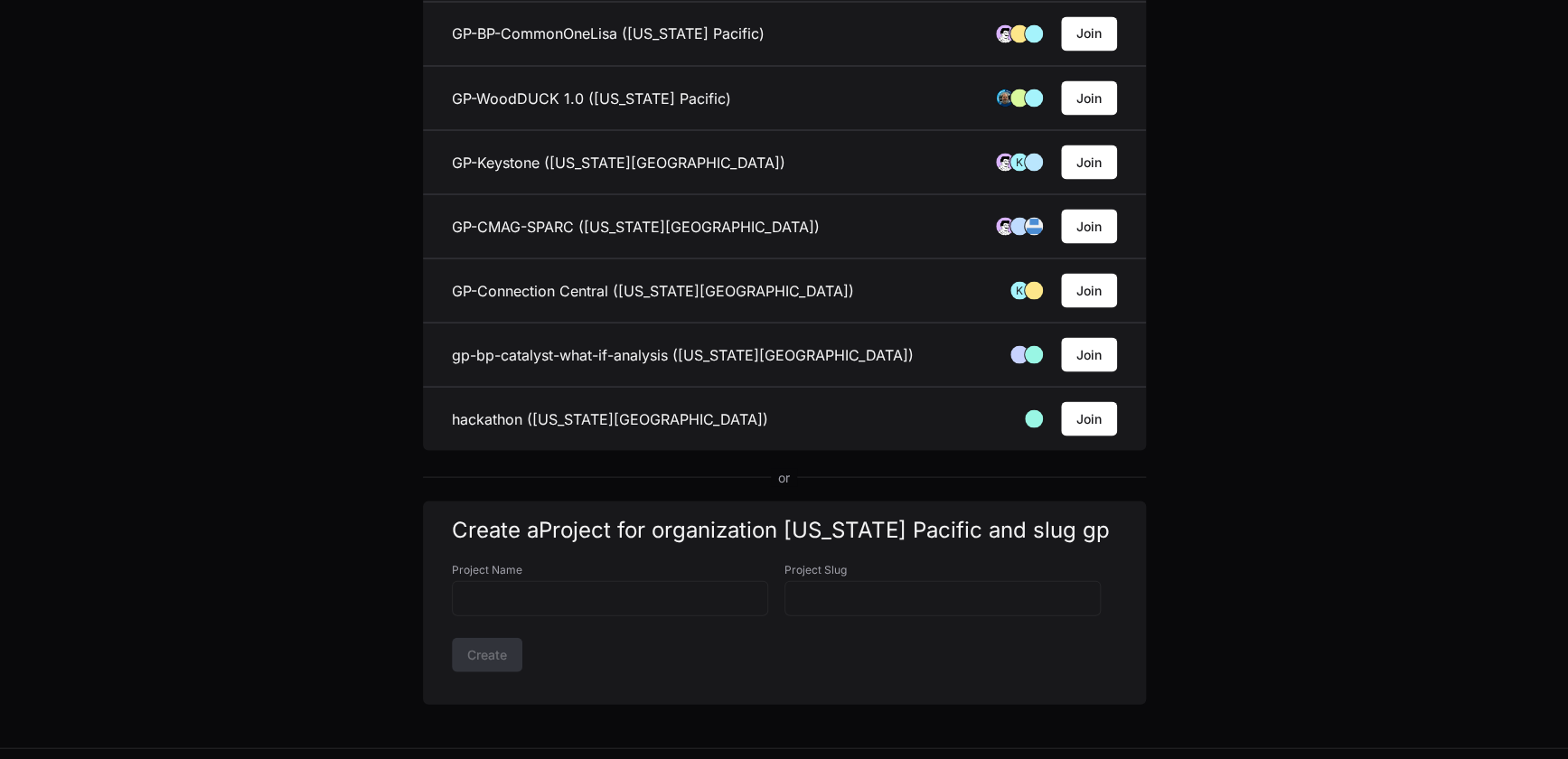
scroll to position [1723, 0]
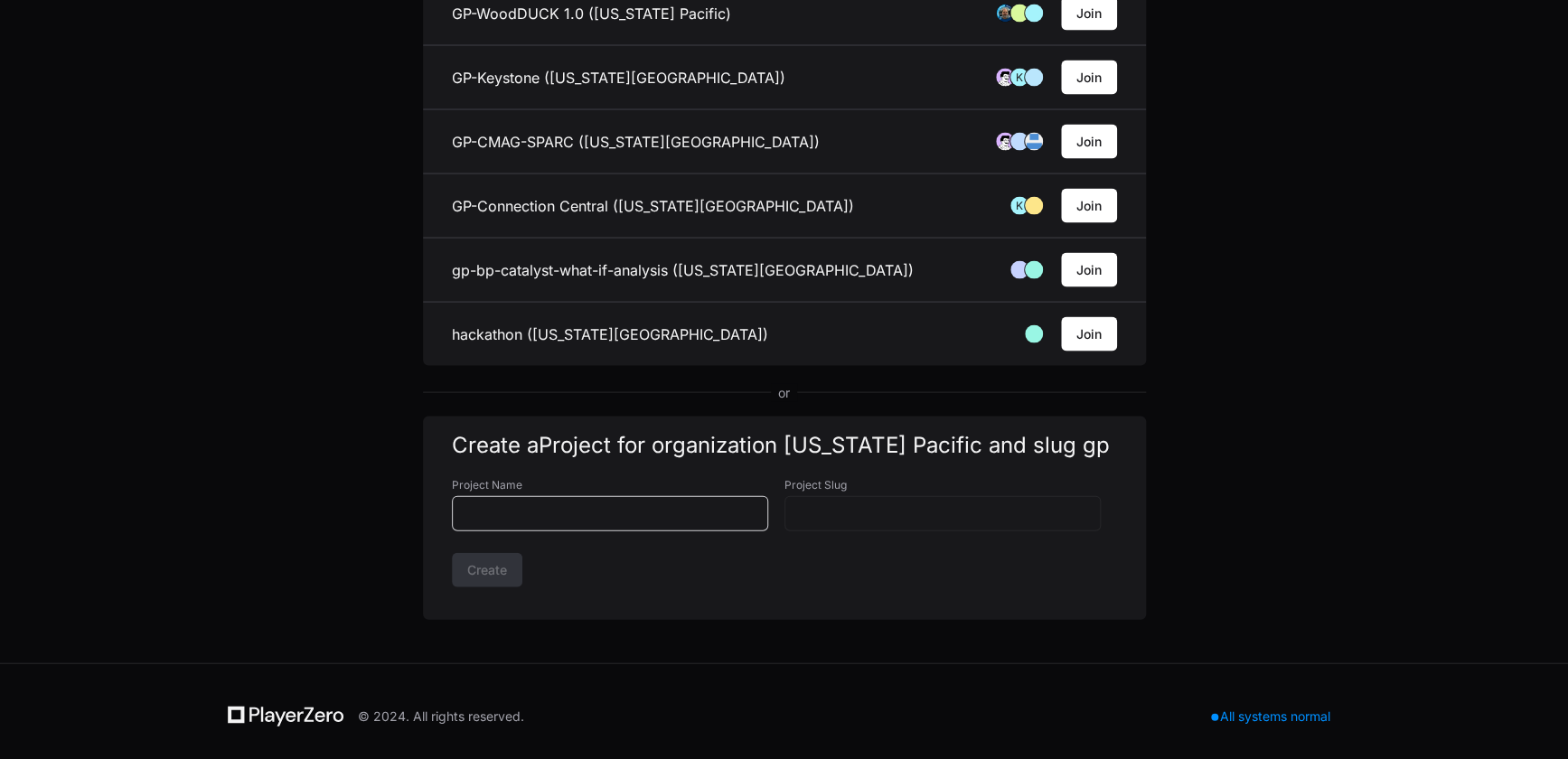
click at [522, 508] on input "Project Name" at bounding box center [610, 513] width 293 height 18
type input "*"
type input "**"
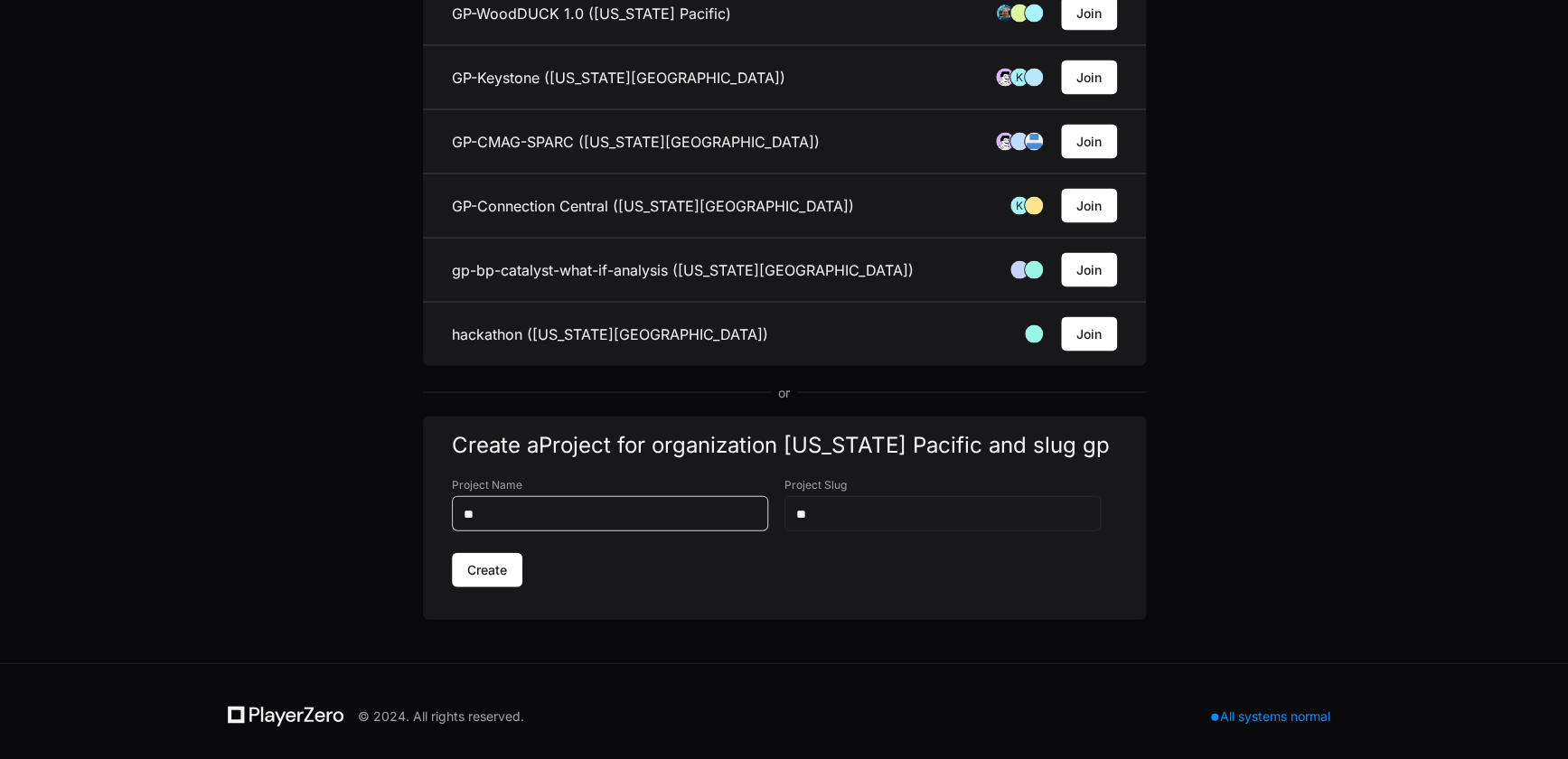
type input "***"
type input "****"
type input "*****"
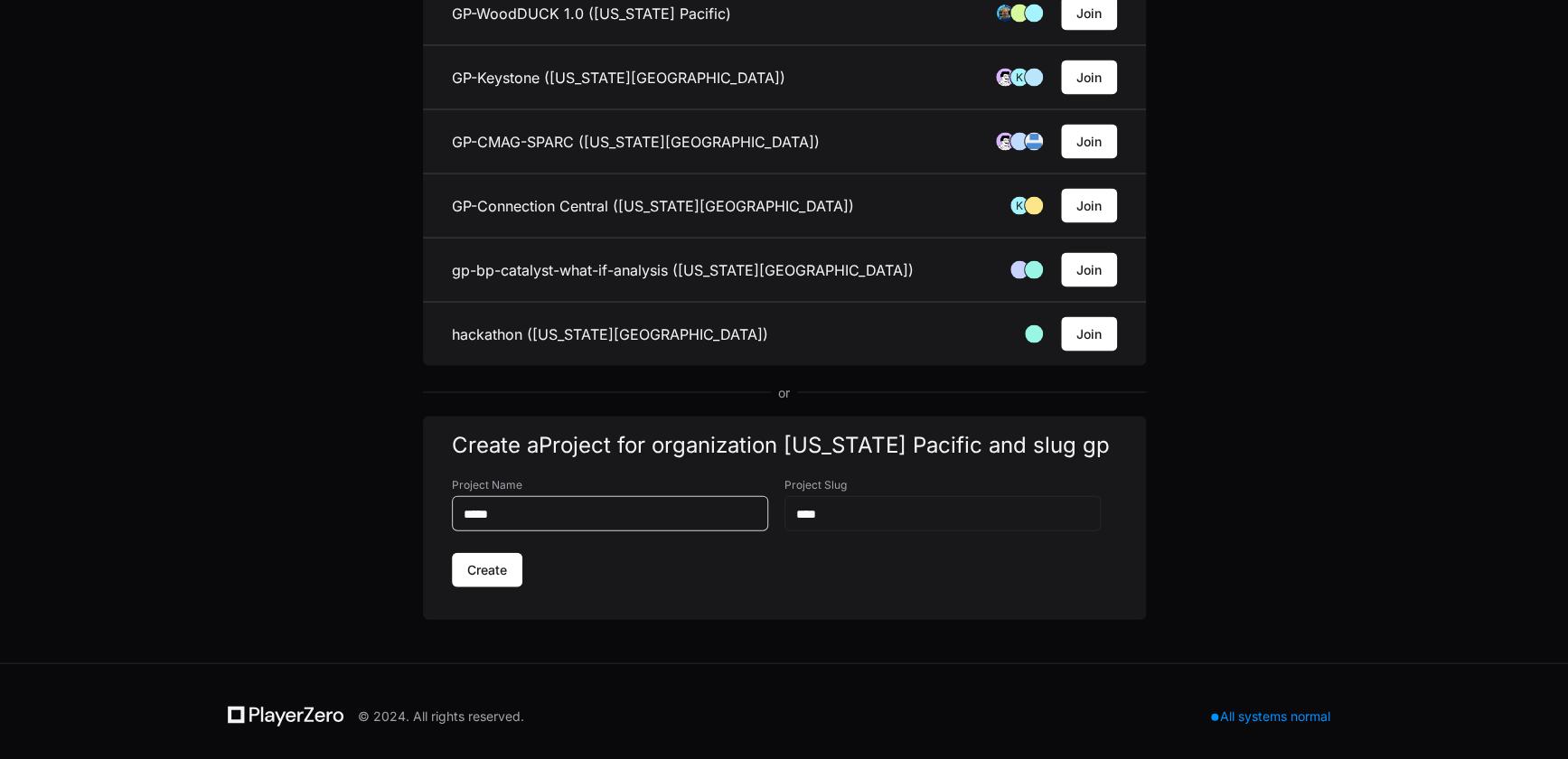
type input "*****"
type input "******"
type input "*******"
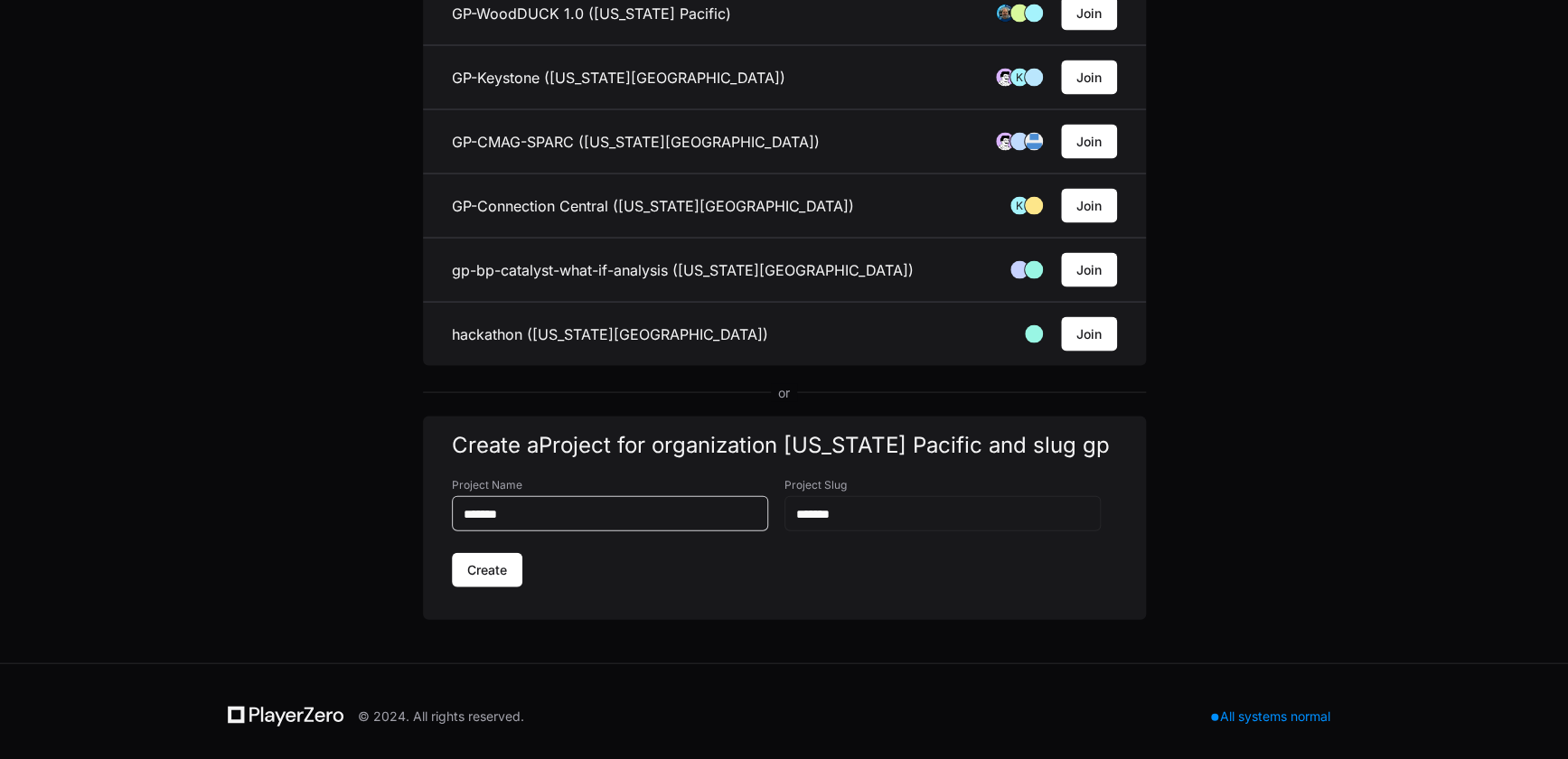
type input "********"
type input "**********"
drag, startPoint x: 813, startPoint y: 505, endPoint x: 947, endPoint y: 490, distance: 134.8
click at [947, 495] on div "********" at bounding box center [943, 512] width 316 height 35
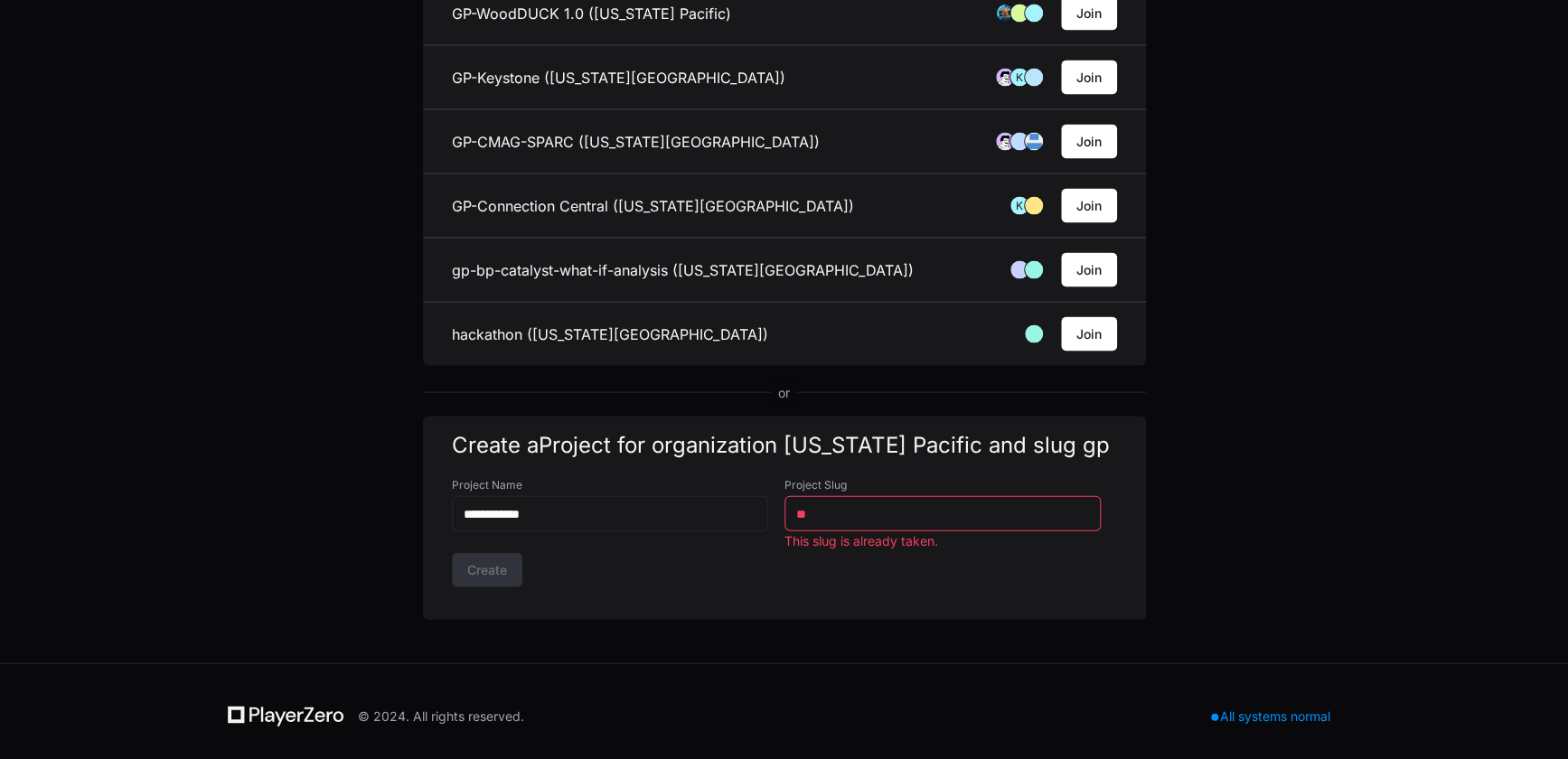
click at [483, 561] on div "Create" at bounding box center [784, 569] width 665 height 34
click at [882, 505] on input "**" at bounding box center [943, 513] width 293 height 18
type input "*****"
click at [501, 561] on span "Create" at bounding box center [487, 569] width 40 height 18
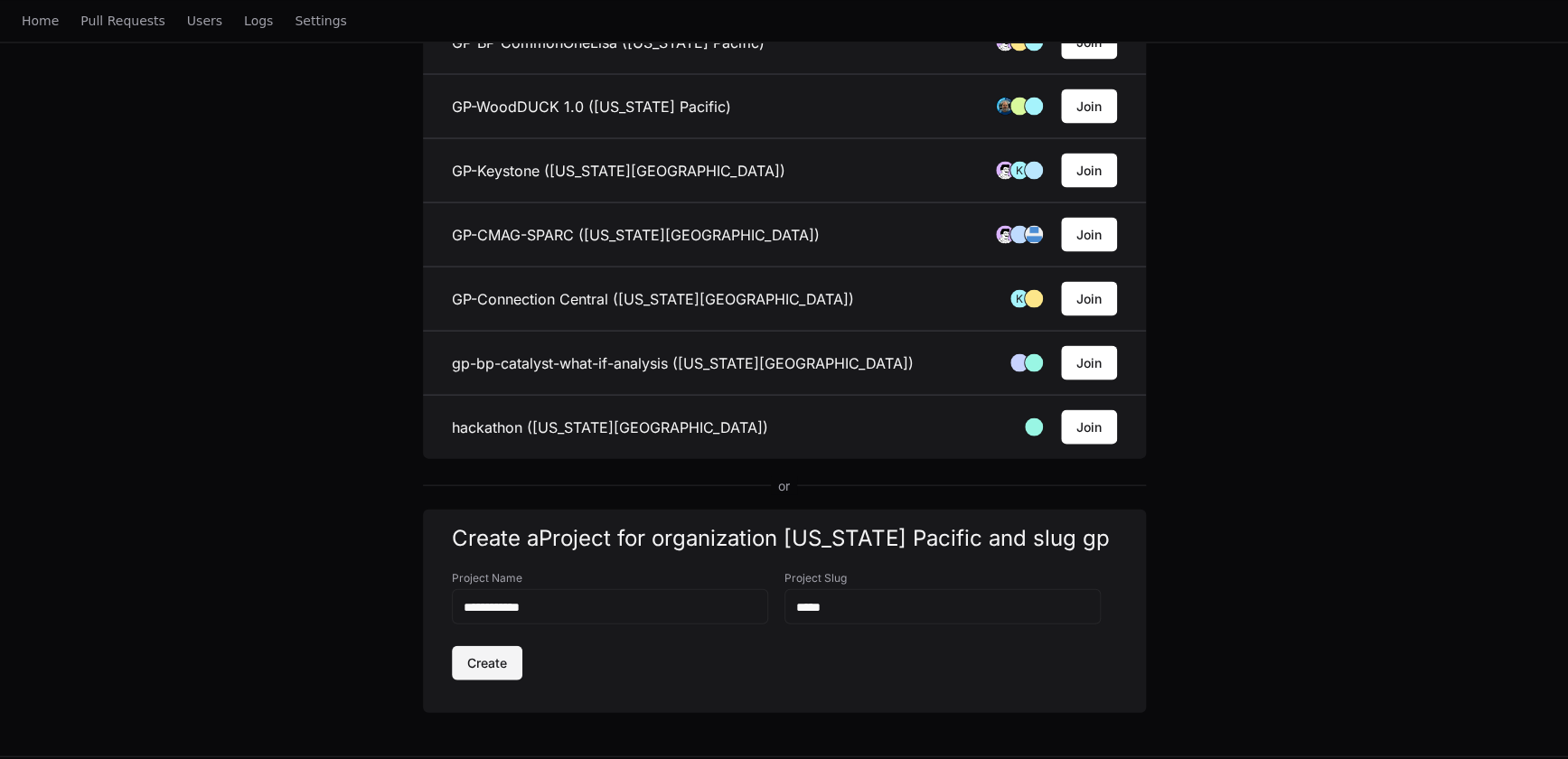
scroll to position [0, 0]
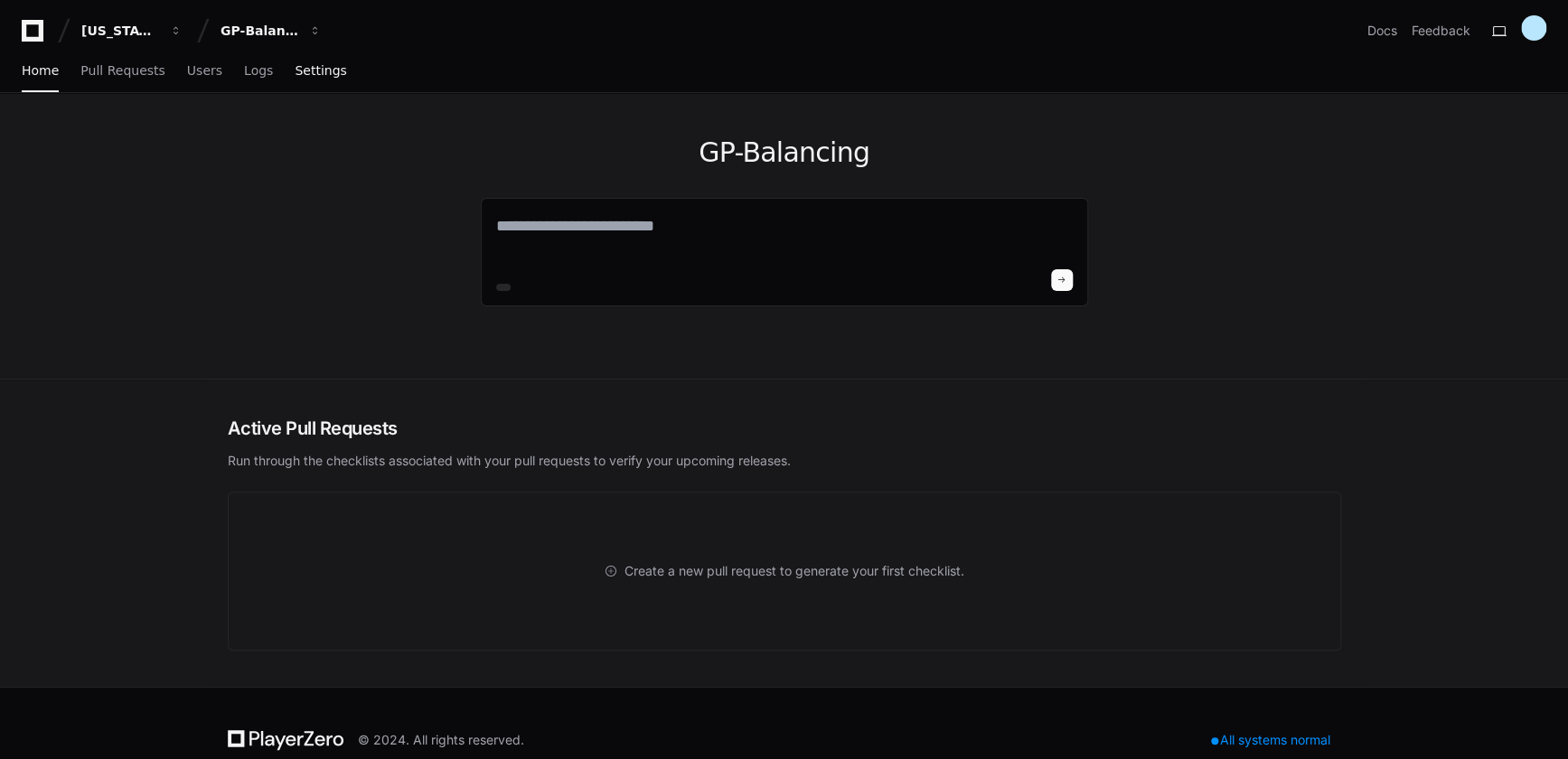
click at [311, 71] on span "Settings" at bounding box center [320, 70] width 51 height 10
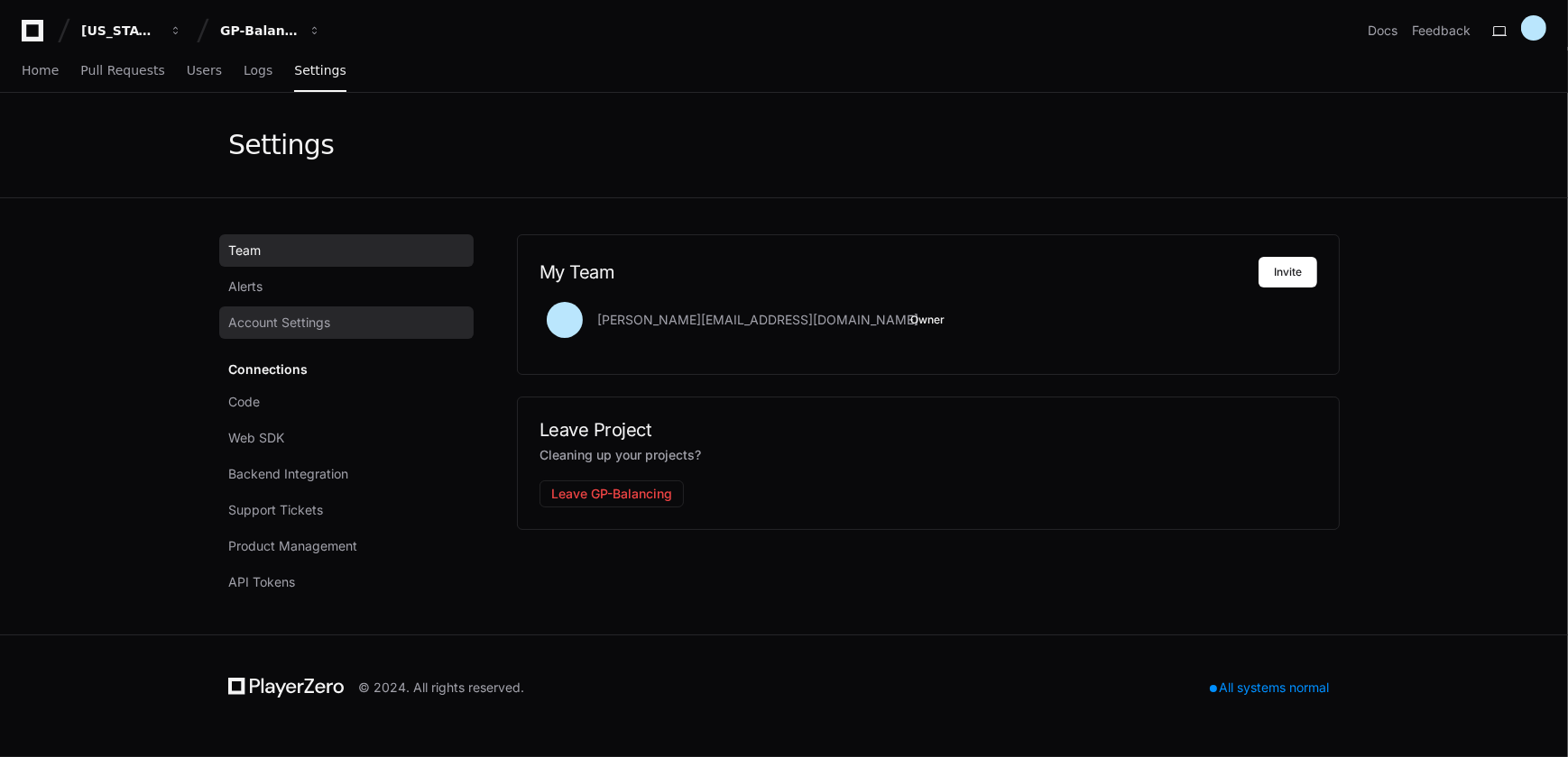
click at [276, 333] on link "Account Settings" at bounding box center [347, 323] width 255 height 32
click at [262, 251] on link "Team" at bounding box center [347, 251] width 255 height 32
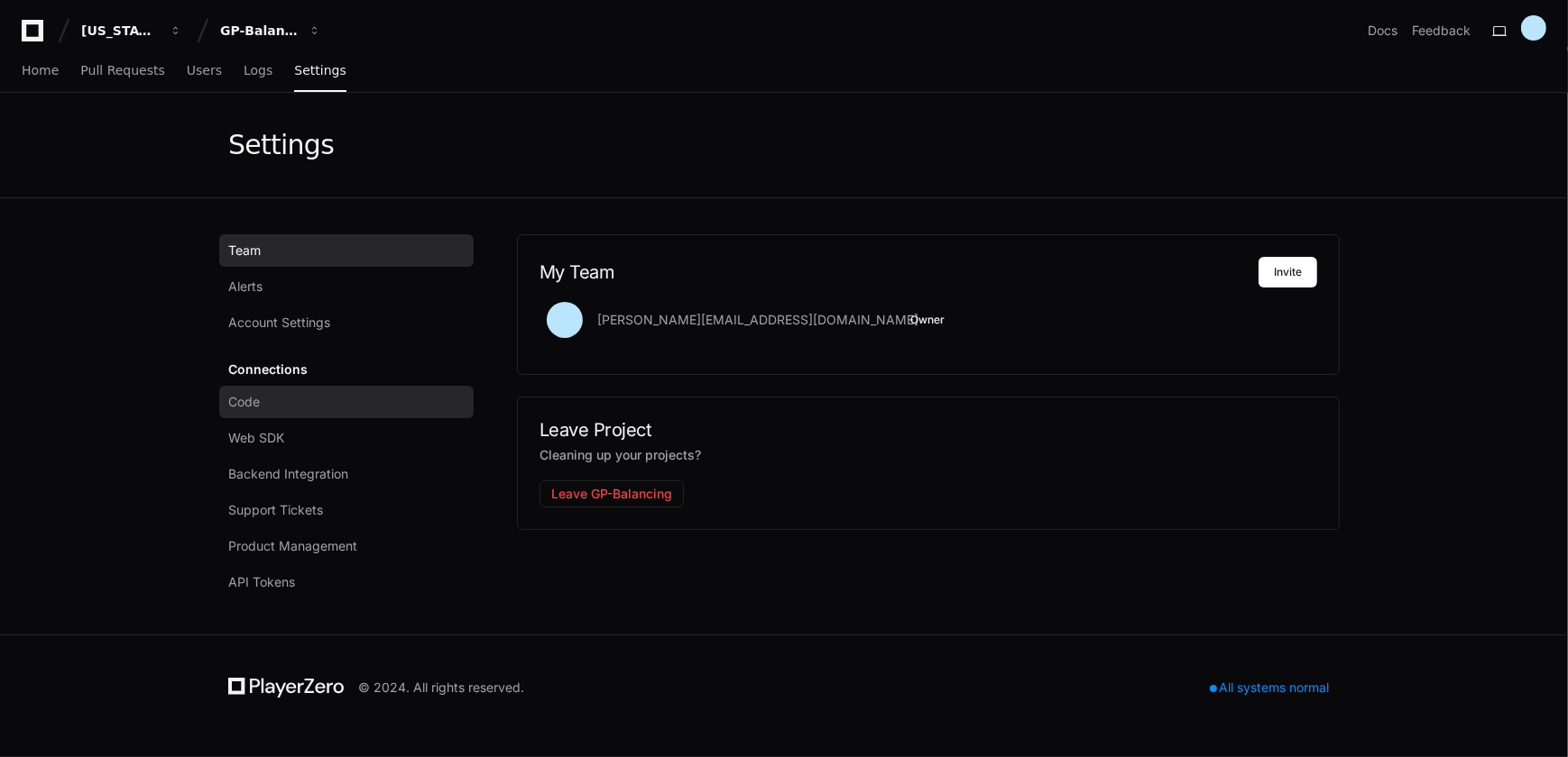
click at [261, 410] on link "Code" at bounding box center [347, 402] width 255 height 32
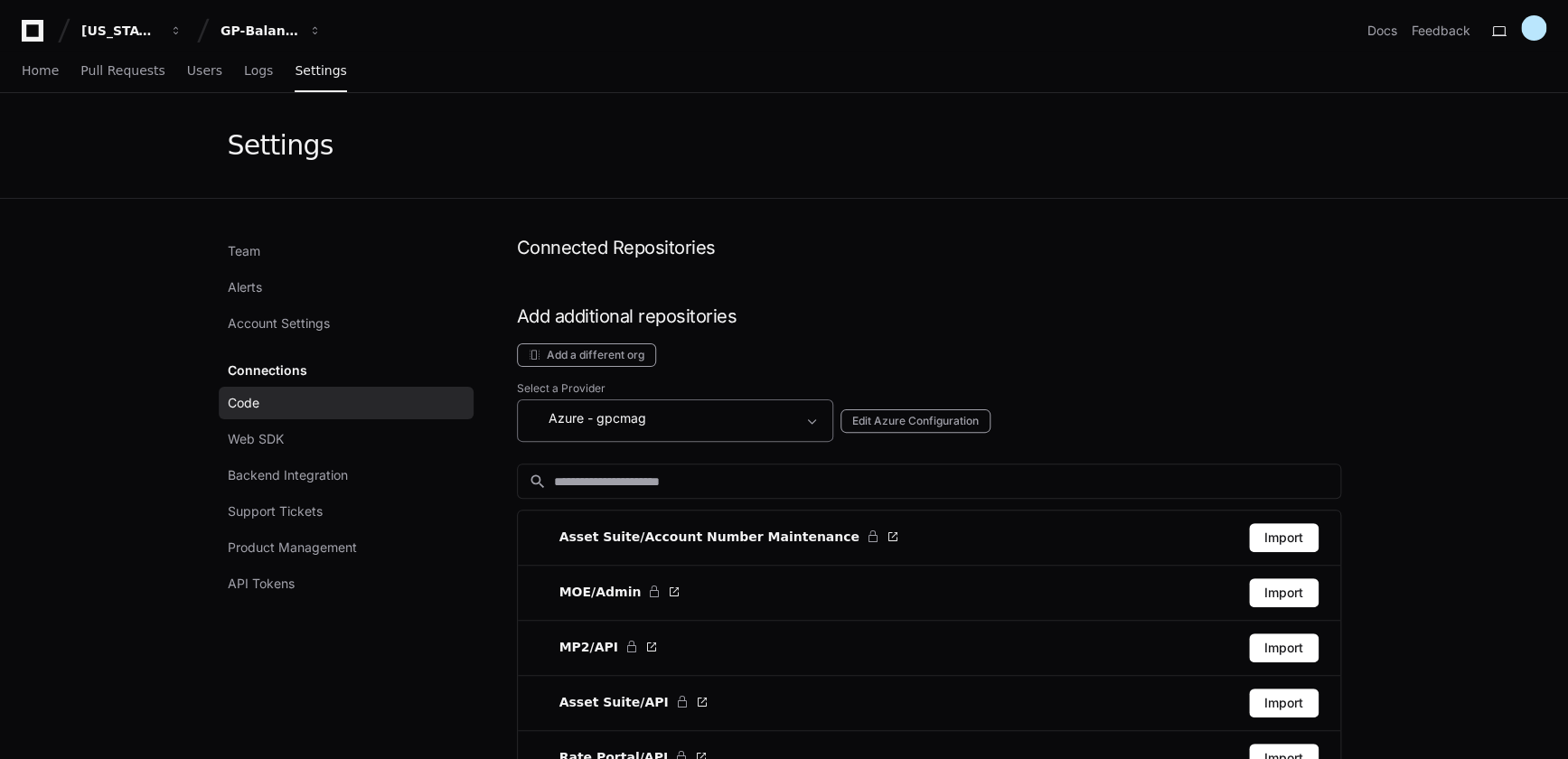
click at [732, 415] on div "Azure - gpcmag" at bounding box center [662, 418] width 268 height 22
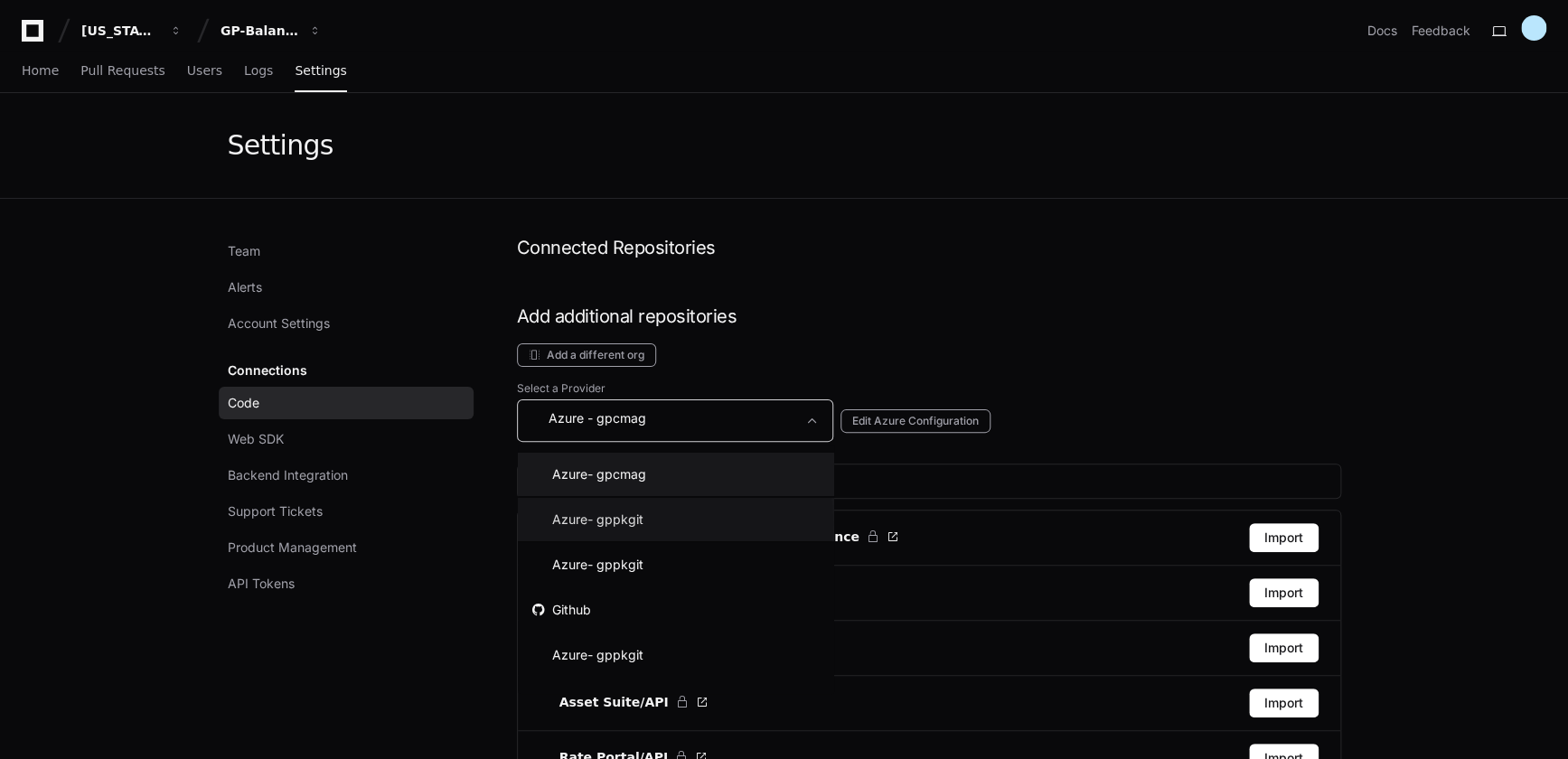
click at [661, 524] on mat-option "Azure - gppkgit" at bounding box center [676, 520] width 316 height 44
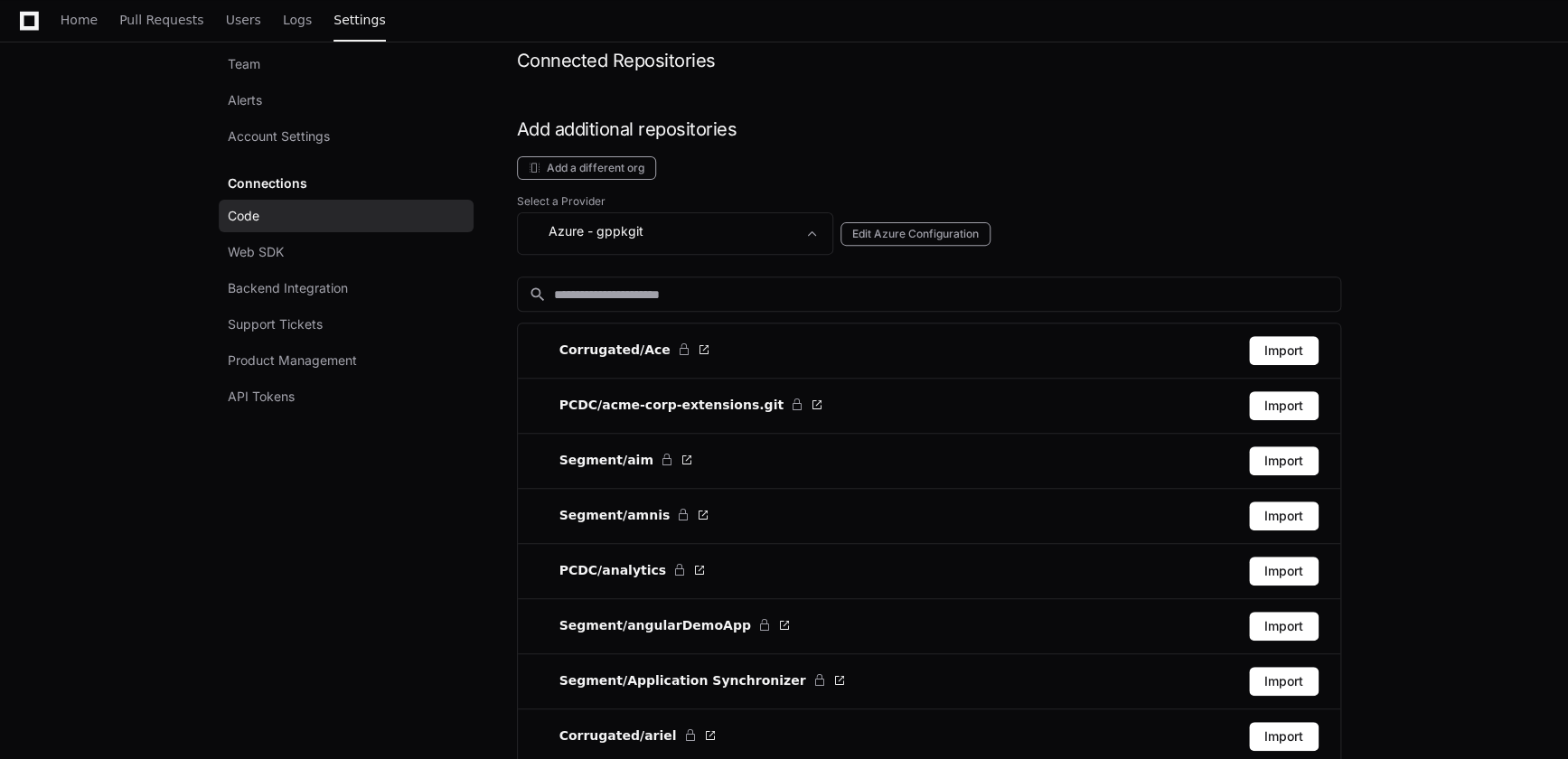
scroll to position [246, 0]
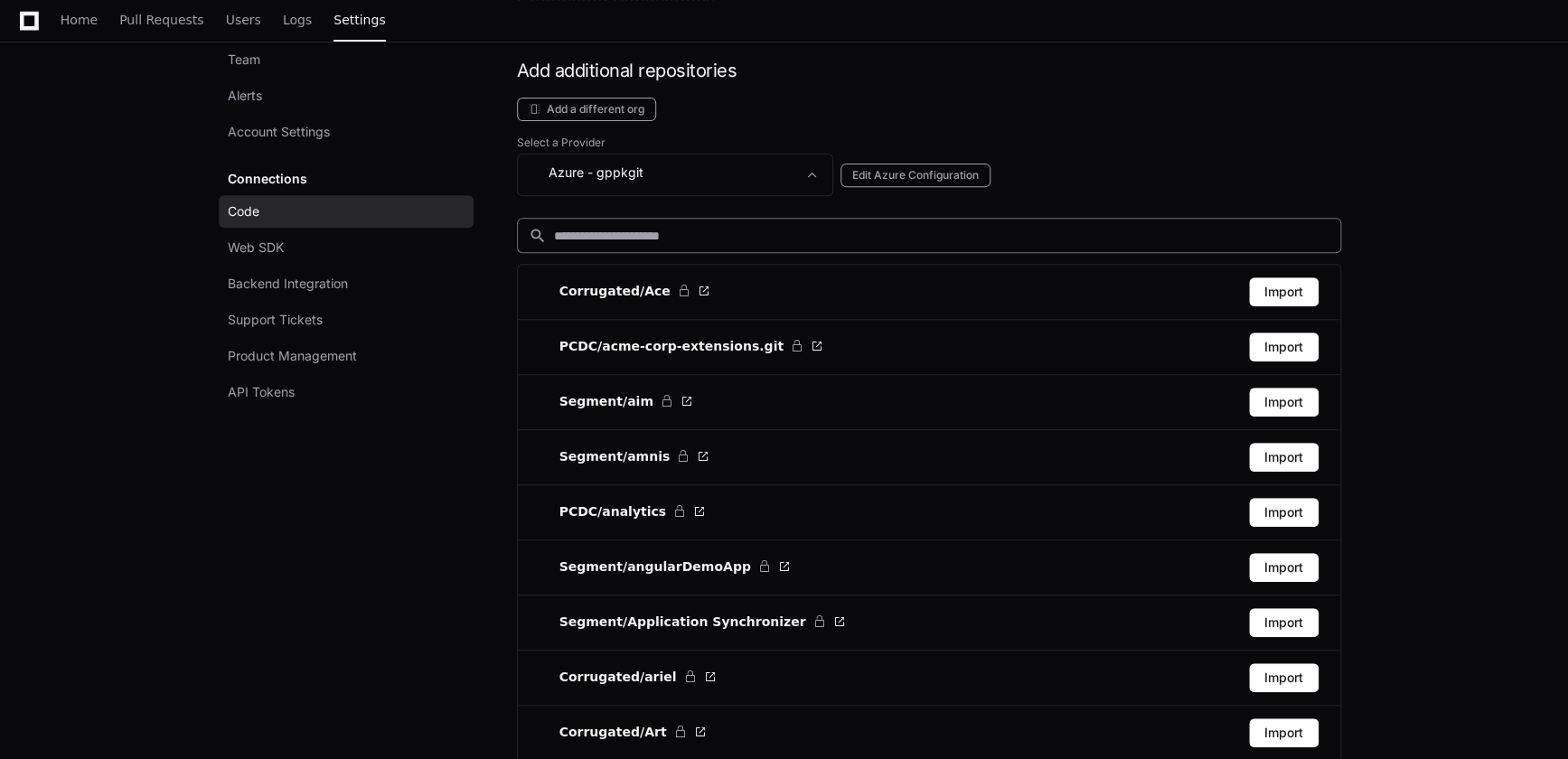
click at [784, 232] on input at bounding box center [942, 235] width 775 height 18
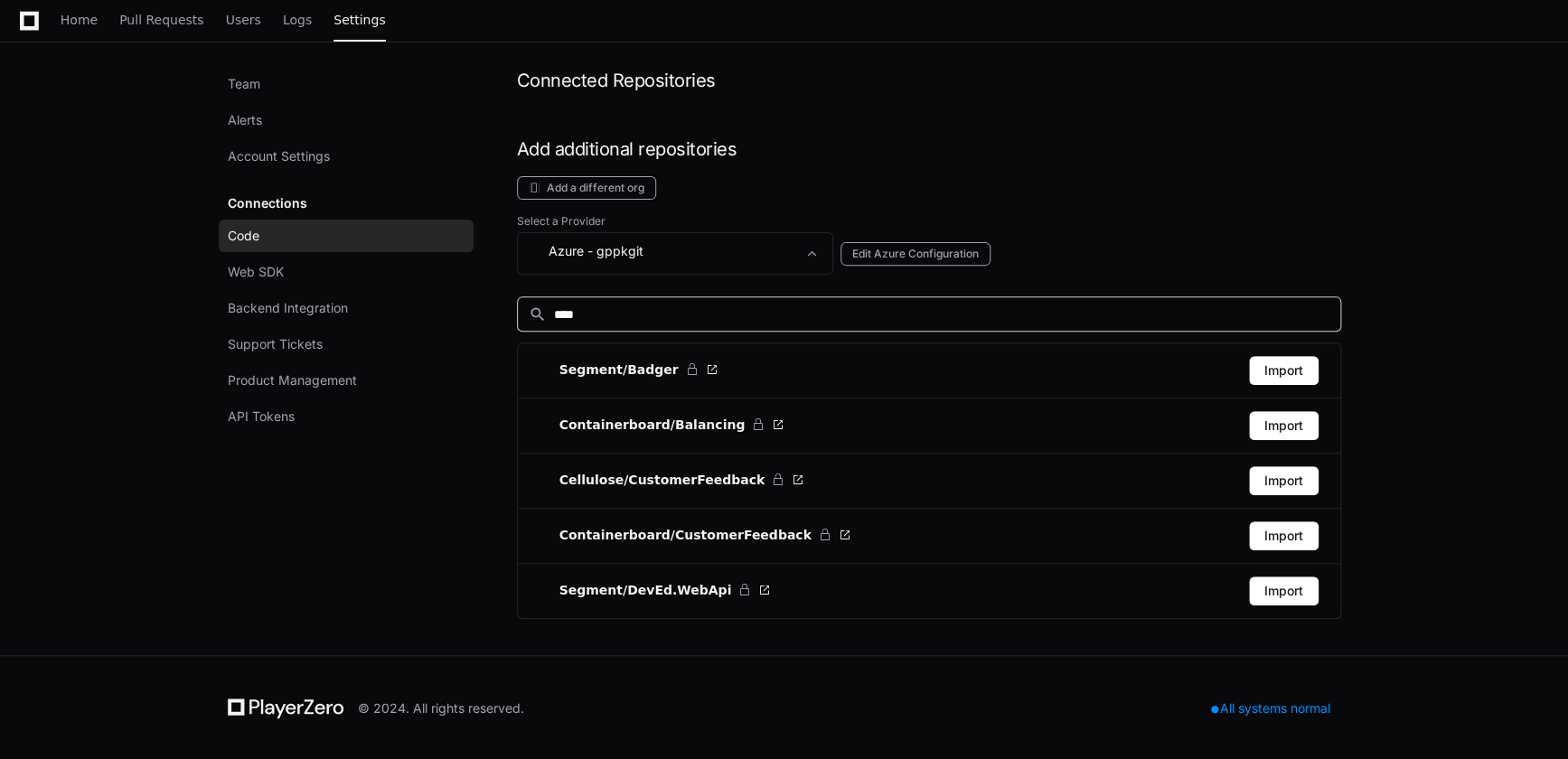
scroll to position [0, 0]
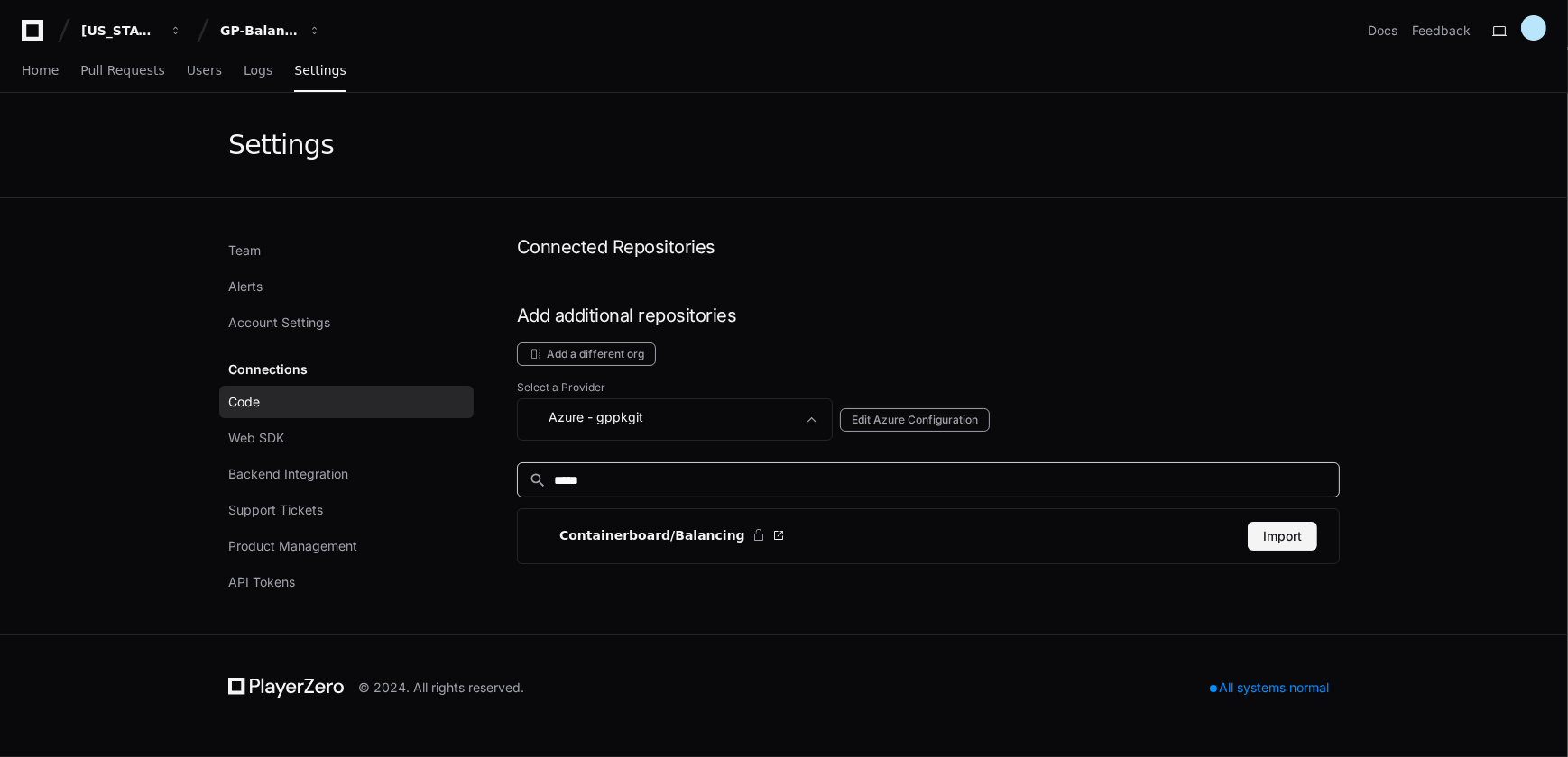
type input "*****"
click at [1289, 529] on button "Import" at bounding box center [1282, 537] width 69 height 28
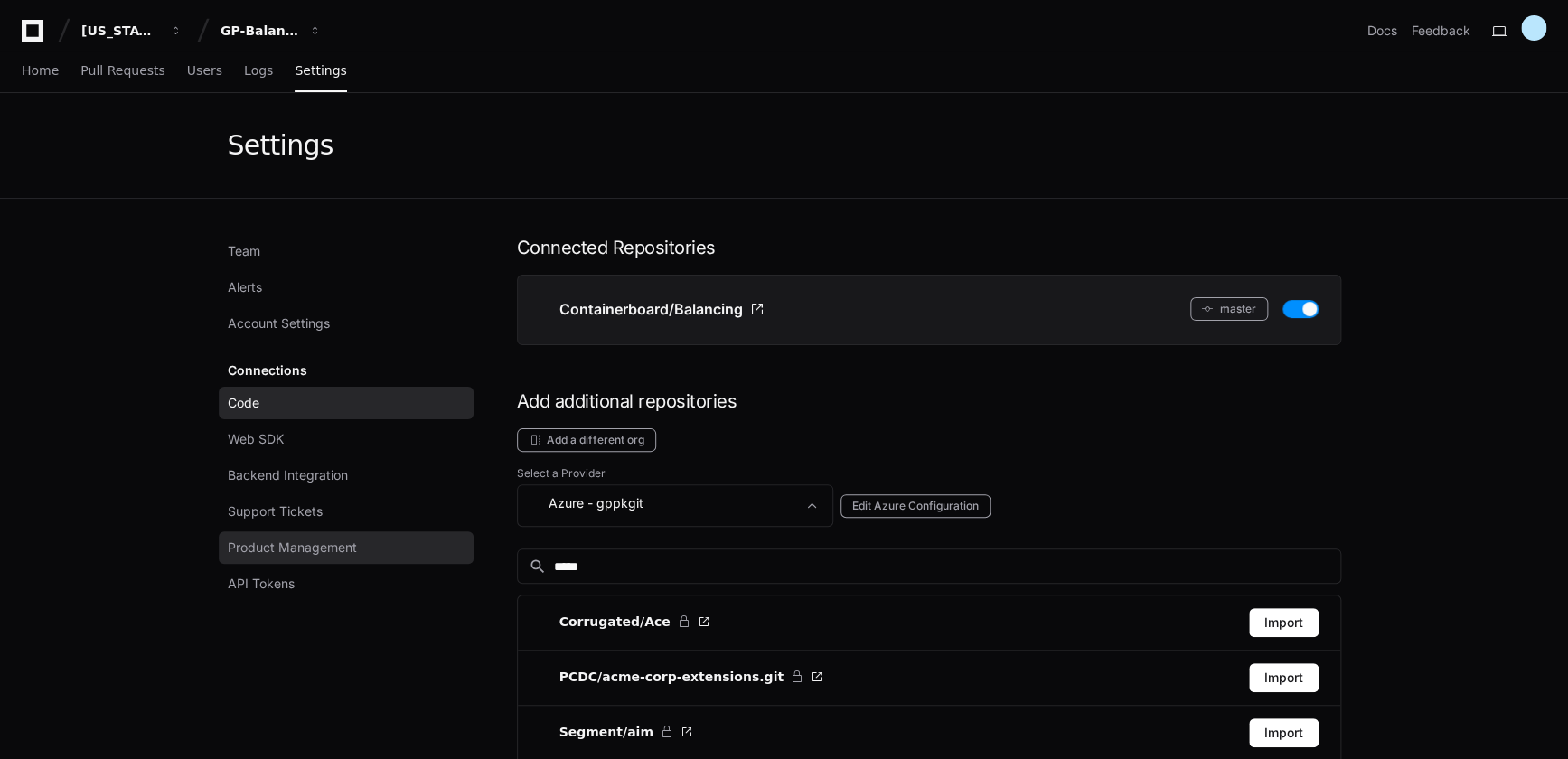
click at [289, 551] on span "Product Management" at bounding box center [292, 548] width 129 height 18
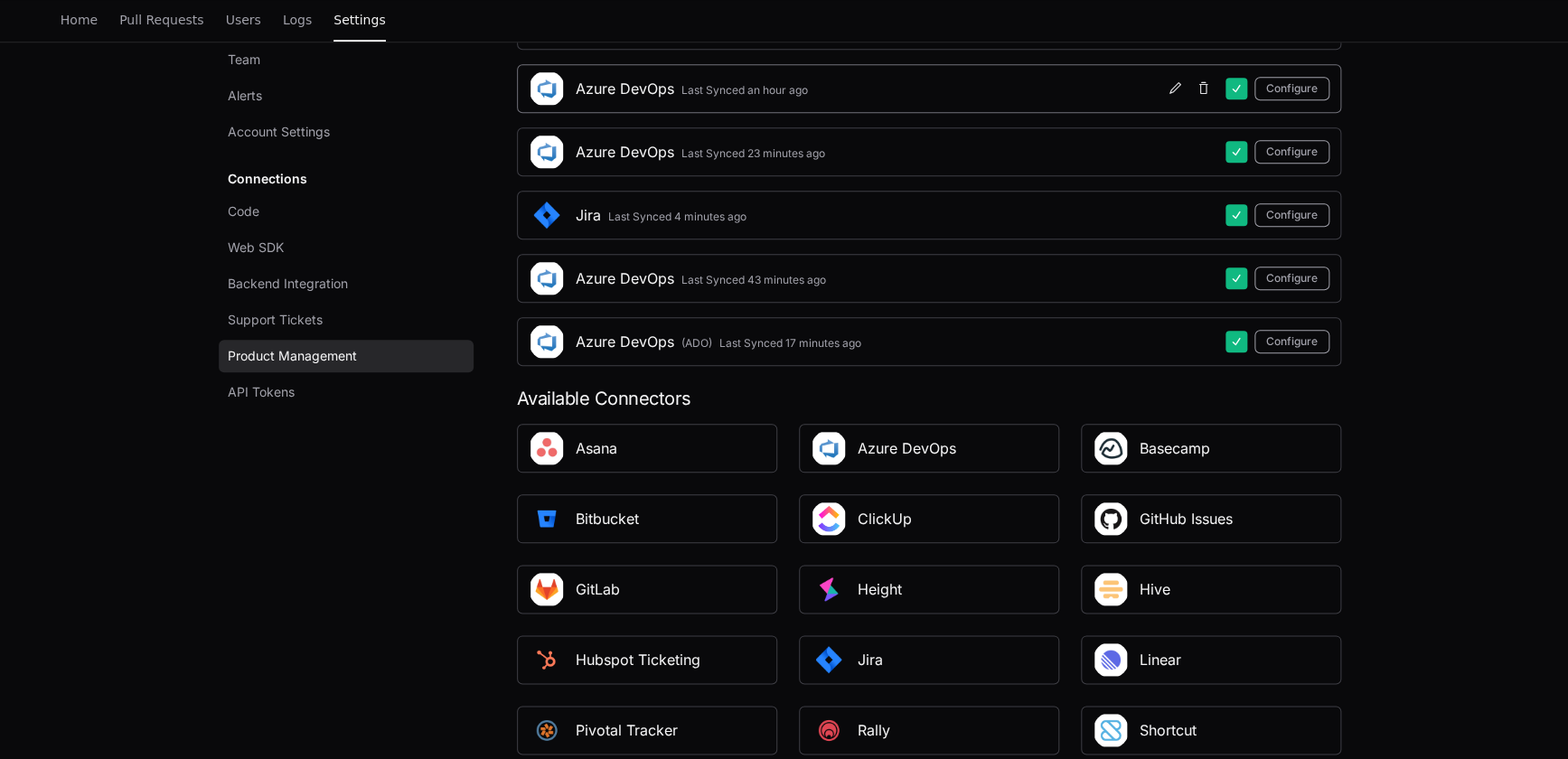
scroll to position [935, 0]
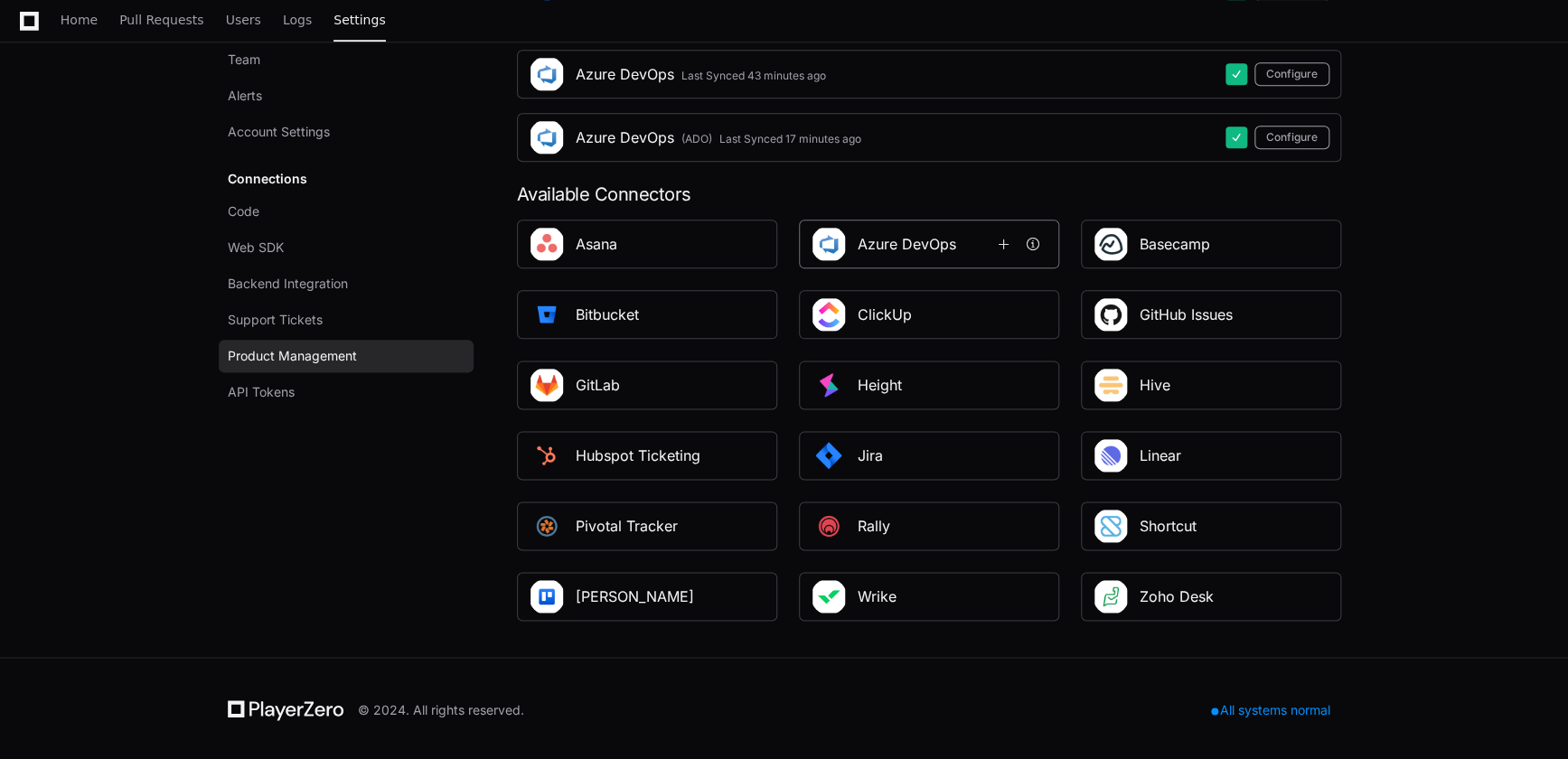
click at [890, 233] on div "Azure DevOps" at bounding box center [906, 244] width 98 height 22
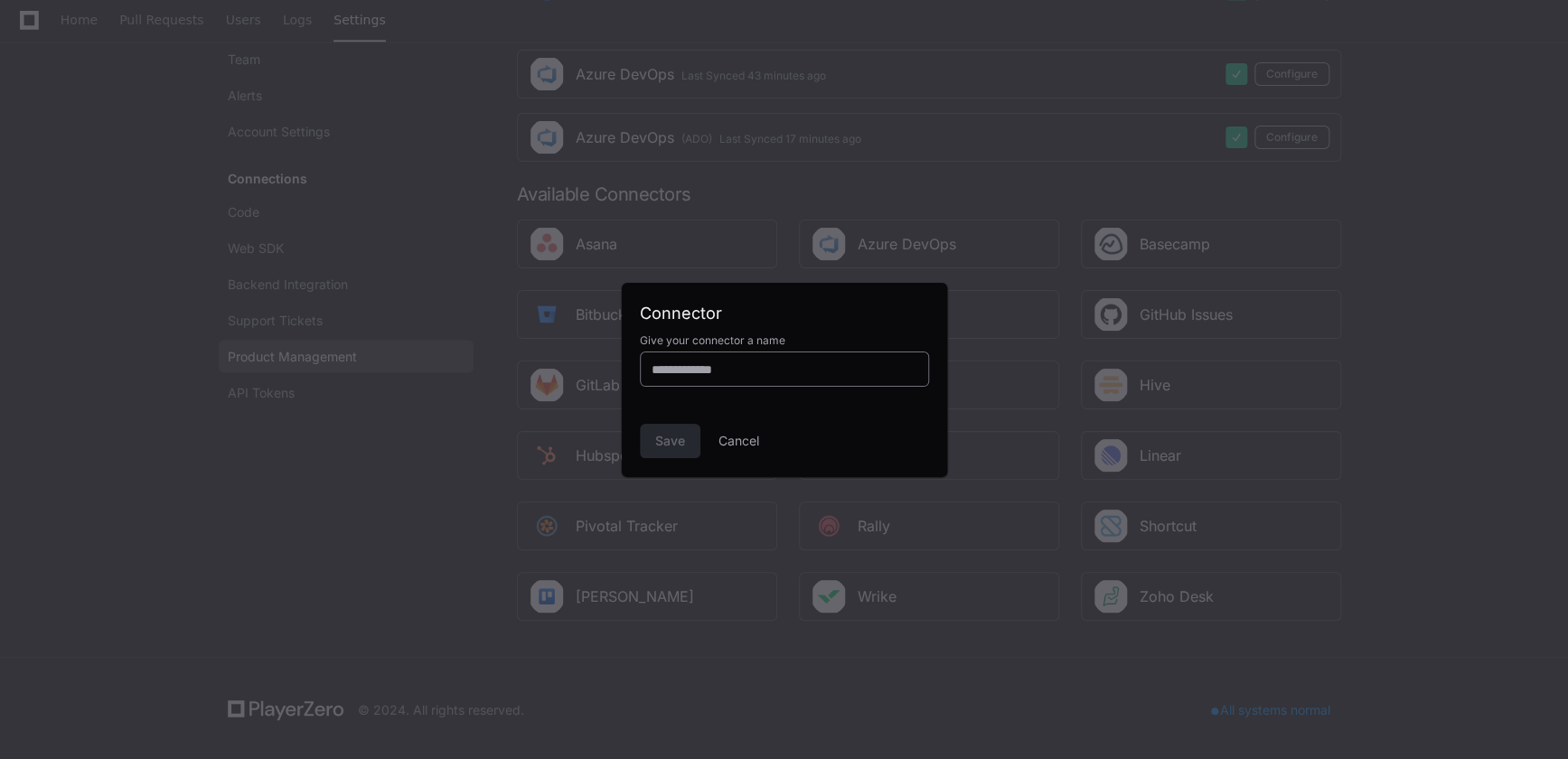
click at [705, 363] on input at bounding box center [784, 370] width 266 height 18
type input "*******"
click at [670, 441] on span "Save" at bounding box center [669, 441] width 30 height 18
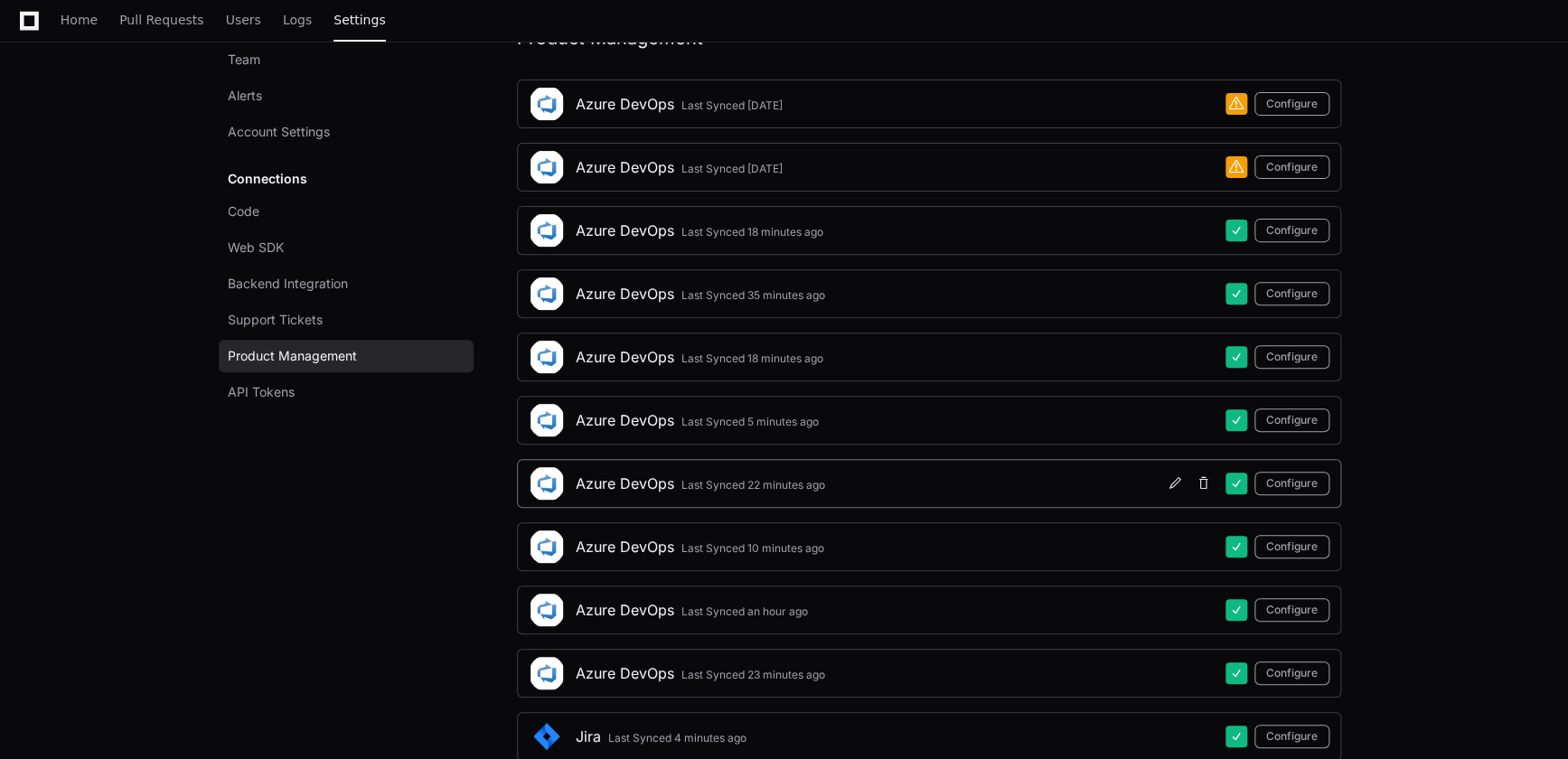
scroll to position [114, 0]
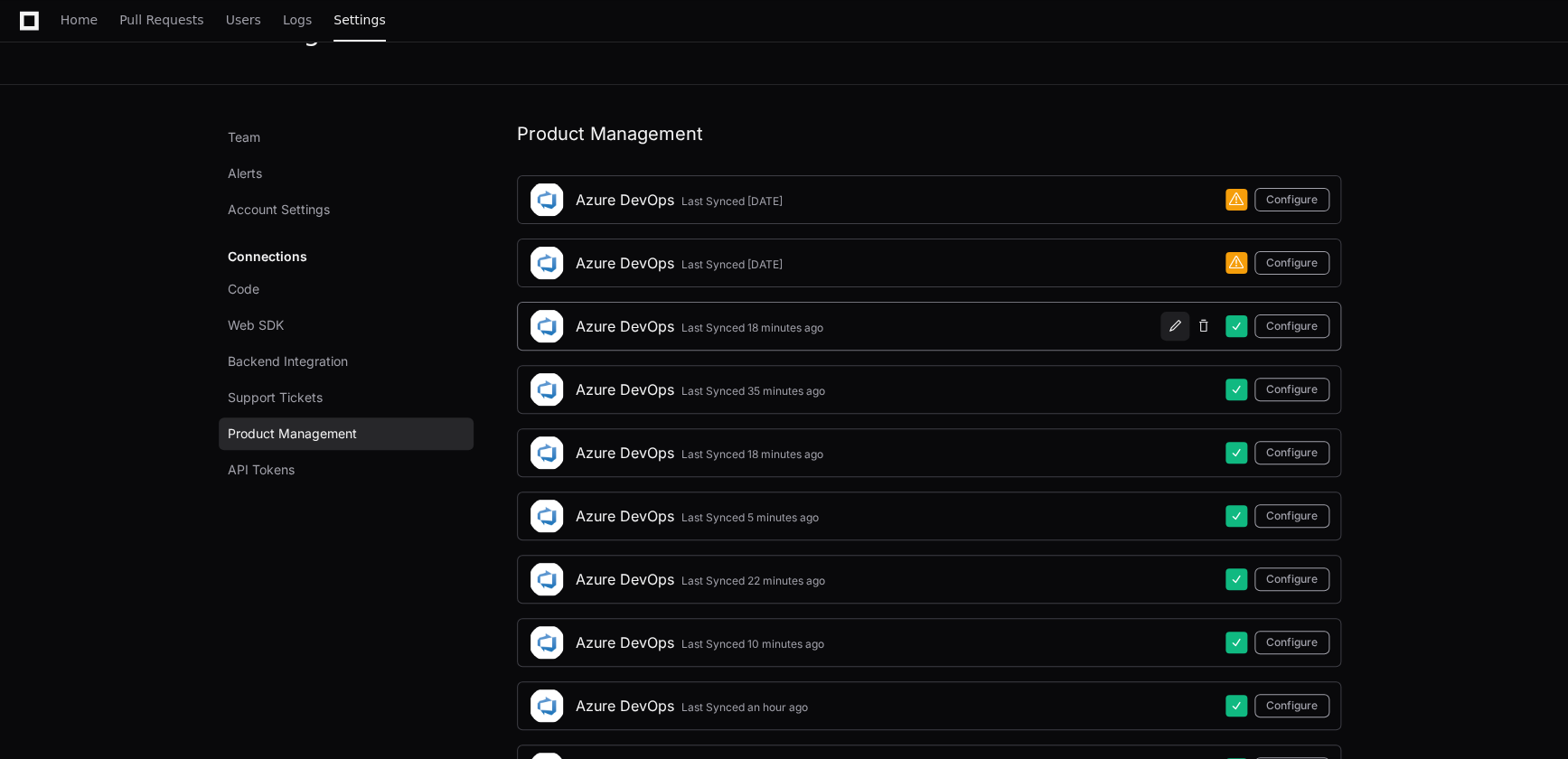
click at [1173, 325] on span at bounding box center [1174, 326] width 14 height 14
click at [1288, 325] on button "Configure" at bounding box center [1292, 326] width 75 height 24
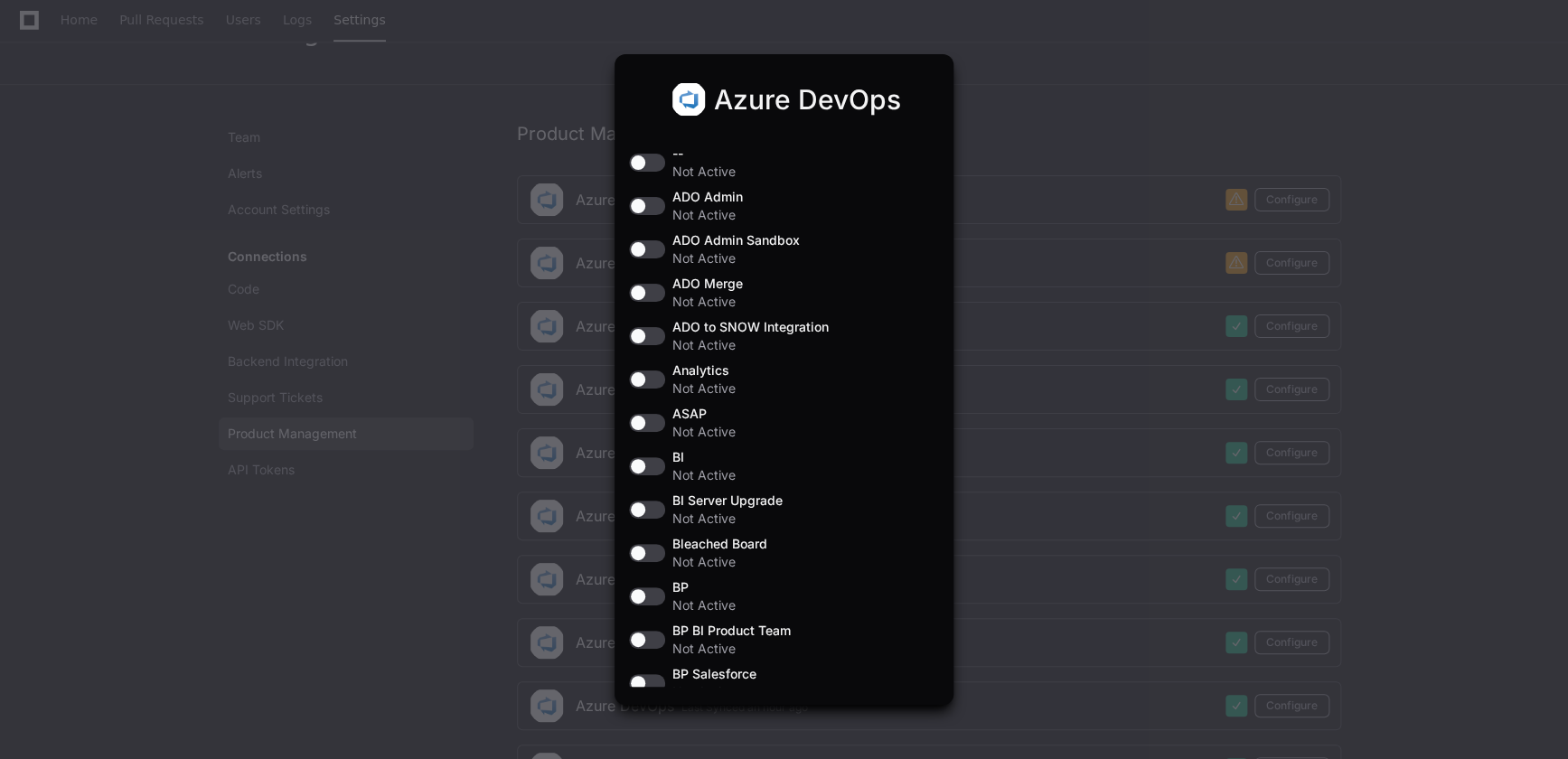
scroll to position [0, 0]
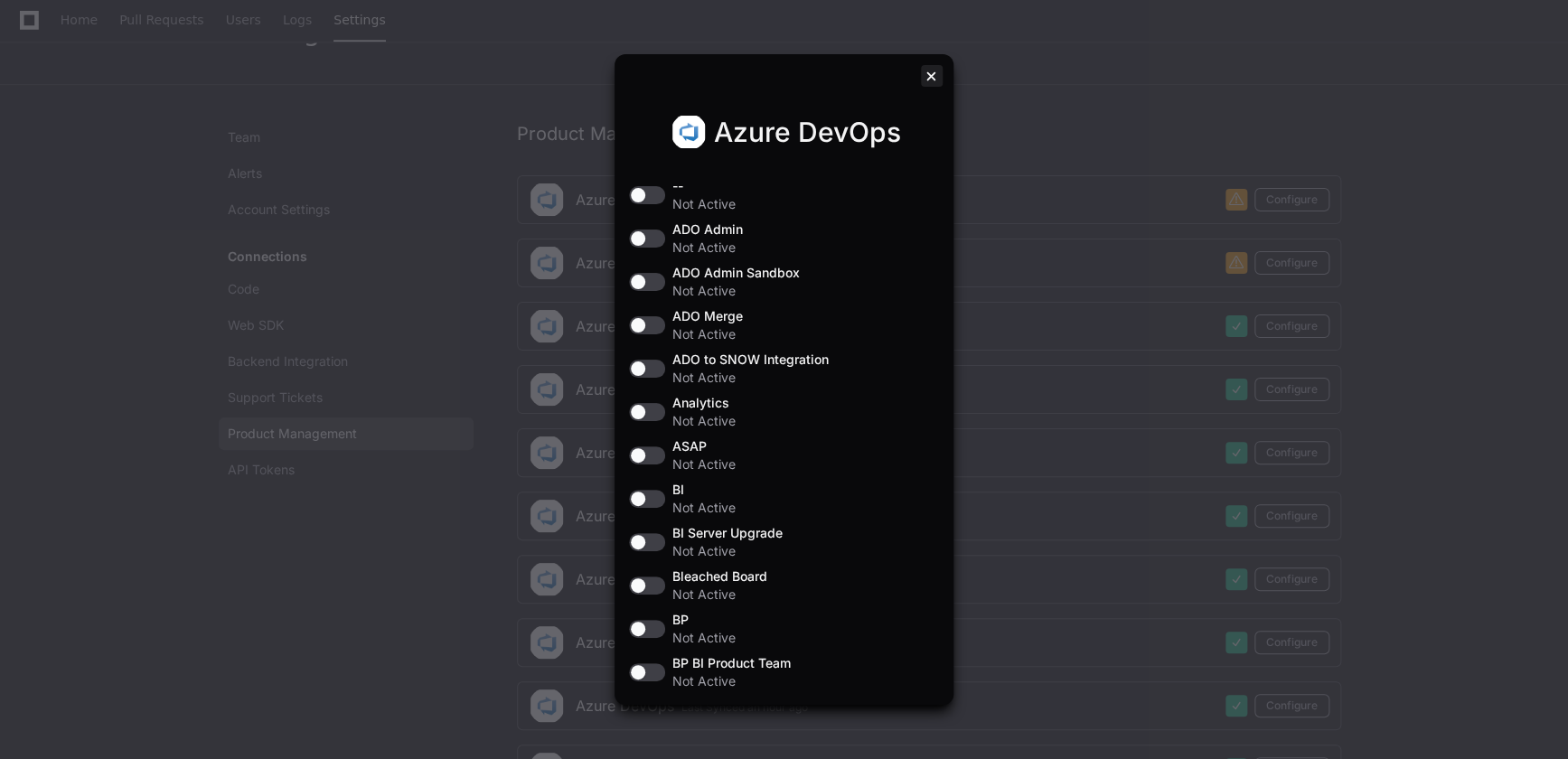
click at [932, 72] on div at bounding box center [931, 75] width 22 height 22
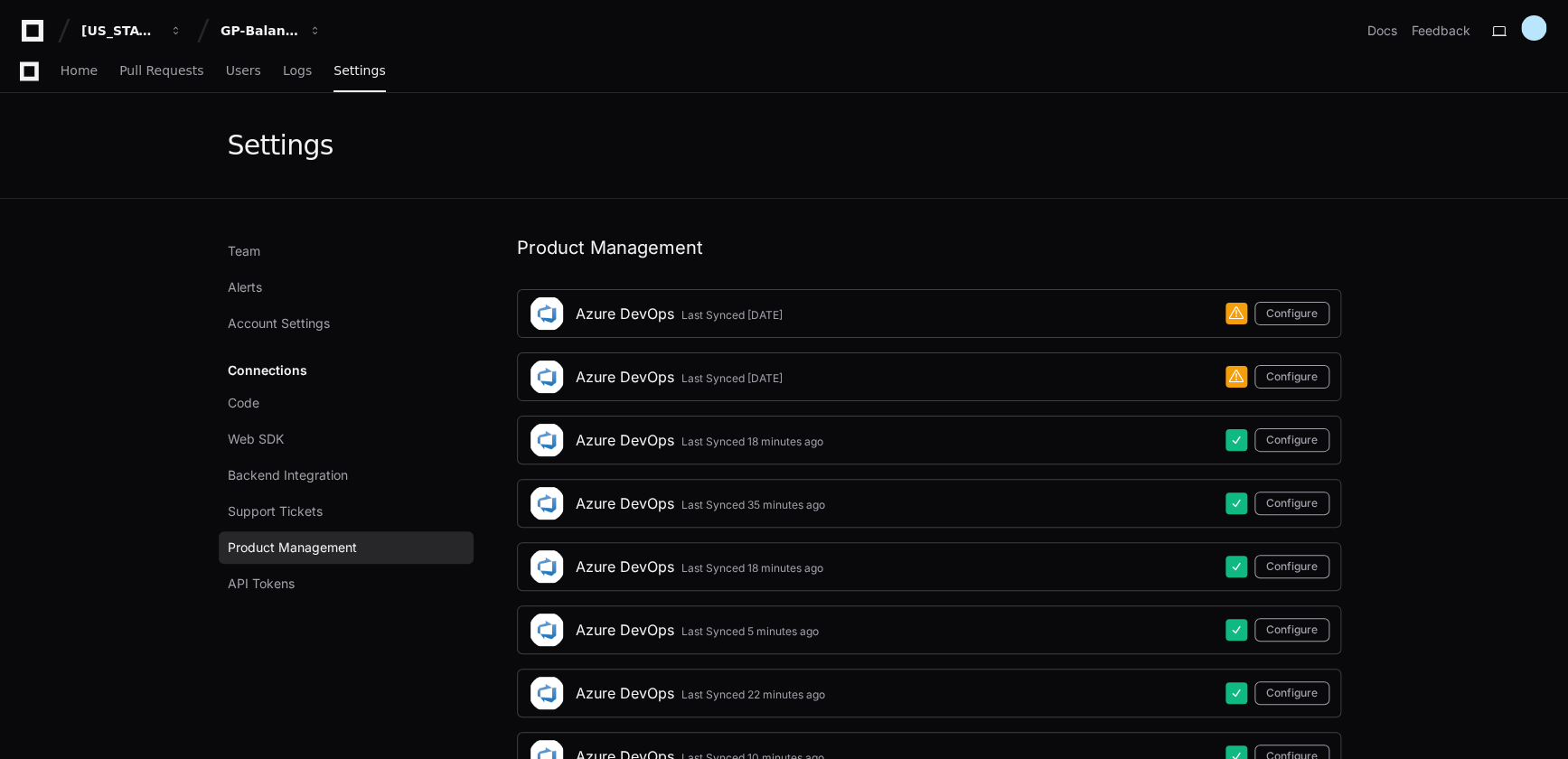
scroll to position [114, 0]
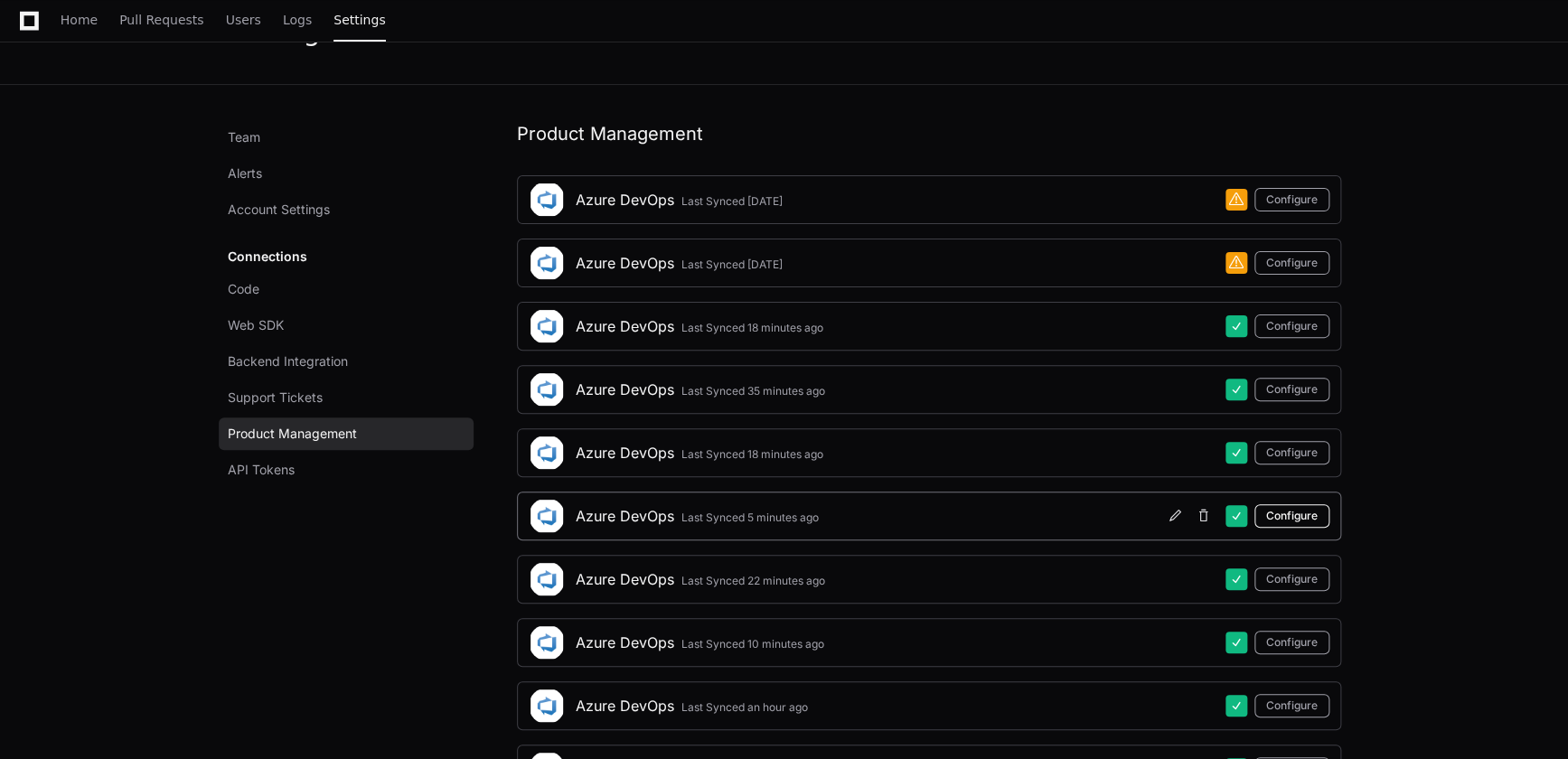
click at [1300, 517] on button "Configure" at bounding box center [1292, 516] width 75 height 24
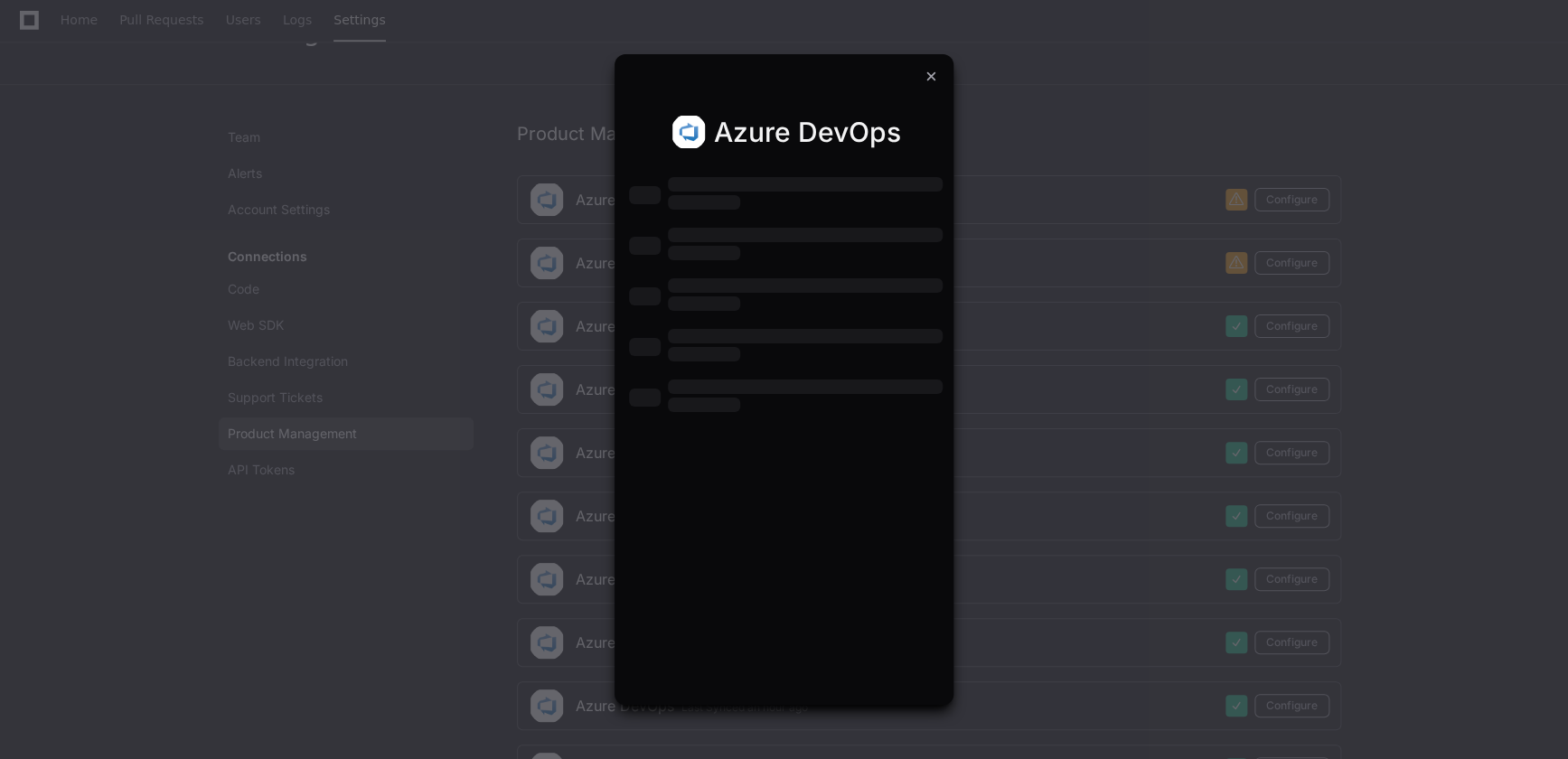
scroll to position [0, 0]
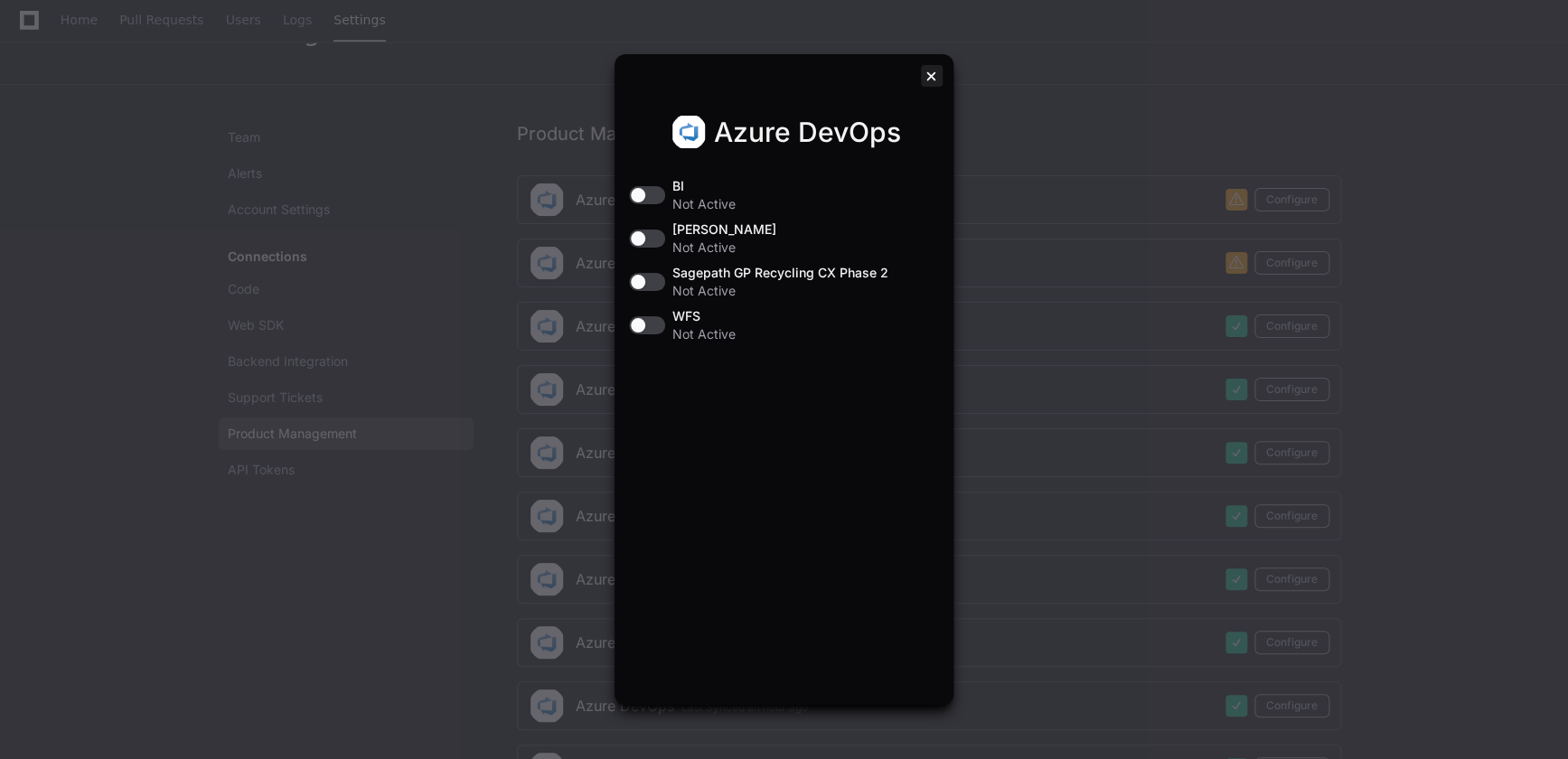
click at [931, 75] on div at bounding box center [931, 75] width 22 height 22
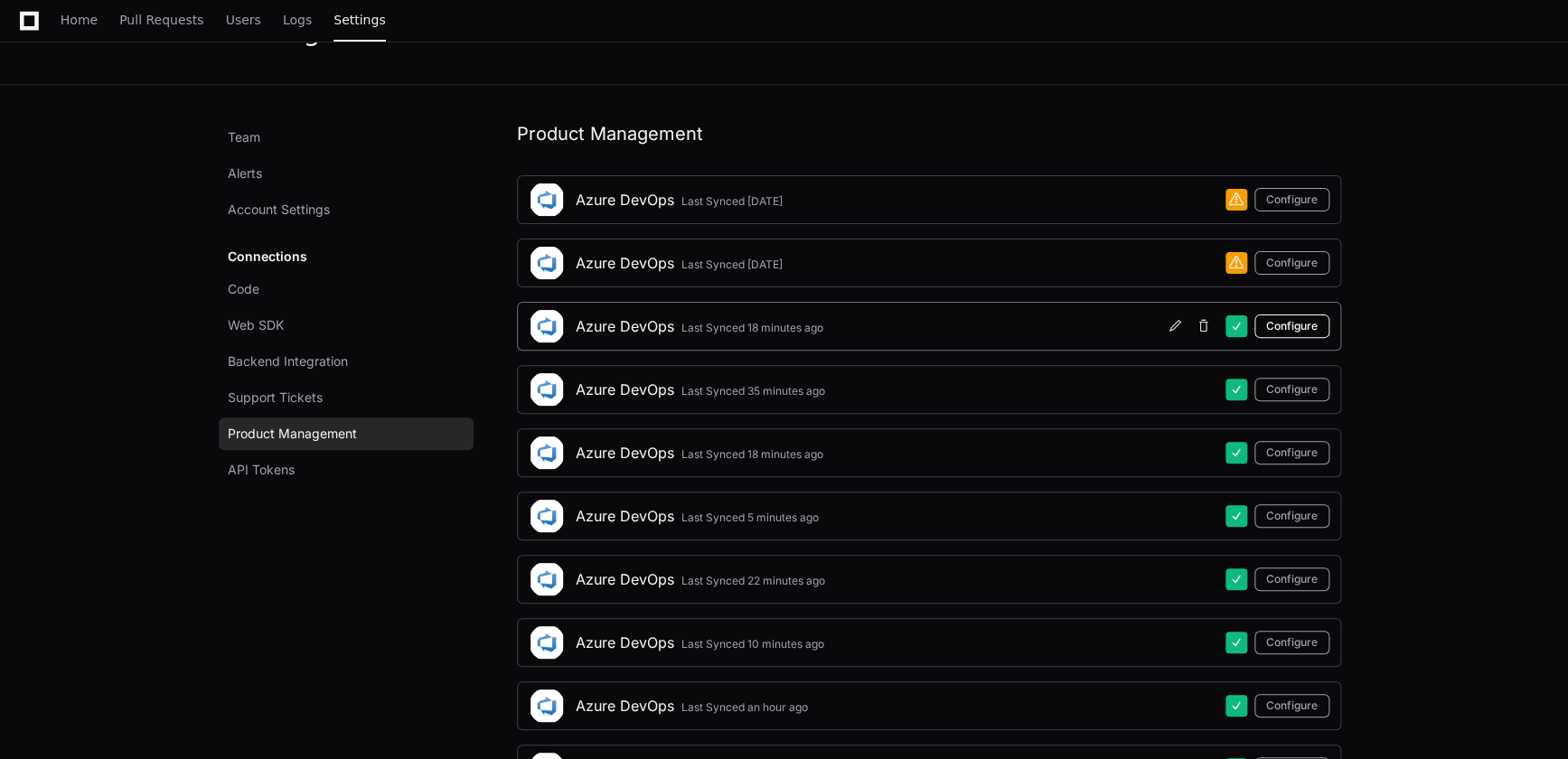
click at [1292, 325] on button "Configure" at bounding box center [1292, 326] width 75 height 24
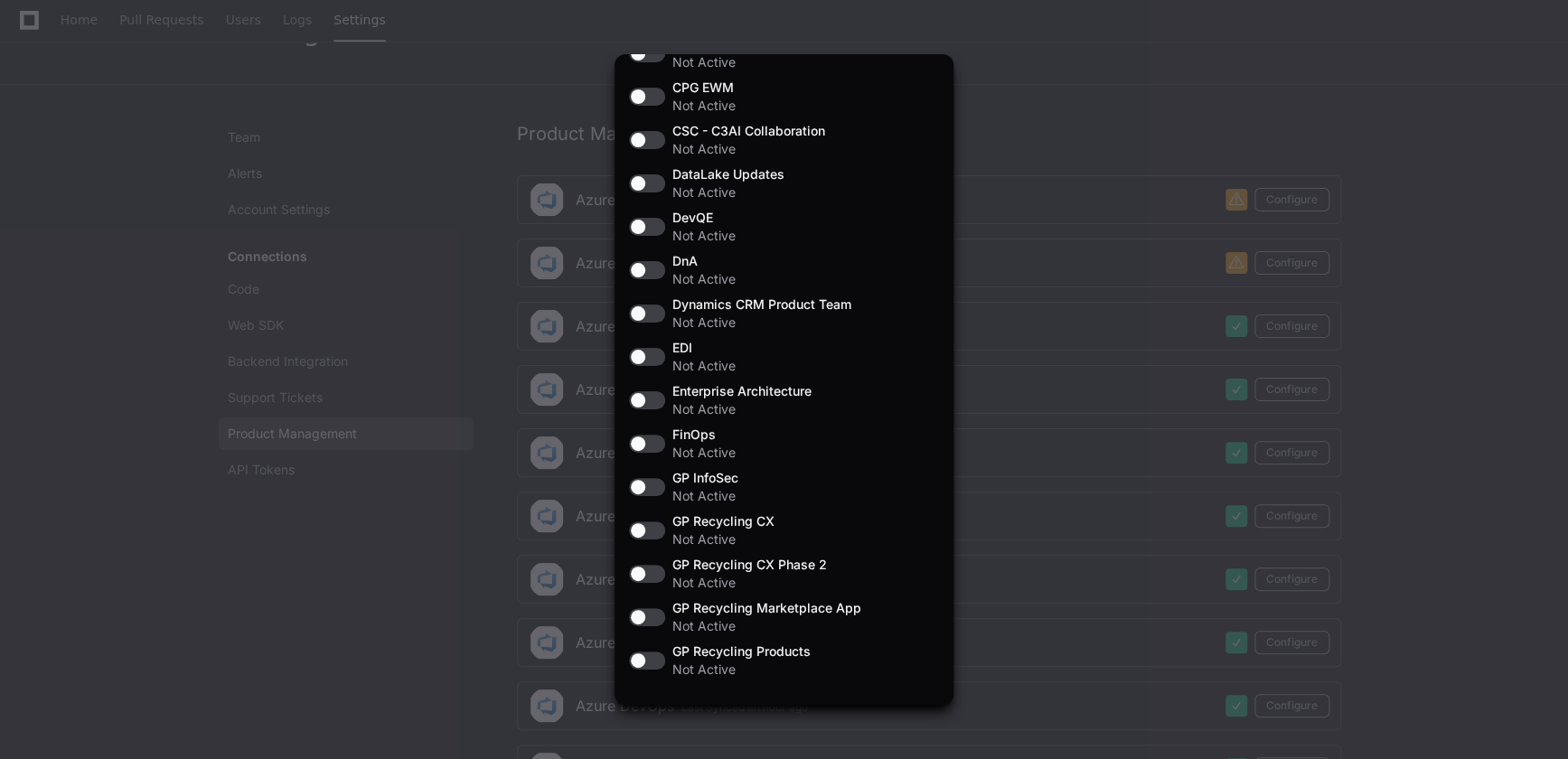
scroll to position [1314, 0]
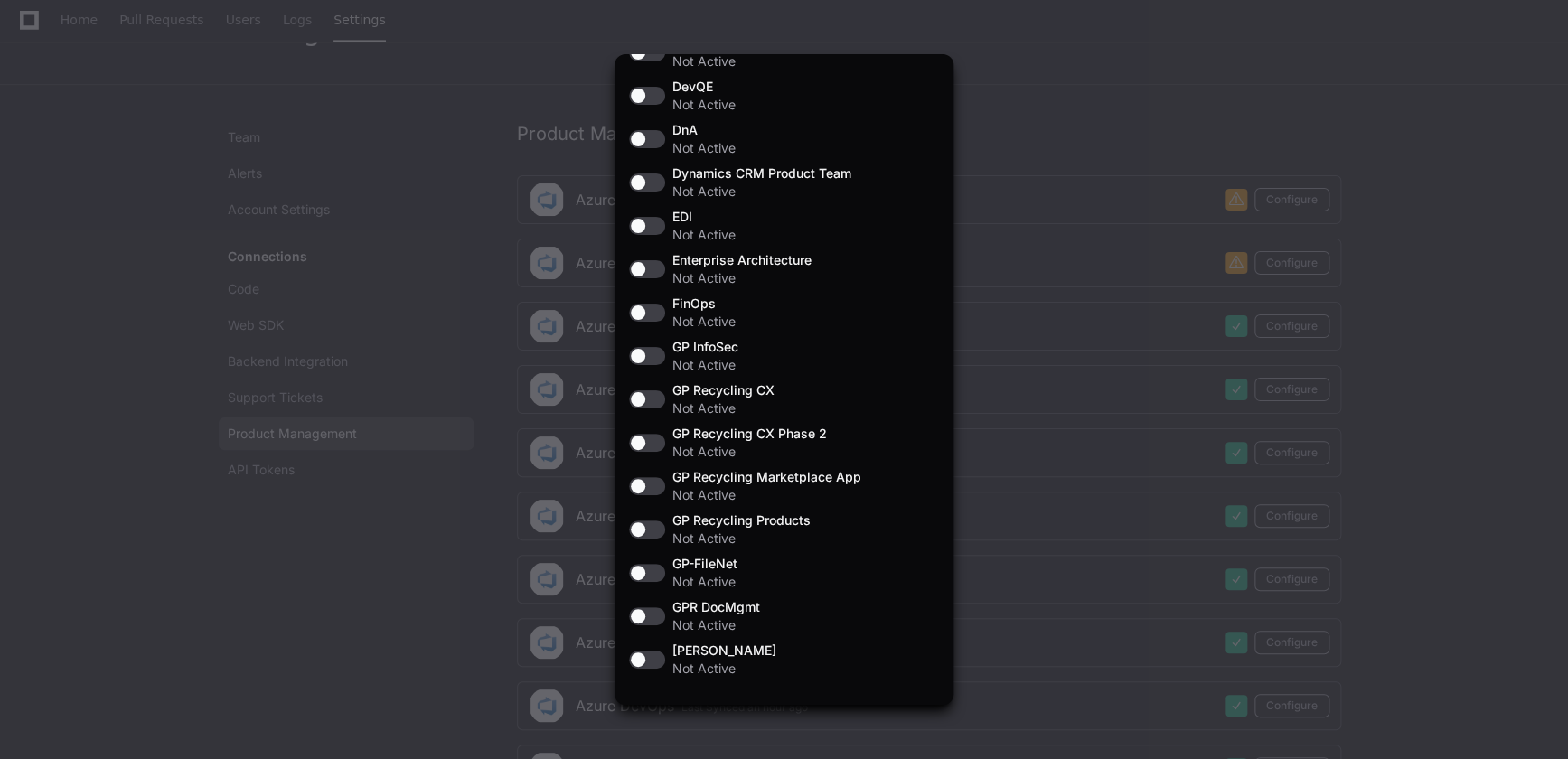
click at [455, 585] on div at bounding box center [784, 379] width 1568 height 759
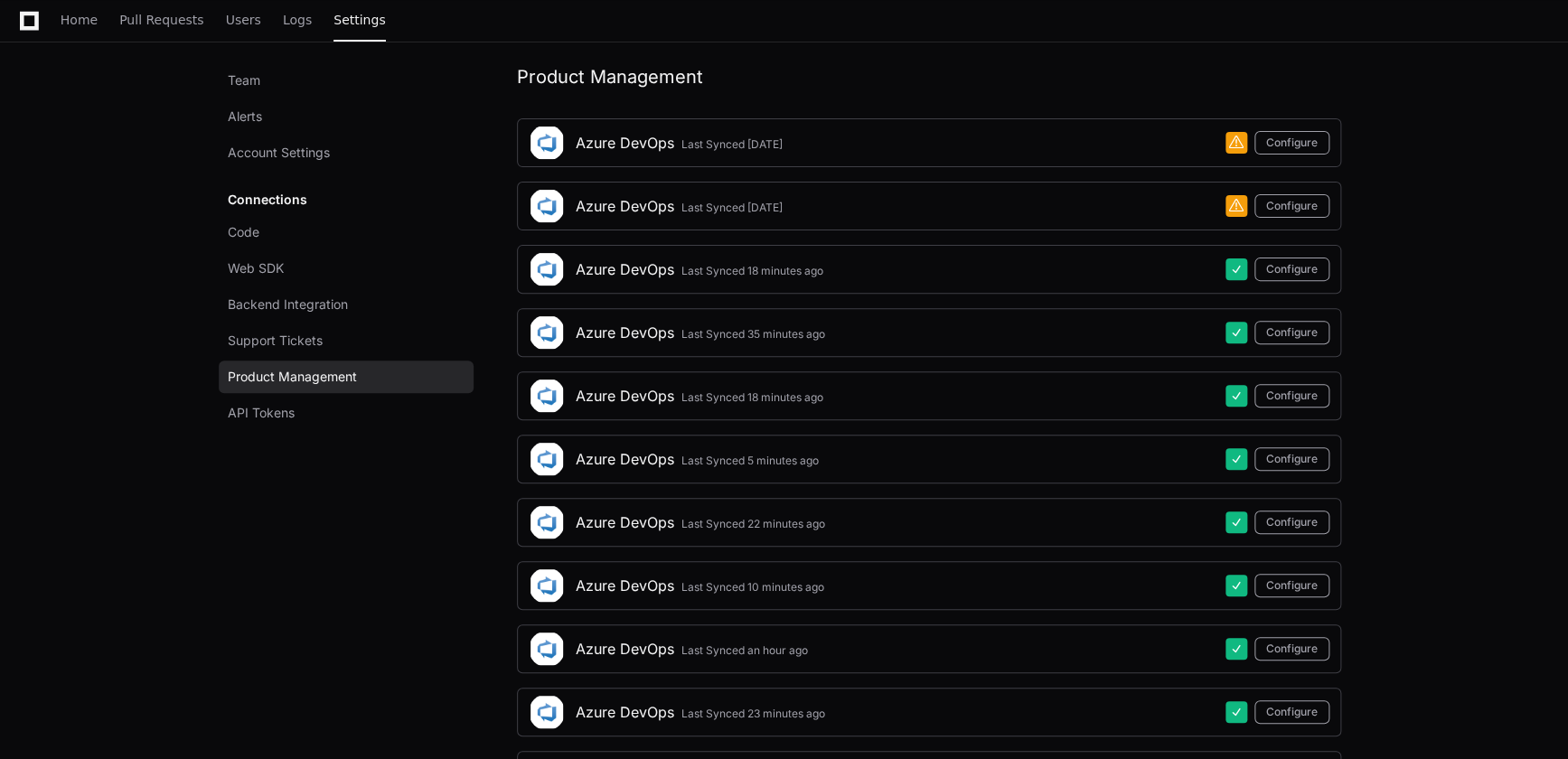
scroll to position [196, 0]
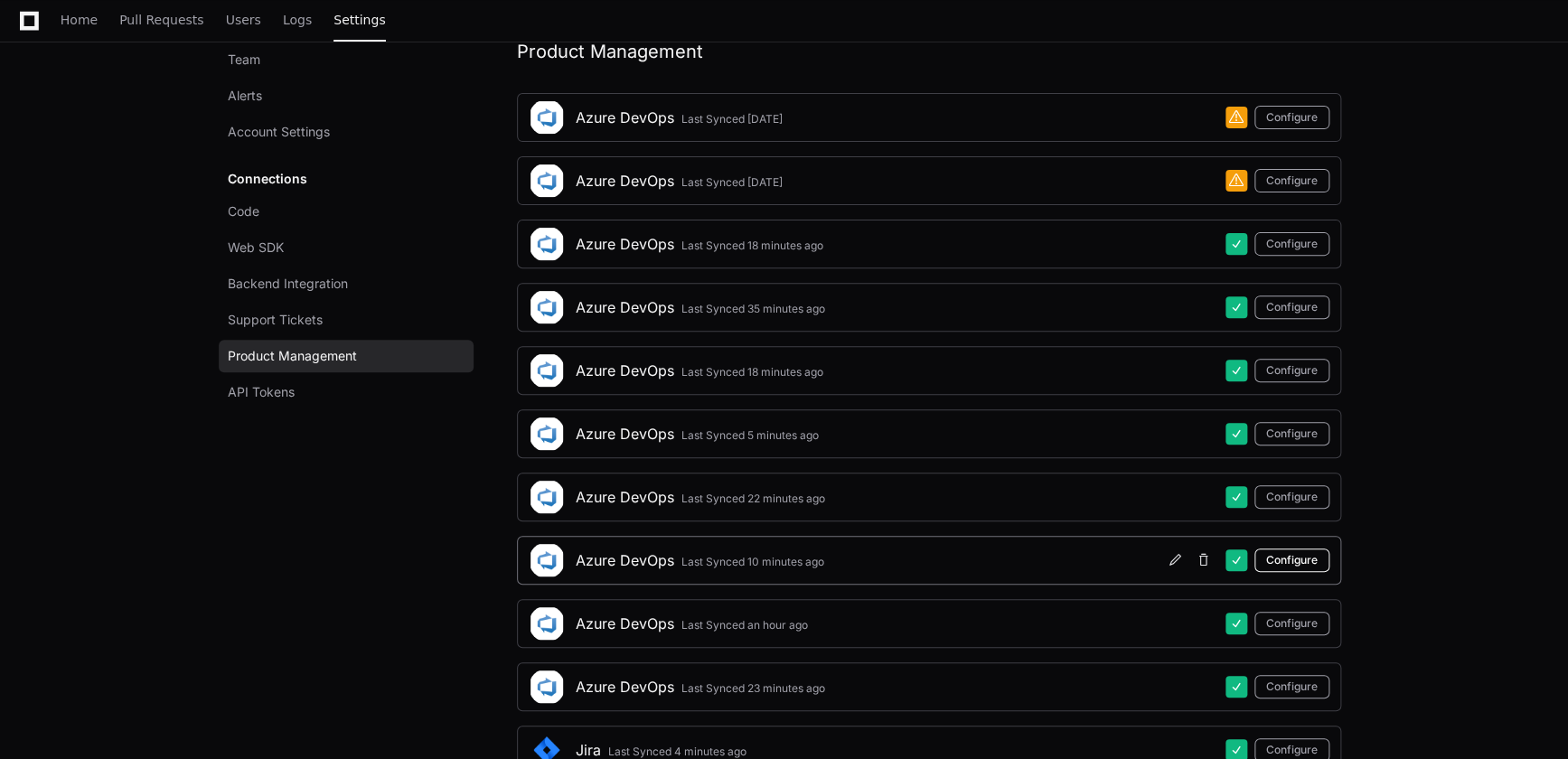
click at [1298, 557] on button "Configure" at bounding box center [1292, 560] width 75 height 24
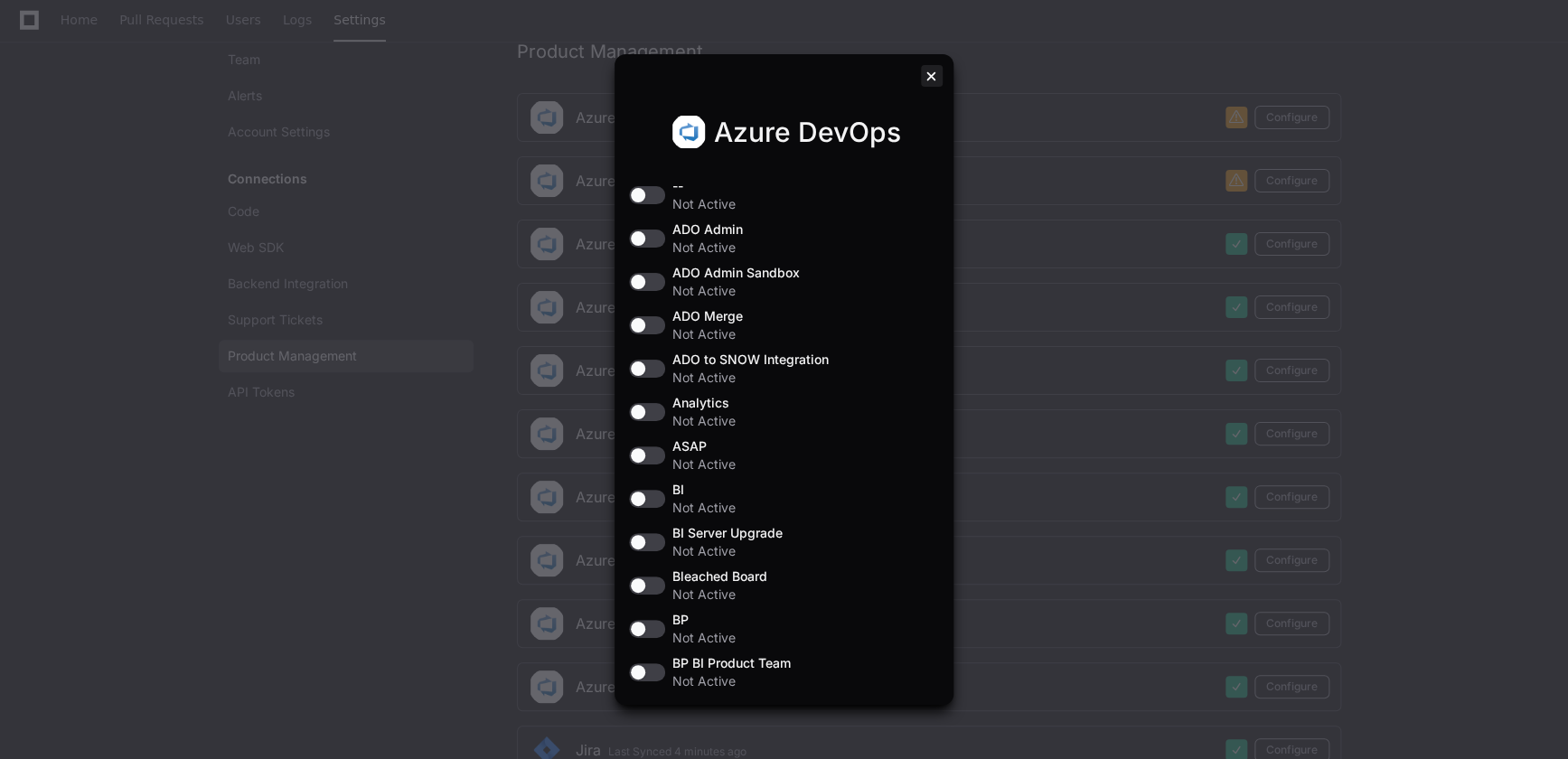
click at [925, 76] on div at bounding box center [931, 75] width 22 height 22
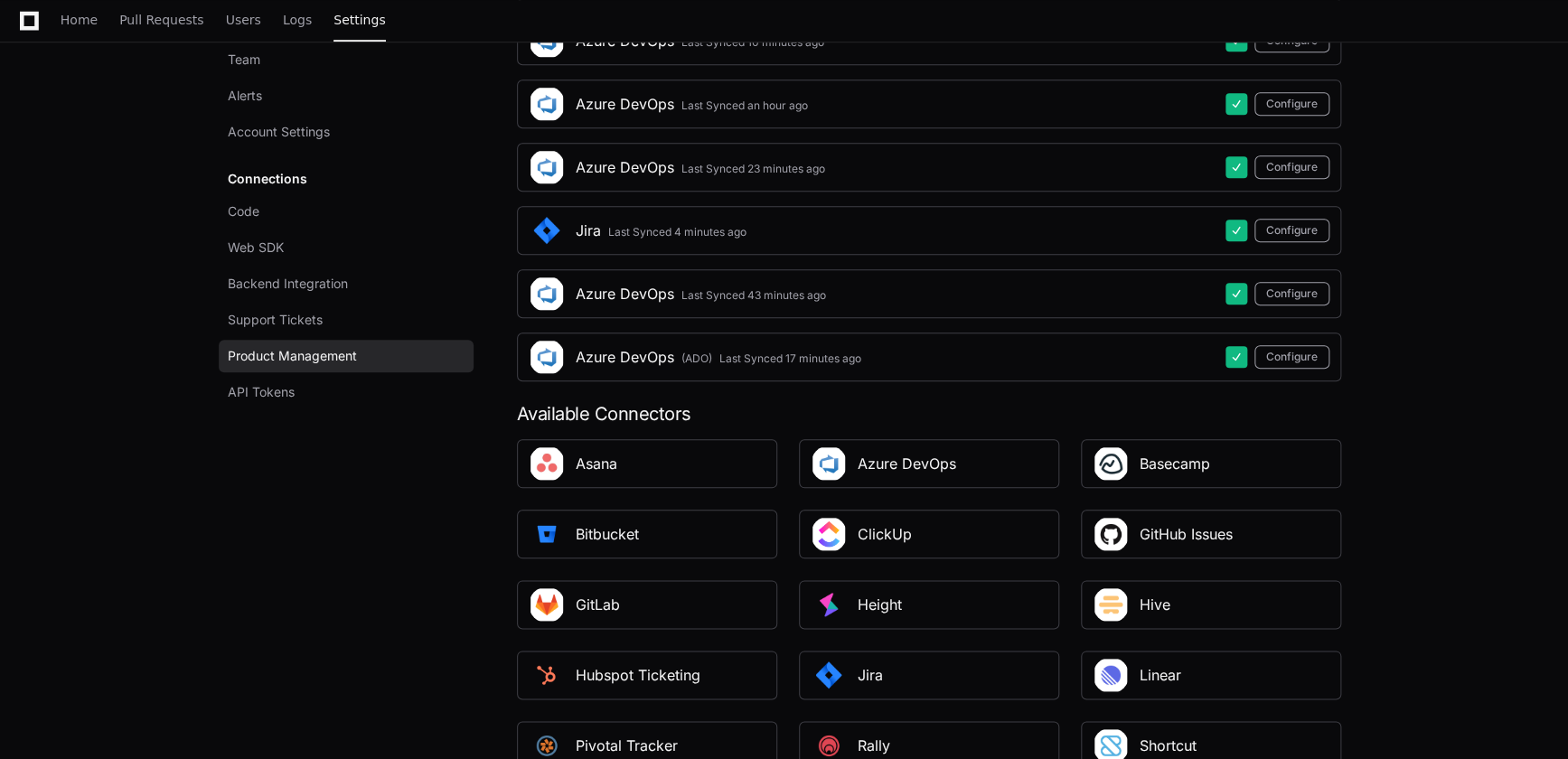
scroll to position [771, 0]
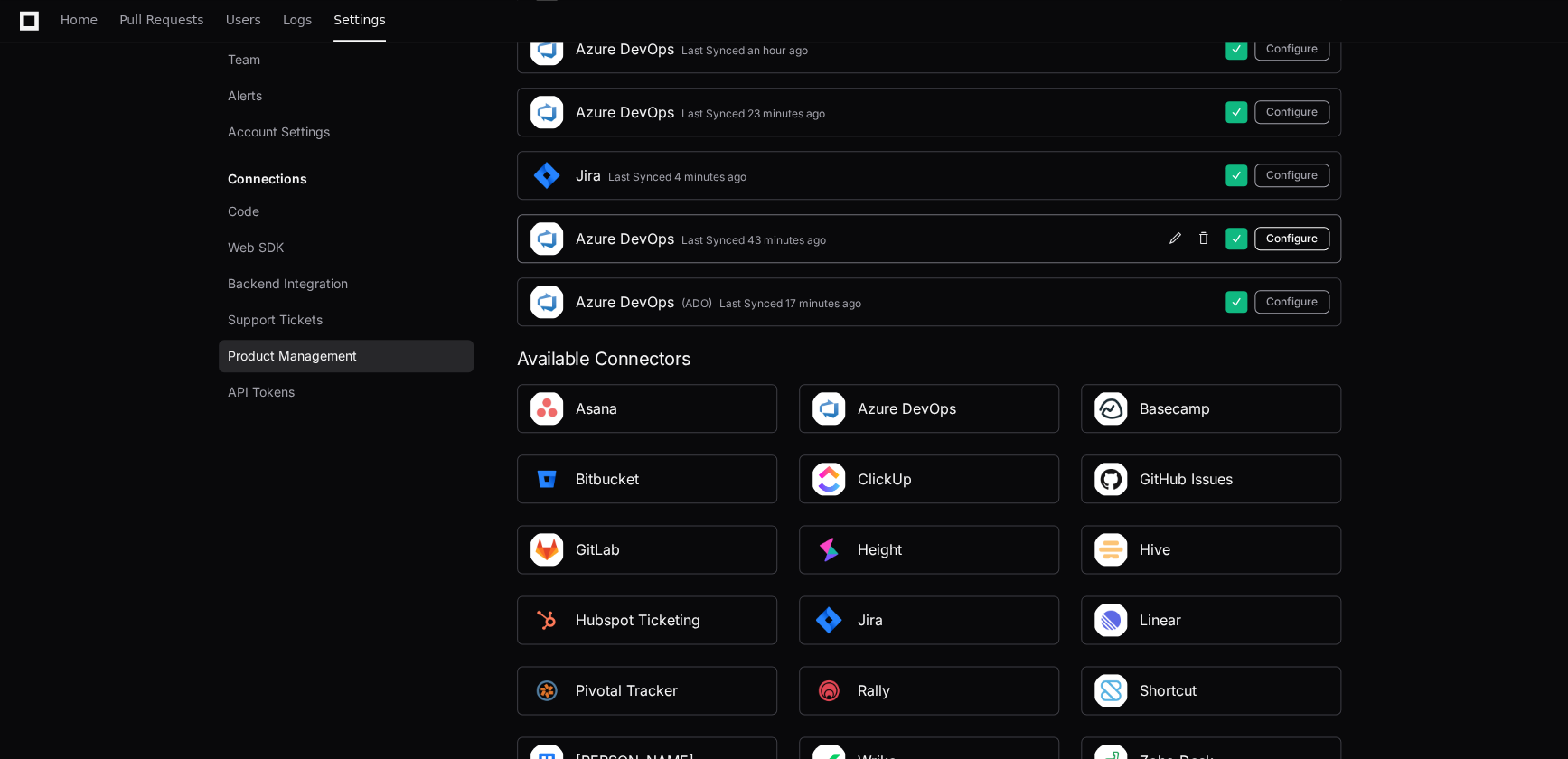
click at [1295, 241] on button "Configure" at bounding box center [1292, 238] width 75 height 24
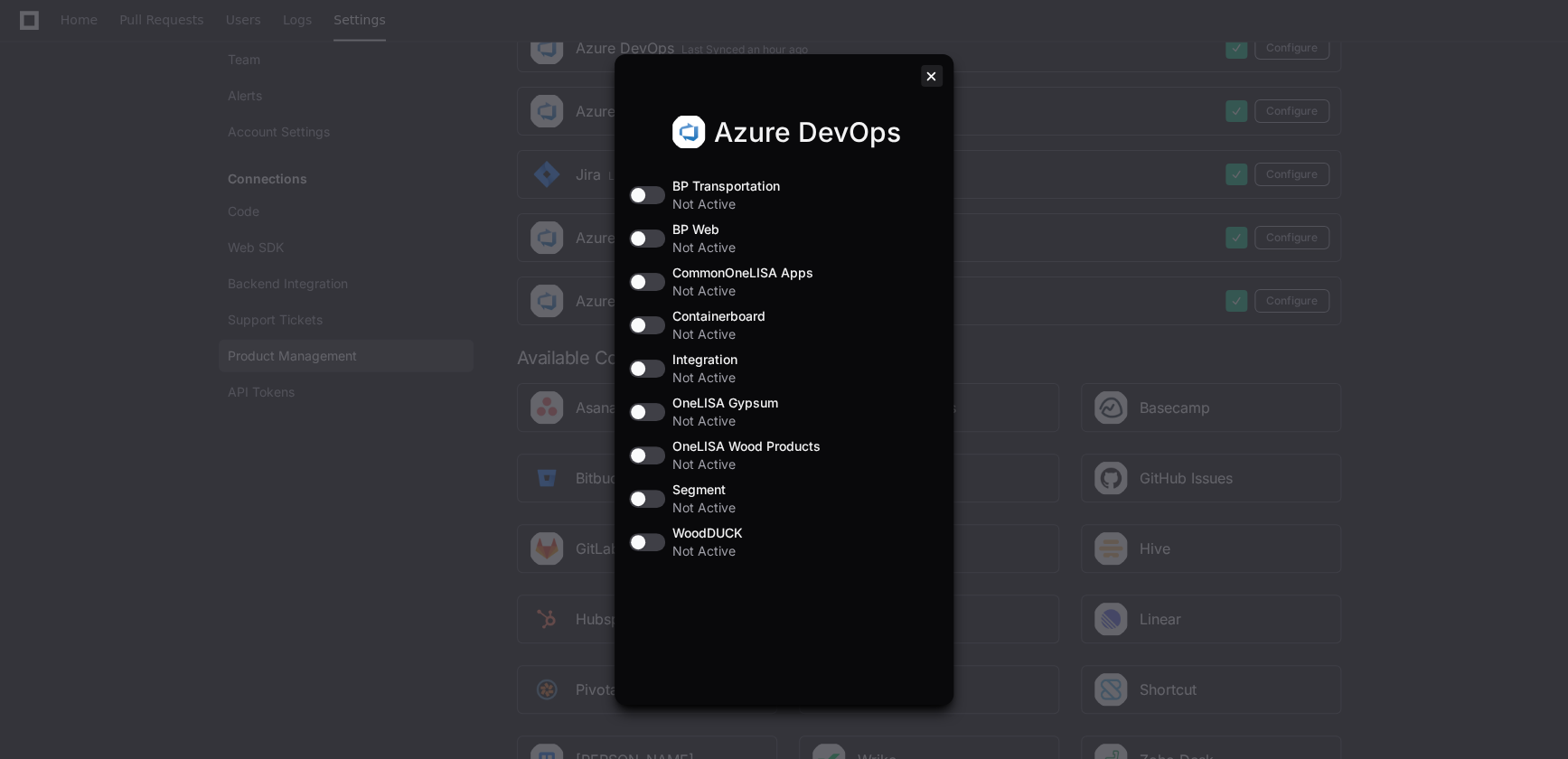
click at [927, 77] on div at bounding box center [931, 75] width 22 height 22
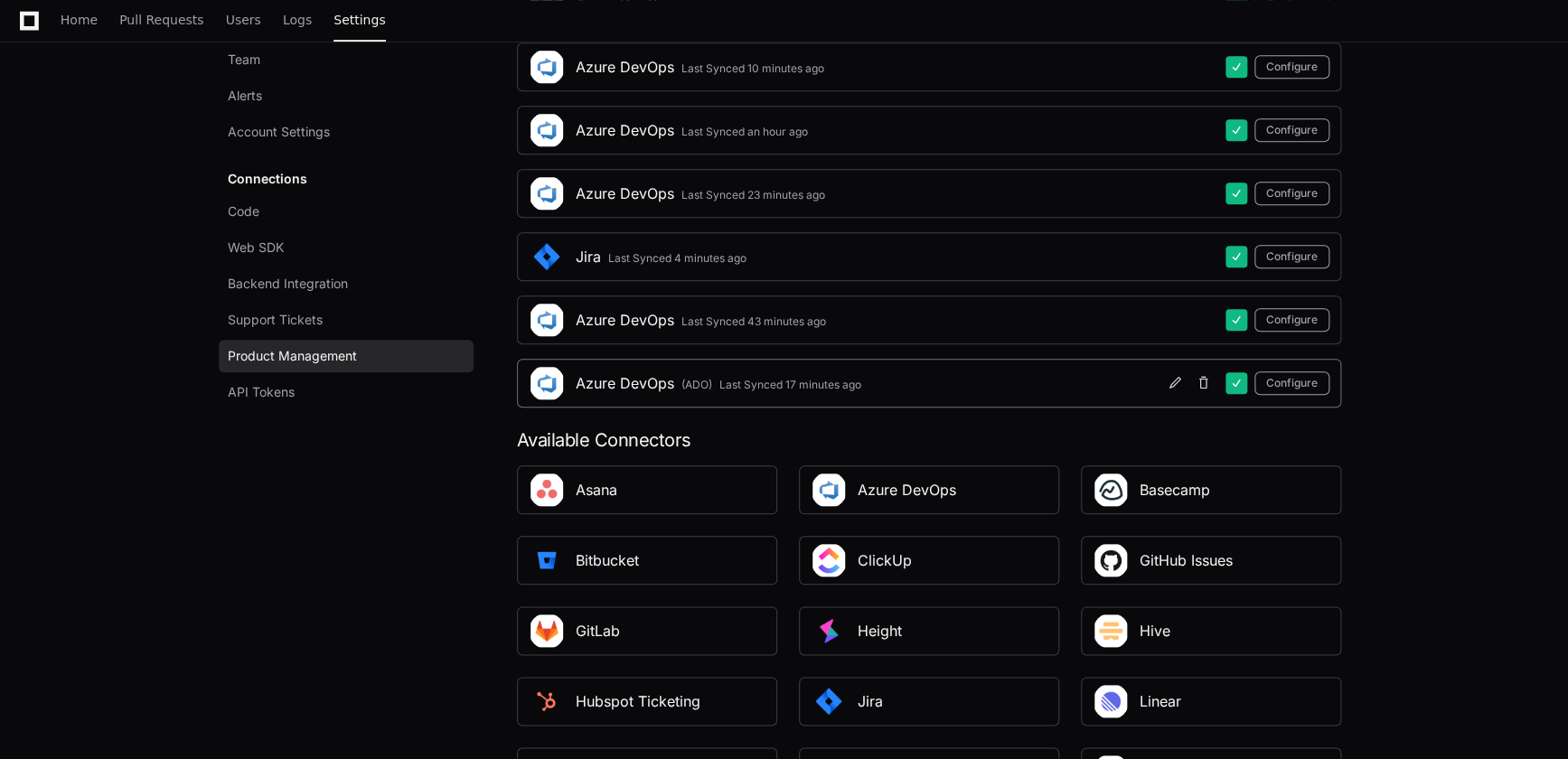
scroll to position [689, 0]
click at [1460, 365] on app-setting "Settings Team Alerts Account Settings Connections Code Web SDK Backend Integrat…" at bounding box center [784, 153] width 1568 height 1500
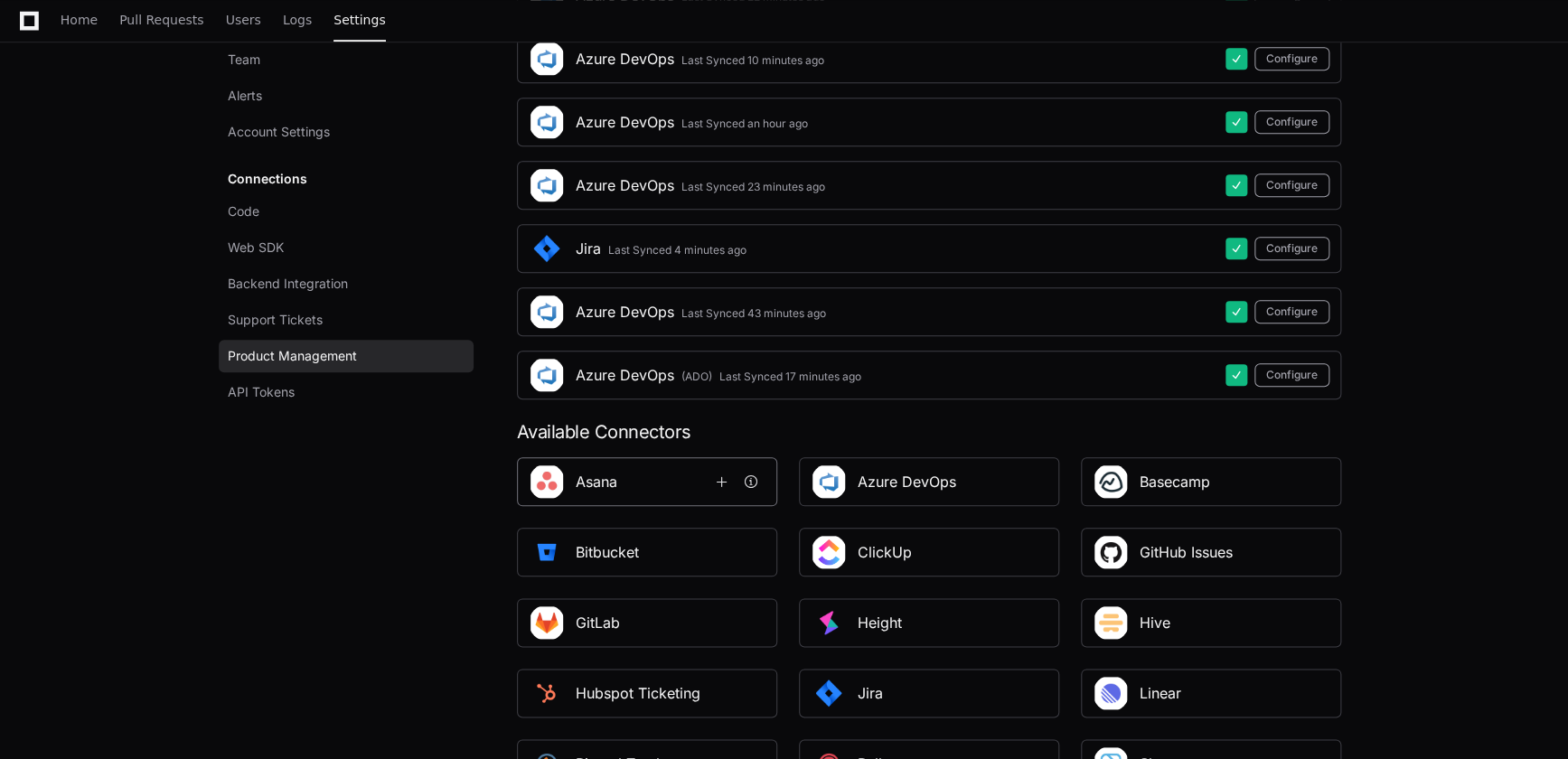
scroll to position [822, 0]
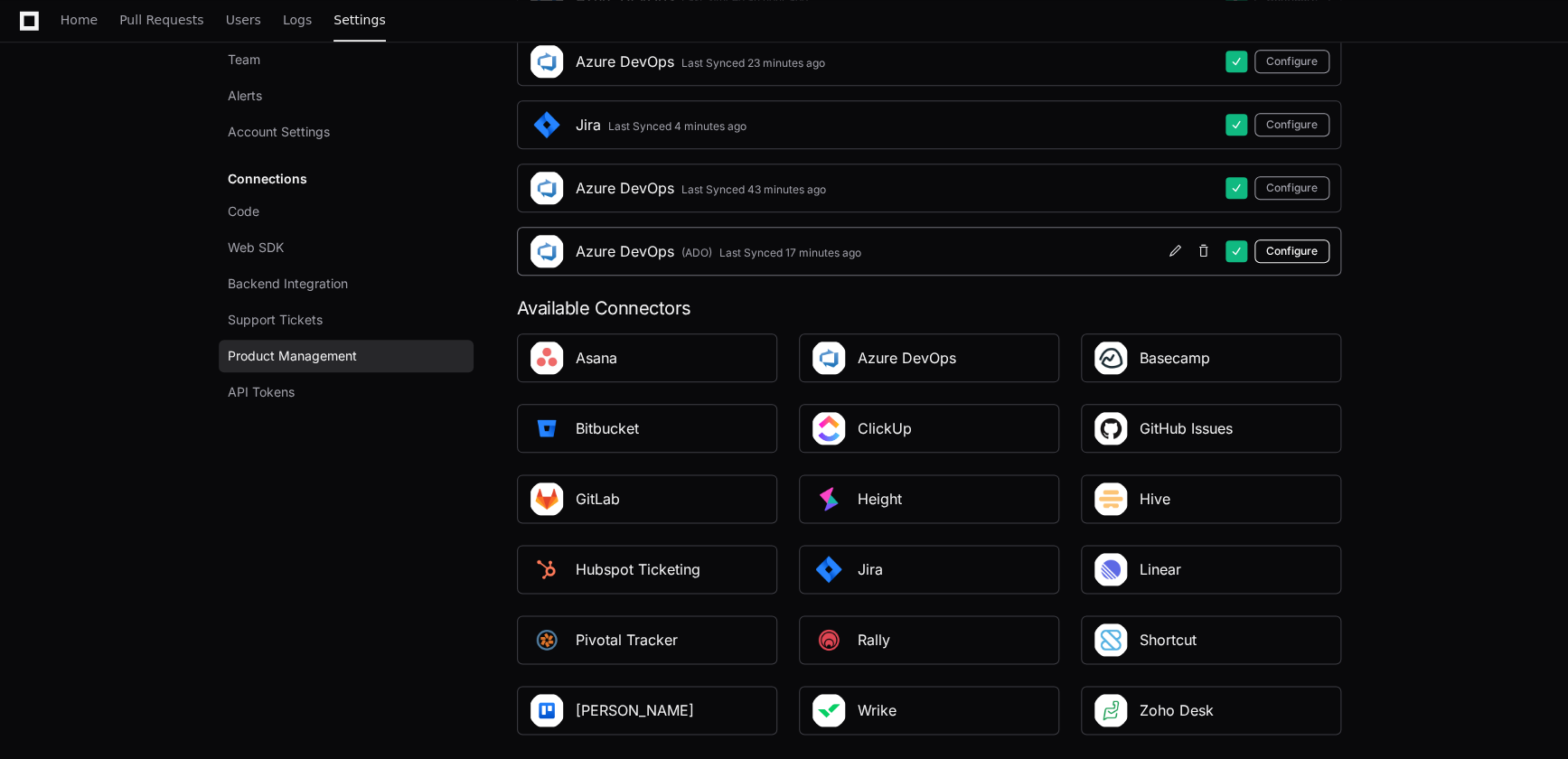
click at [1302, 244] on button "Configure" at bounding box center [1292, 251] width 75 height 24
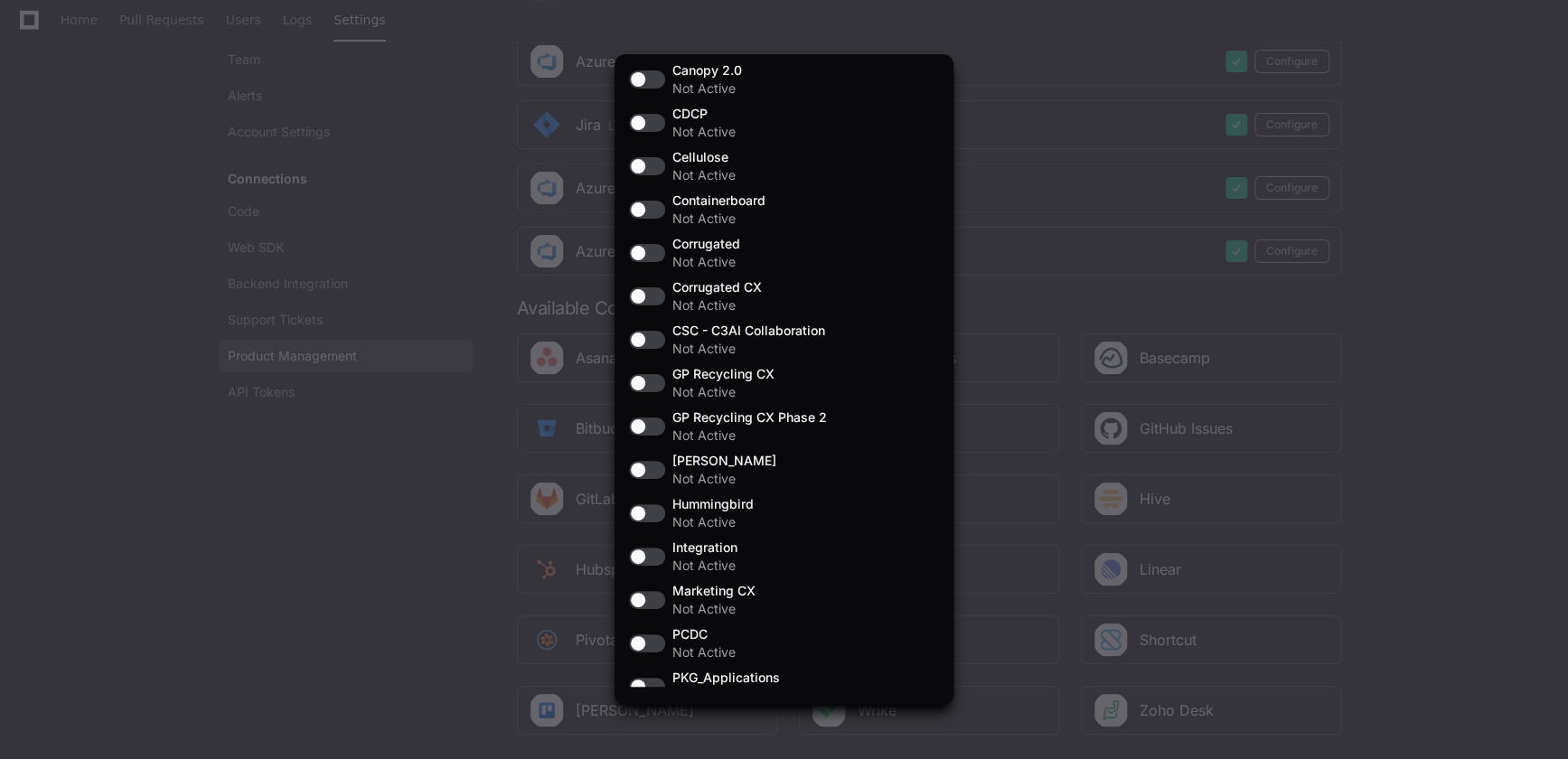
scroll to position [213, 0]
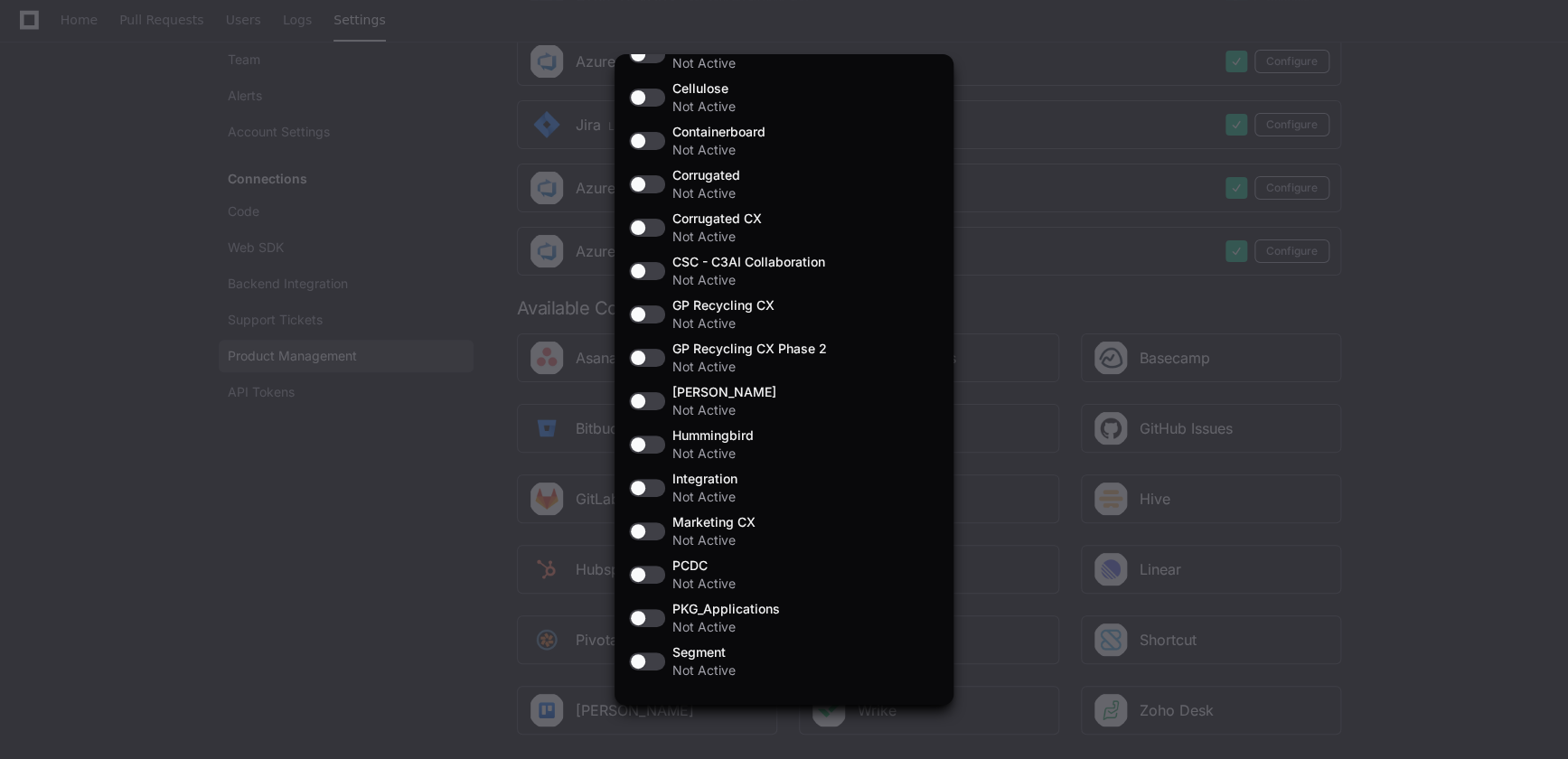
click at [1482, 332] on div at bounding box center [784, 379] width 1568 height 759
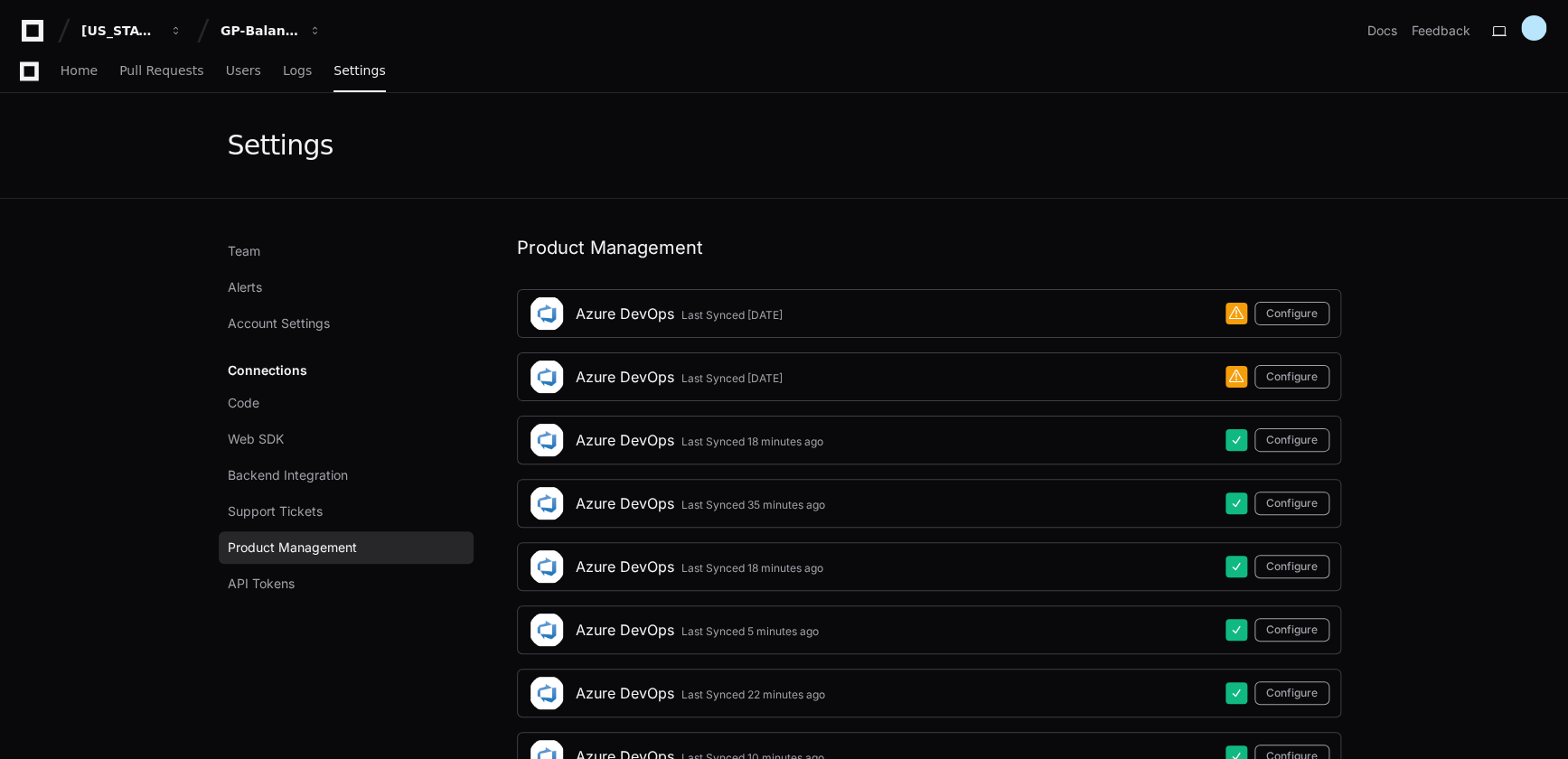
scroll to position [822, 0]
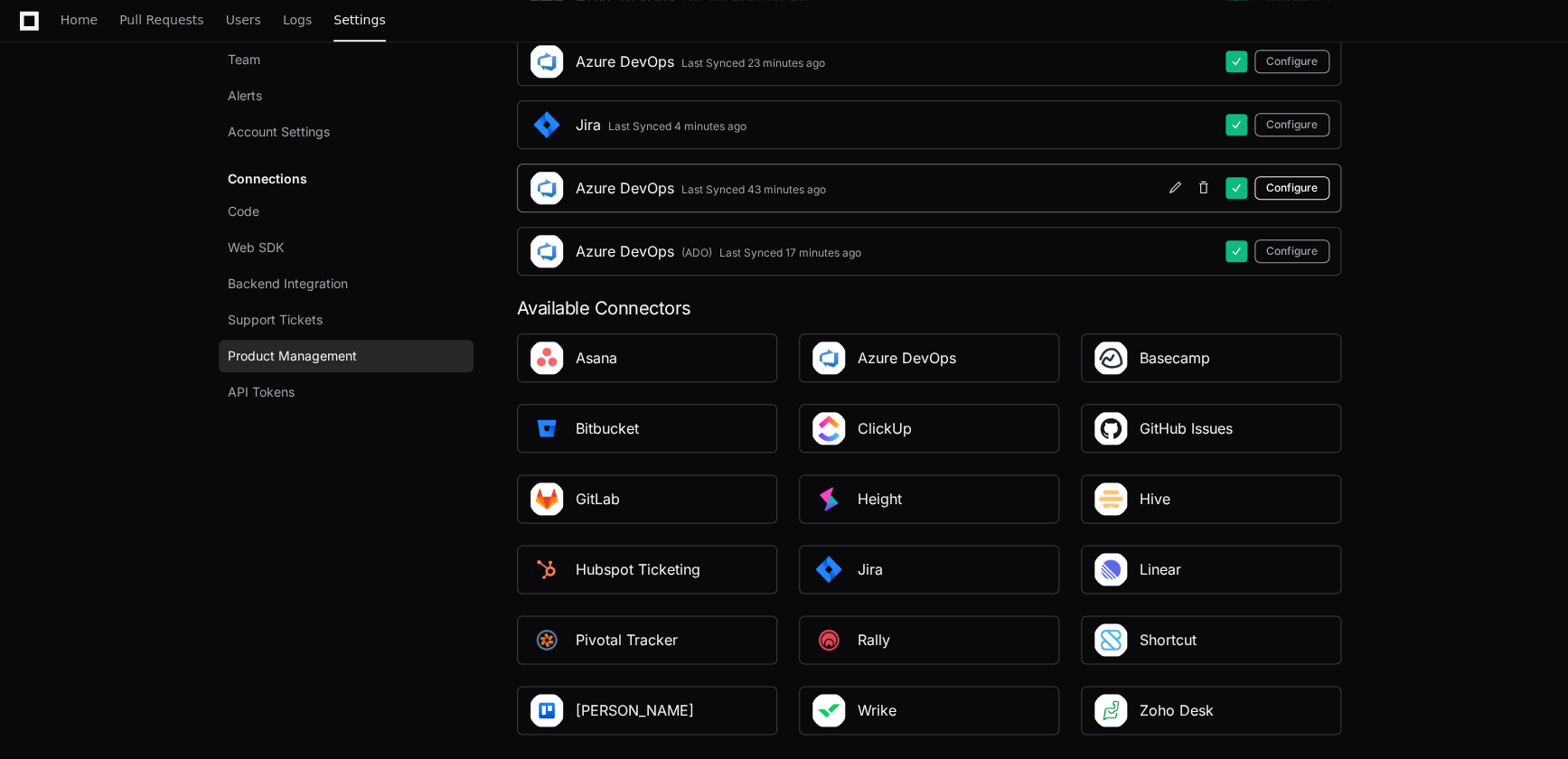
click at [1299, 181] on button "Configure" at bounding box center [1292, 188] width 75 height 24
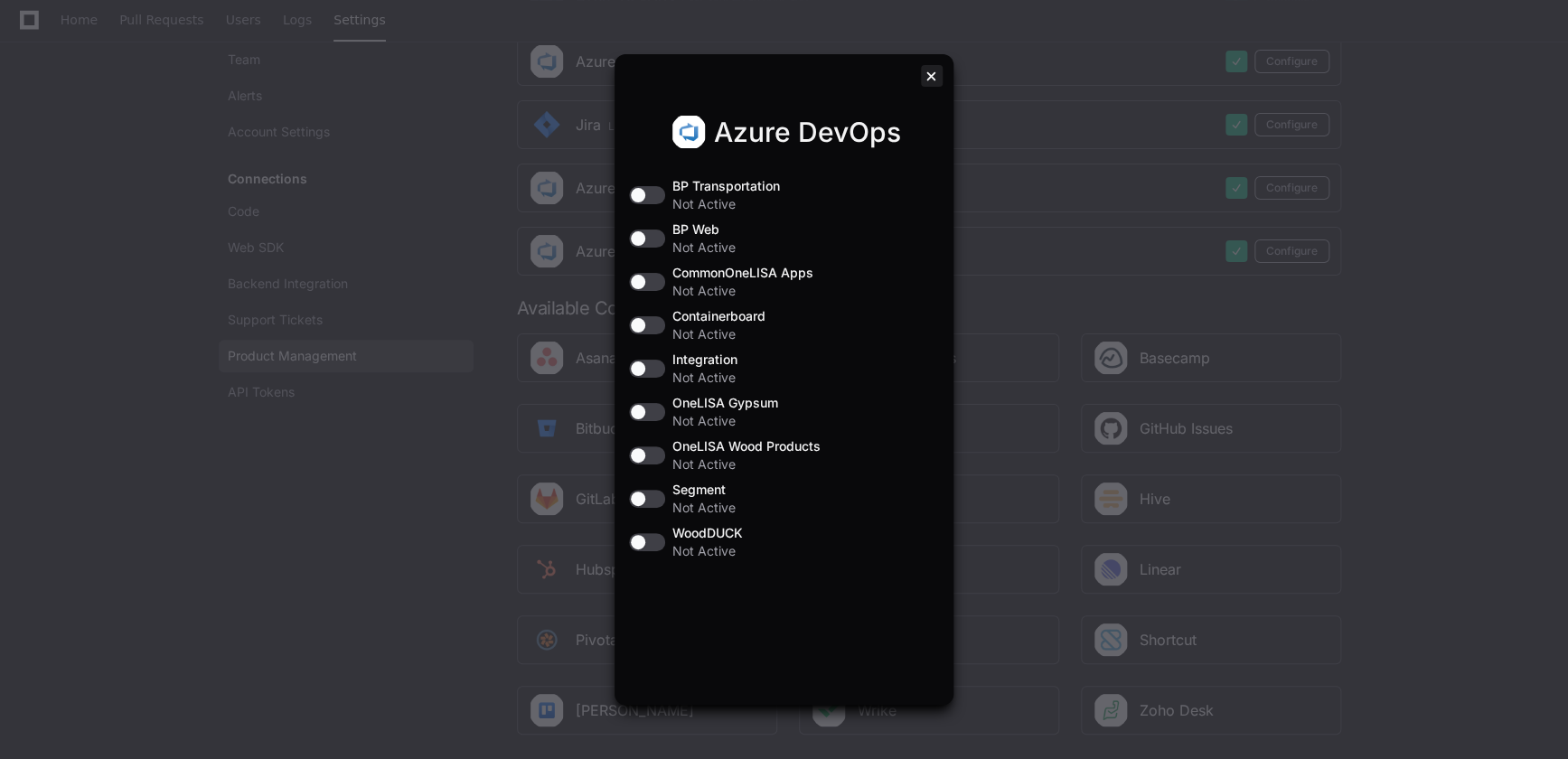
click at [923, 76] on div at bounding box center [931, 75] width 22 height 22
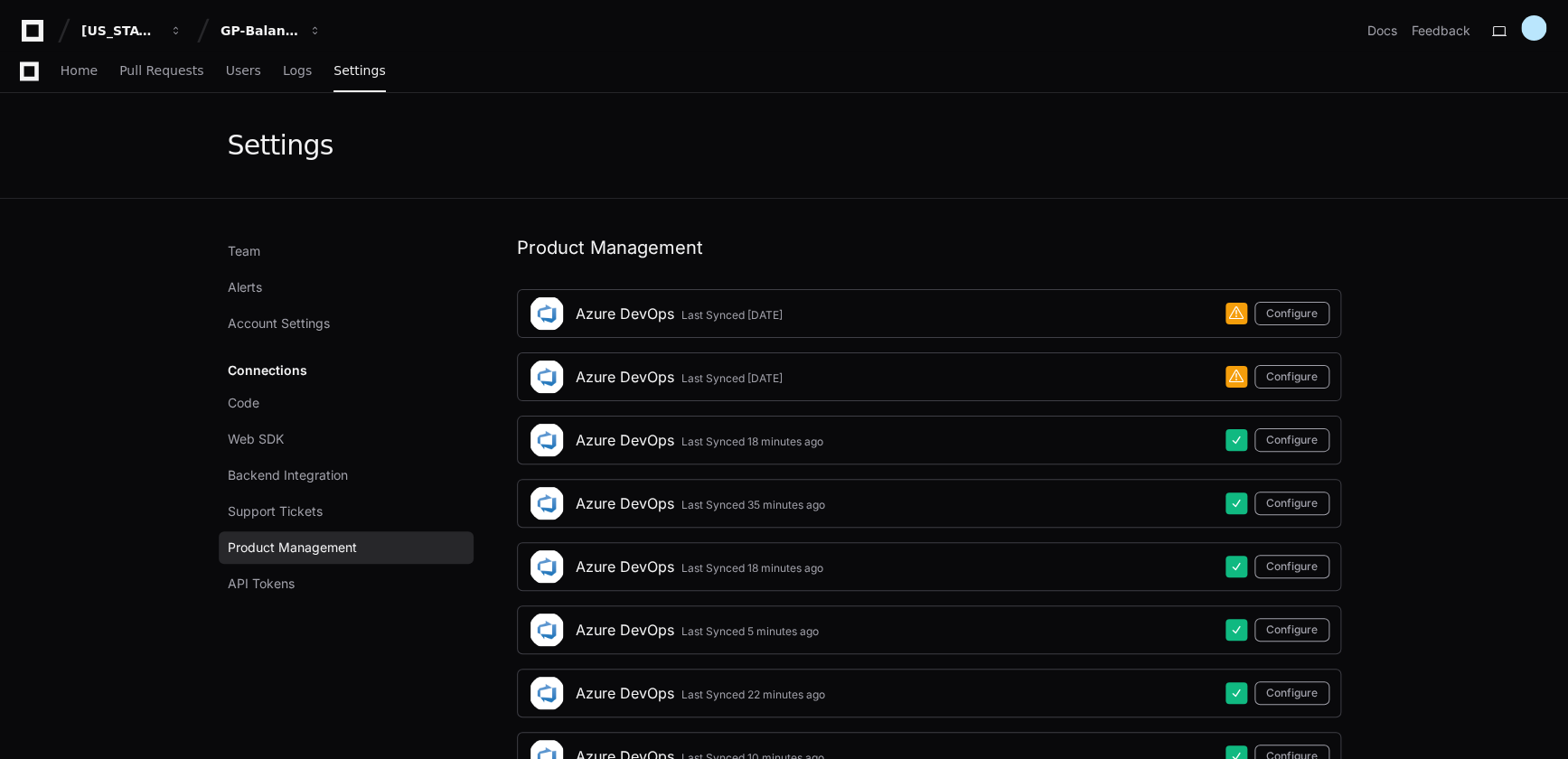
scroll to position [822, 0]
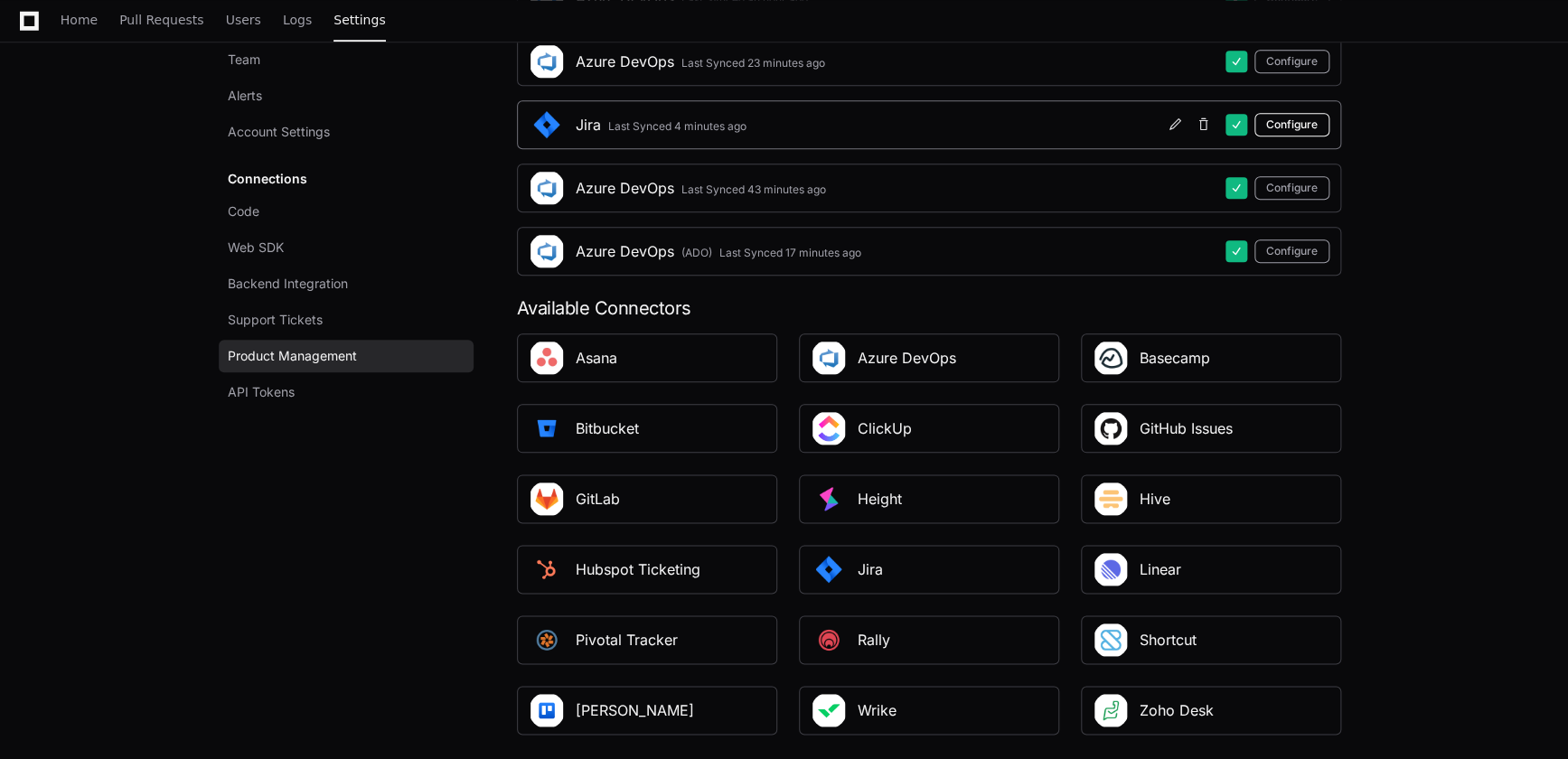
click at [1285, 125] on button "Configure" at bounding box center [1292, 125] width 75 height 24
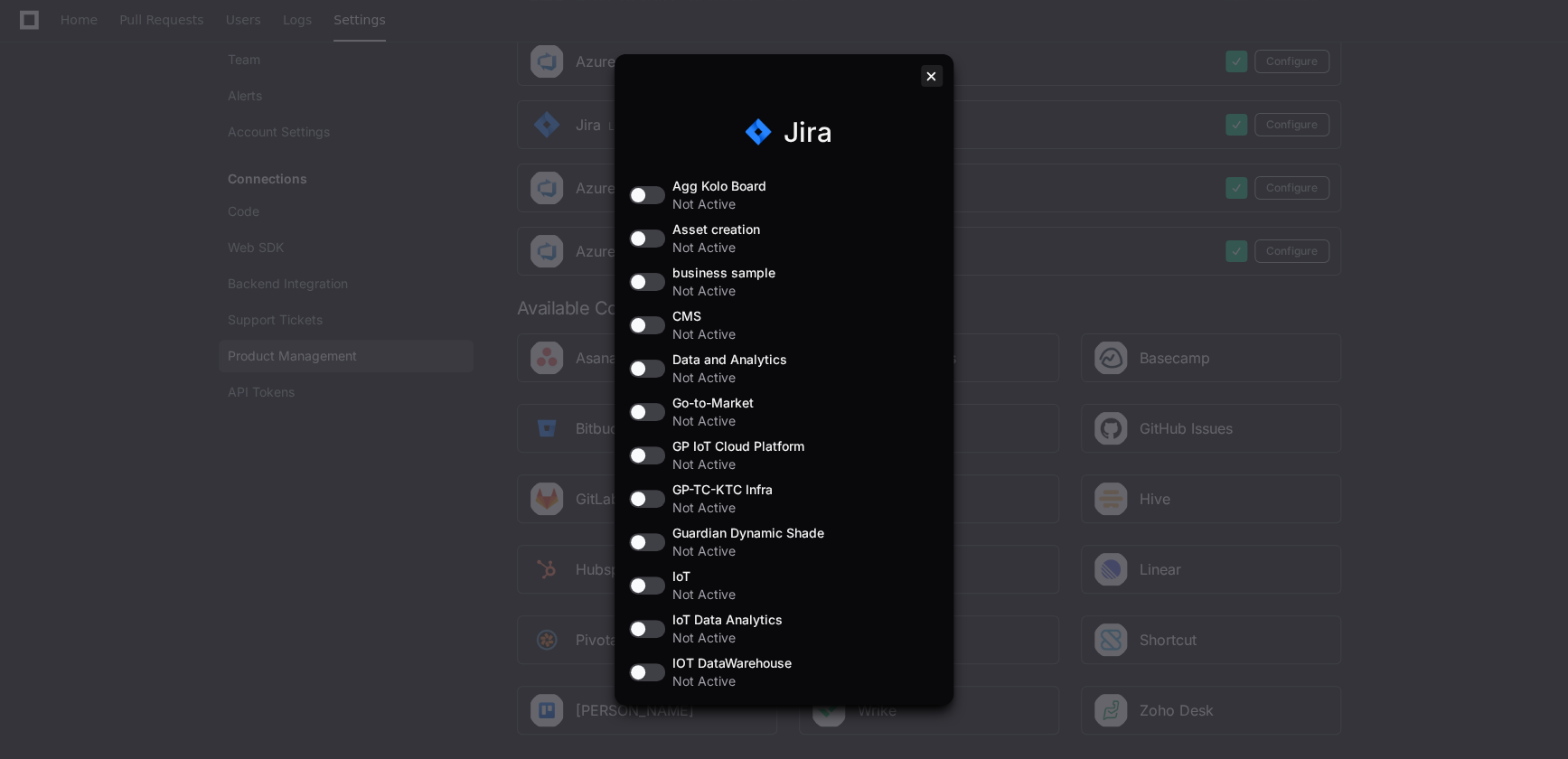
click at [929, 71] on div at bounding box center [931, 75] width 22 height 22
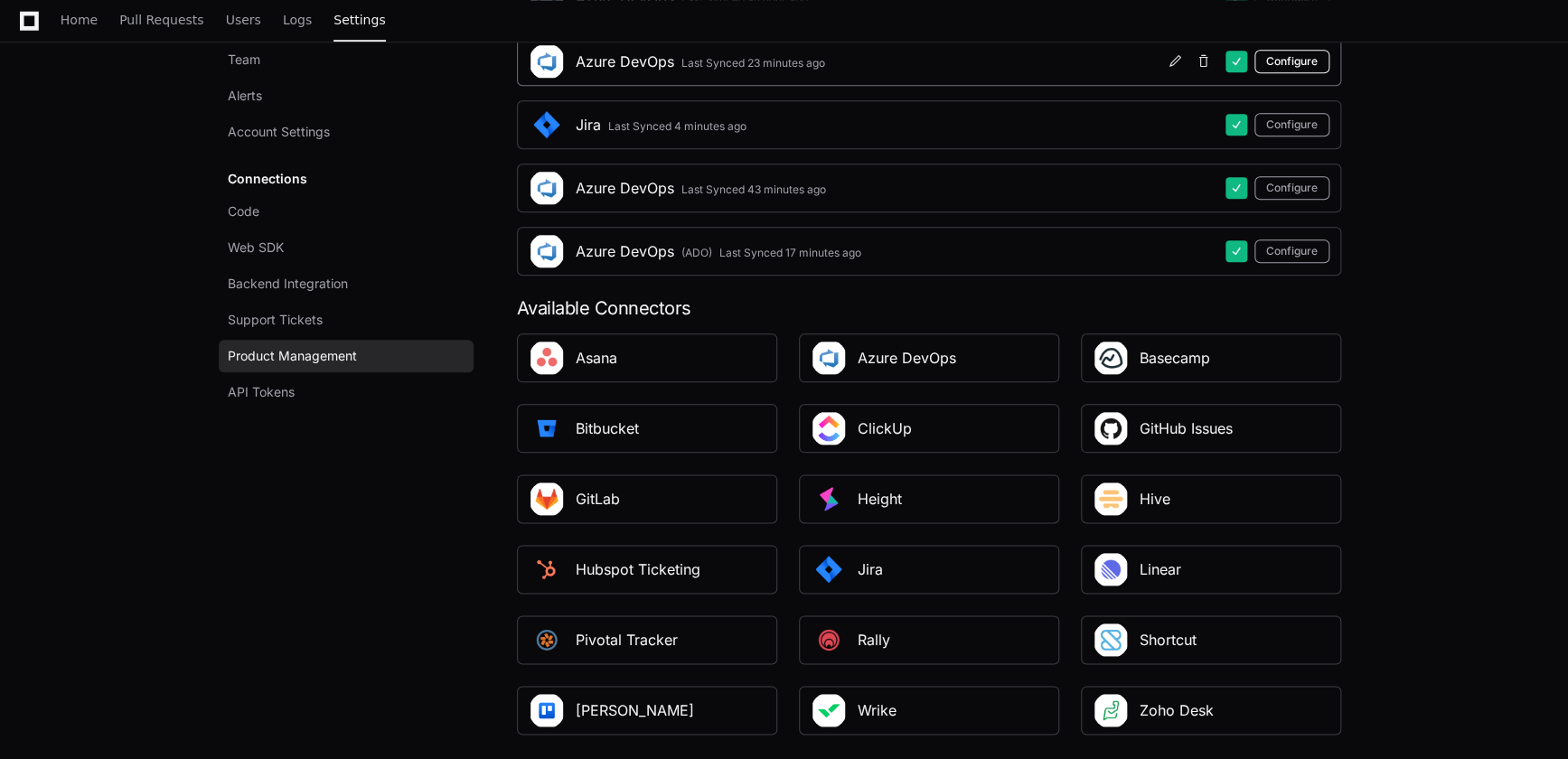
click at [1301, 53] on button "Configure" at bounding box center [1292, 61] width 75 height 24
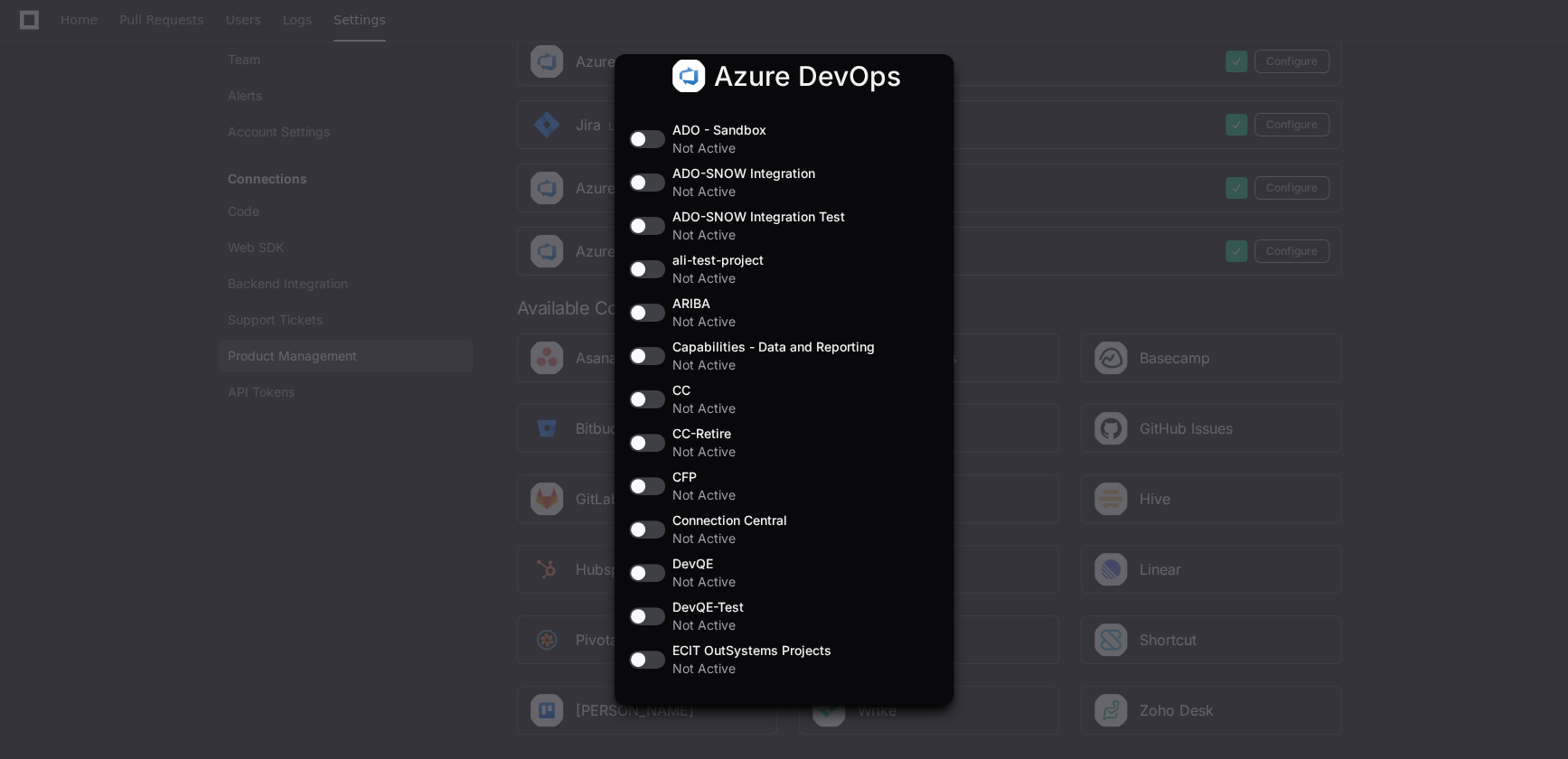
scroll to position [0, 0]
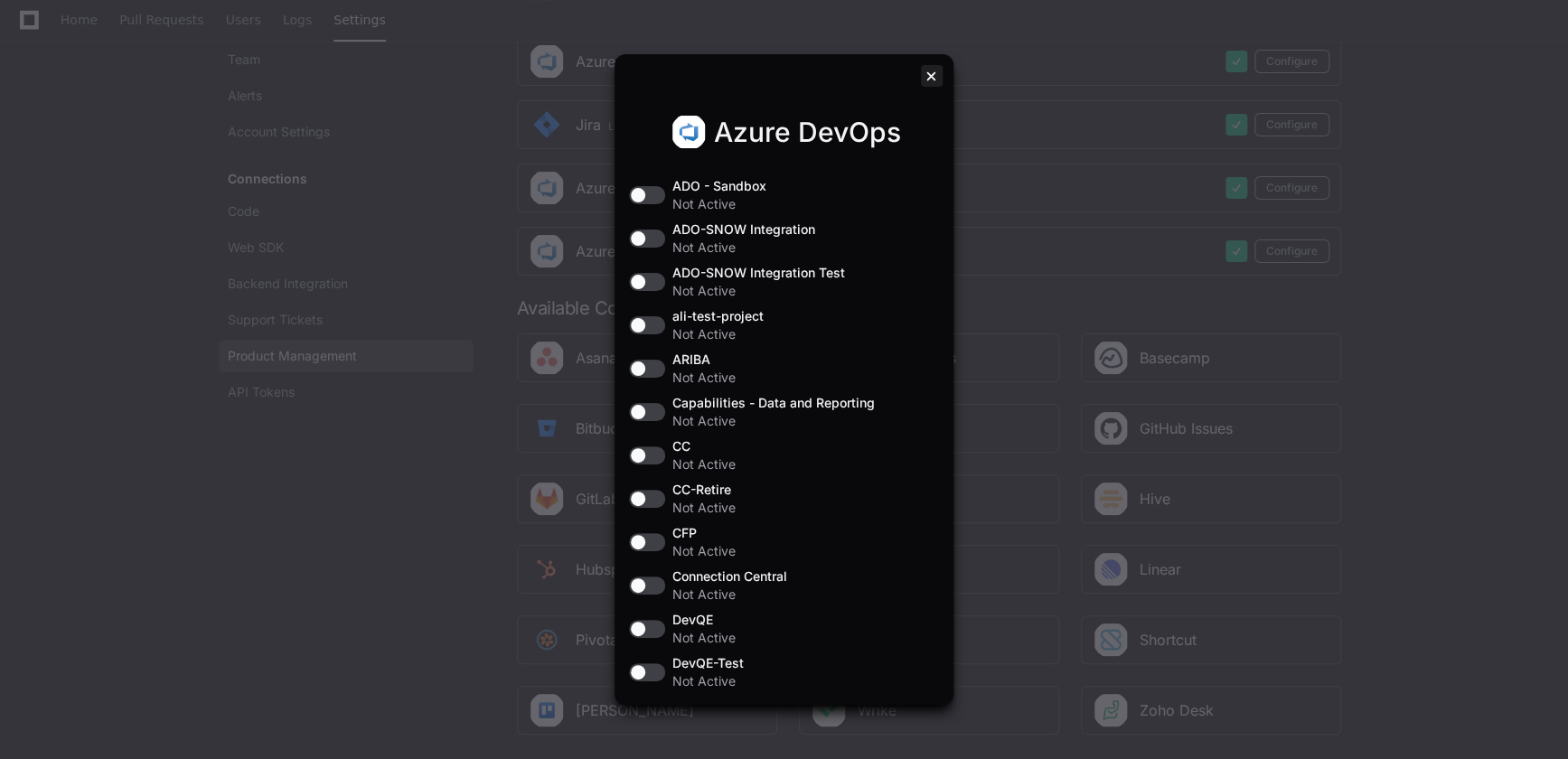
click at [928, 73] on div at bounding box center [931, 75] width 22 height 22
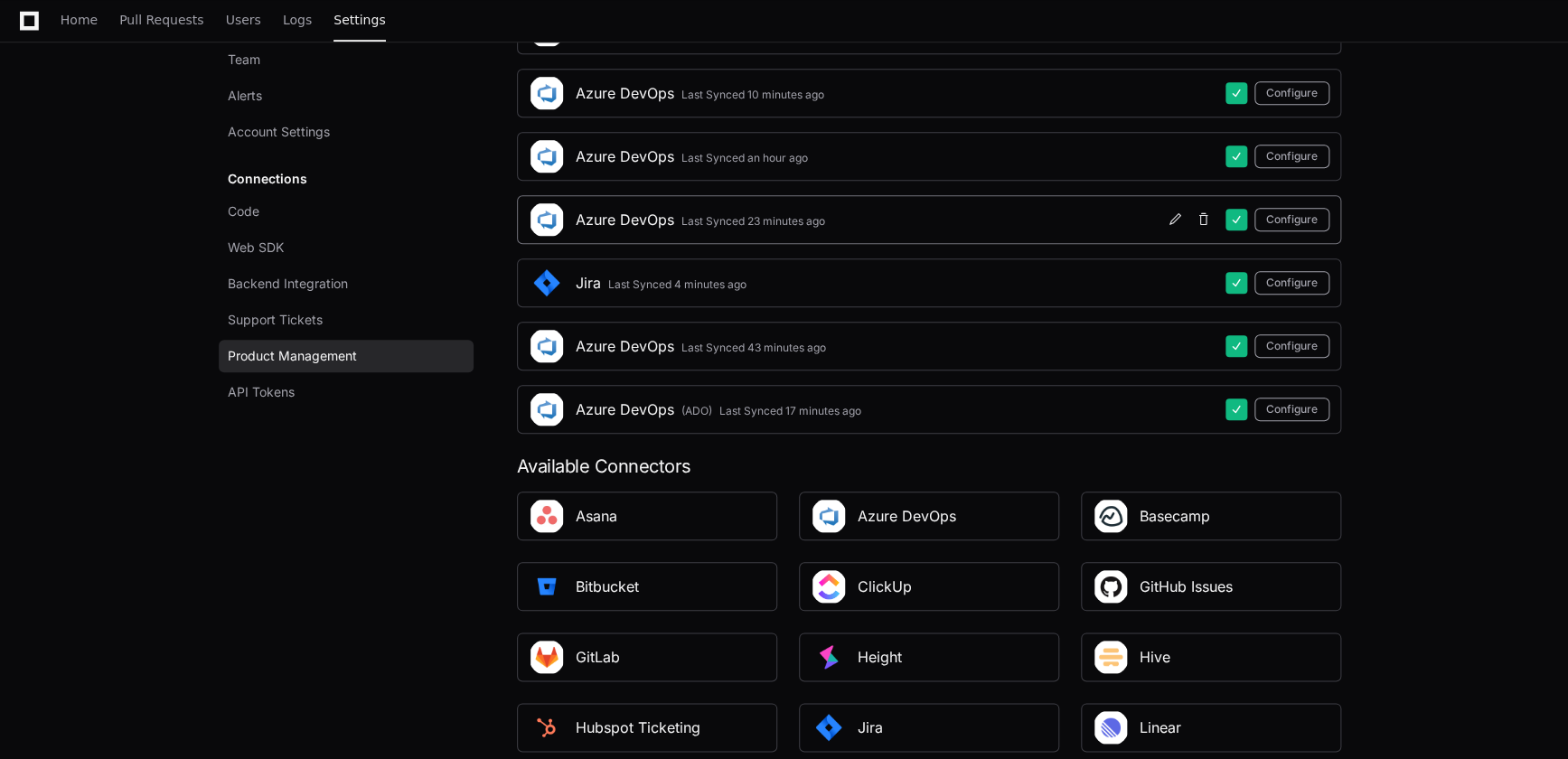
scroll to position [575, 0]
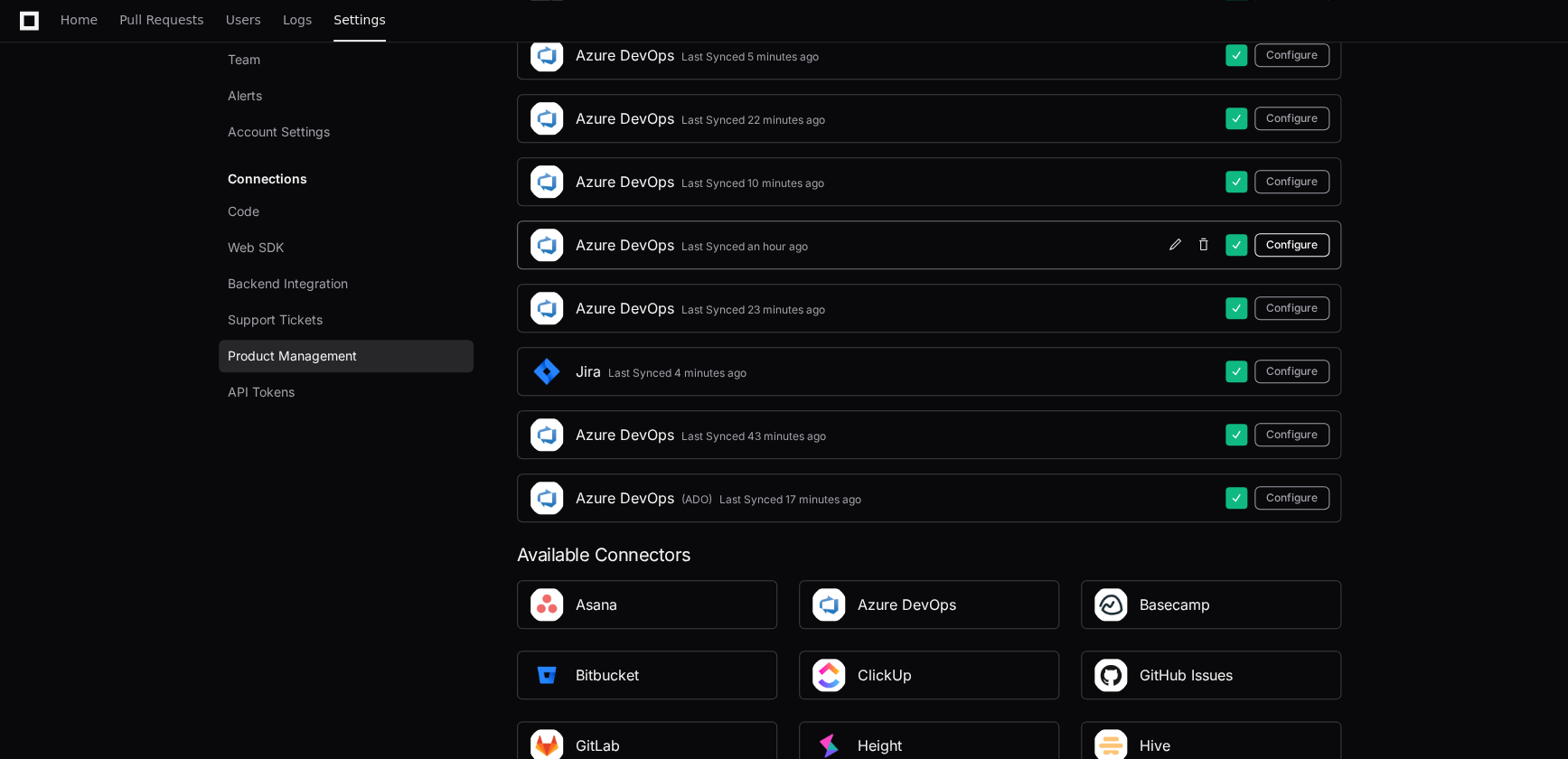
click at [1296, 236] on button "Configure" at bounding box center [1292, 245] width 75 height 24
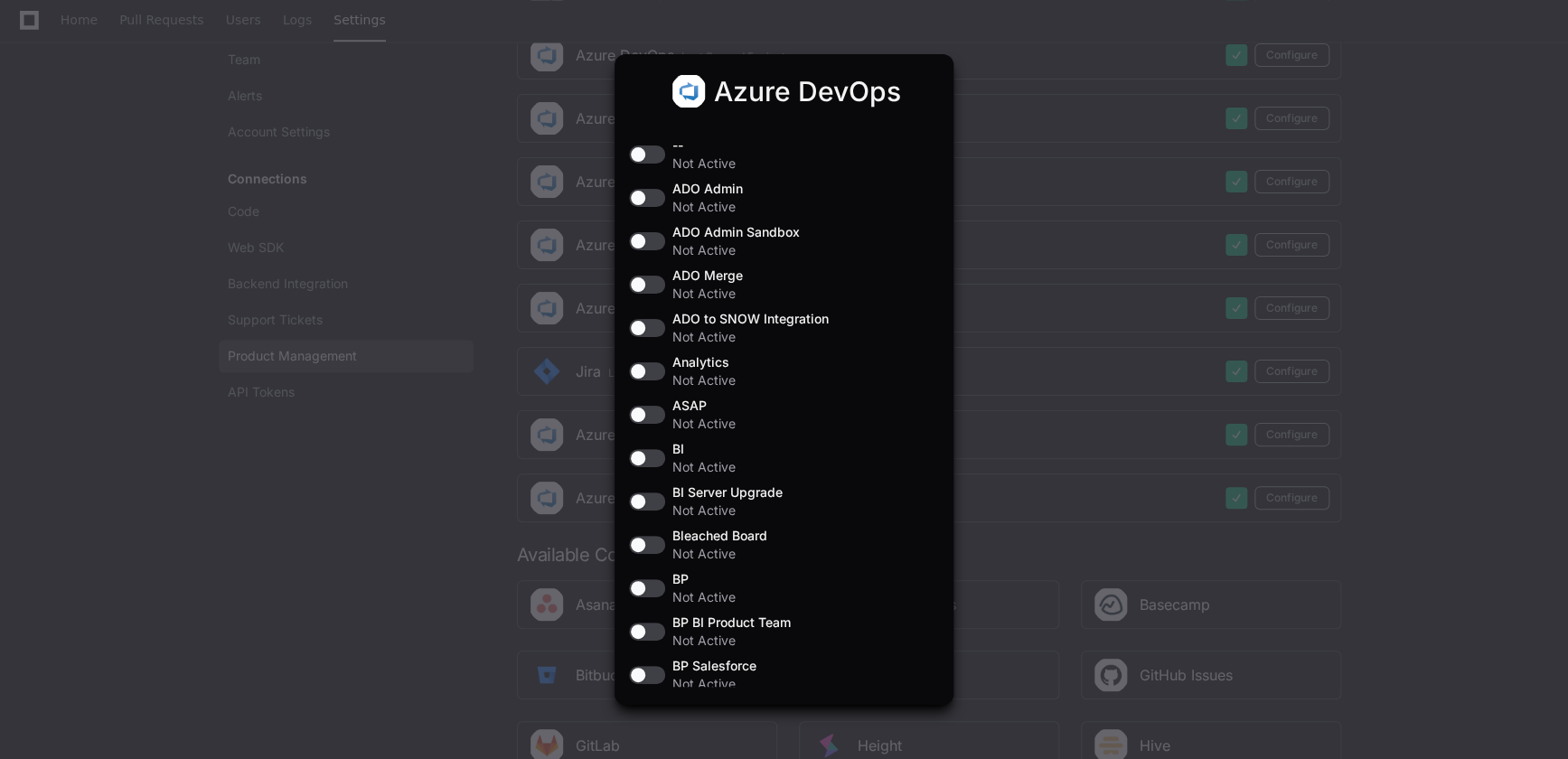
scroll to position [0, 0]
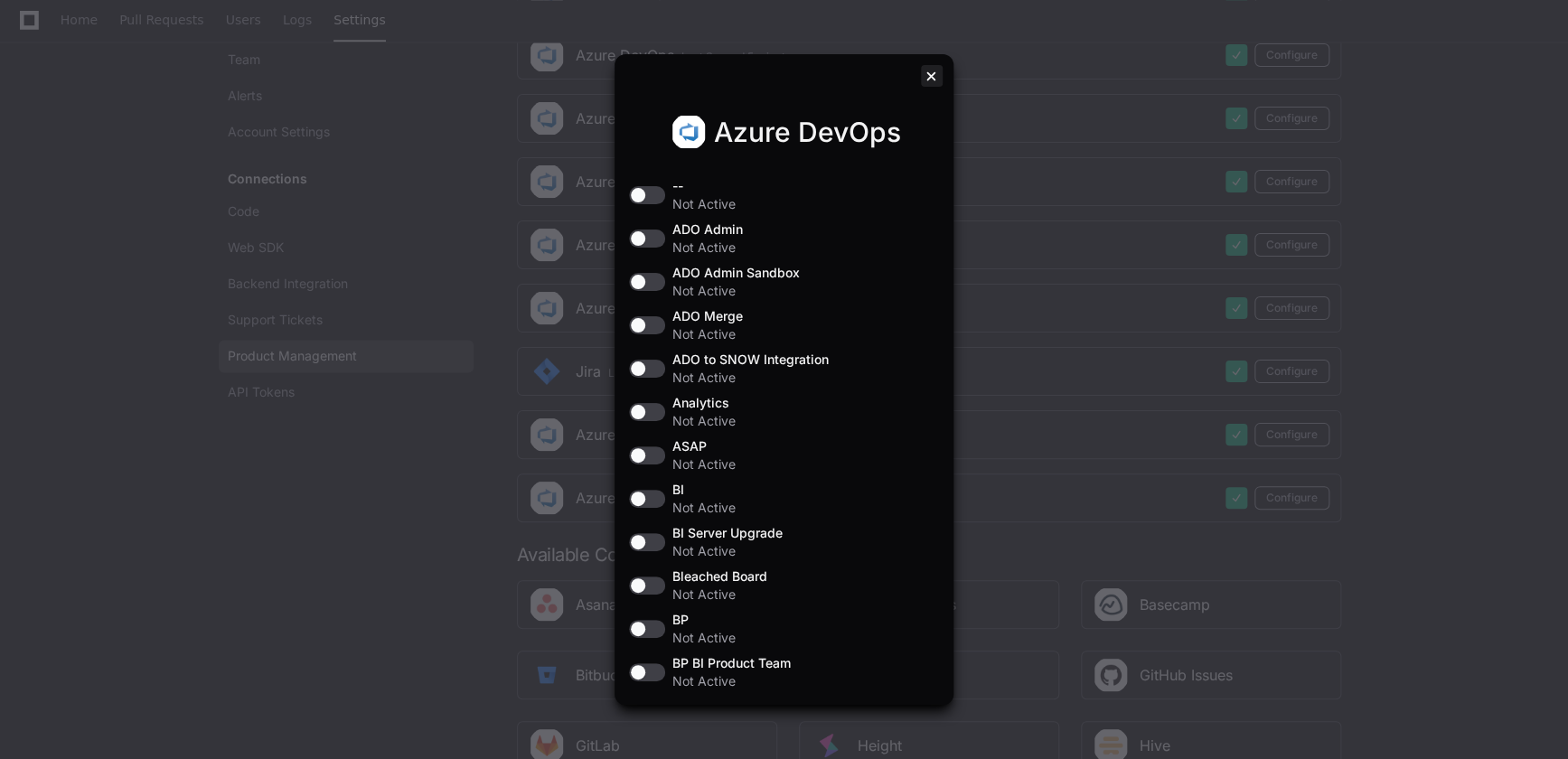
click at [927, 74] on div at bounding box center [931, 75] width 22 height 22
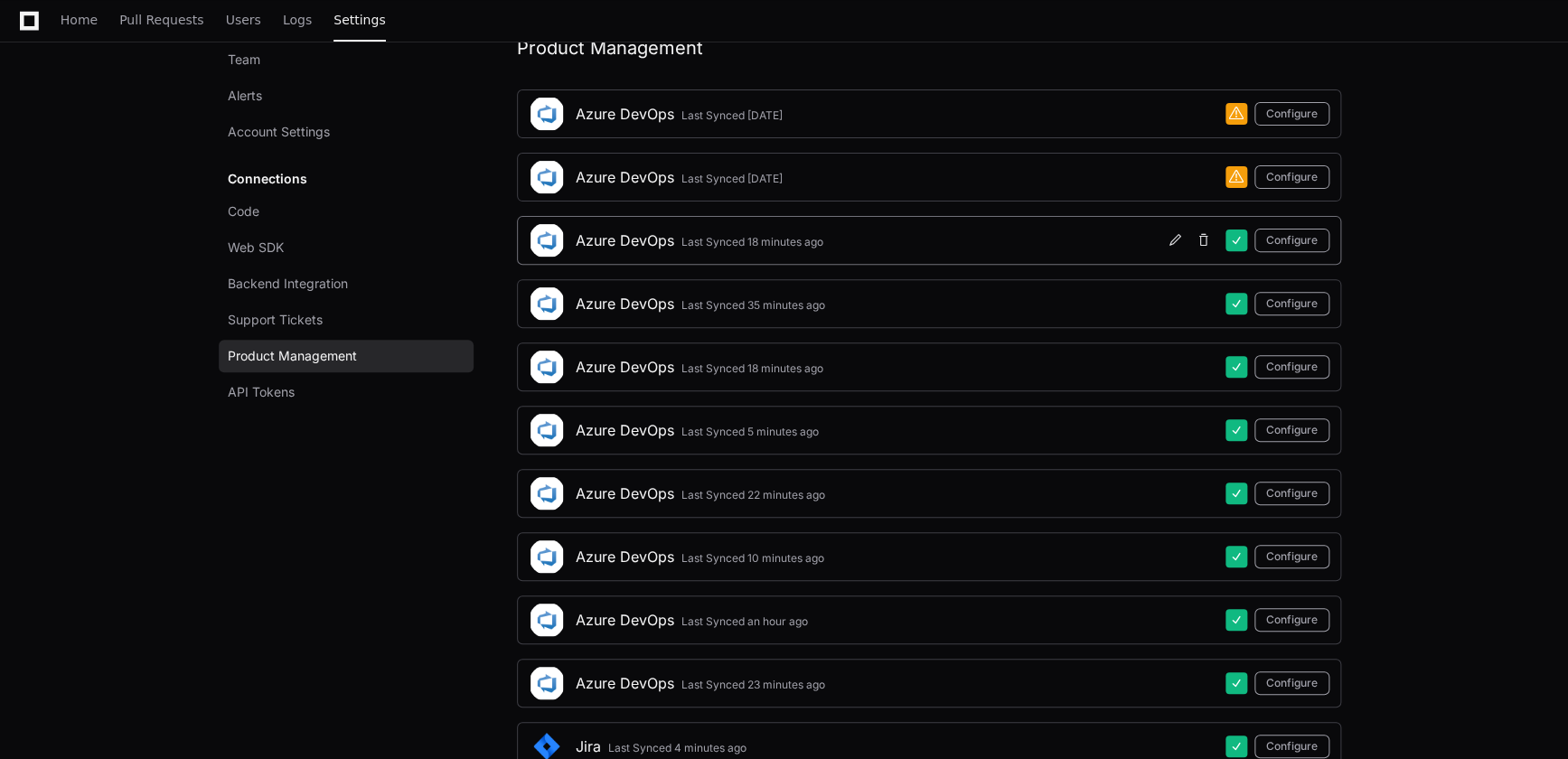
scroll to position [246, 0]
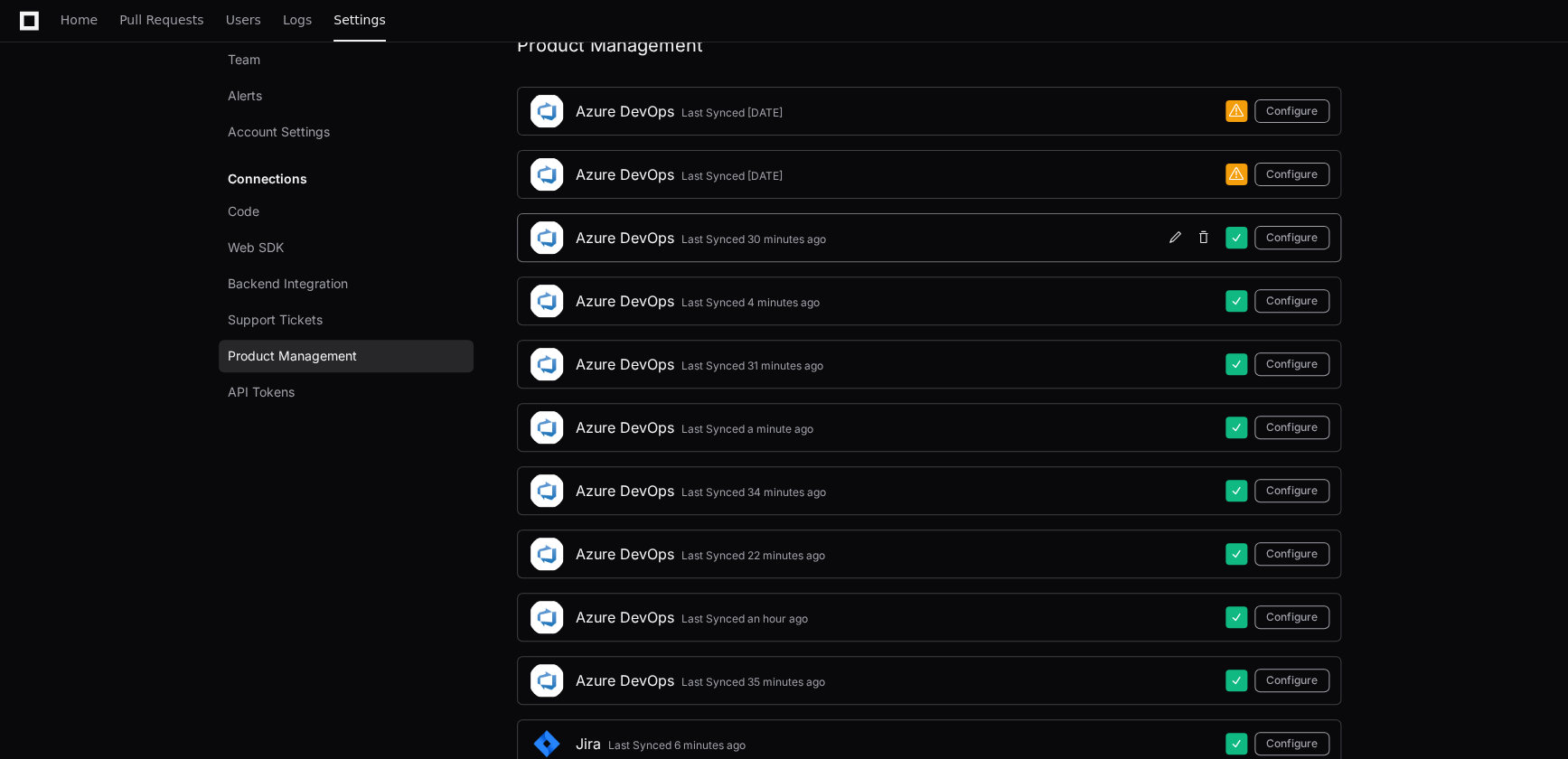
scroll to position [246, 0]
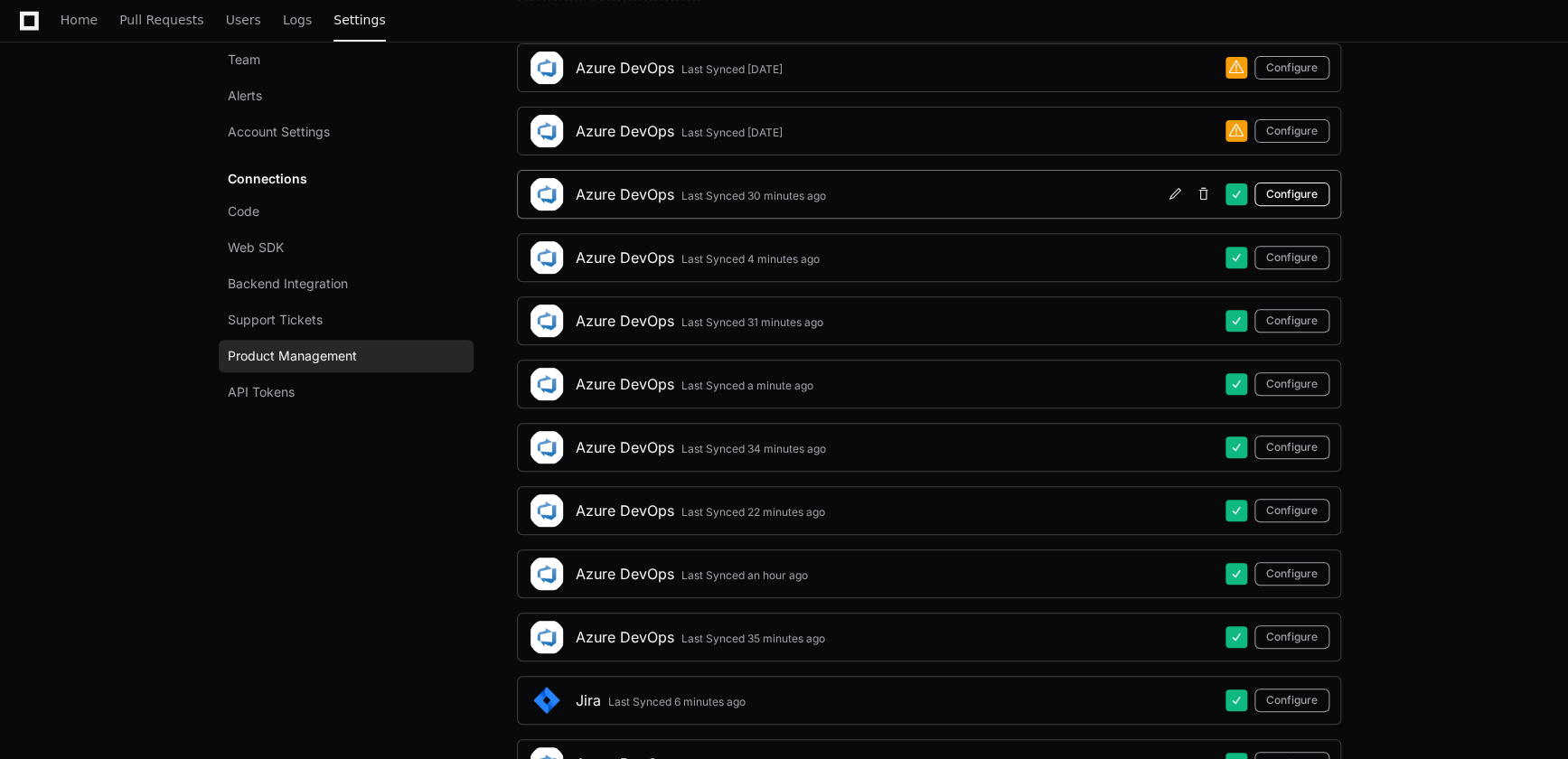
click at [1285, 188] on button "Configure" at bounding box center [1292, 194] width 75 height 24
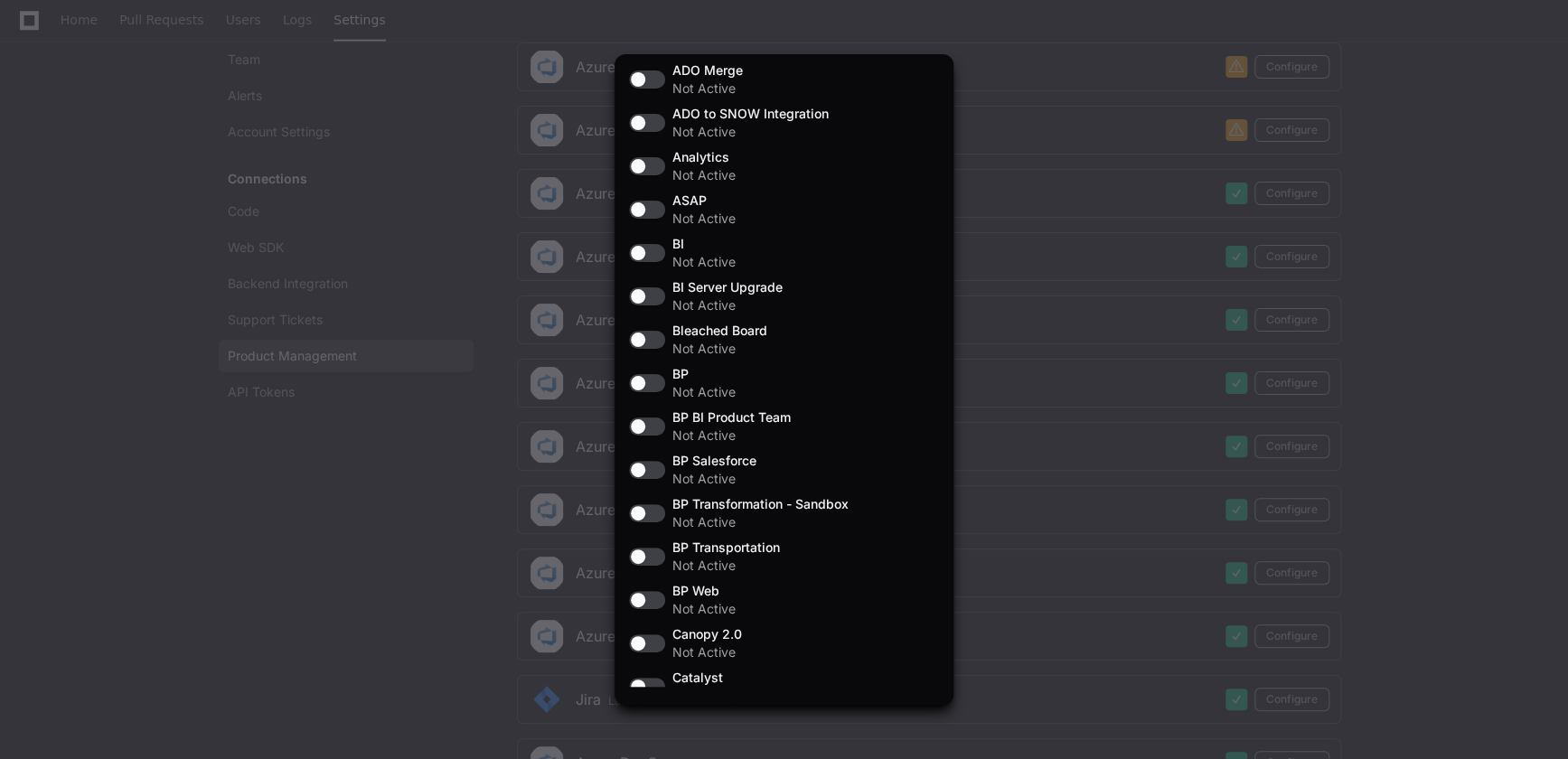
scroll to position [0, 0]
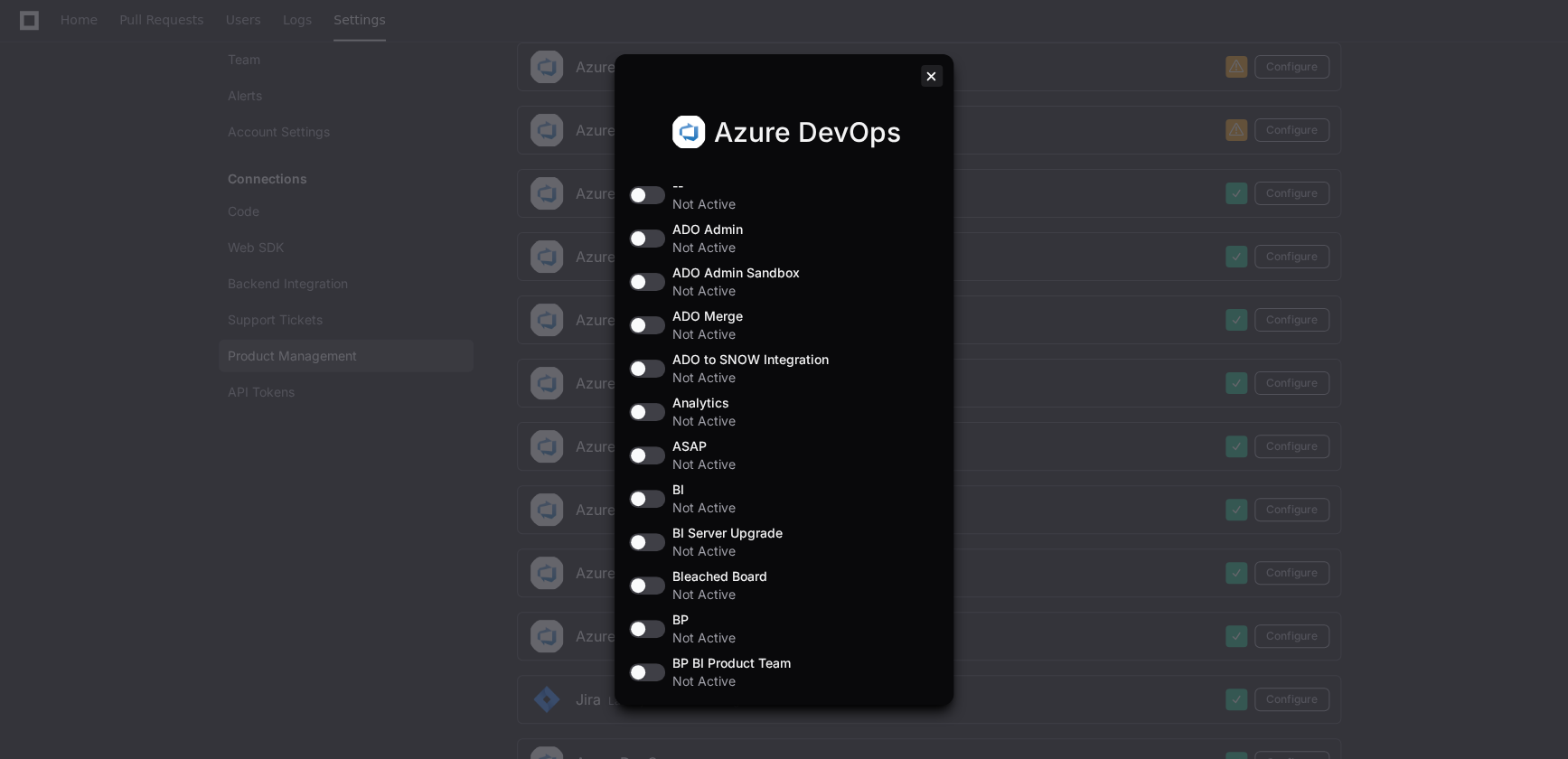
click at [928, 76] on div at bounding box center [931, 75] width 22 height 22
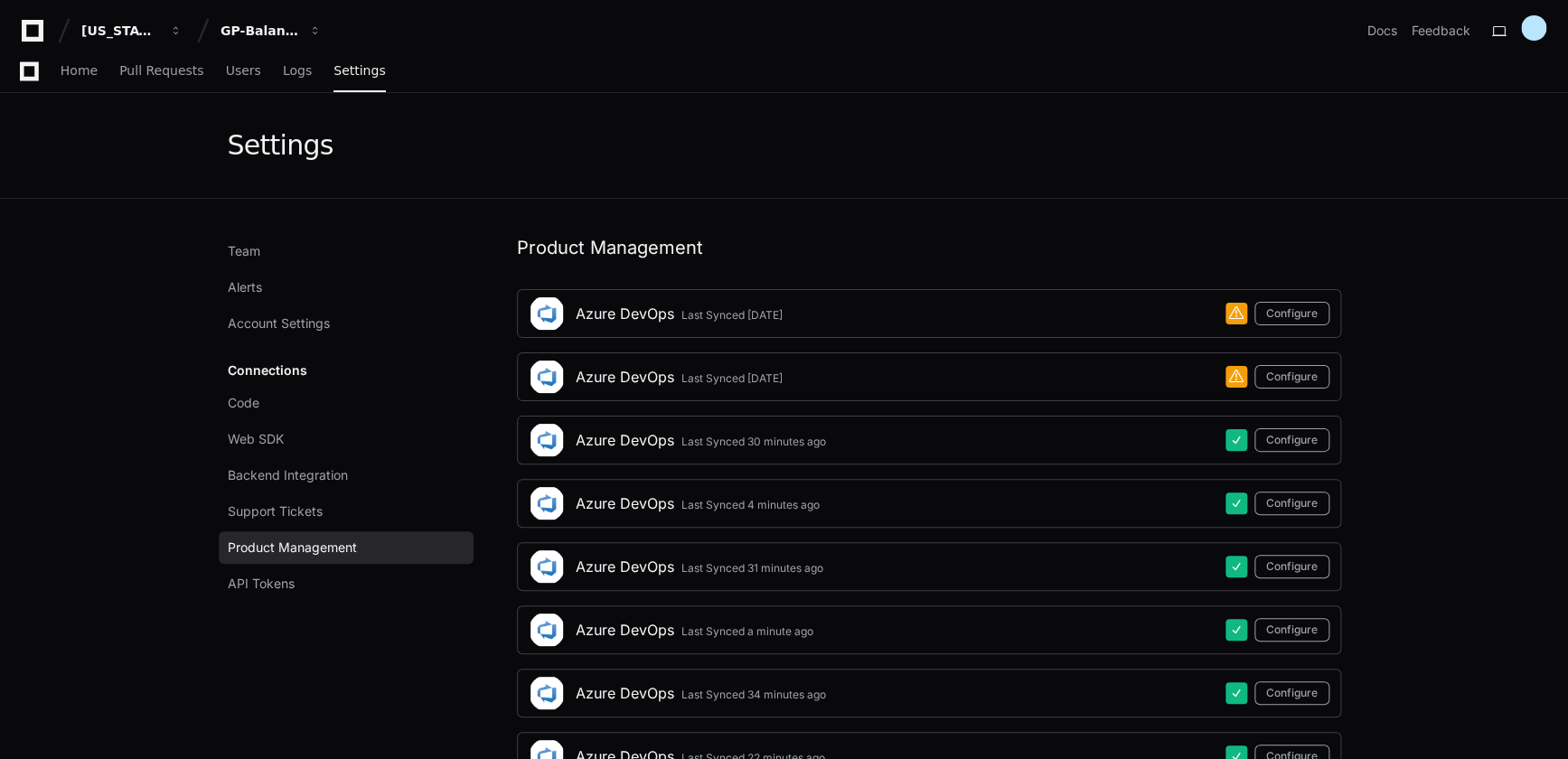
scroll to position [246, 0]
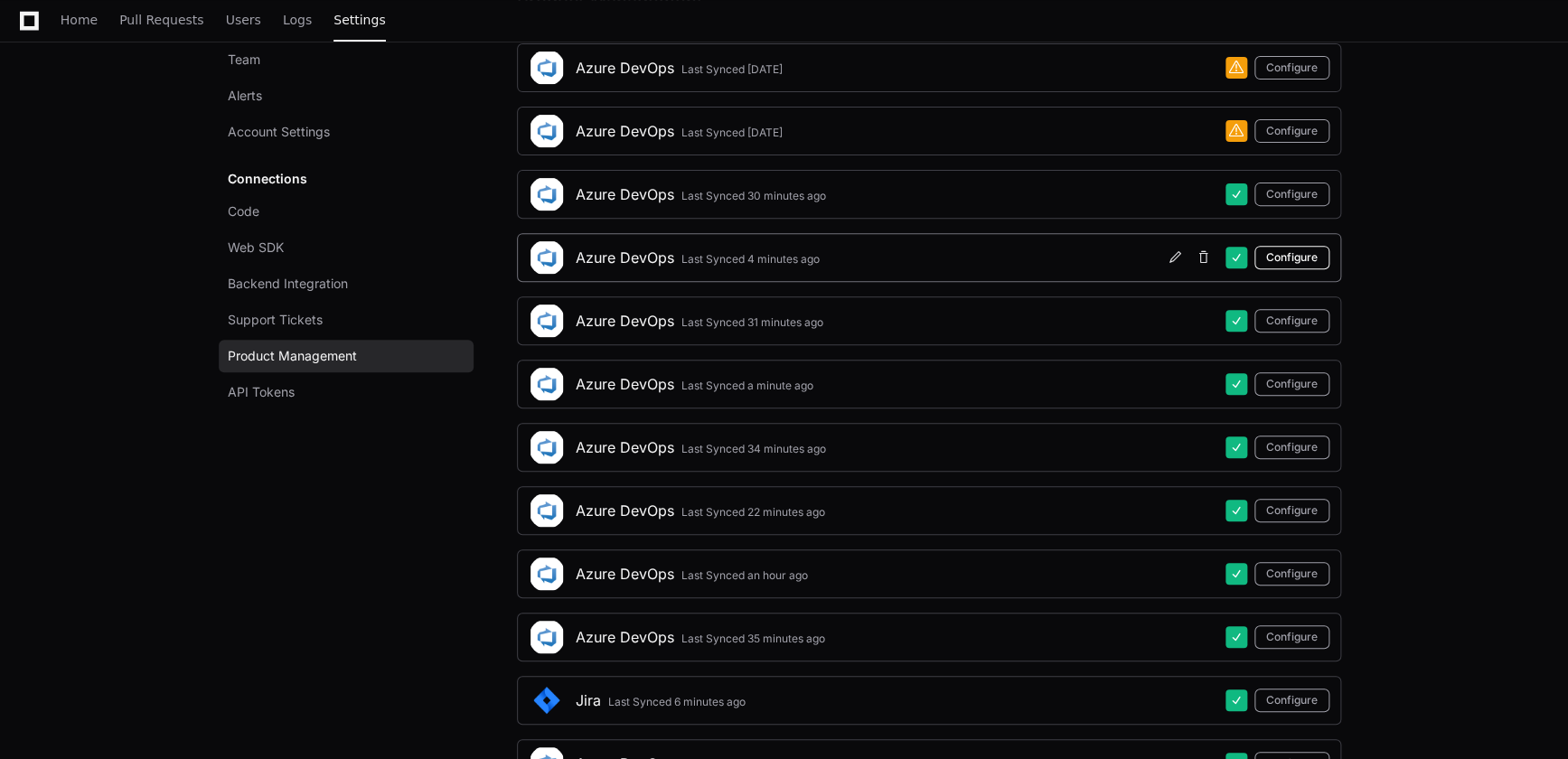
click at [1288, 255] on button "Configure" at bounding box center [1292, 257] width 75 height 24
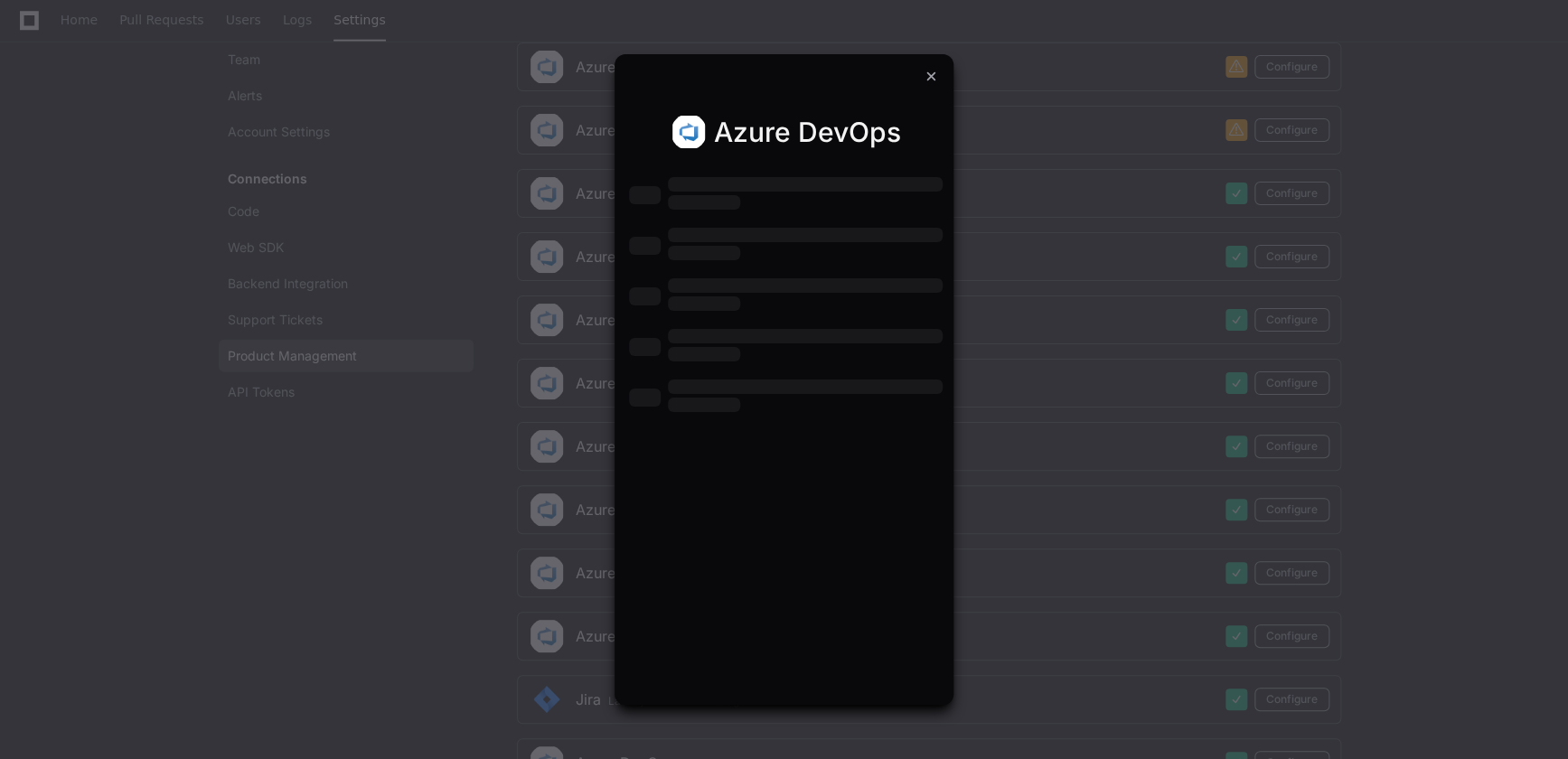
scroll to position [0, 0]
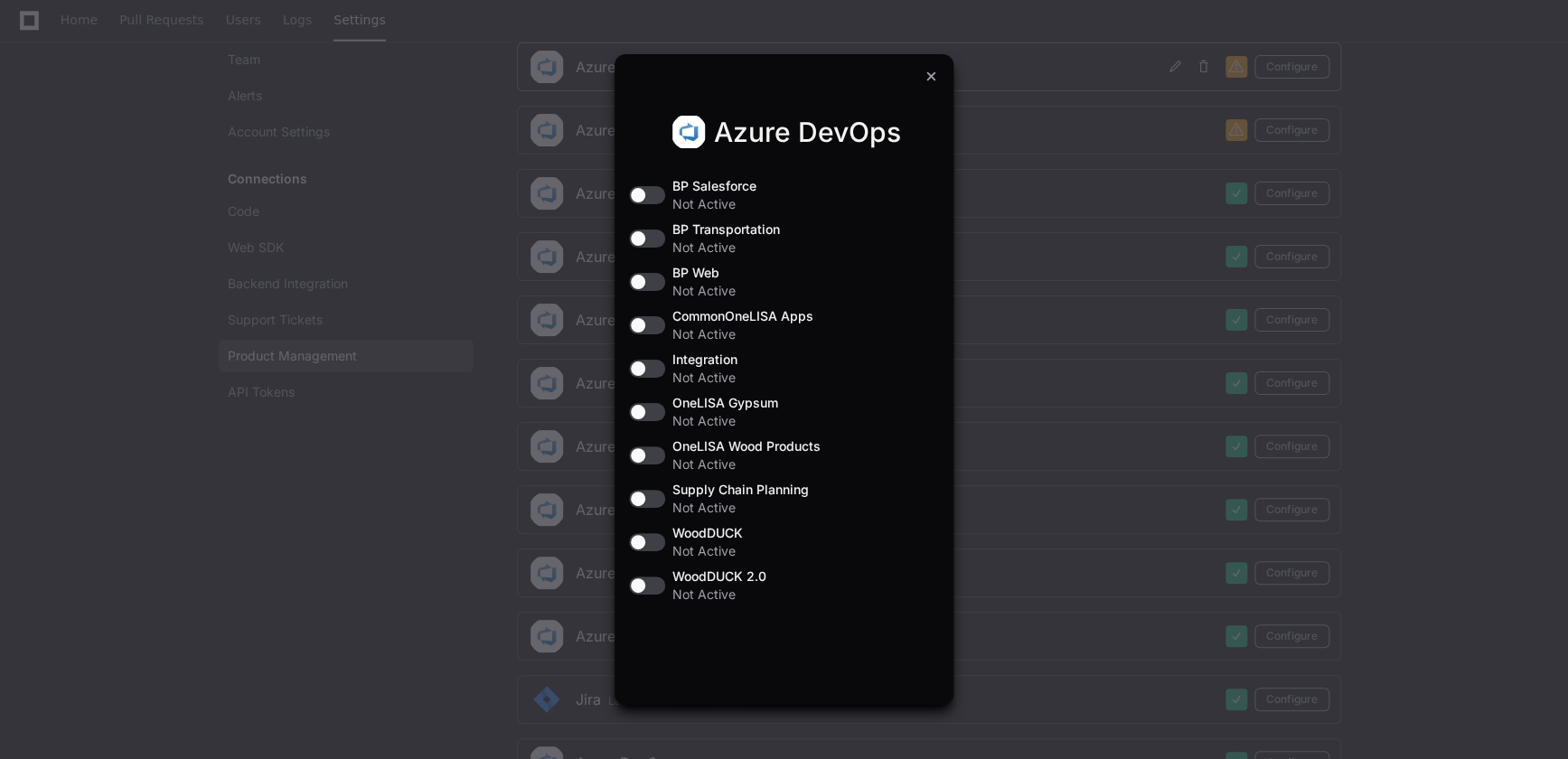
click at [931, 80] on div at bounding box center [931, 75] width 22 height 22
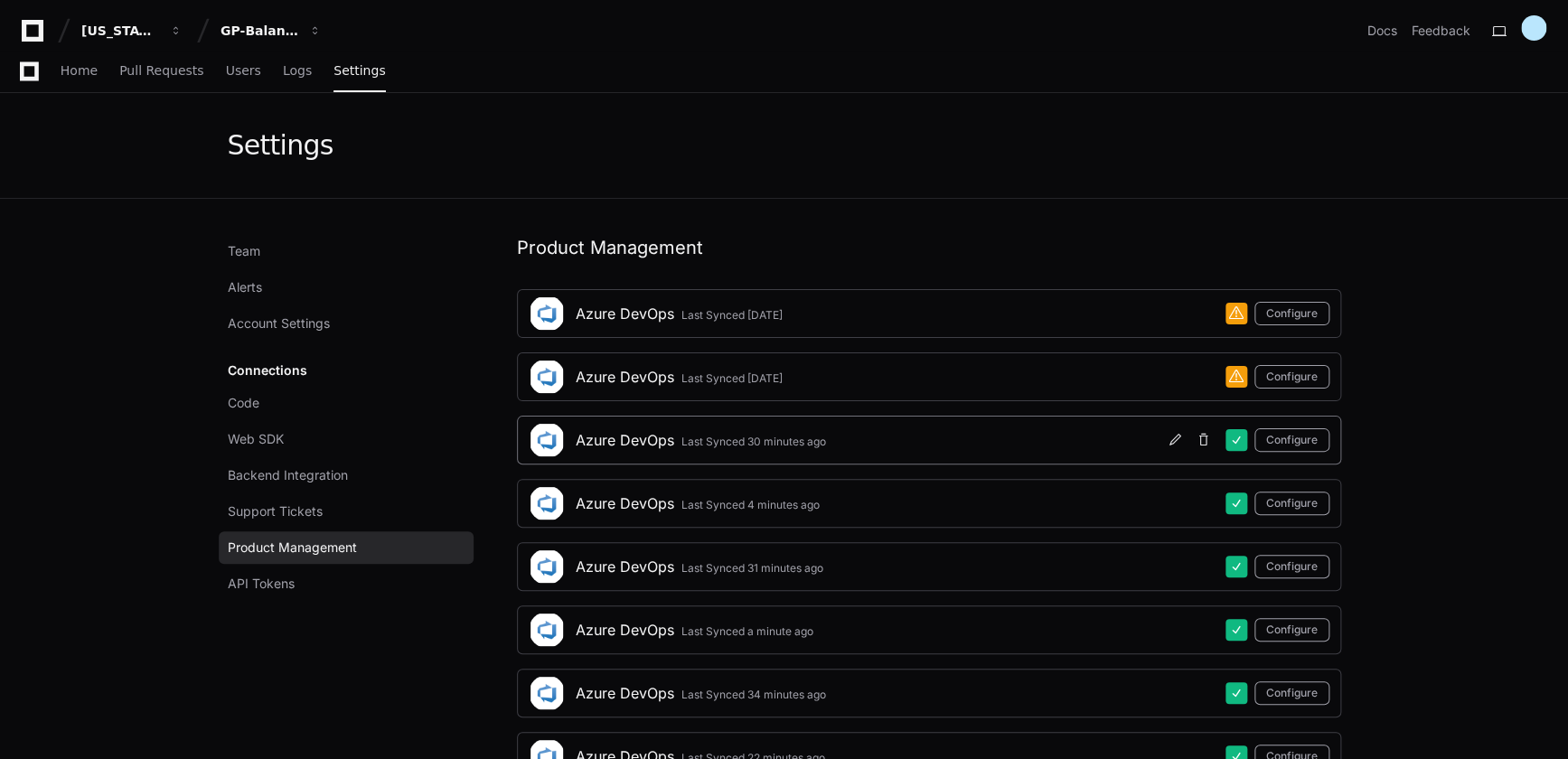
scroll to position [246, 0]
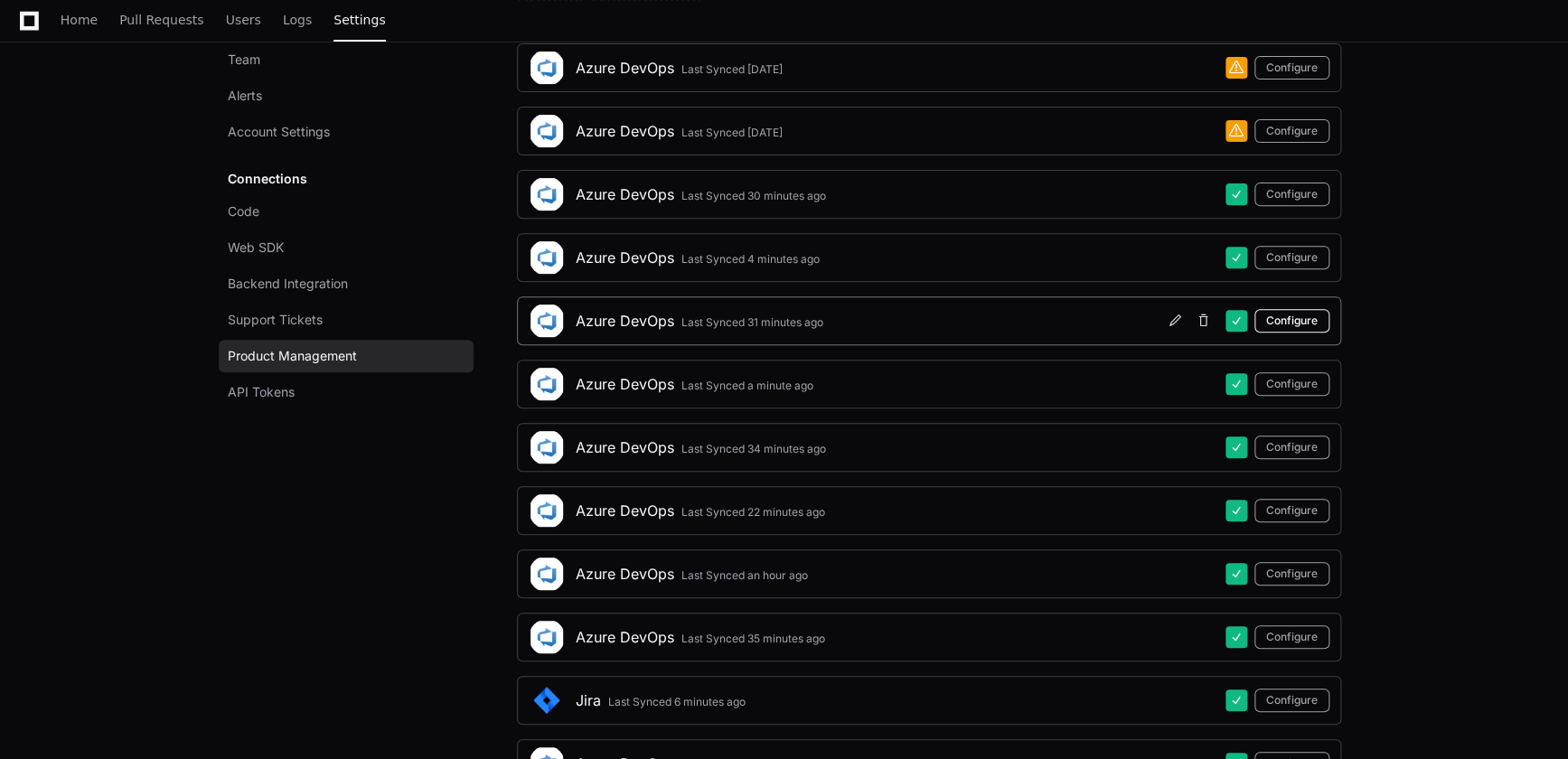
click at [1301, 316] on button "Configure" at bounding box center [1292, 321] width 75 height 24
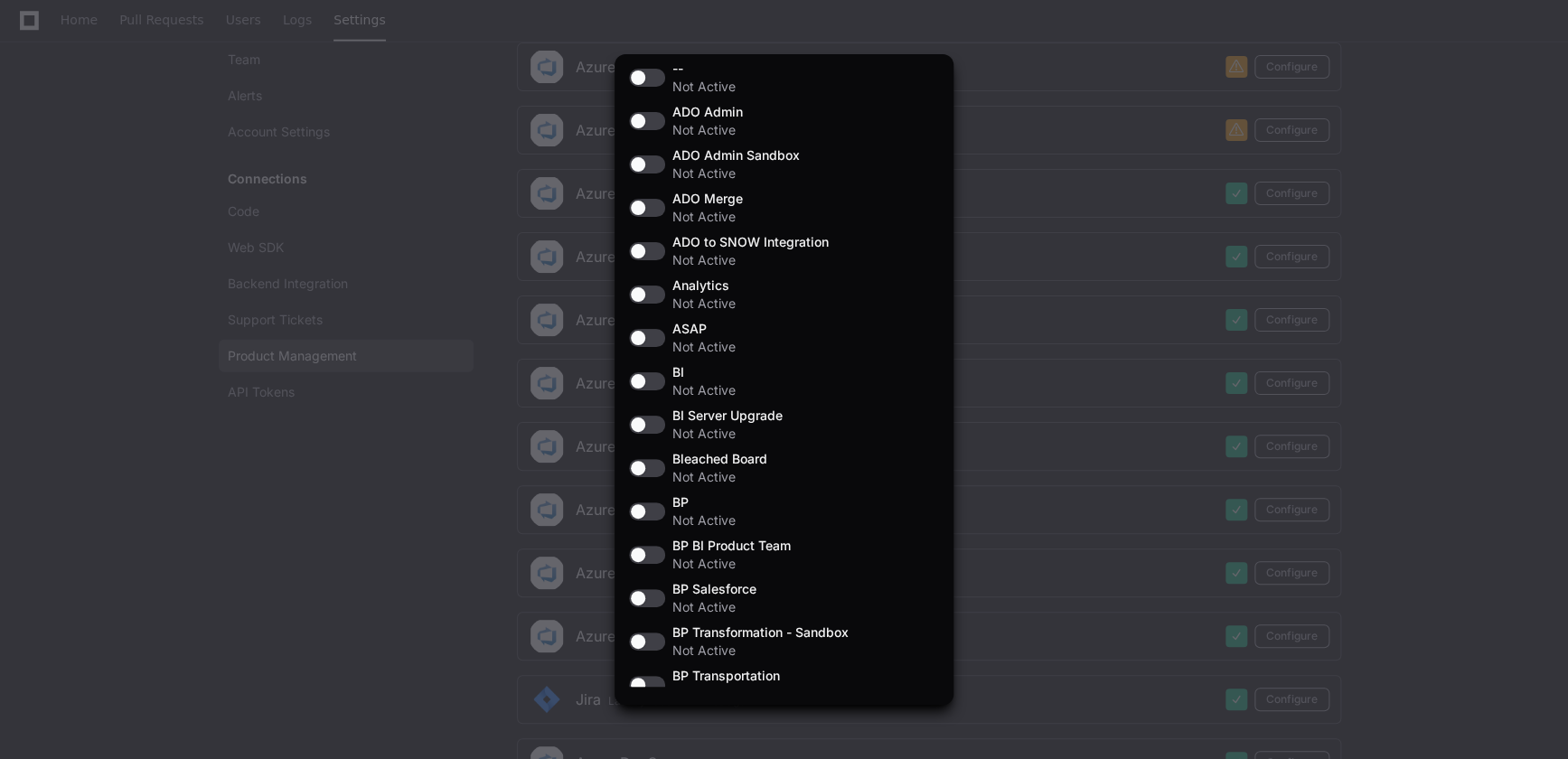
scroll to position [0, 0]
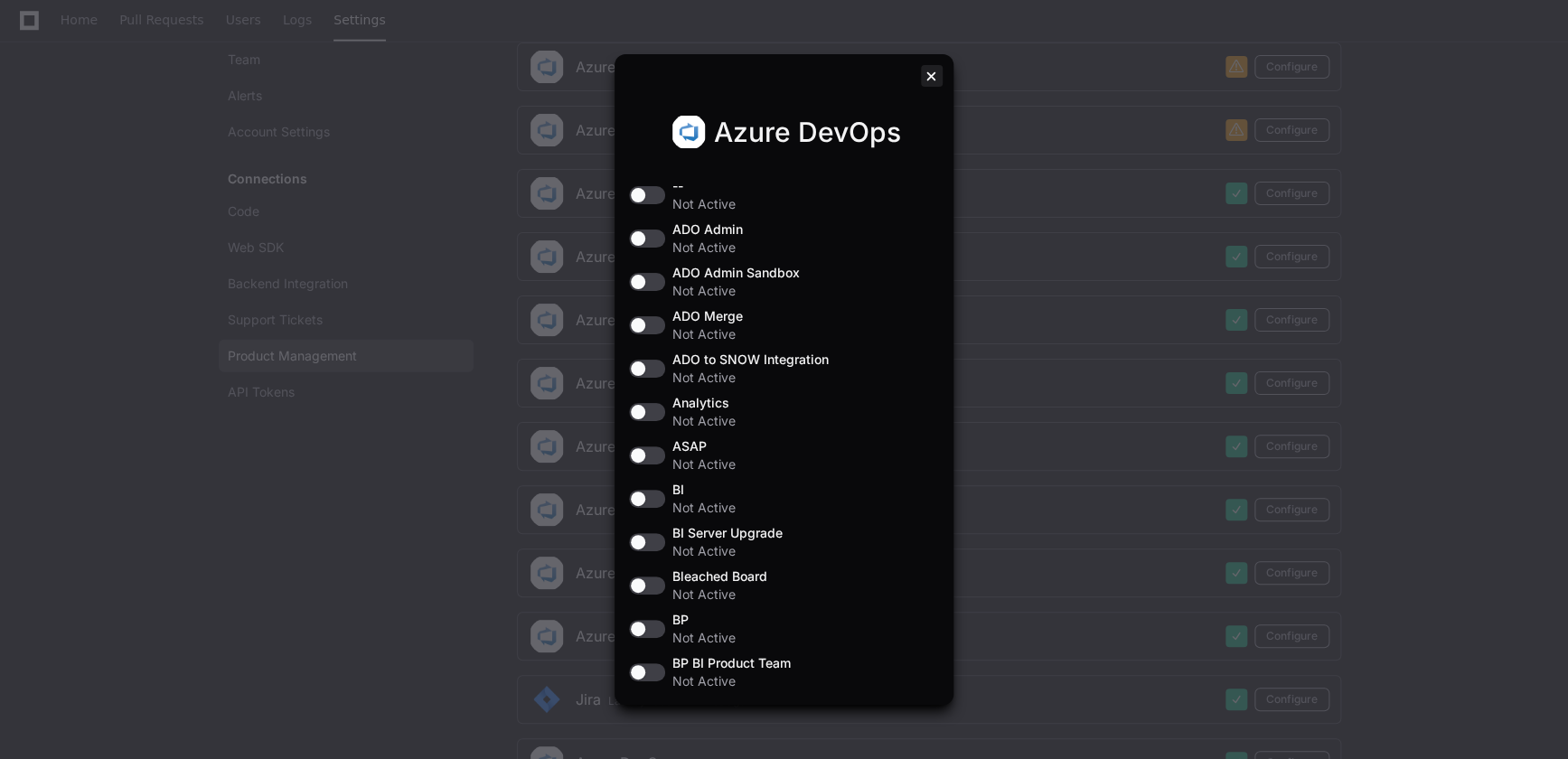
click at [924, 75] on div at bounding box center [931, 75] width 22 height 22
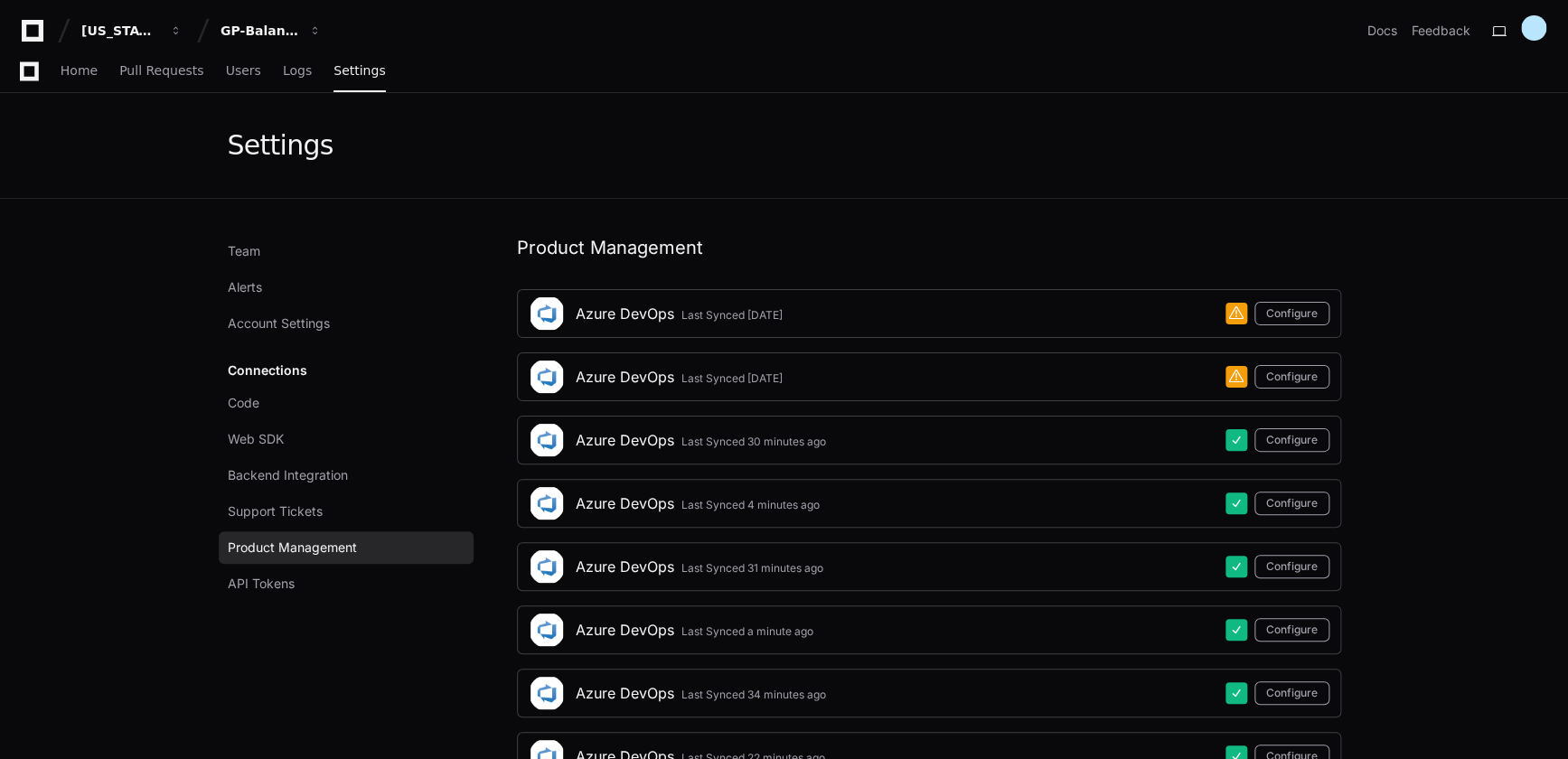
scroll to position [246, 0]
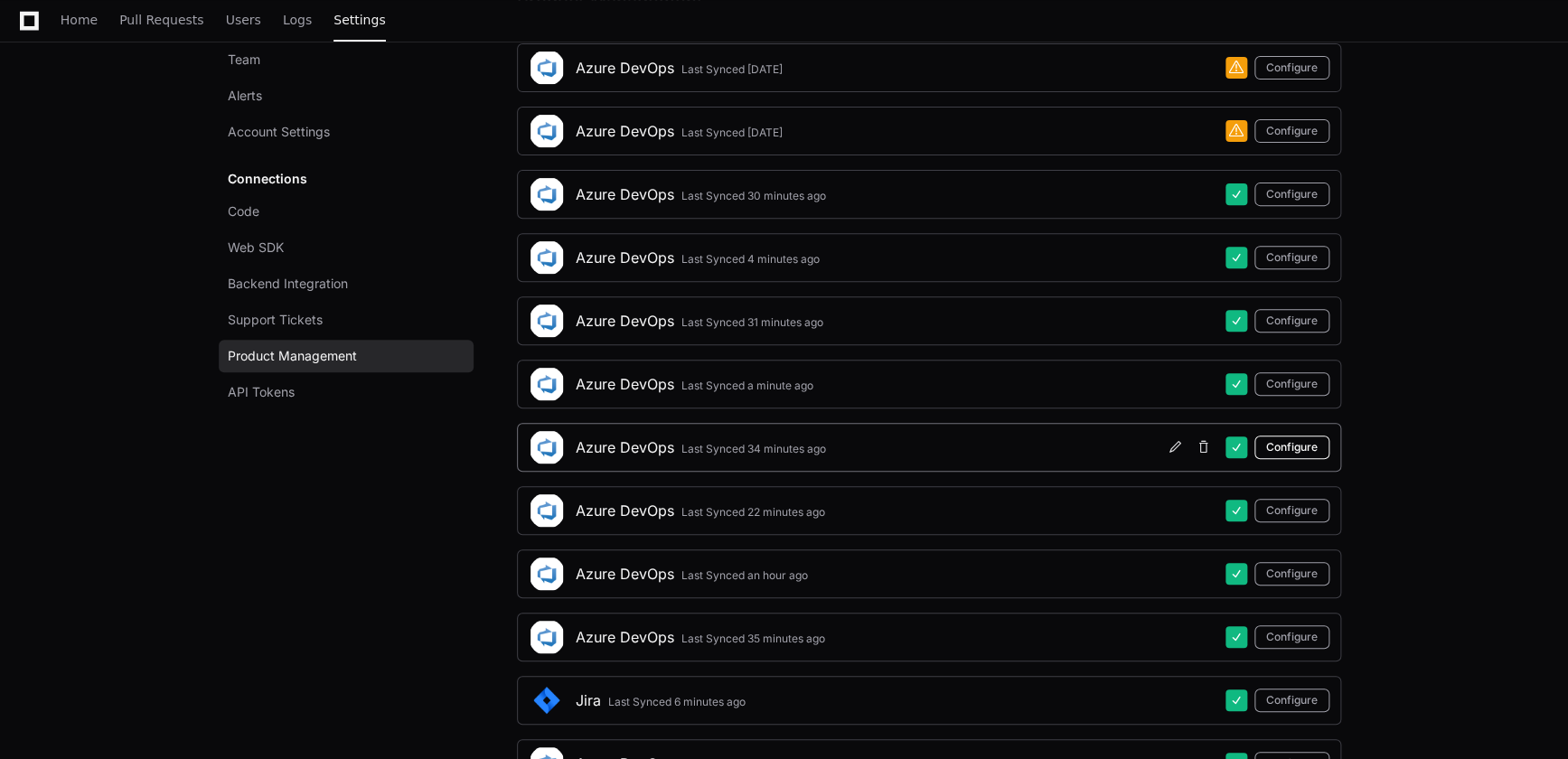
click at [1296, 446] on button "Configure" at bounding box center [1292, 448] width 75 height 24
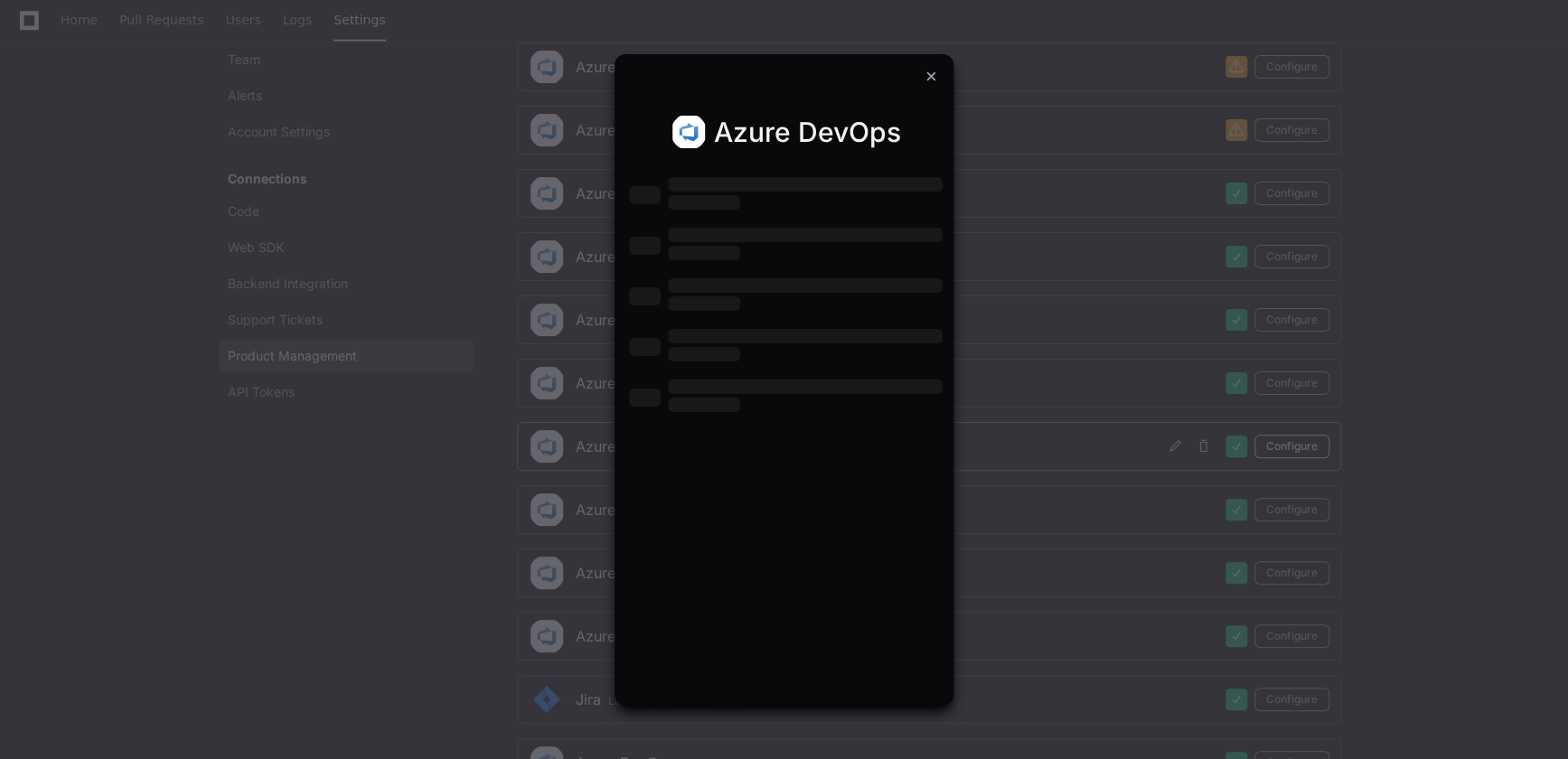
scroll to position [0, 0]
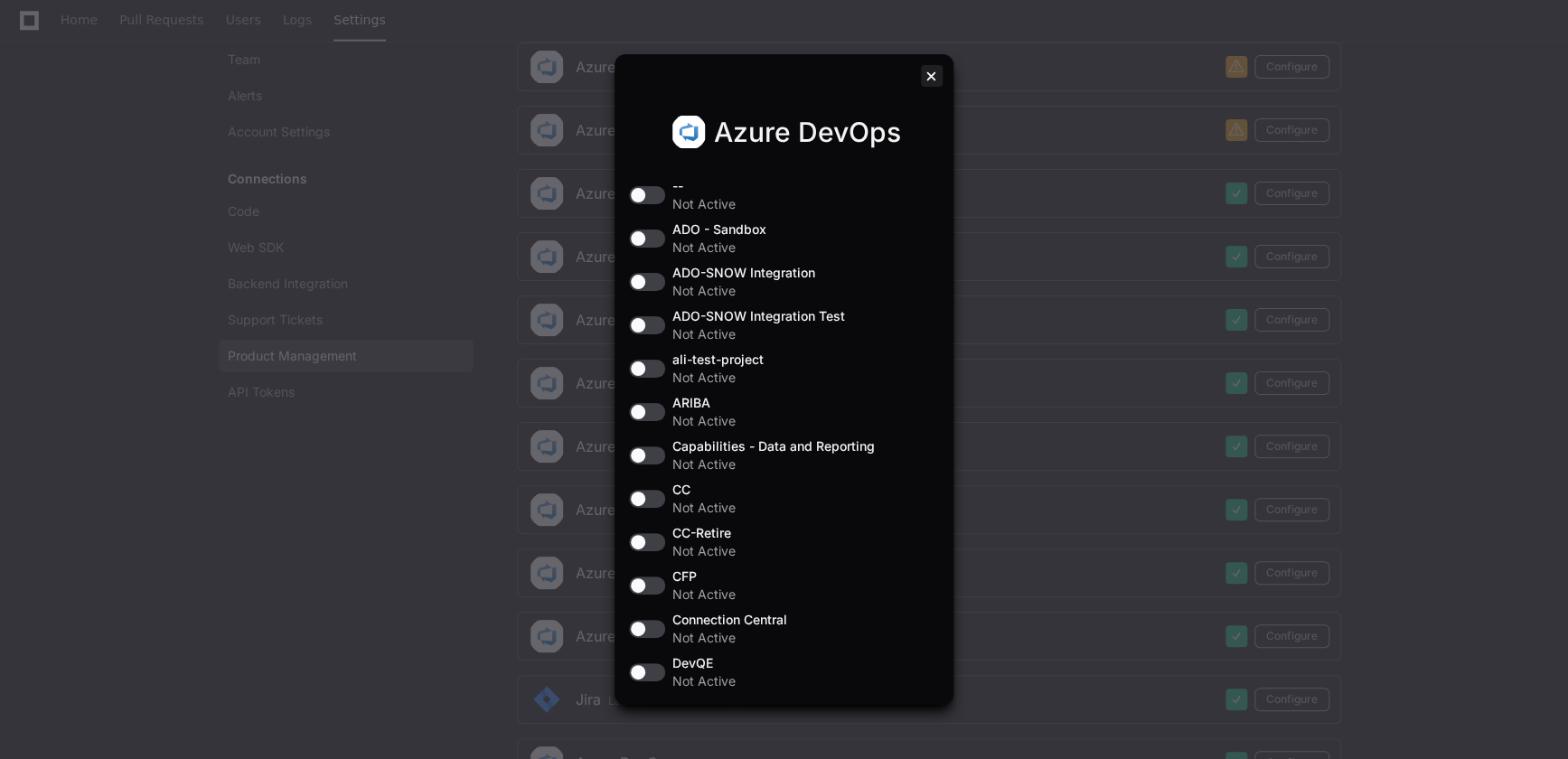
click at [923, 81] on div at bounding box center [931, 75] width 22 height 22
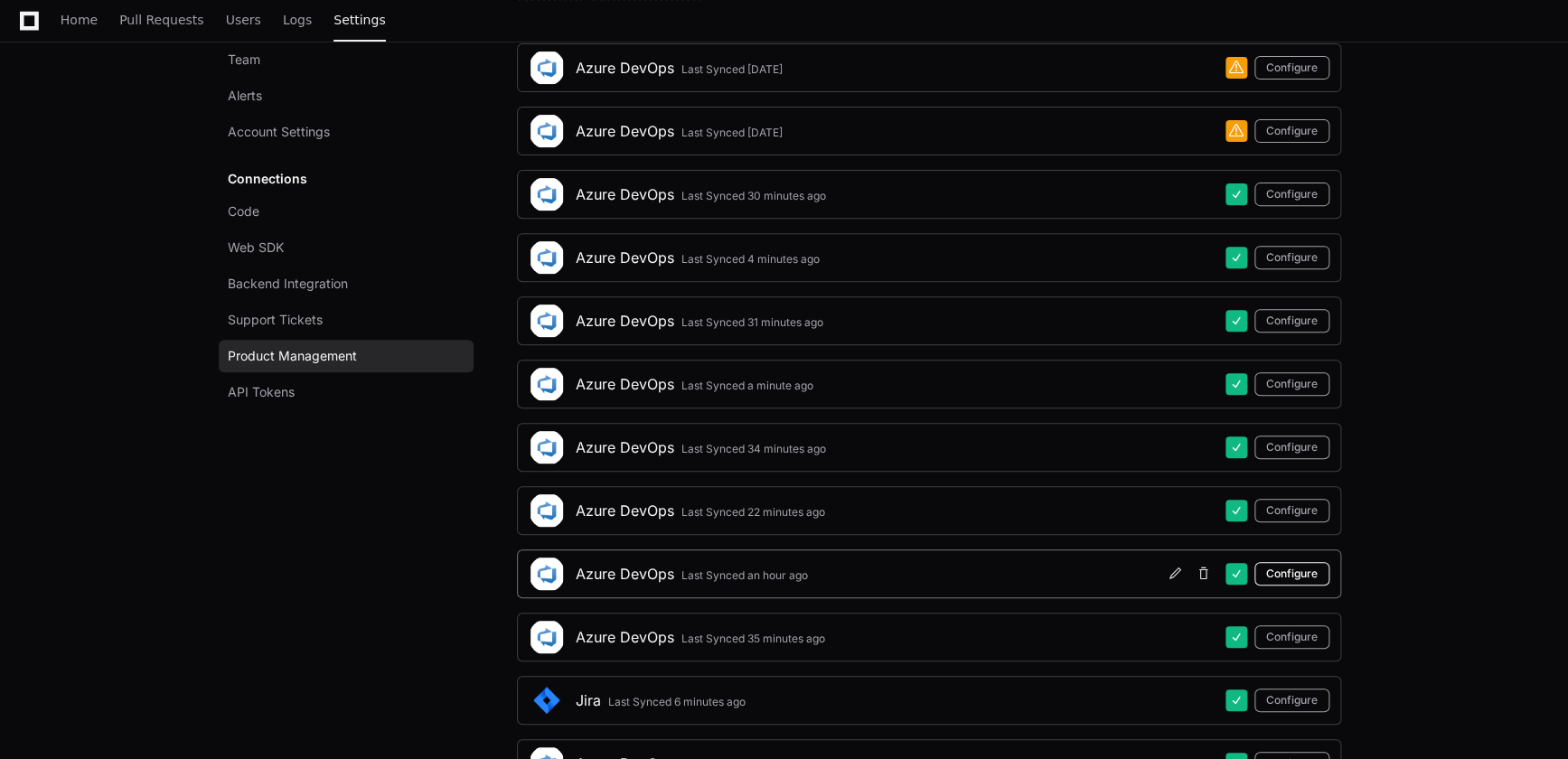
click at [1293, 567] on button "Configure" at bounding box center [1292, 573] width 75 height 24
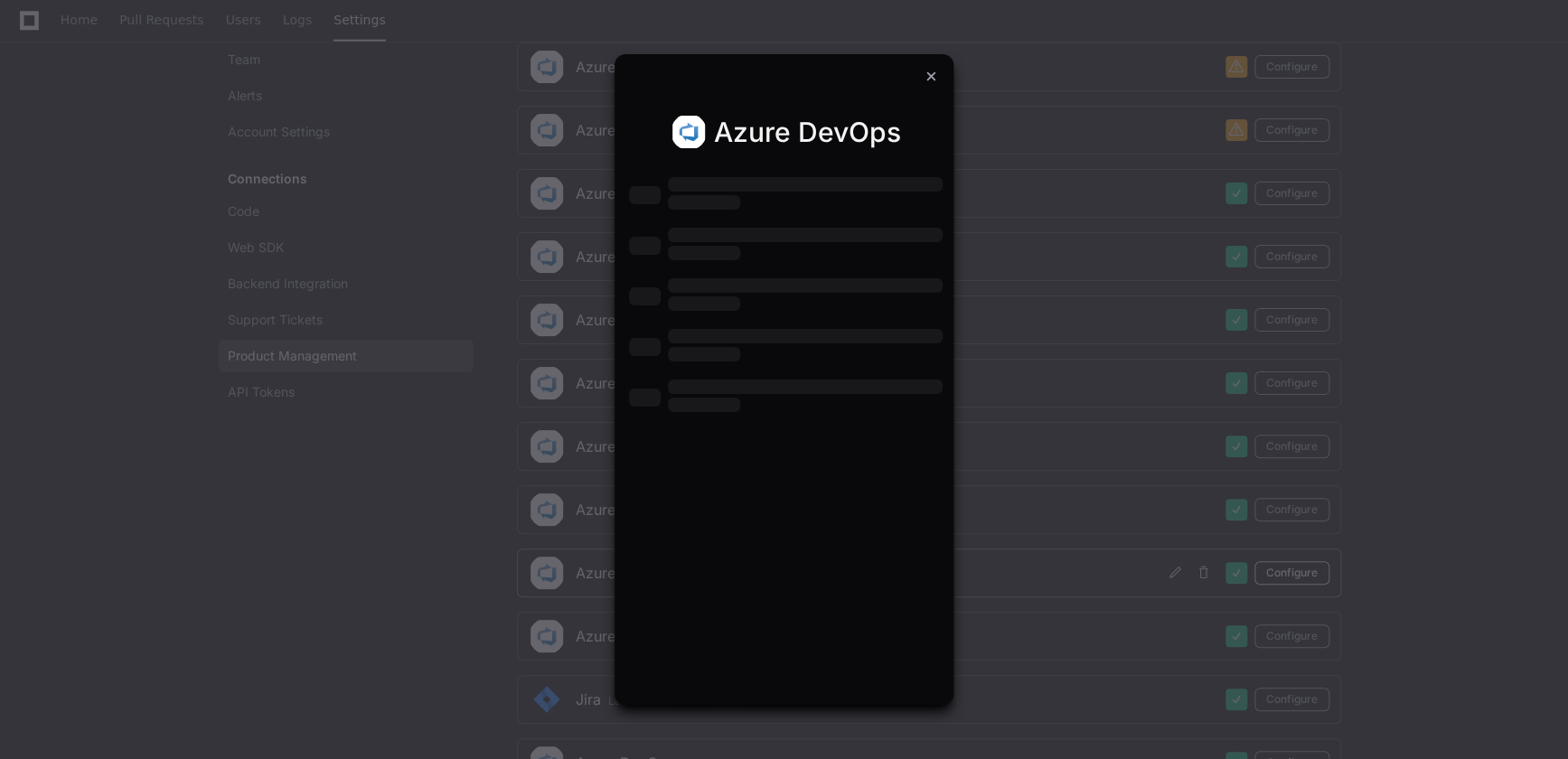
scroll to position [0, 0]
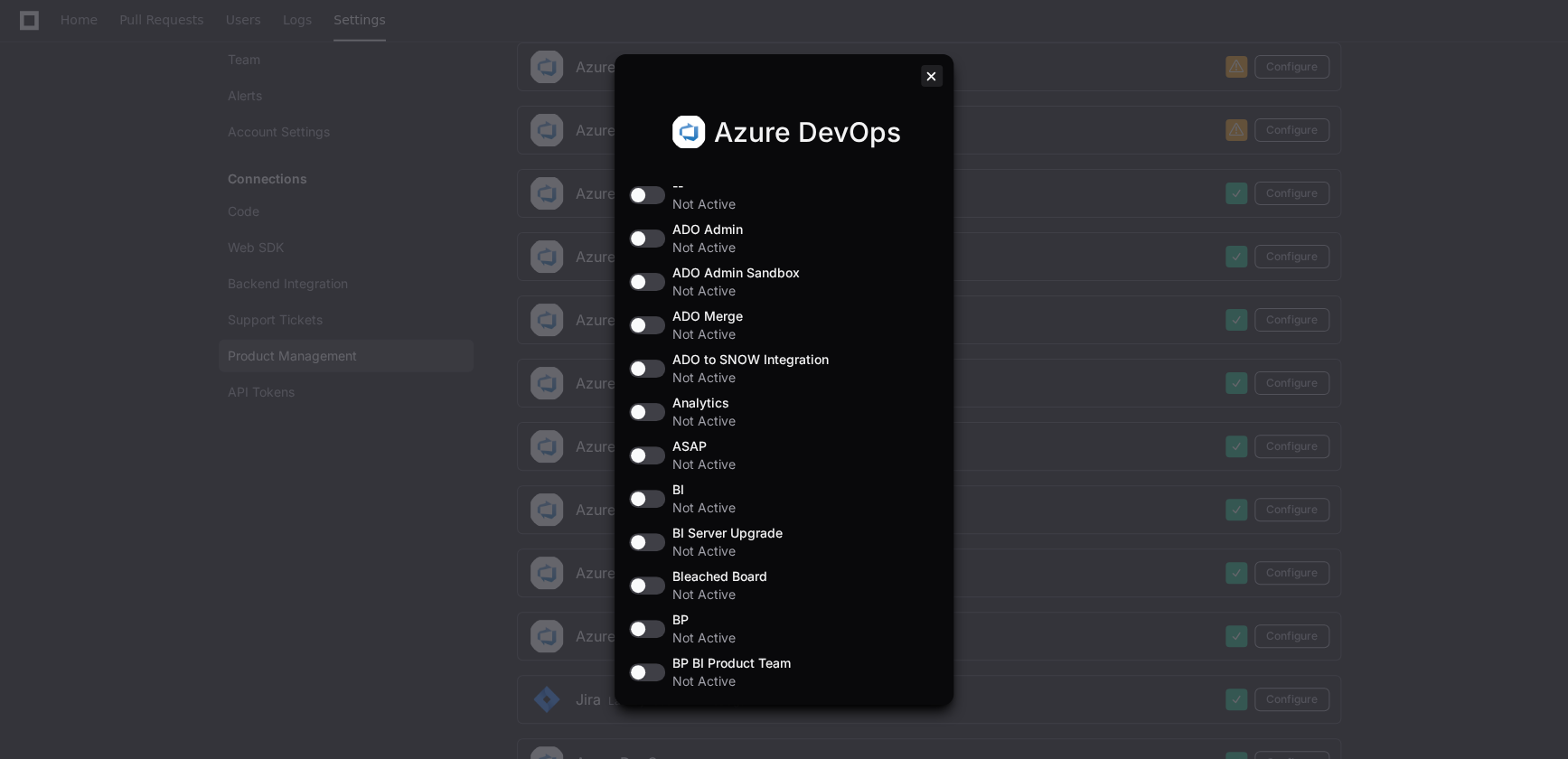
click at [923, 75] on div at bounding box center [931, 75] width 22 height 22
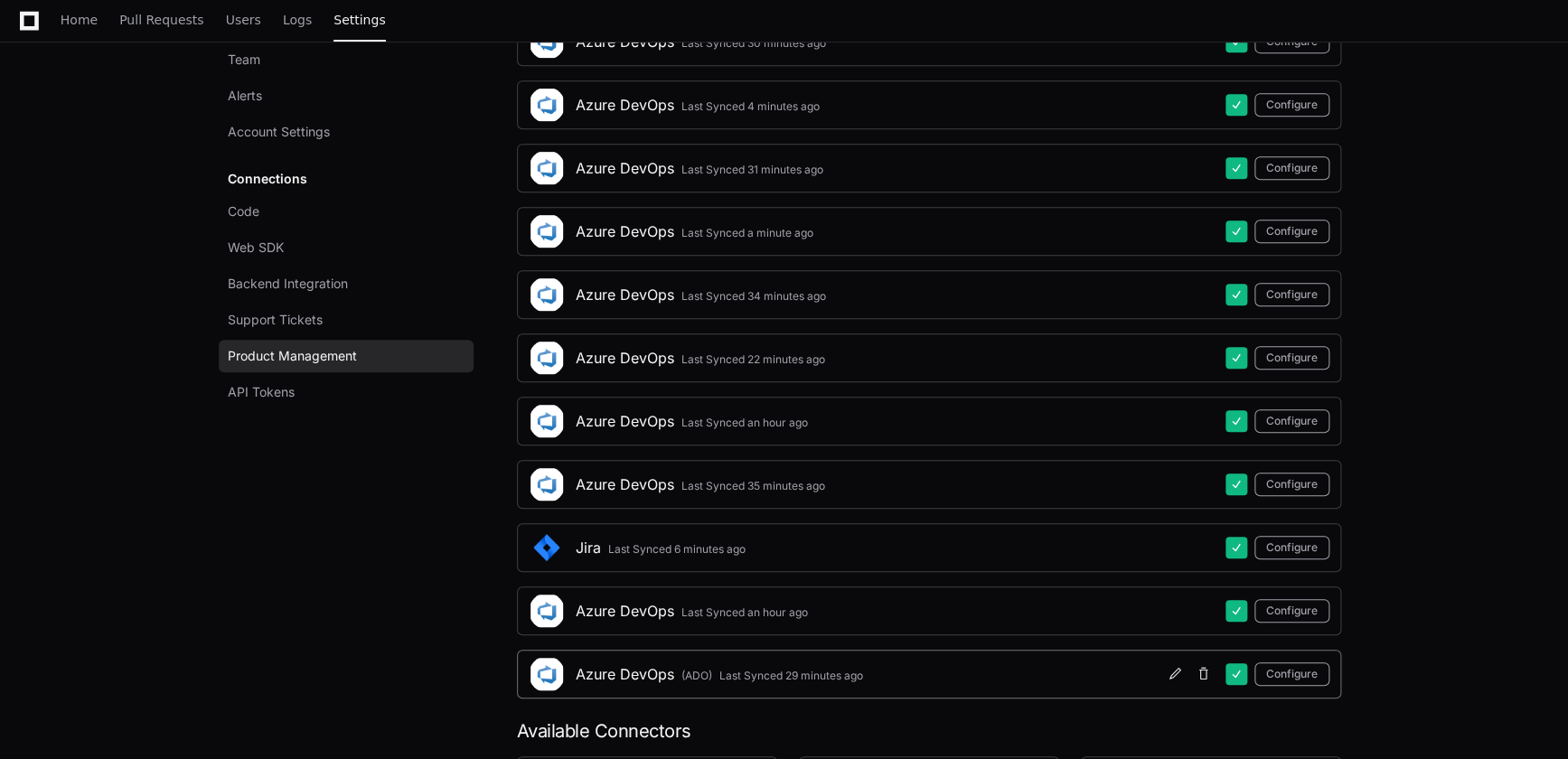
scroll to position [657, 0]
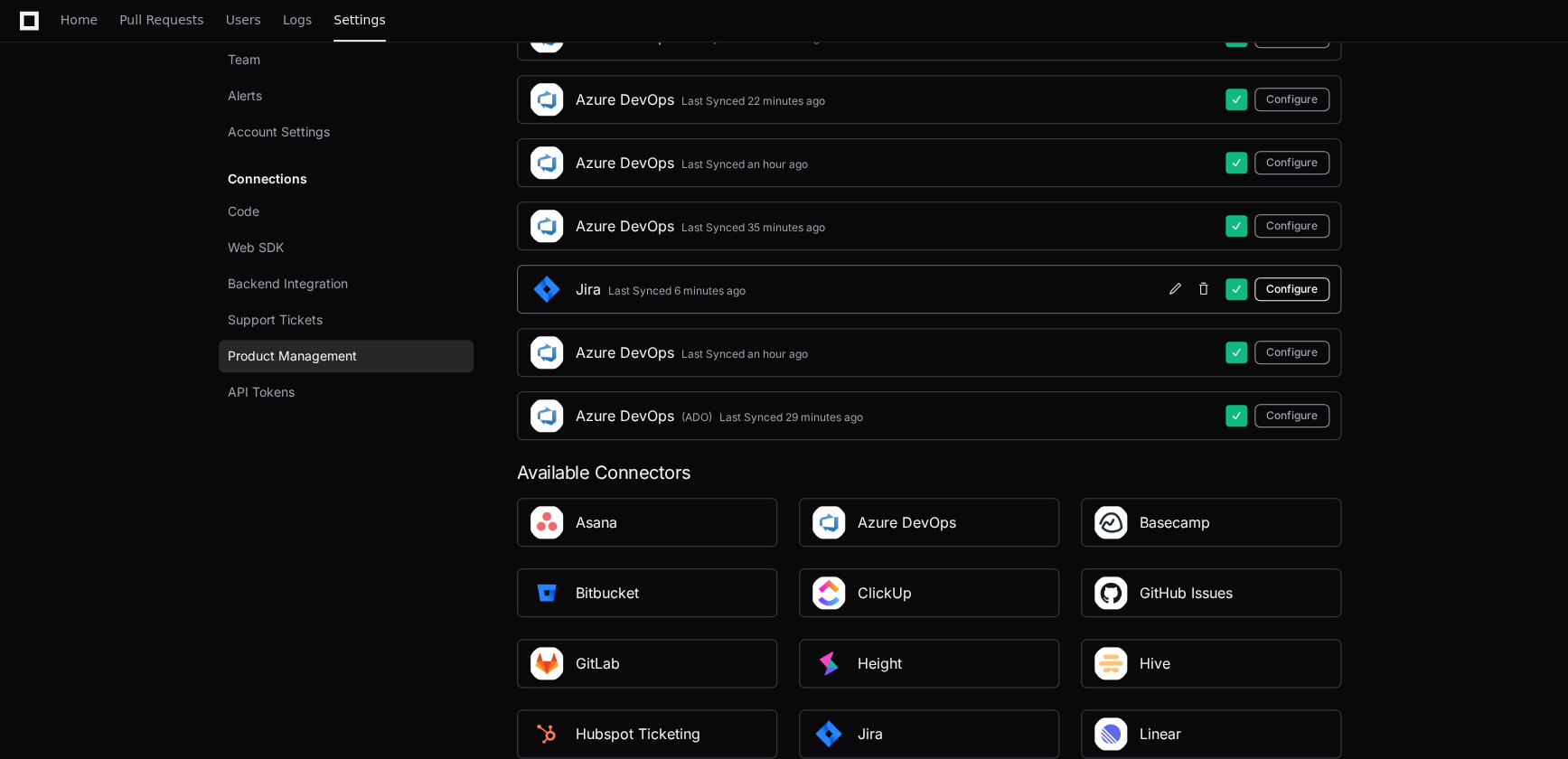
click at [1283, 288] on button "Configure" at bounding box center [1292, 289] width 75 height 24
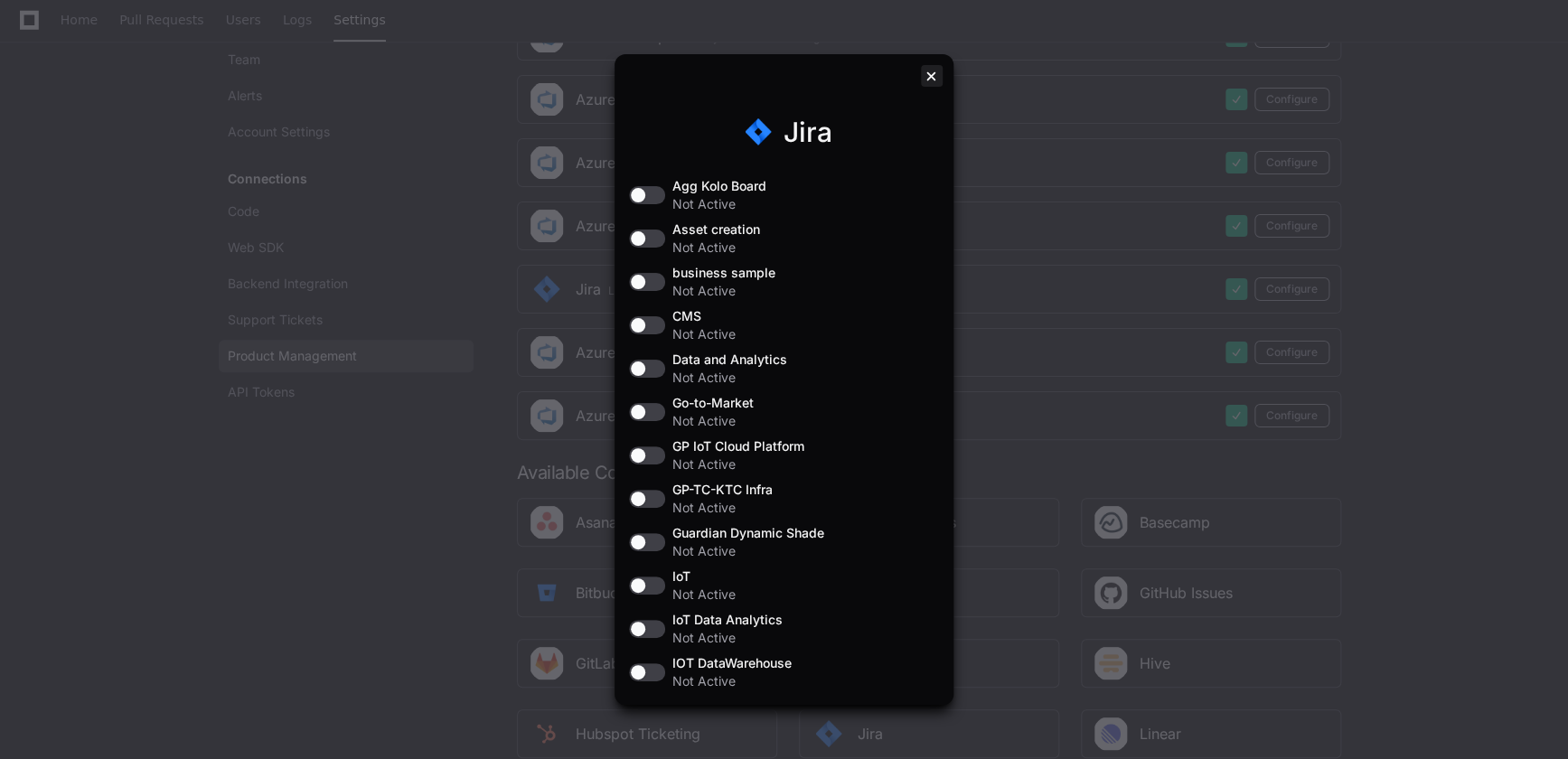
click at [922, 78] on div at bounding box center [931, 75] width 22 height 22
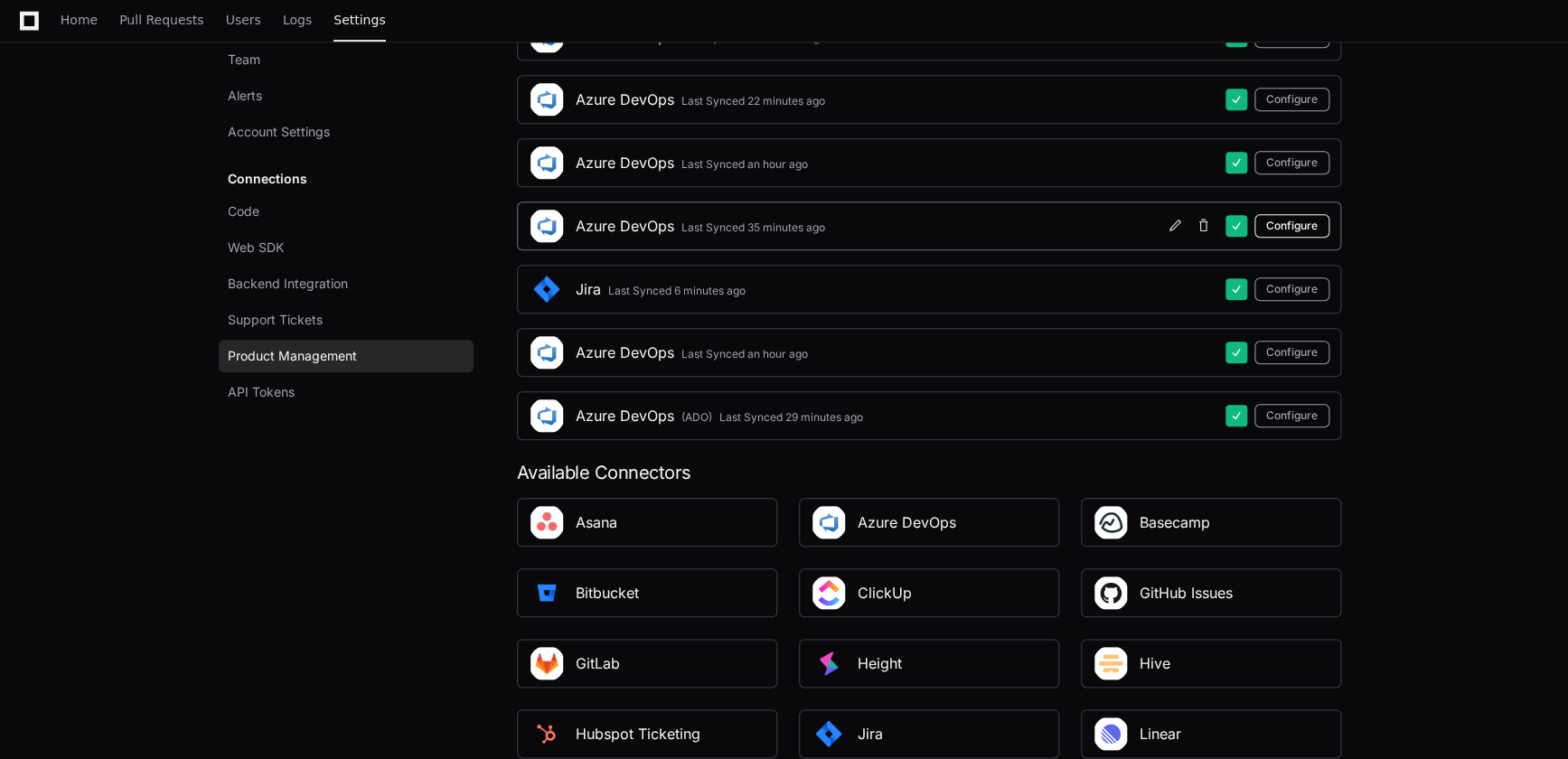
click at [1300, 230] on button "Configure" at bounding box center [1292, 226] width 75 height 24
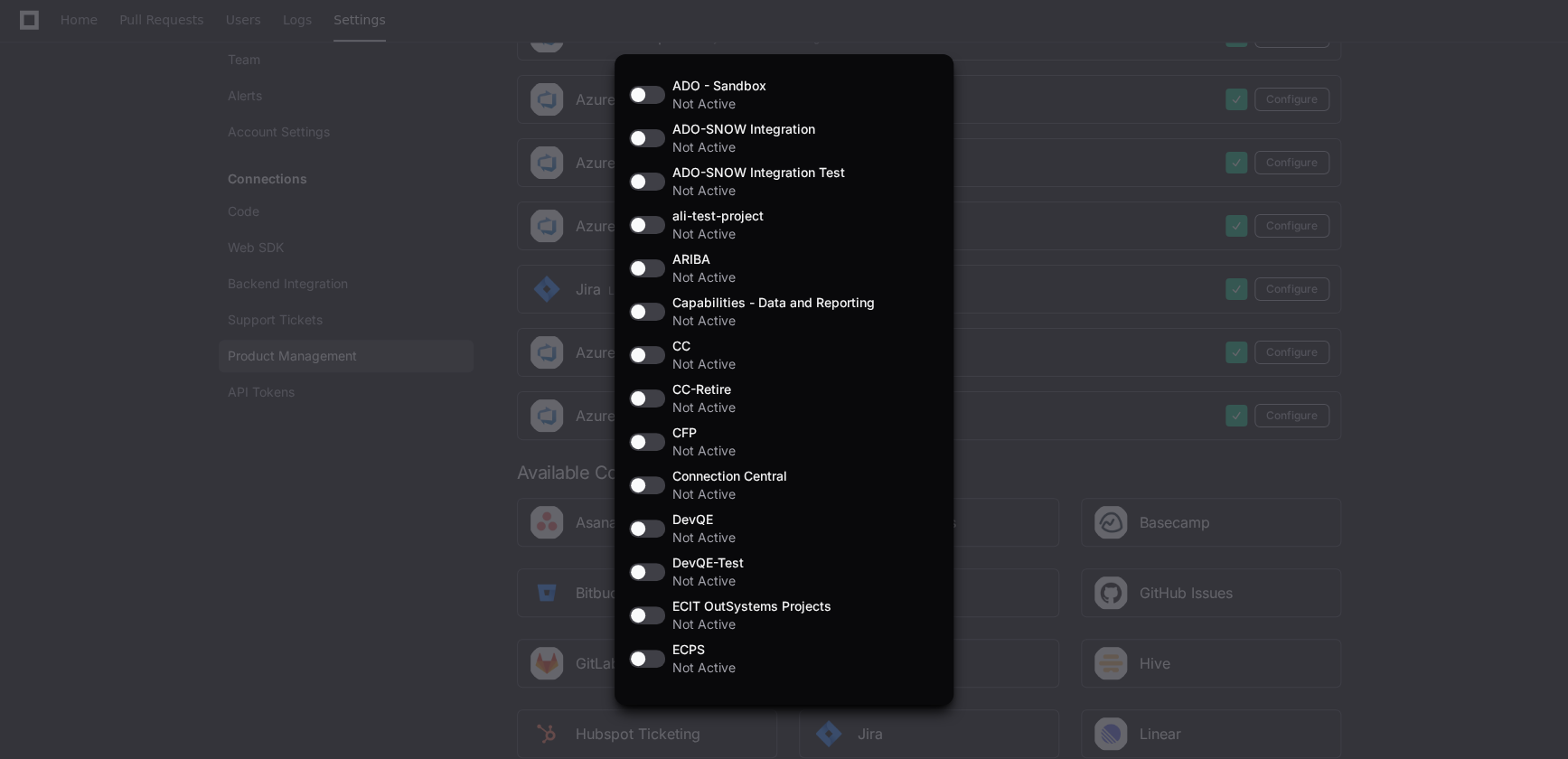
scroll to position [0, 0]
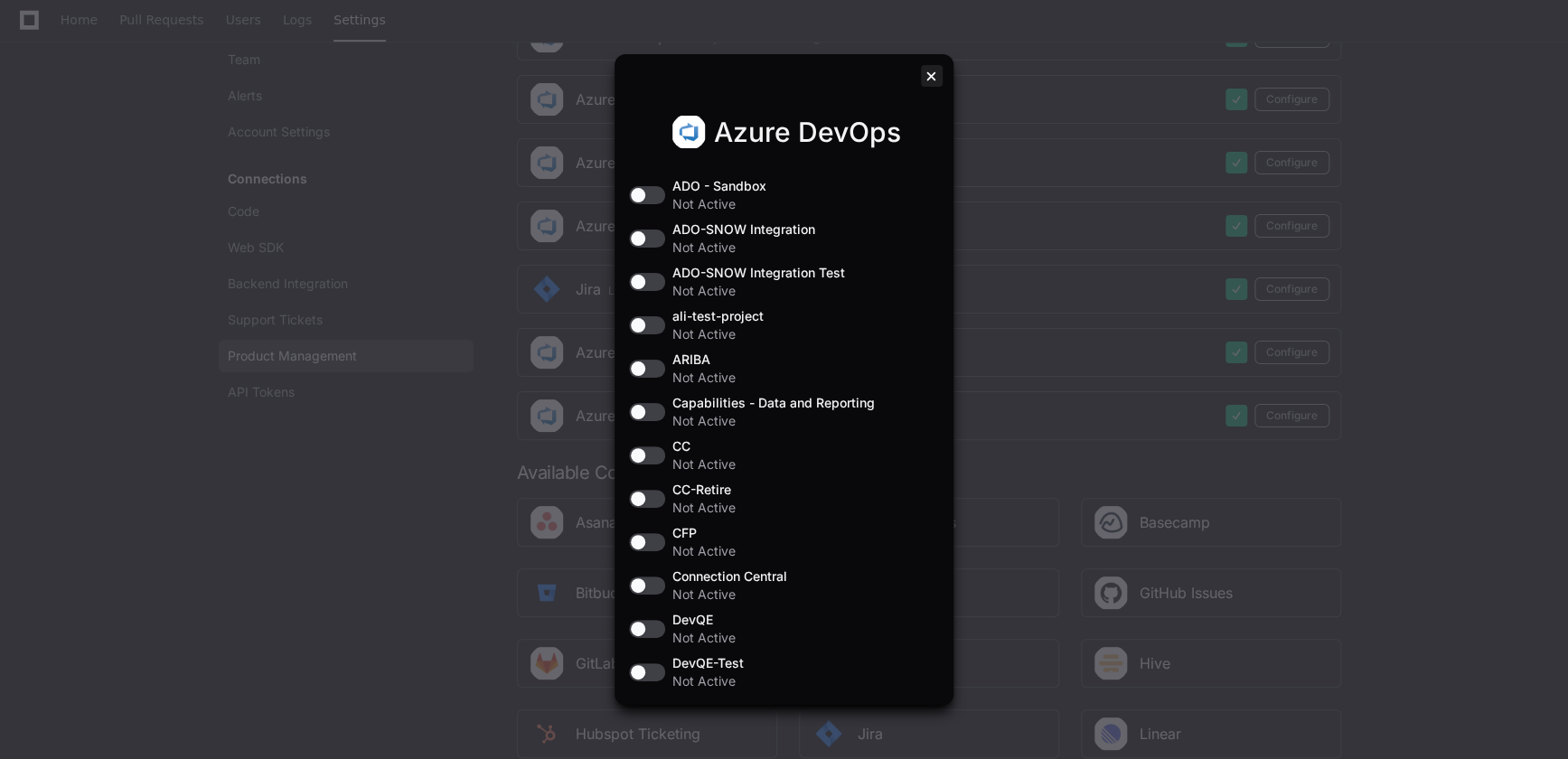
click at [933, 72] on div at bounding box center [931, 75] width 22 height 22
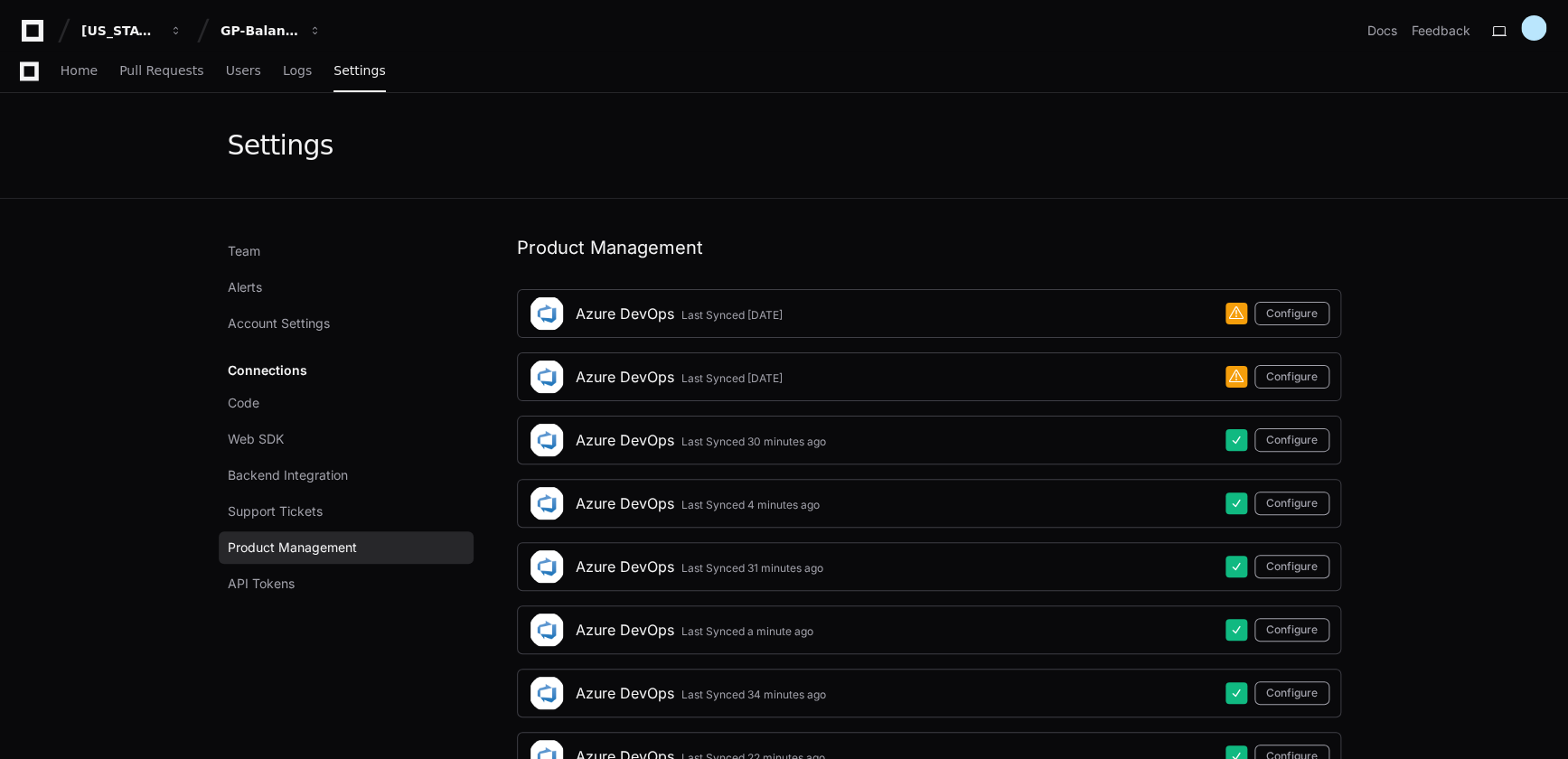
scroll to position [657, 0]
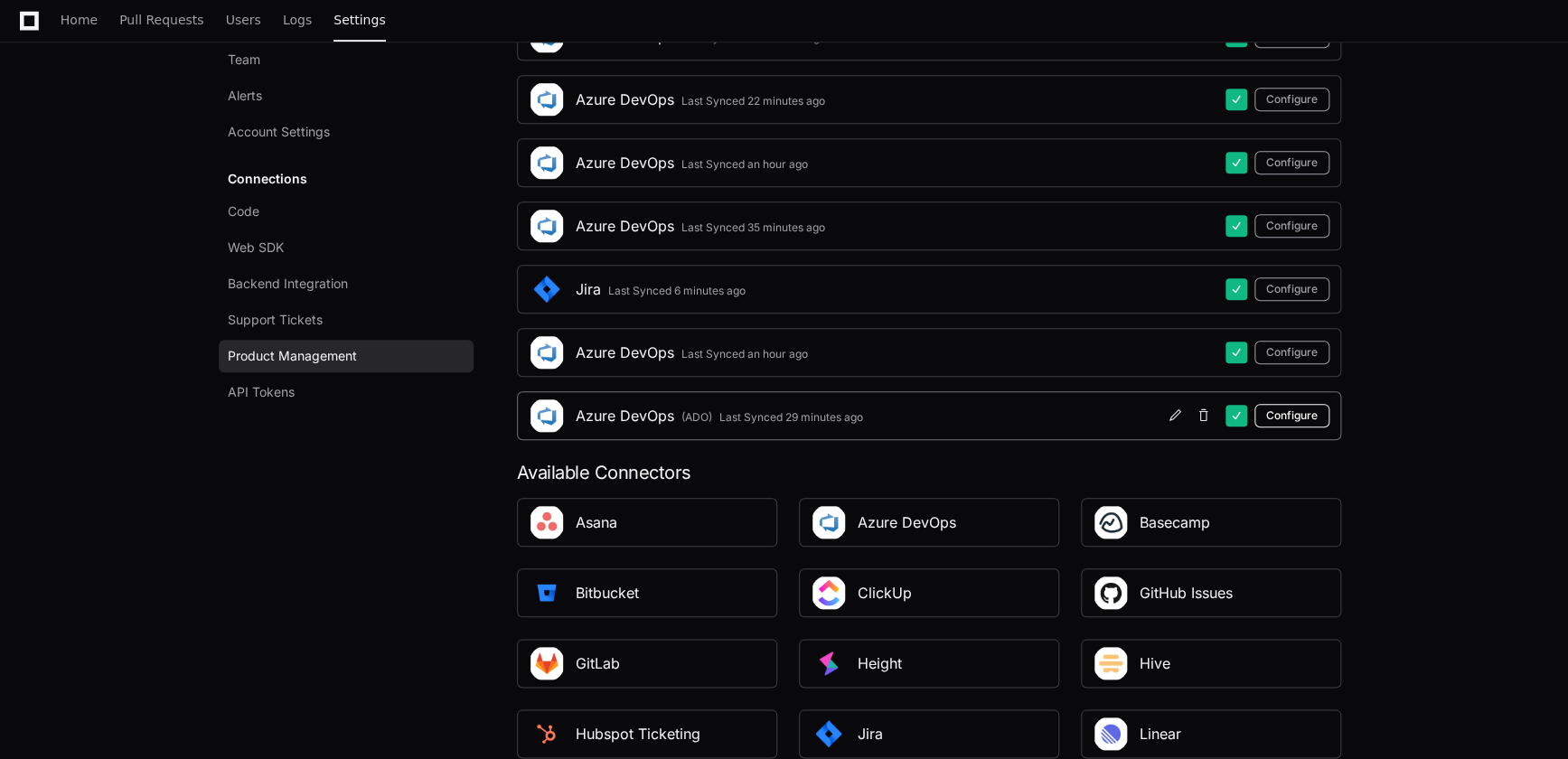
click at [1291, 419] on button "Configure" at bounding box center [1292, 415] width 75 height 24
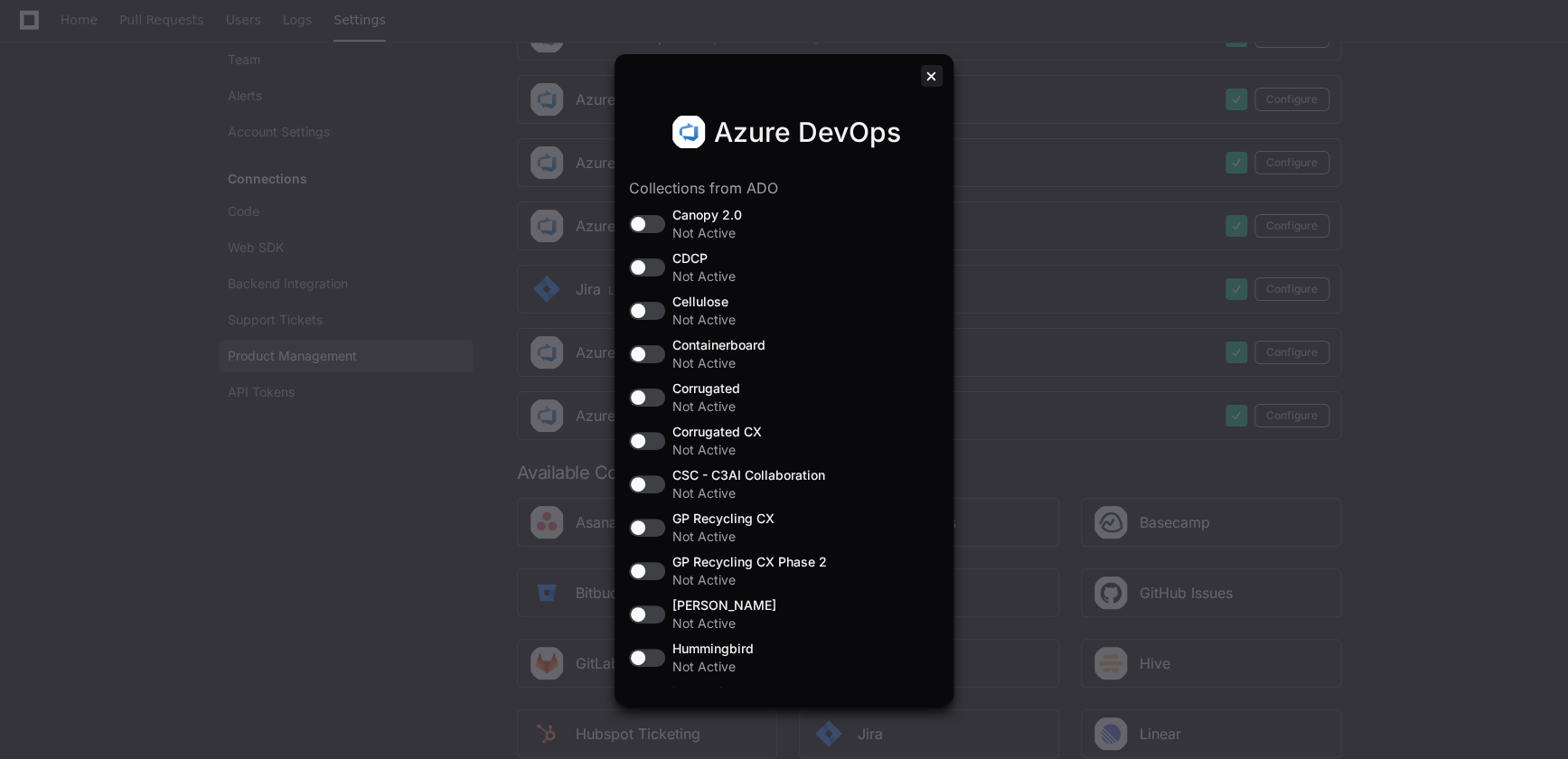
click at [925, 72] on div at bounding box center [931, 75] width 22 height 22
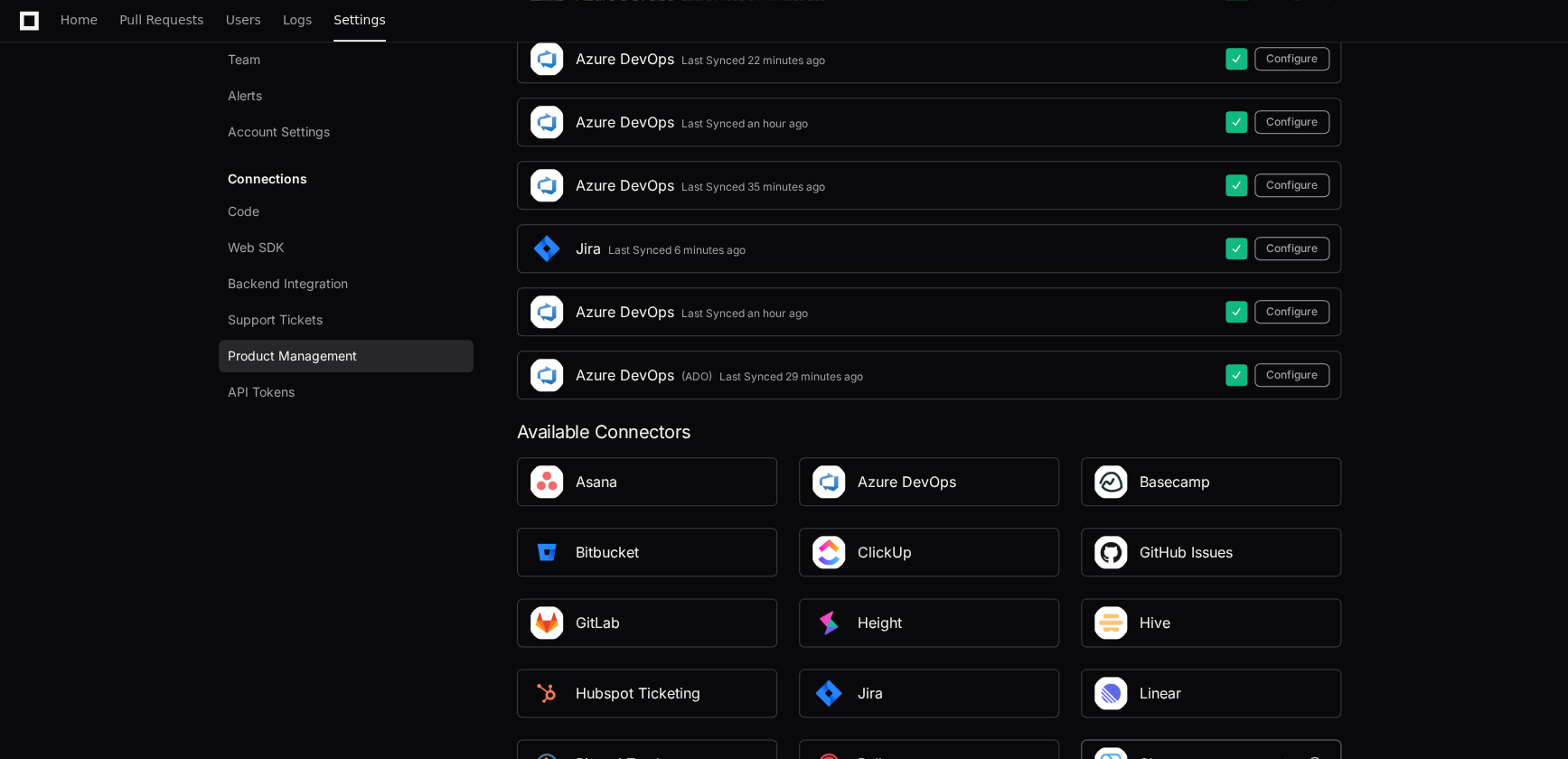
scroll to position [935, 0]
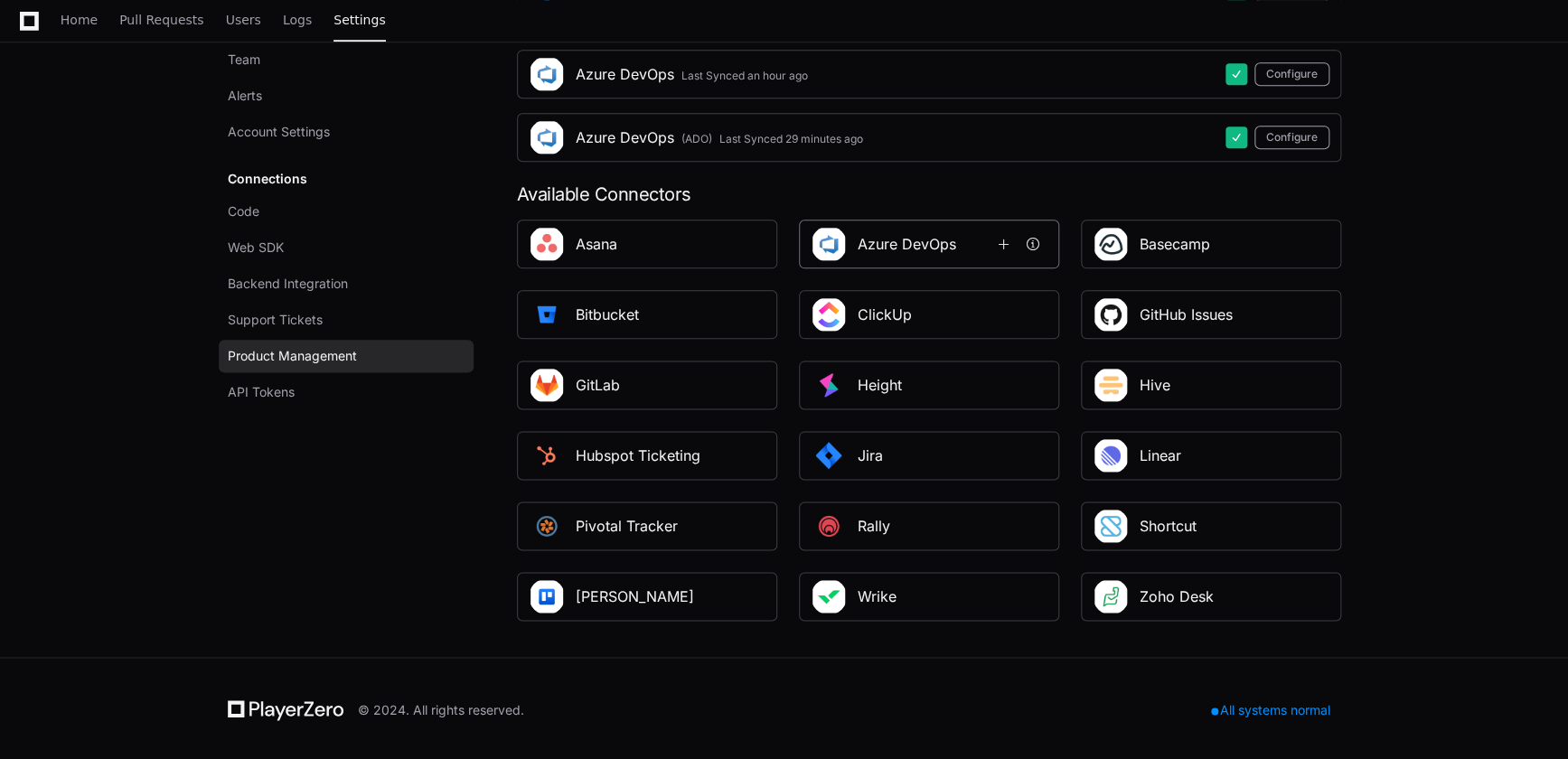
click at [932, 249] on div "Azure DevOps" at bounding box center [906, 244] width 98 height 22
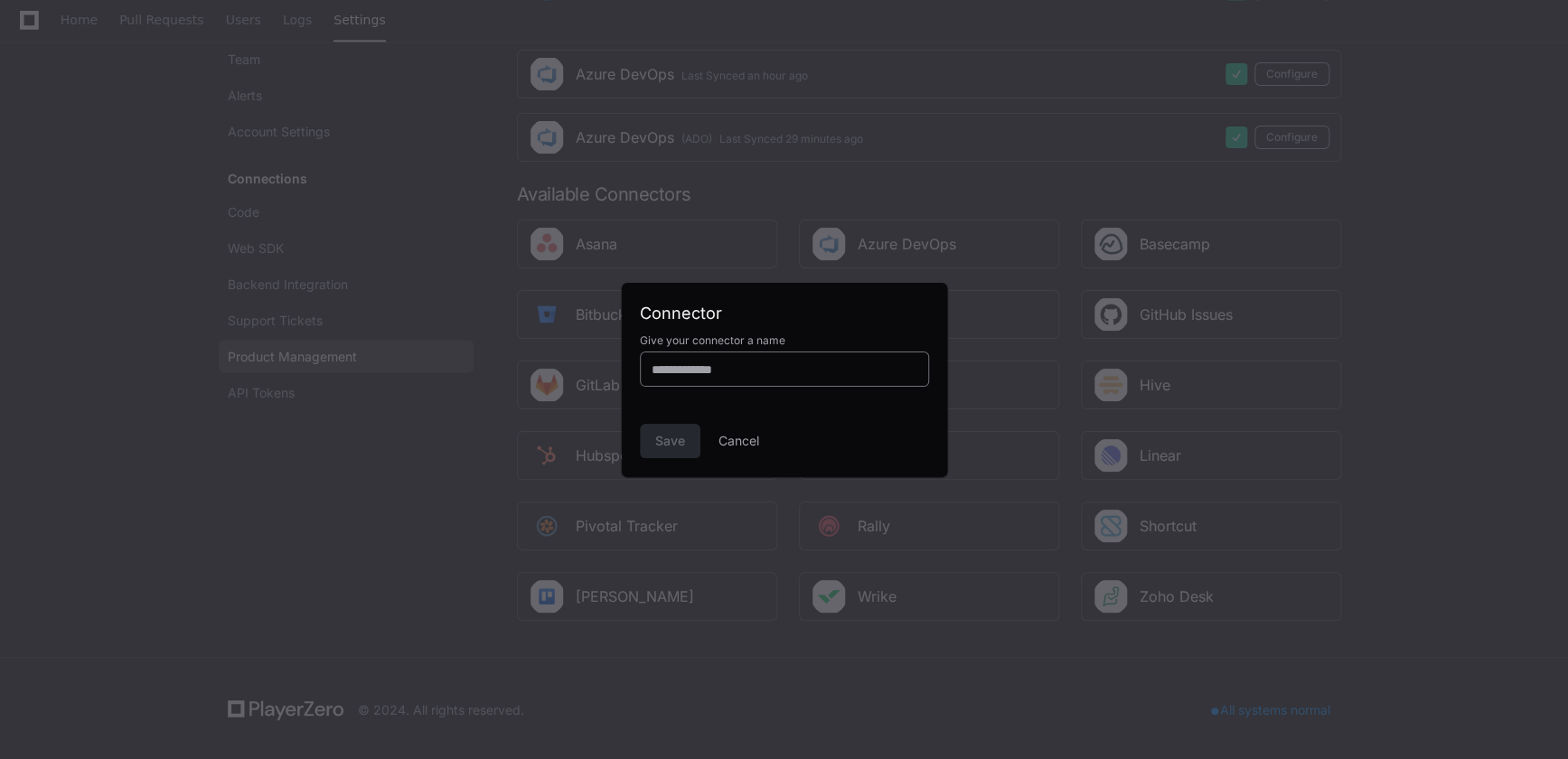
click at [732, 373] on input at bounding box center [784, 370] width 266 height 18
type input "*******"
click at [665, 437] on span "Save" at bounding box center [669, 441] width 30 height 18
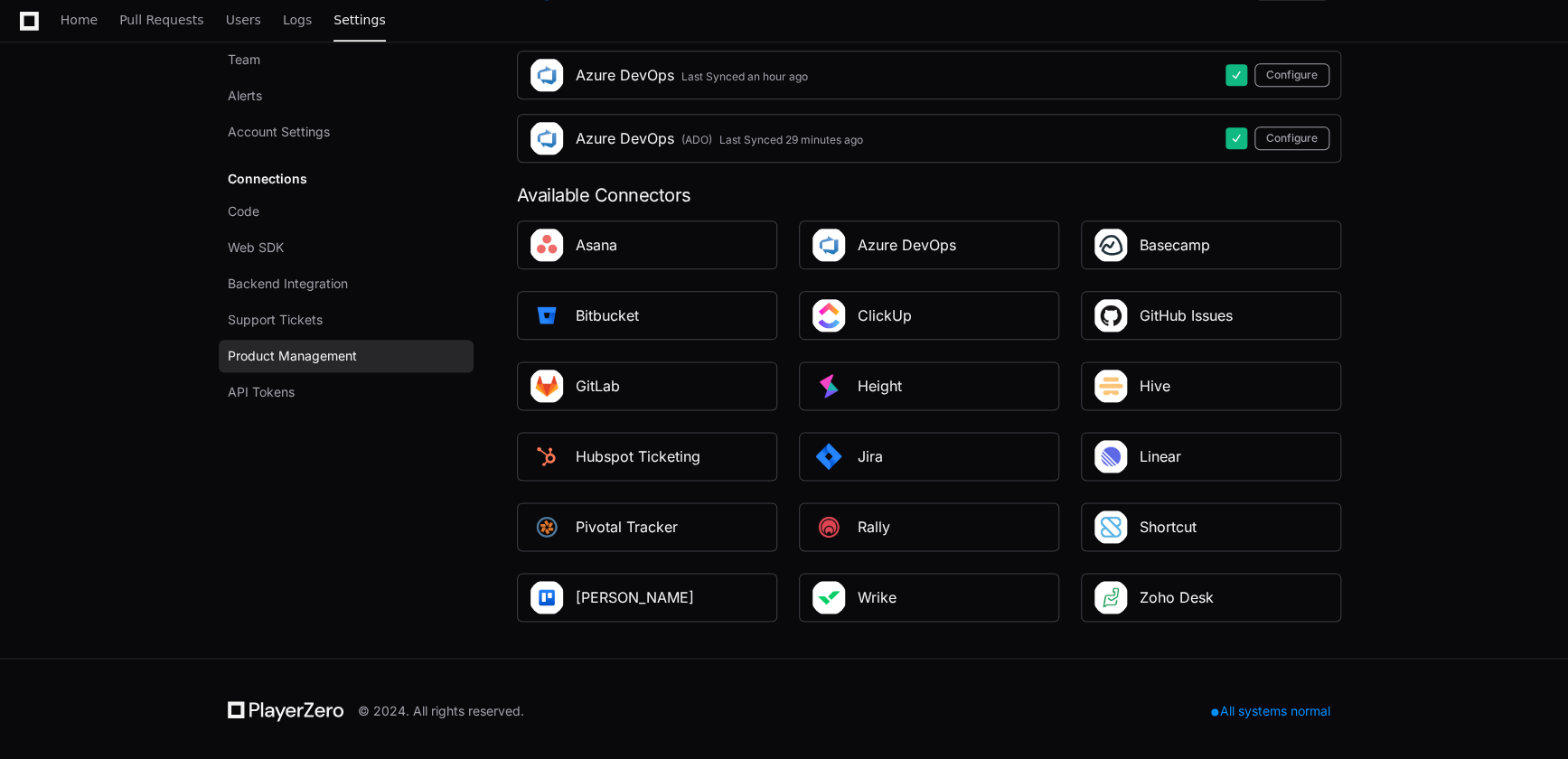
scroll to position [935, 0]
click at [889, 254] on div "Azure DevOps" at bounding box center [928, 244] width 260 height 49
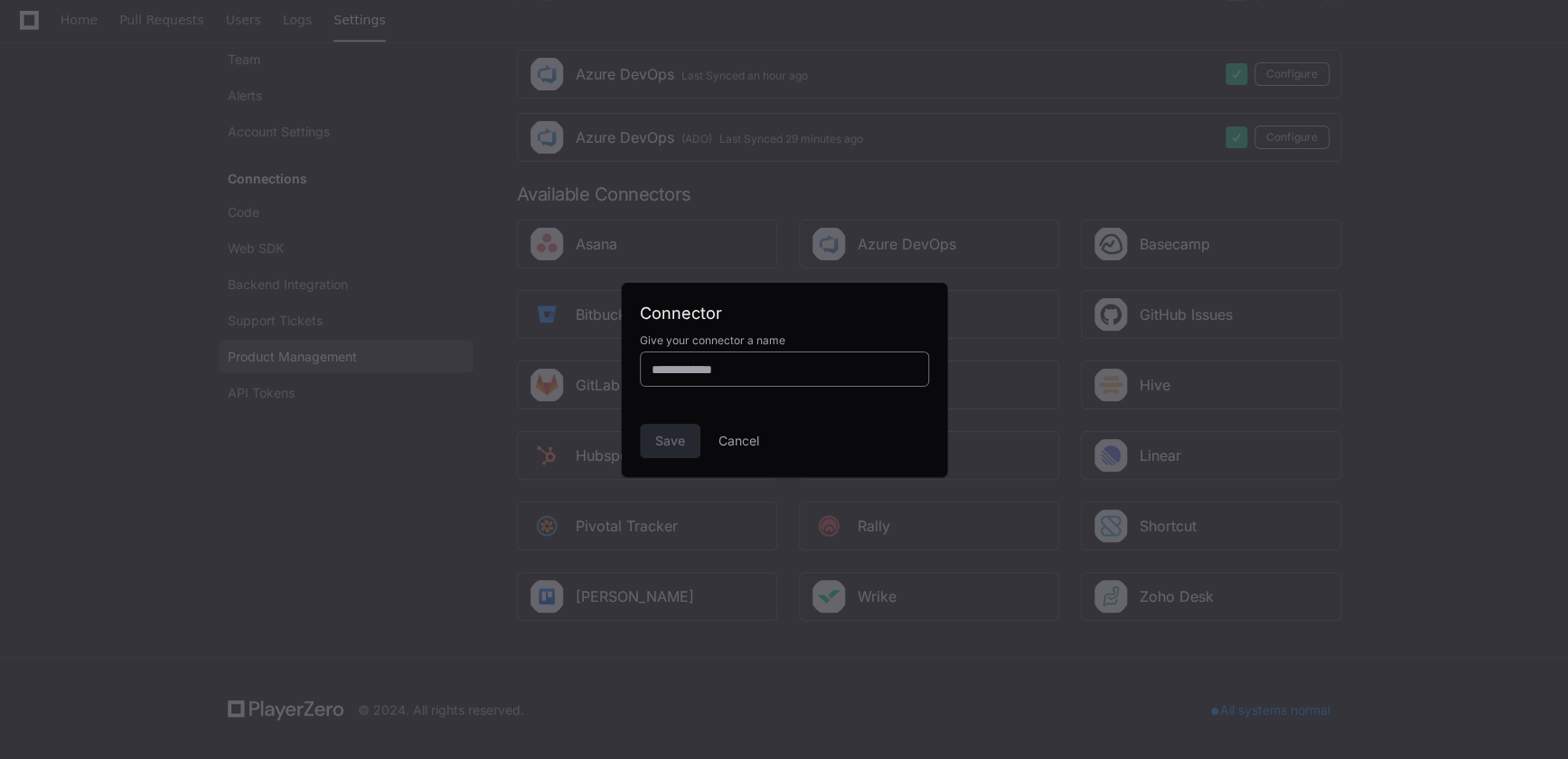
click at [693, 367] on input at bounding box center [784, 370] width 266 height 18
type input "******"
click at [661, 438] on span "Save" at bounding box center [669, 441] width 30 height 18
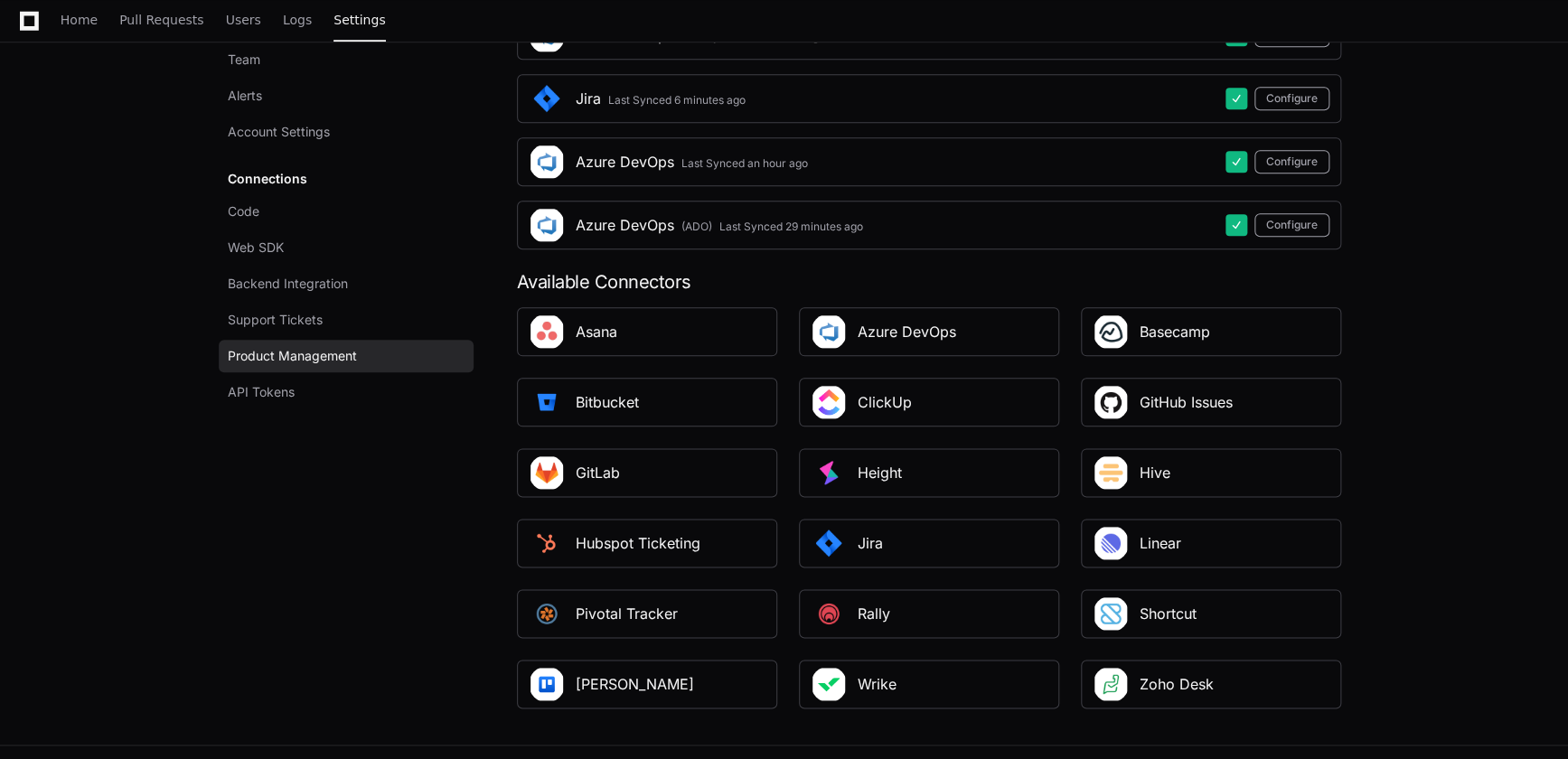
scroll to position [607, 0]
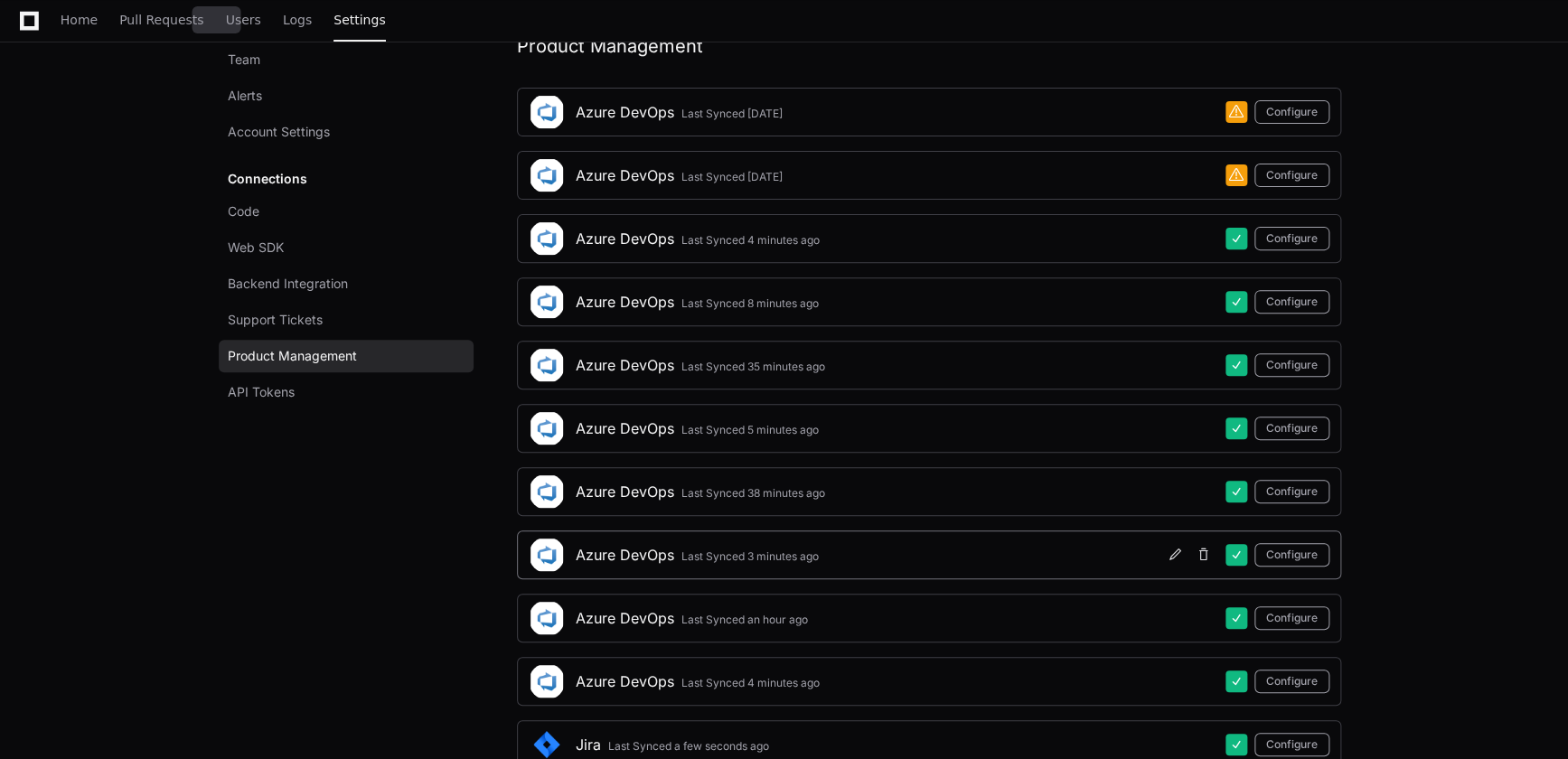
scroll to position [164, 0]
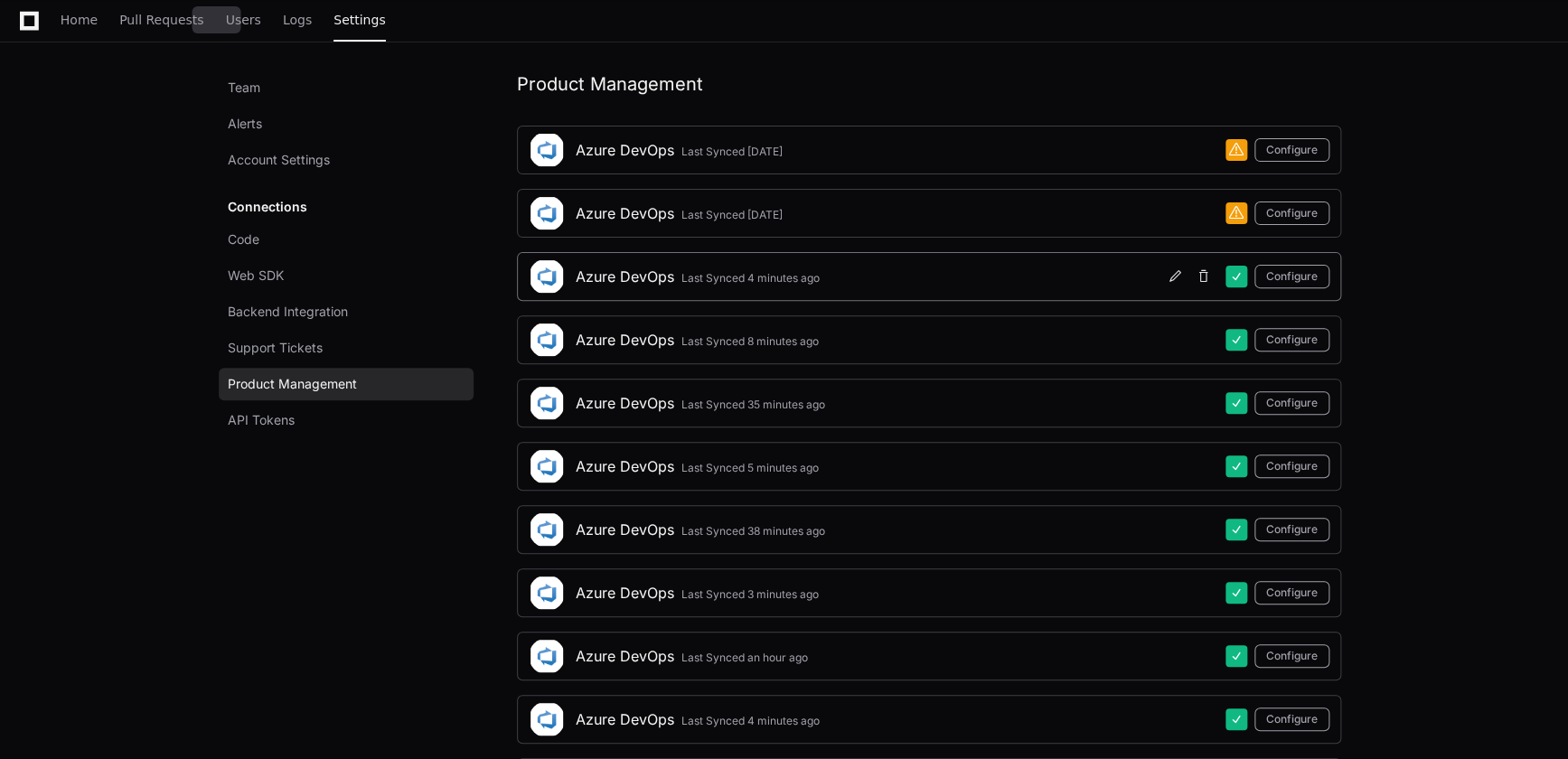
click at [547, 276] on img at bounding box center [546, 276] width 36 height 36
click at [560, 146] on img at bounding box center [546, 150] width 36 height 36
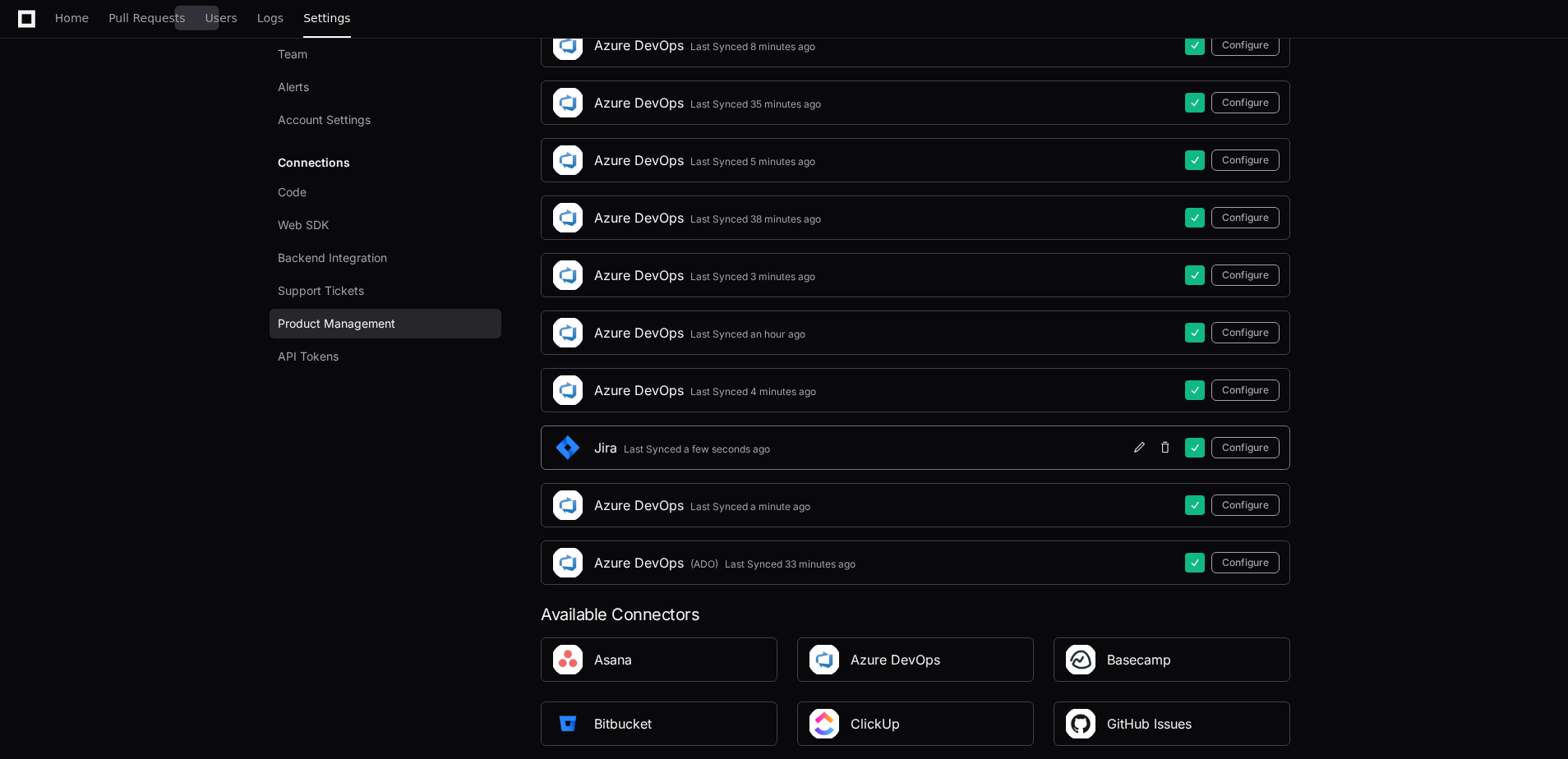
scroll to position [507, 0]
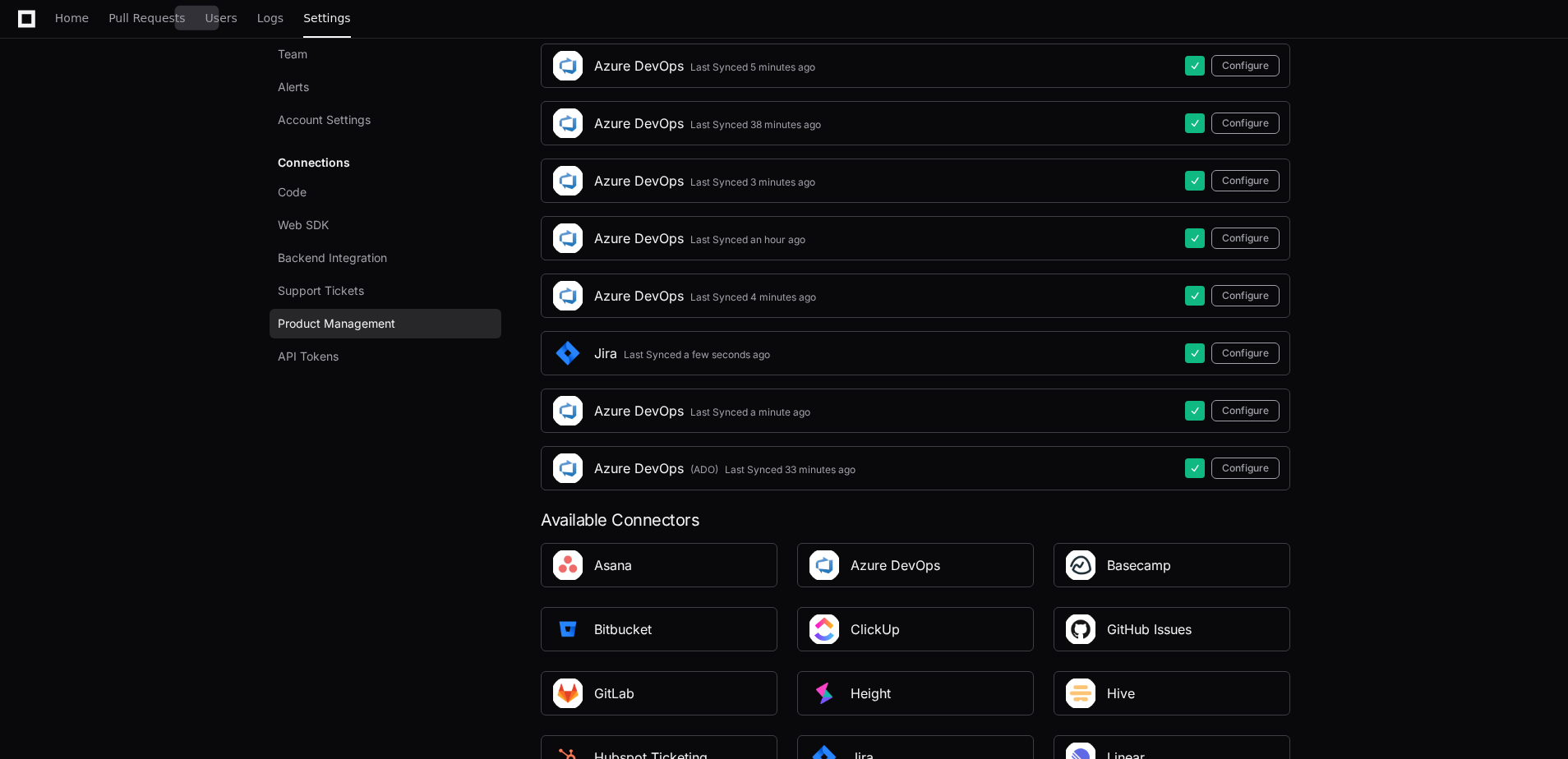
click at [358, 526] on div "Team Alerts Account Settings Connections Code Web SDK Backend Integration Suppo…" at bounding box center [390, 307] width 223 height 1201
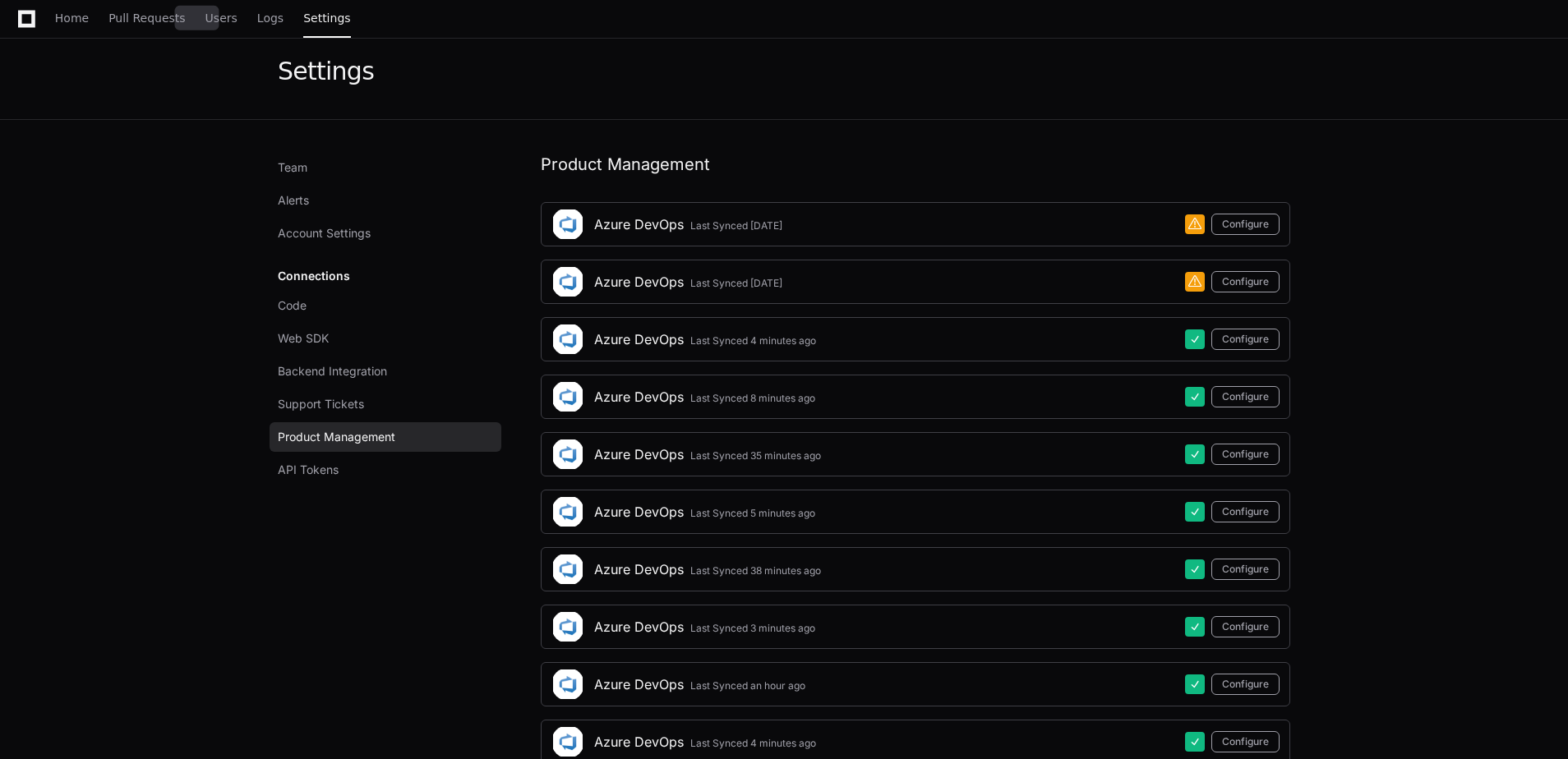
scroll to position [45, 0]
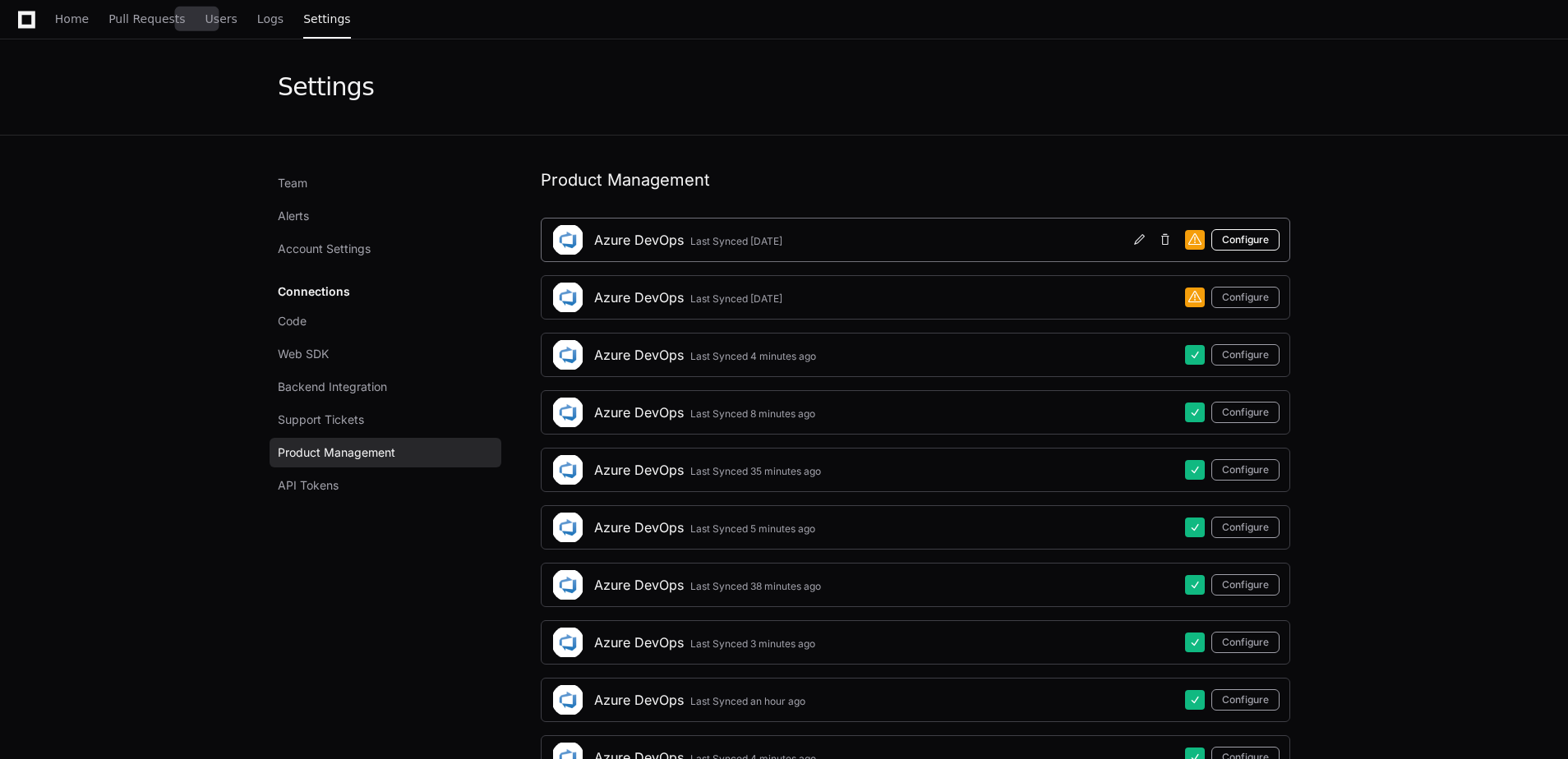
click at [1240, 241] on button "Configure" at bounding box center [1245, 240] width 68 height 22
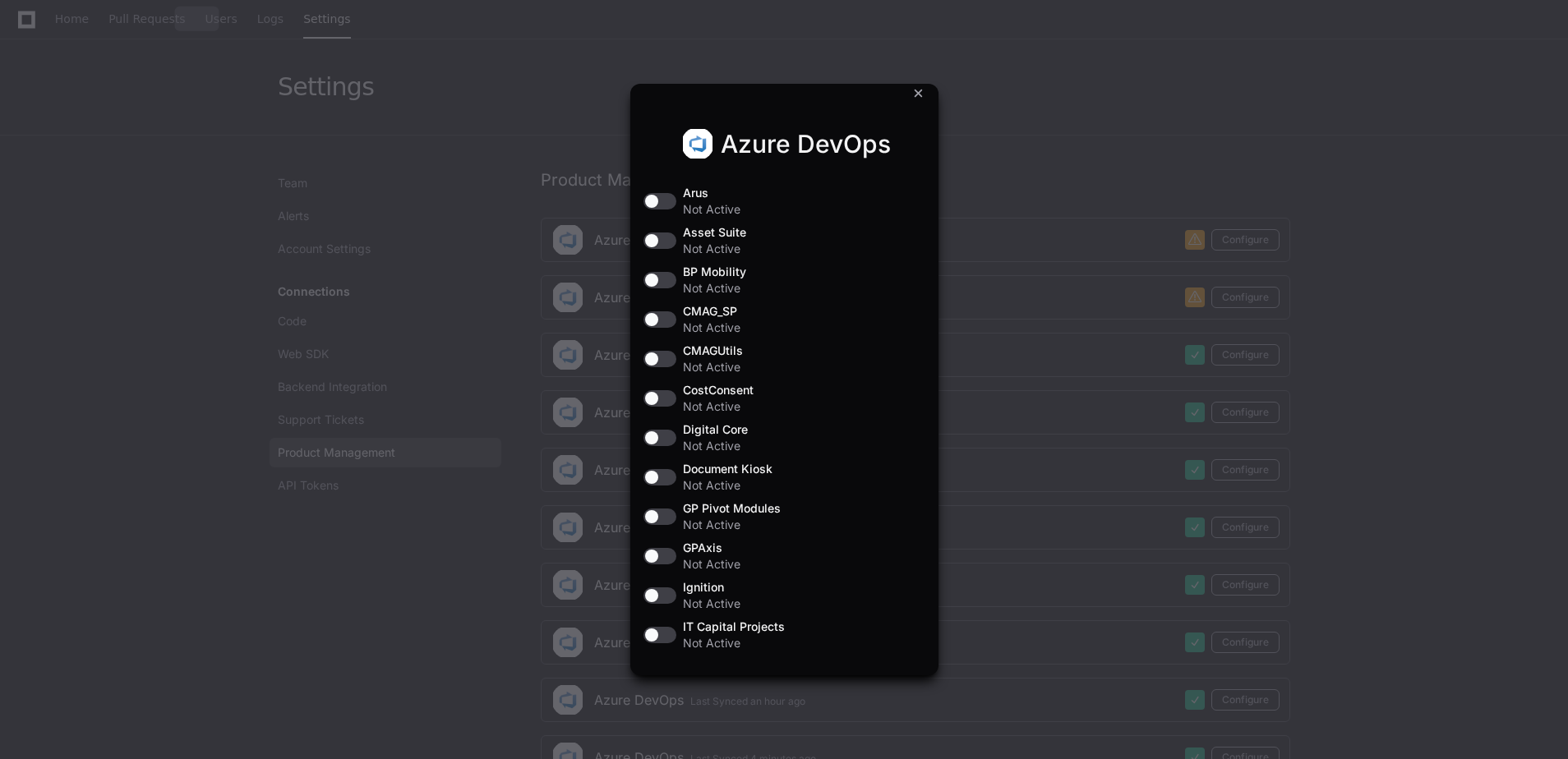
scroll to position [0, 0]
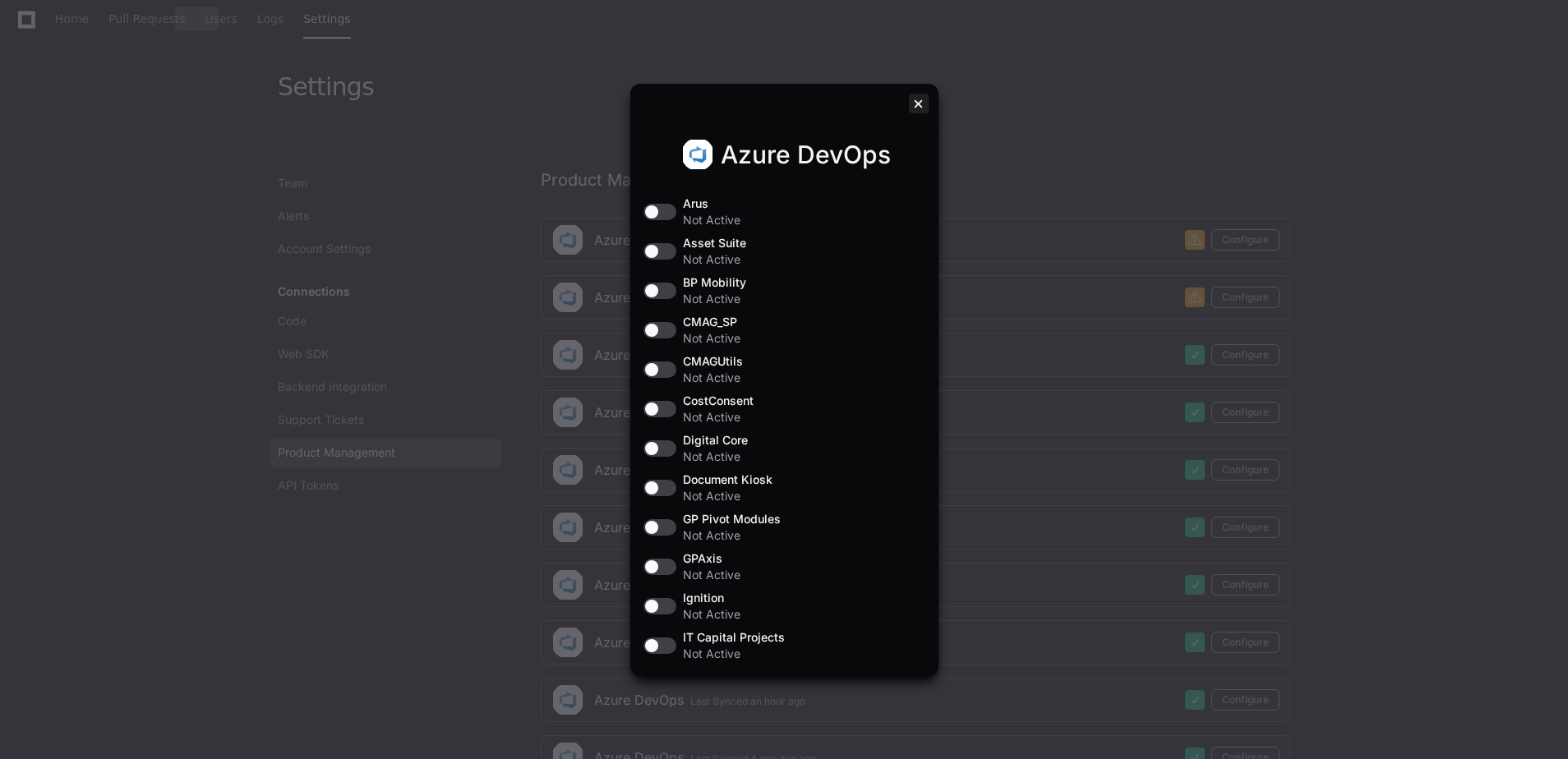
click at [912, 106] on div at bounding box center [919, 103] width 20 height 20
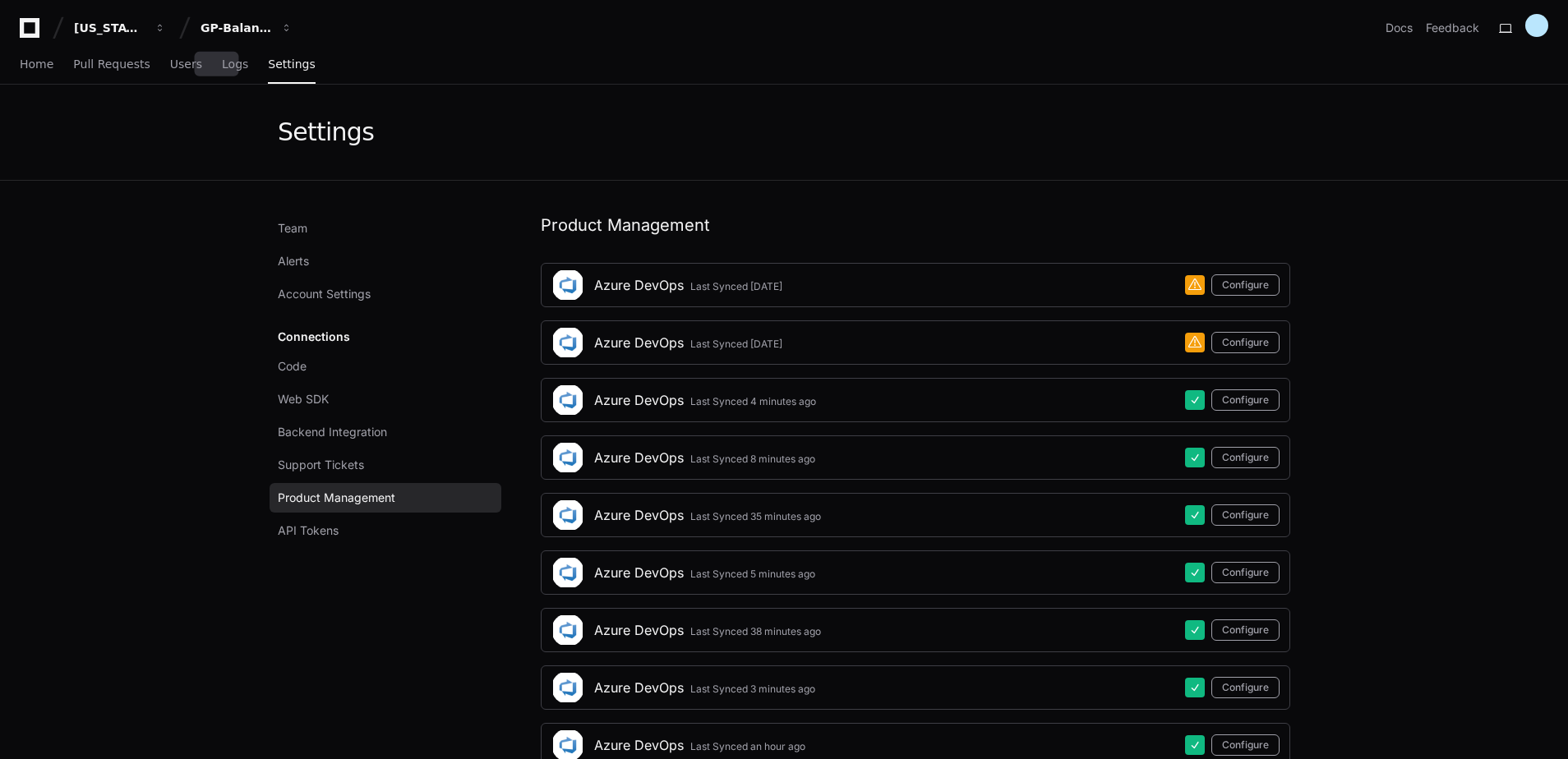
click at [1038, 176] on div "Settings" at bounding box center [784, 132] width 1052 height 95
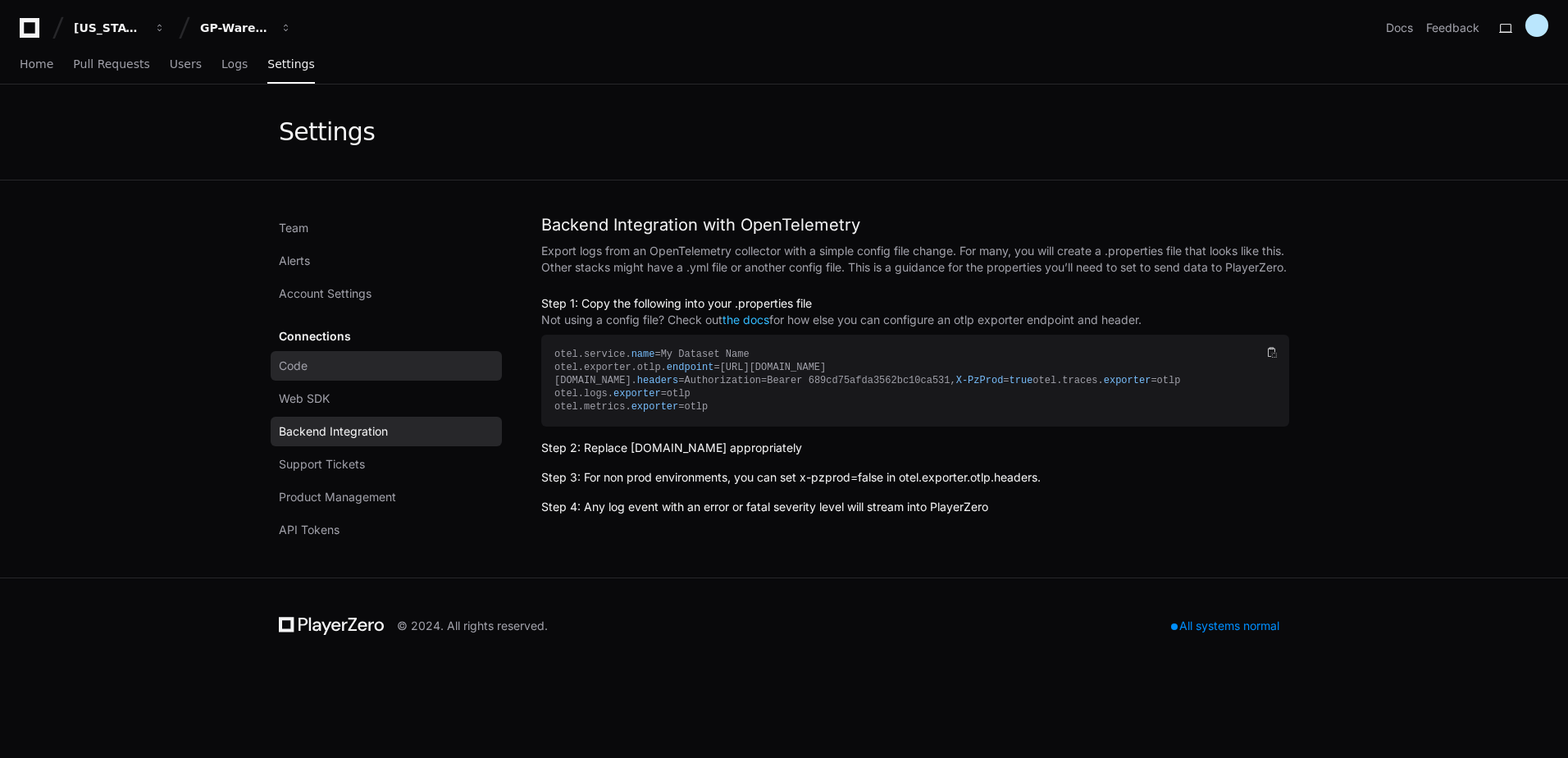
click at [340, 369] on link "Code" at bounding box center [386, 366] width 232 height 29
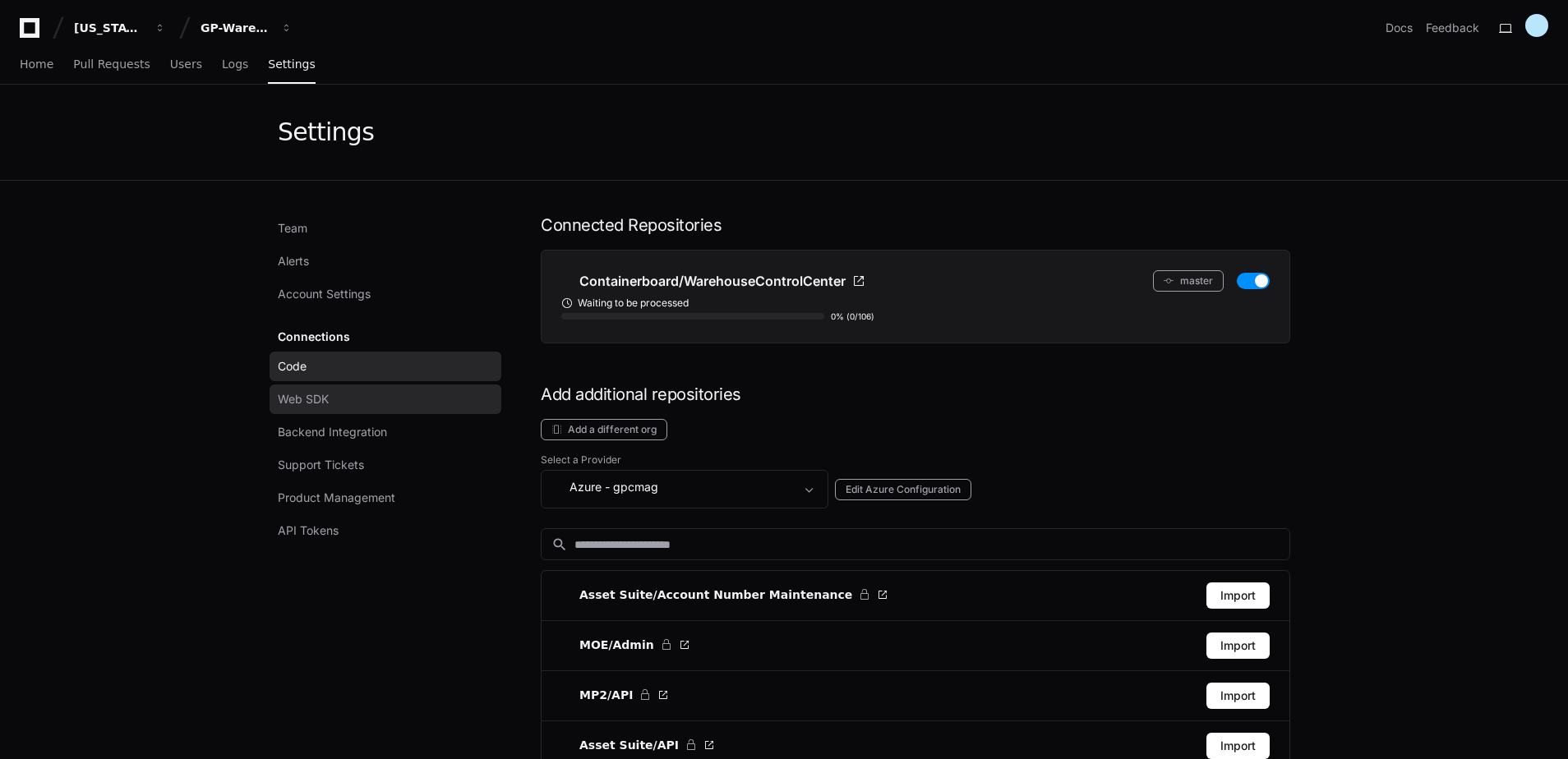
click at [343, 402] on link "Web SDK" at bounding box center [385, 399] width 232 height 29
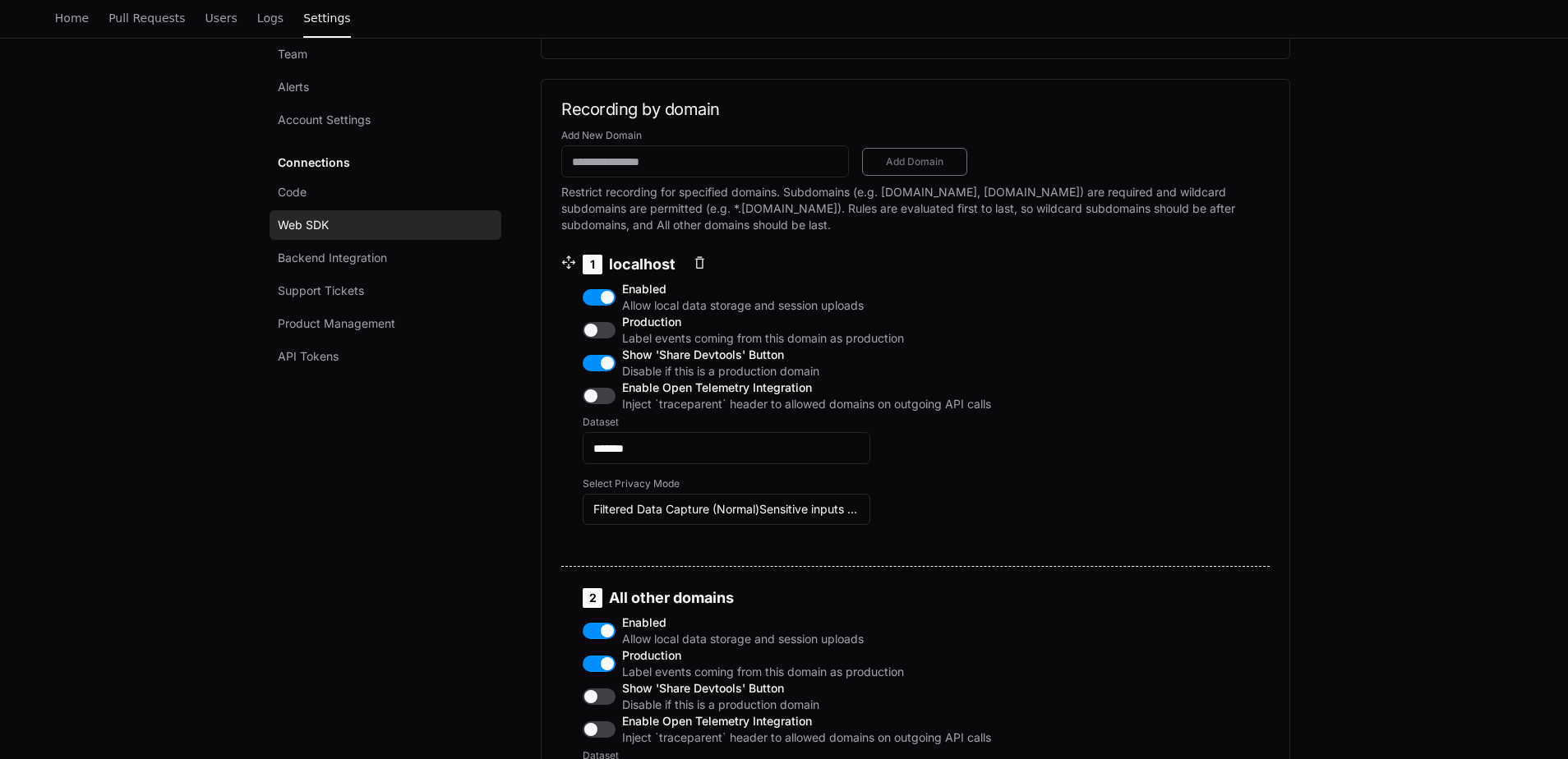
scroll to position [739, 0]
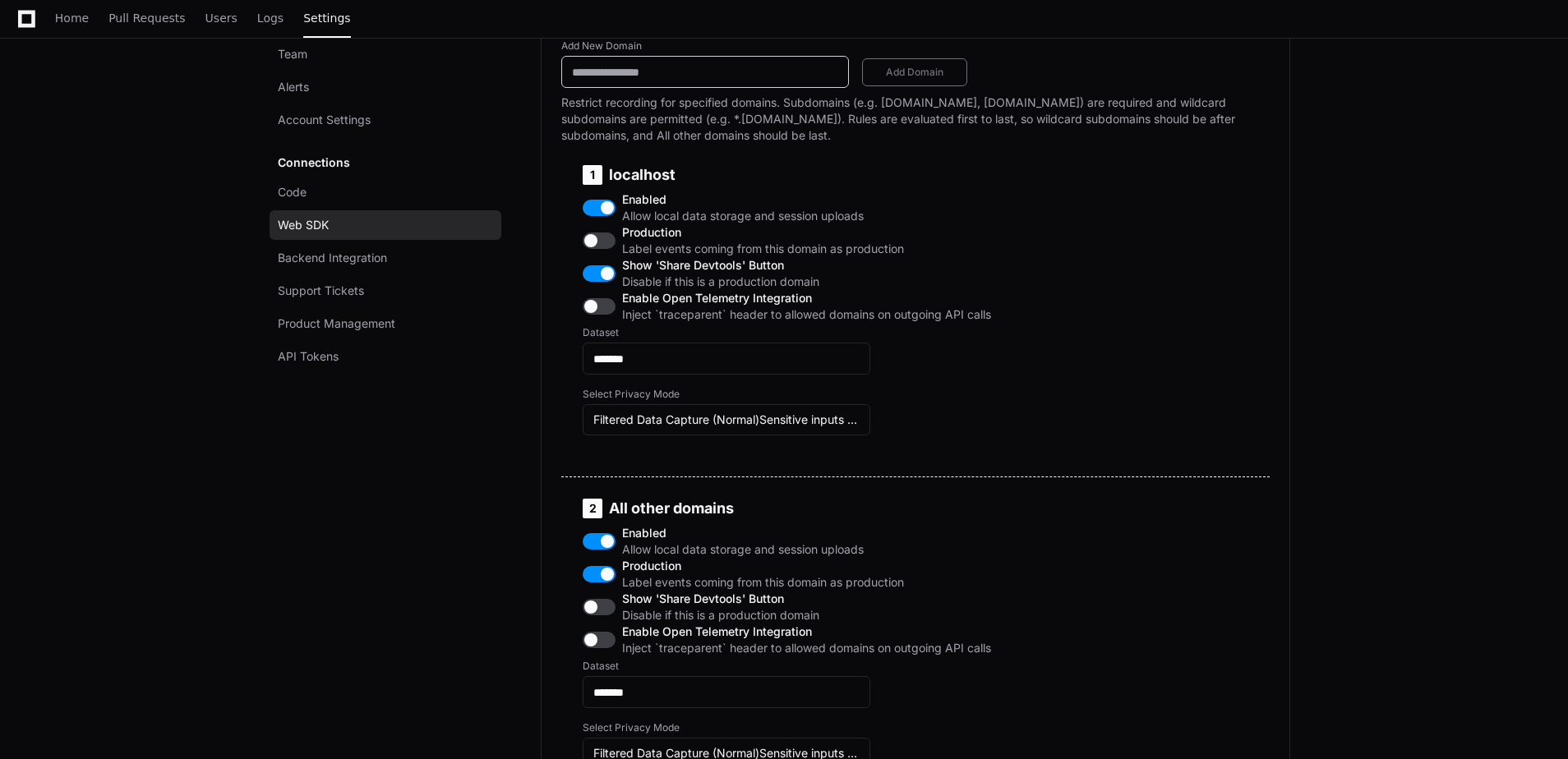
click at [708, 80] on input "Add New Domain" at bounding box center [706, 72] width 267 height 16
drag, startPoint x: 1526, startPoint y: 335, endPoint x: 1516, endPoint y: 326, distance: 13.5
click at [1516, 333] on app-setting "Settings Team Alerts Account Settings Connections Code Web SDK Backend Integrat…" at bounding box center [784, 749] width 1568 height 2810
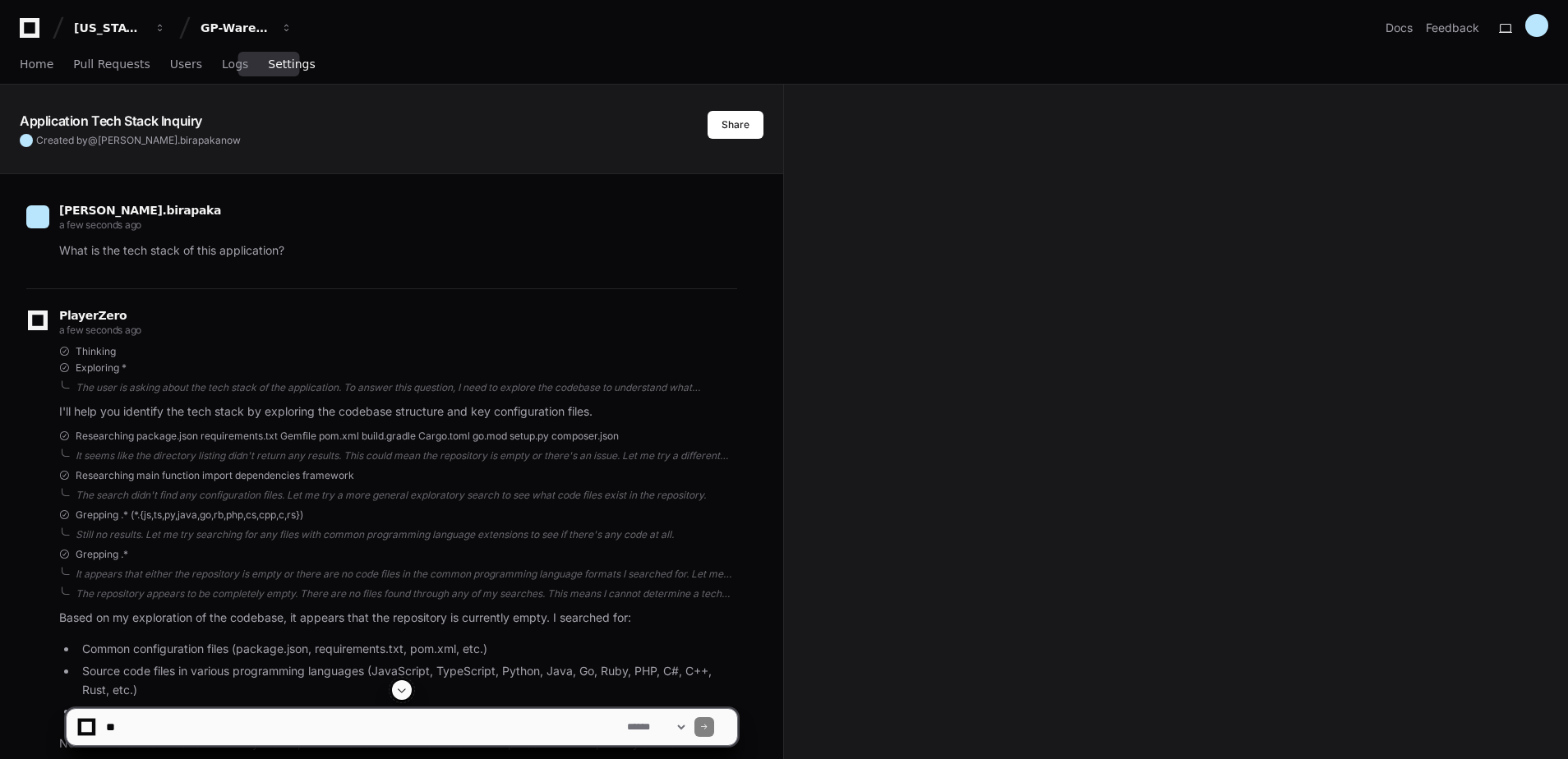
click at [268, 69] on span "Settings" at bounding box center [291, 63] width 47 height 10
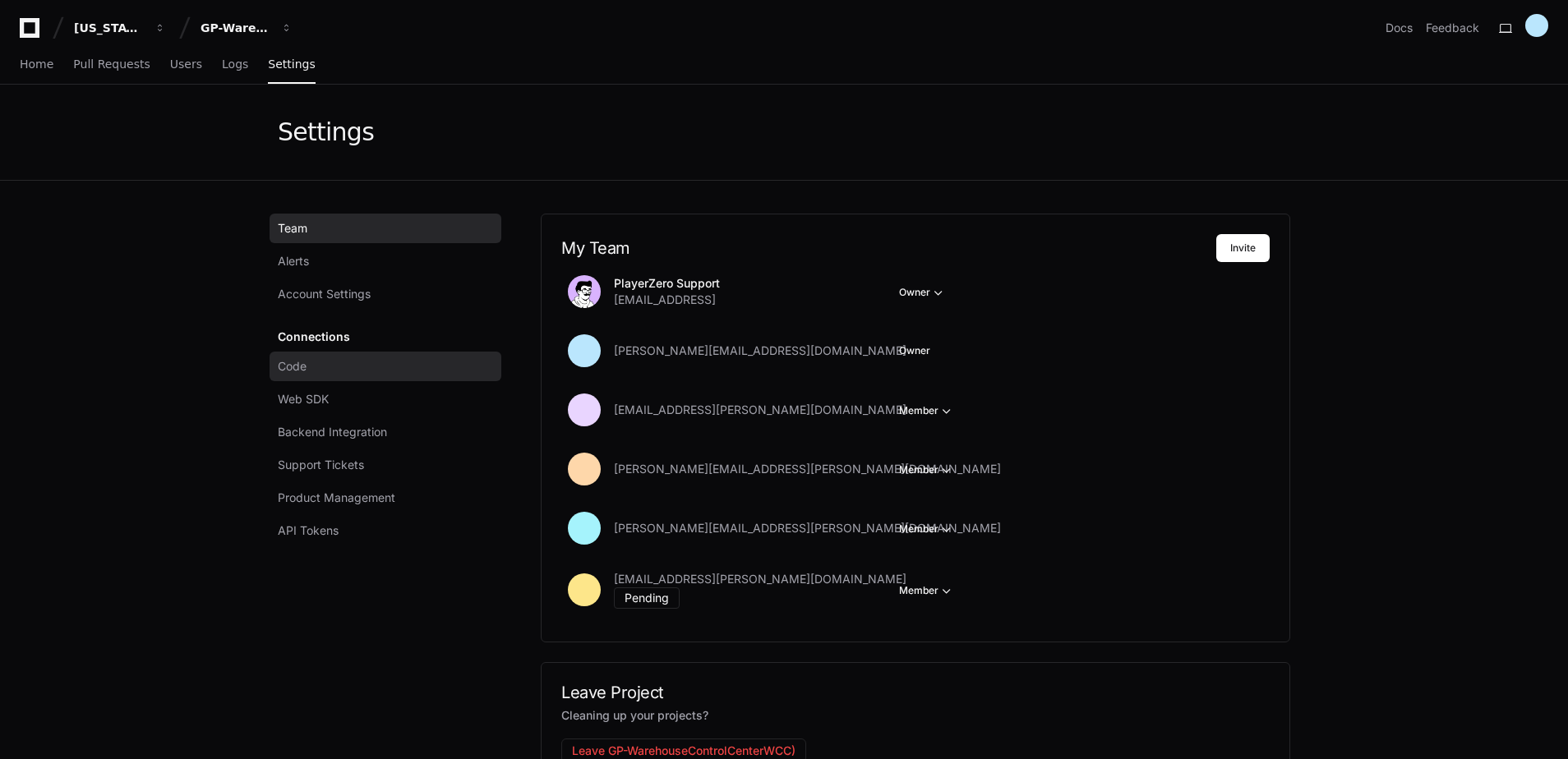
click at [331, 376] on link "Code" at bounding box center [385, 366] width 232 height 29
